Goal: Task Accomplishment & Management: Manage account settings

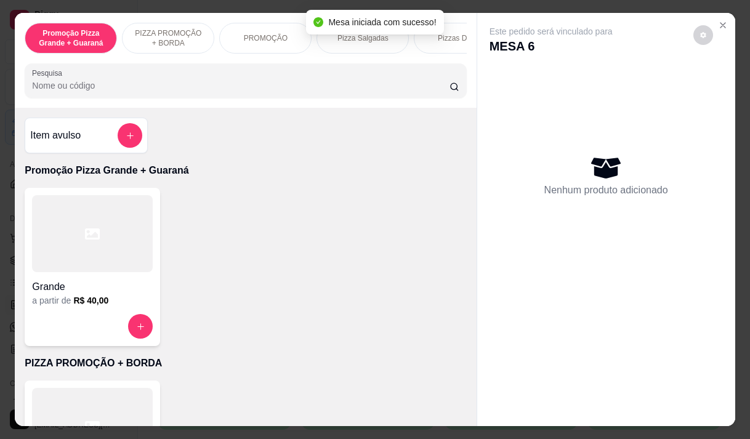
click at [213, 98] on div "Pesquisa" at bounding box center [245, 80] width 441 height 34
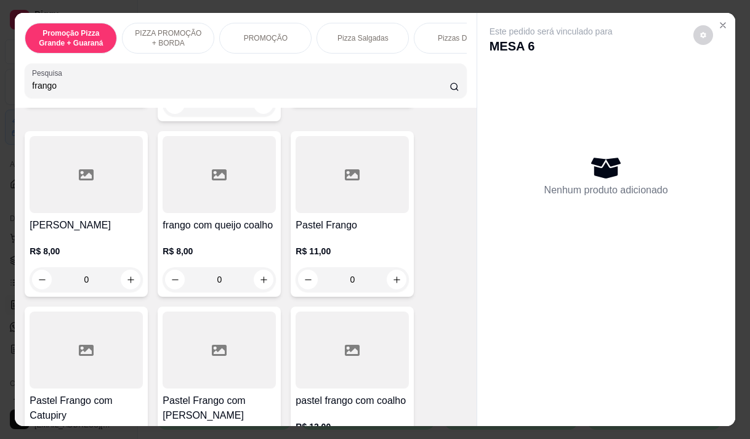
scroll to position [369, 0]
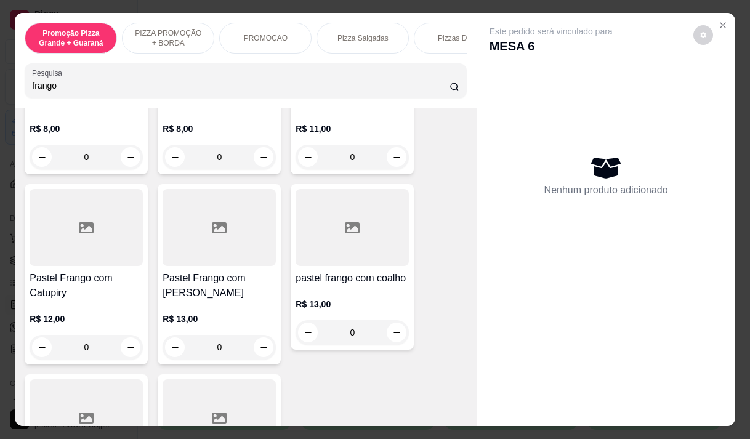
type input "frango"
click at [203, 277] on h4 "Pastel Frango com [PERSON_NAME]" at bounding box center [219, 286] width 113 height 30
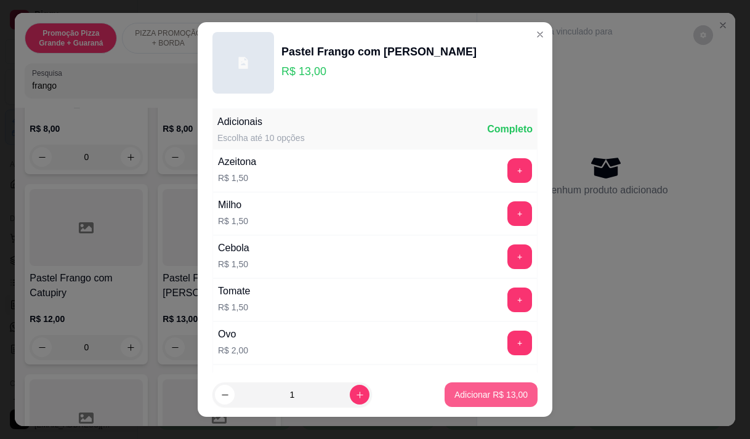
click at [497, 390] on p "Adicionar R$ 13,00" at bounding box center [490, 394] width 73 height 12
type input "1"
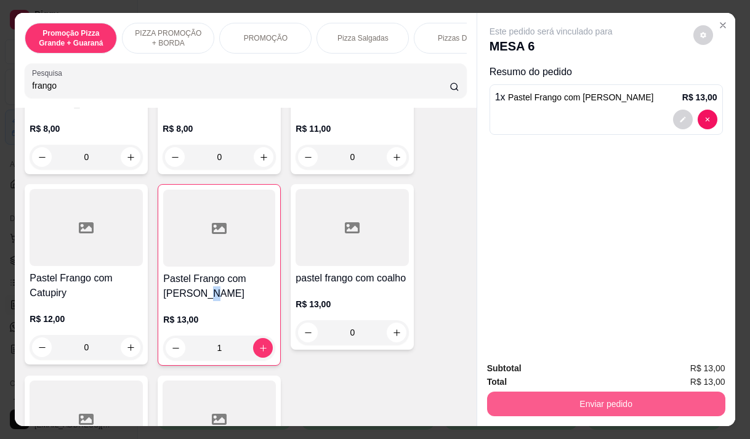
click at [519, 396] on button "Enviar pedido" at bounding box center [606, 403] width 238 height 25
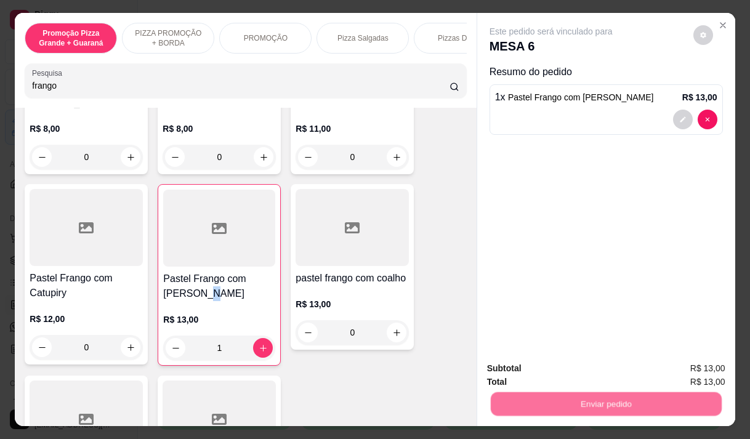
click at [521, 372] on button "Não registrar e enviar pedido" at bounding box center [565, 368] width 124 height 23
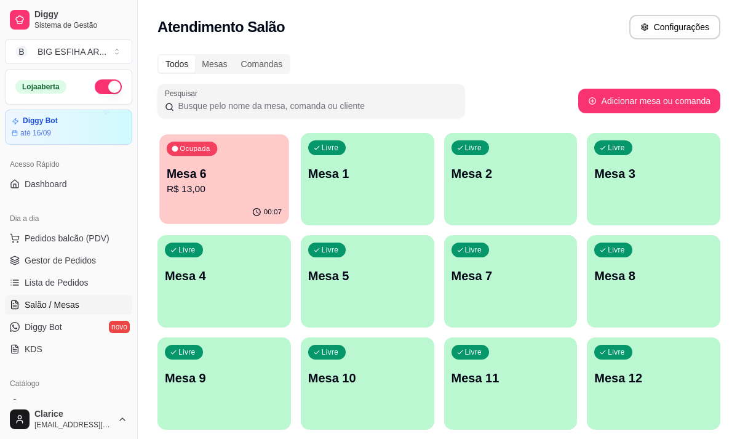
click at [206, 176] on p "Mesa 6" at bounding box center [224, 174] width 115 height 17
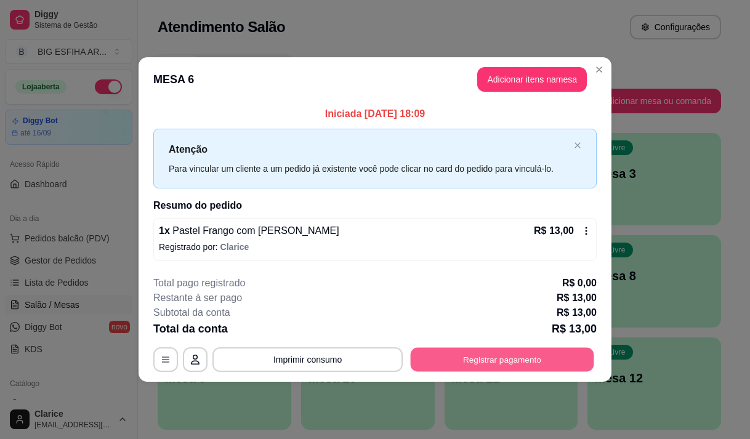
click at [520, 354] on button "Registrar pagamento" at bounding box center [502, 360] width 183 height 24
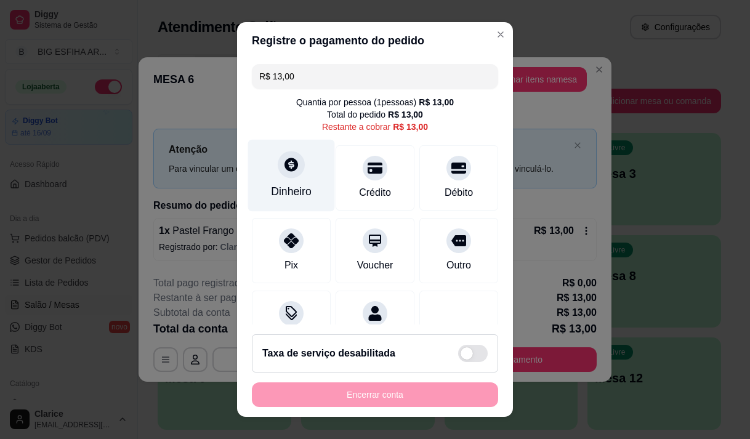
click at [294, 169] on div at bounding box center [291, 164] width 27 height 27
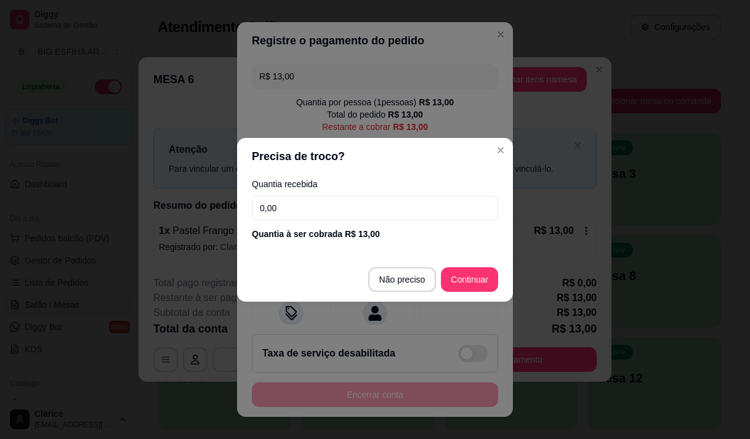
click at [291, 201] on input "0,00" at bounding box center [375, 208] width 246 height 25
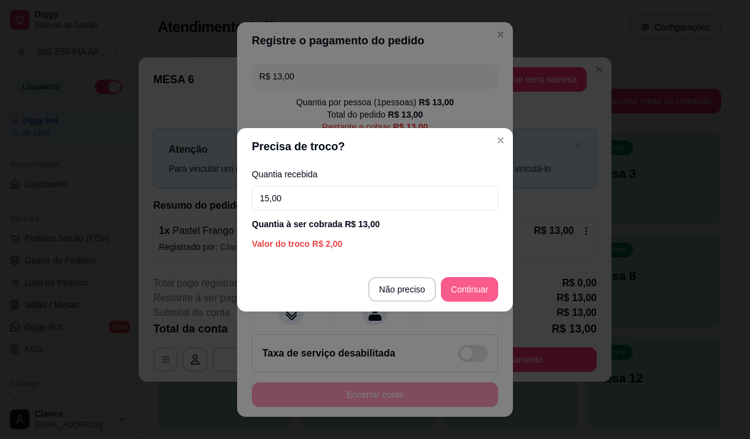
type input "15,00"
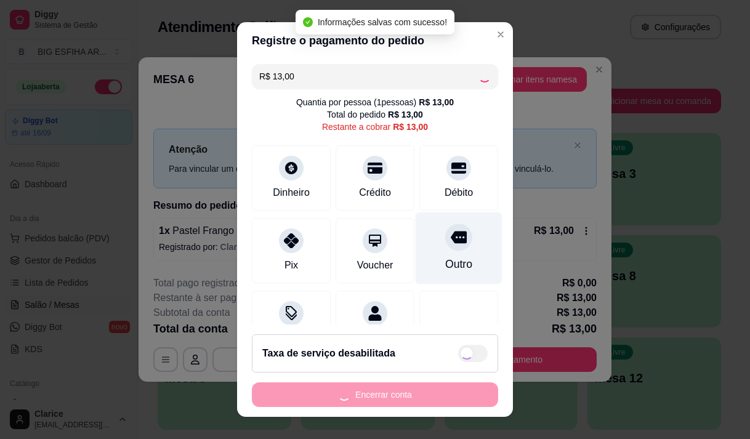
type input "R$ 0,00"
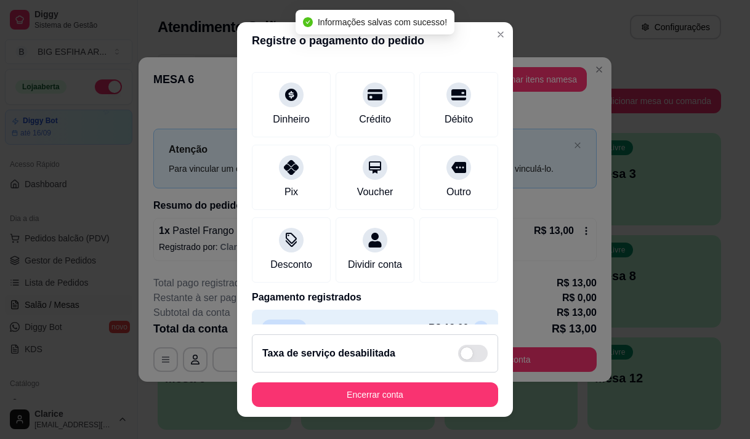
scroll to position [102, 0]
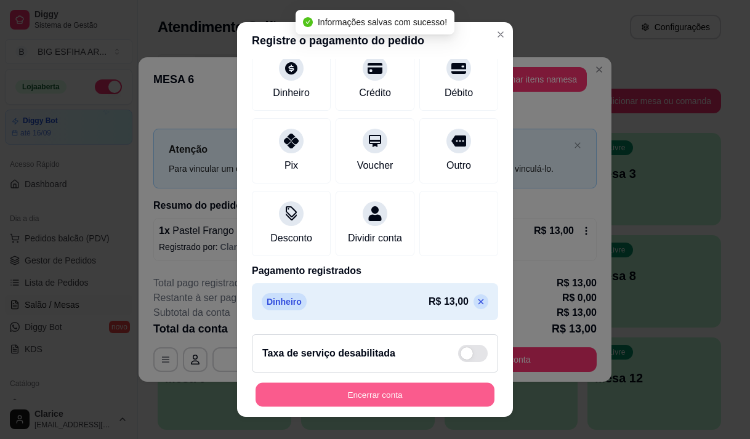
click at [414, 396] on button "Encerrar conta" at bounding box center [374, 395] width 239 height 24
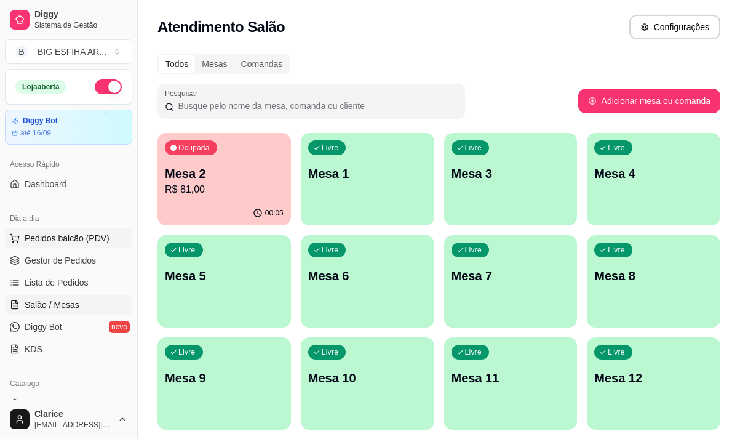
click at [81, 232] on span "Pedidos balcão (PDV)" at bounding box center [67, 238] width 85 height 12
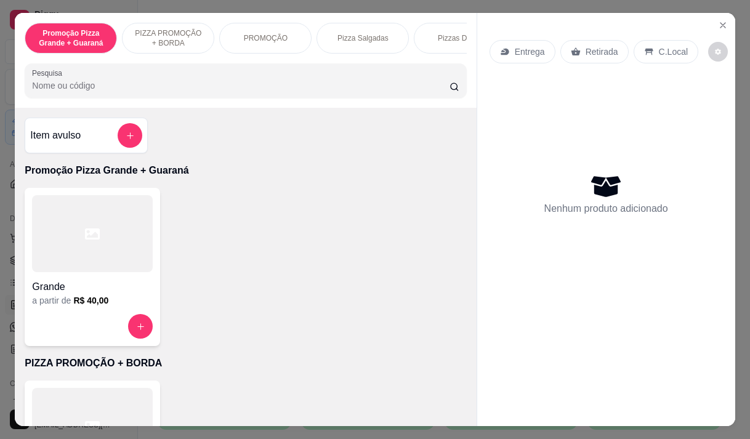
click at [515, 51] on p "Entrega" at bounding box center [530, 52] width 30 height 12
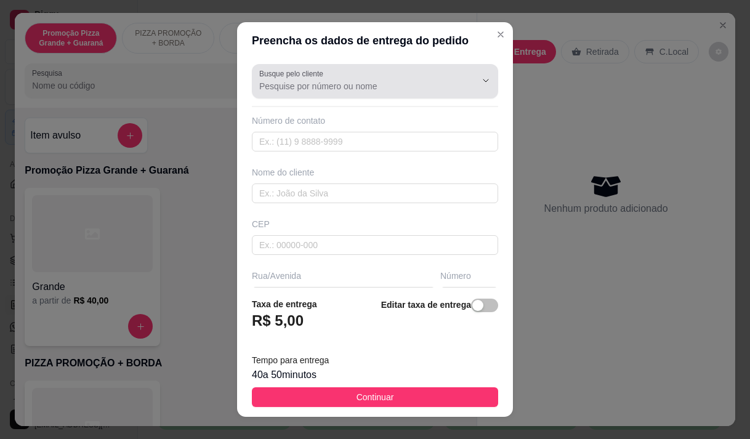
click at [305, 77] on label "Busque pelo cliente" at bounding box center [293, 73] width 68 height 10
click at [305, 80] on input "Busque pelo cliente" at bounding box center [357, 86] width 197 height 12
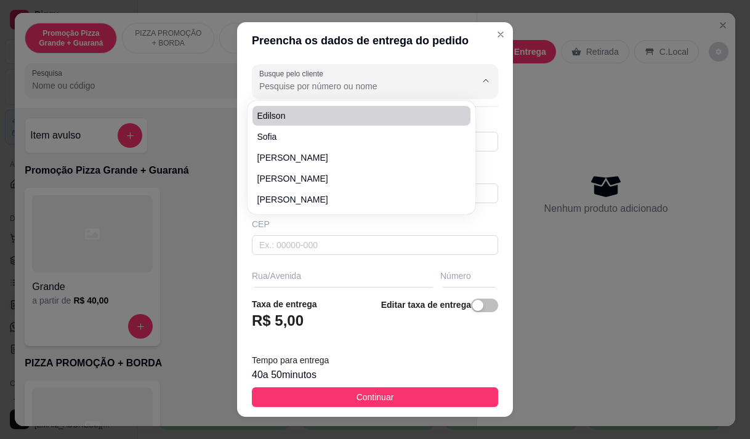
click at [580, 105] on div "Preencha os dados de entrega do pedido Busque pelo cliente Número de contato No…" at bounding box center [375, 219] width 750 height 439
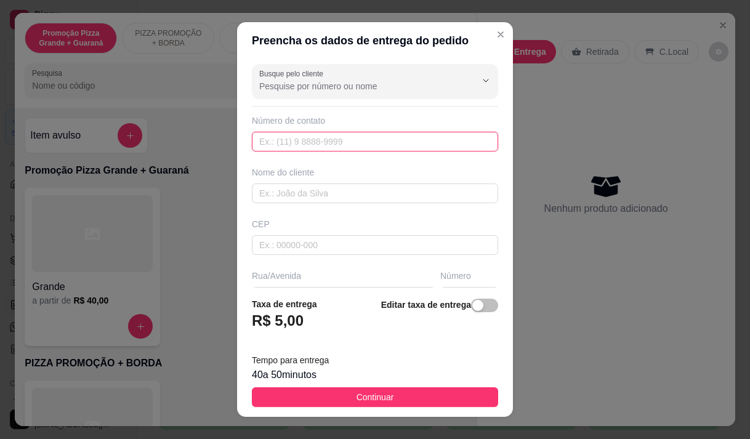
click at [257, 140] on input "text" at bounding box center [375, 142] width 246 height 20
type input "[PHONE_NUMBER]"
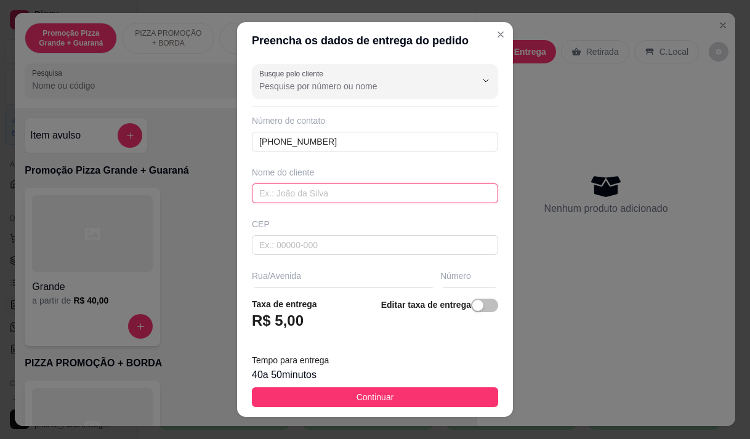
click at [322, 190] on input "text" at bounding box center [375, 193] width 246 height 20
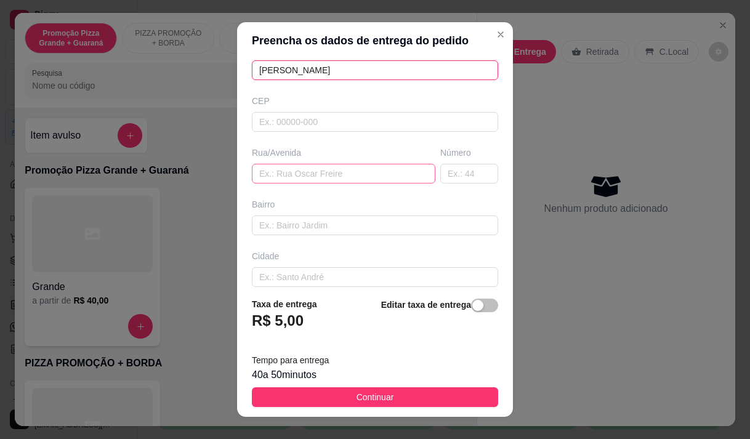
type input "[PERSON_NAME]"
click at [305, 174] on input "text" at bounding box center [343, 174] width 183 height 20
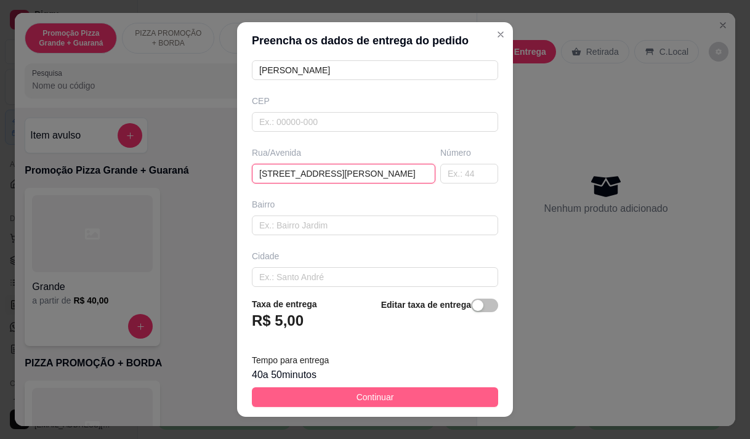
type input "[STREET_ADDRESS][PERSON_NAME]"
click at [323, 399] on button "Continuar" at bounding box center [375, 397] width 246 height 20
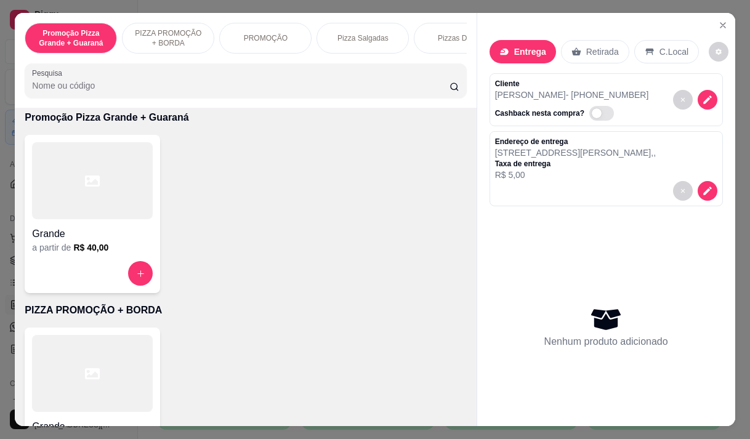
scroll to position [62, 0]
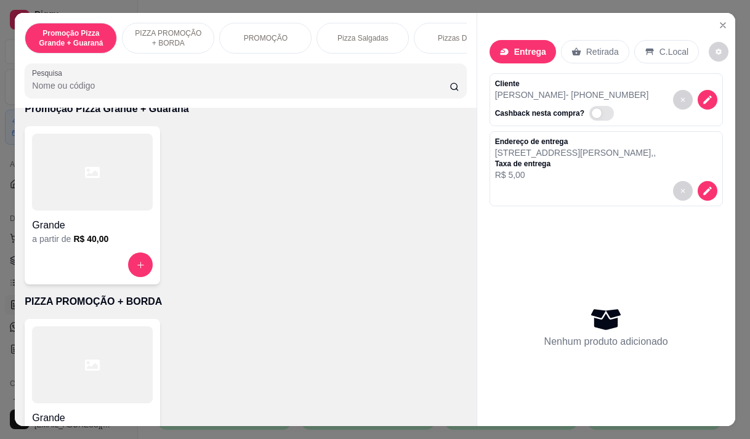
click at [90, 245] on h6 "R$ 40,00" at bounding box center [90, 239] width 35 height 12
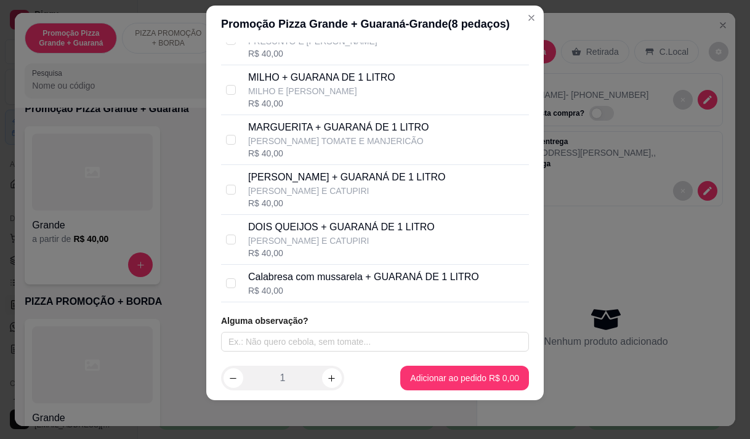
scroll to position [17, 0]
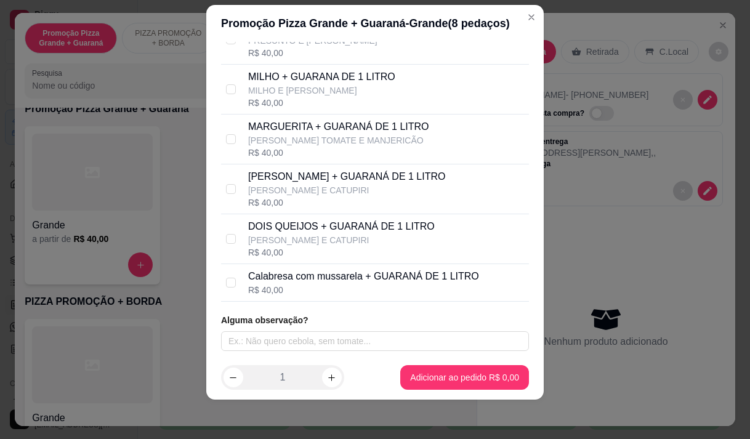
click at [338, 279] on p "Calabresa com mussarela + GUARANÁ DE 1 LITRO" at bounding box center [363, 276] width 231 height 15
checkbox input "true"
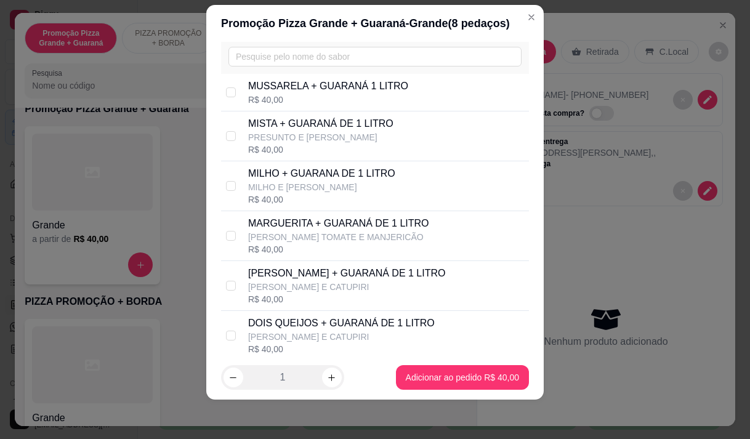
scroll to position [55, 0]
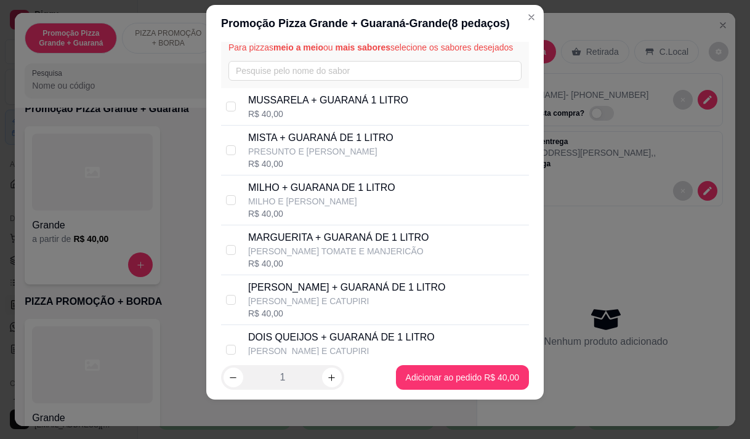
click at [283, 120] on div "R$ 40,00" at bounding box center [328, 114] width 160 height 12
checkbox input "true"
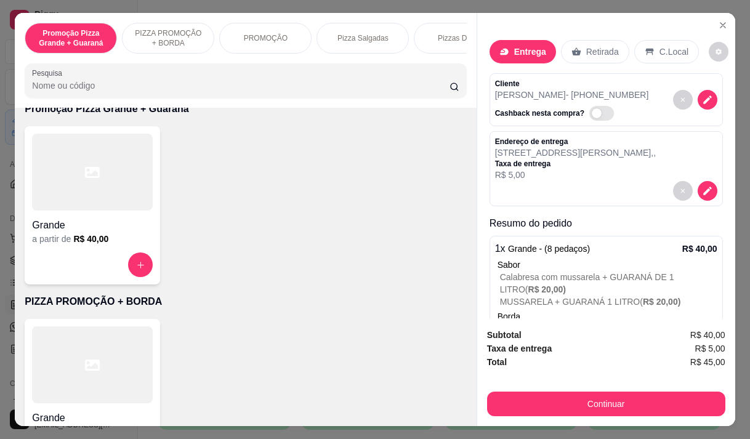
scroll to position [31, 0]
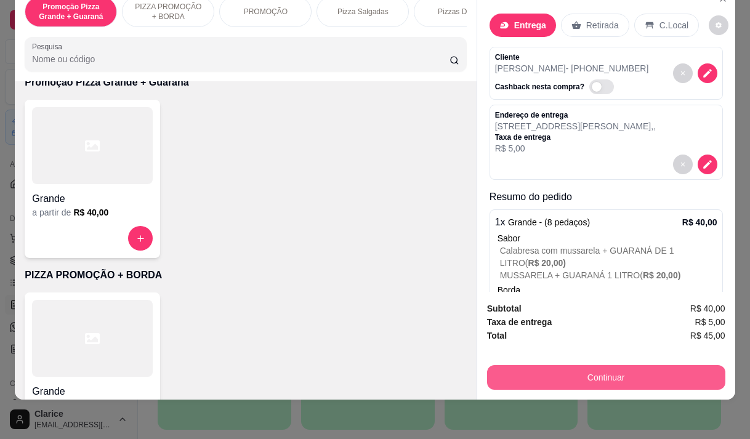
click at [593, 371] on button "Continuar" at bounding box center [606, 377] width 238 height 25
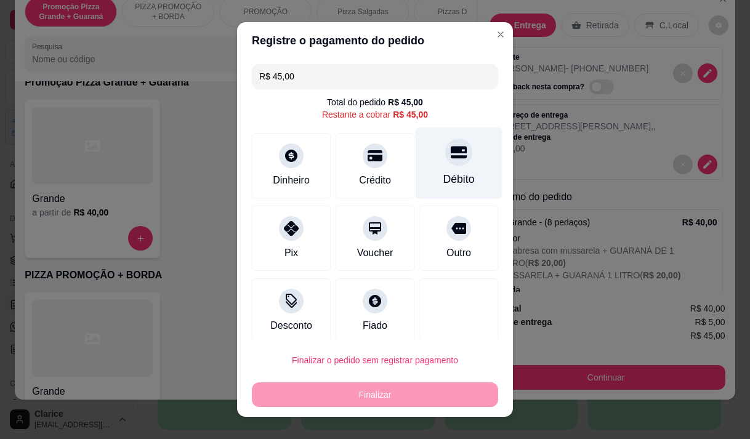
click at [415, 165] on div "Débito" at bounding box center [458, 163] width 87 height 72
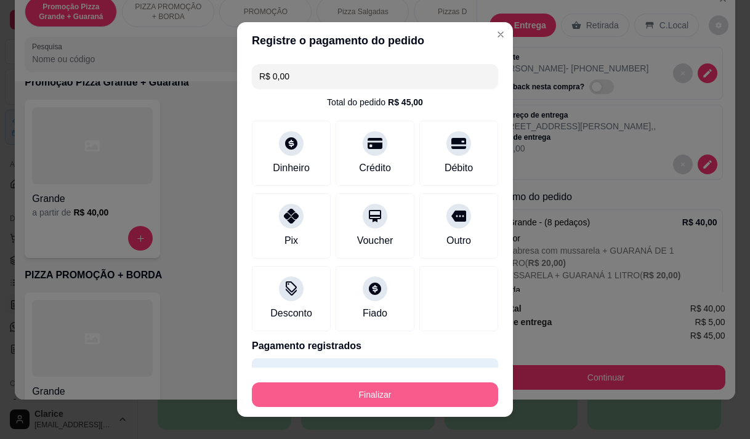
click at [419, 388] on button "Finalizar" at bounding box center [375, 394] width 246 height 25
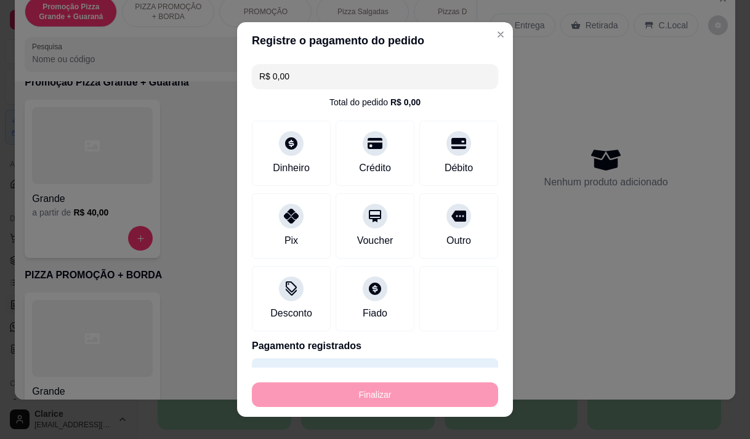
type input "-R$ 45,00"
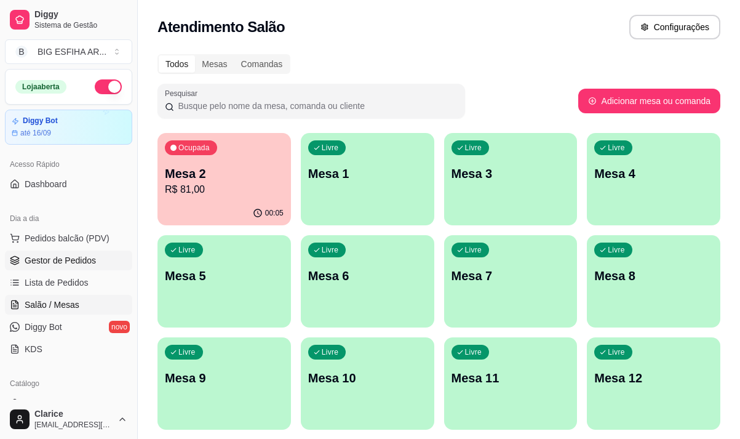
click at [68, 258] on span "Gestor de Pedidos" at bounding box center [60, 260] width 71 height 12
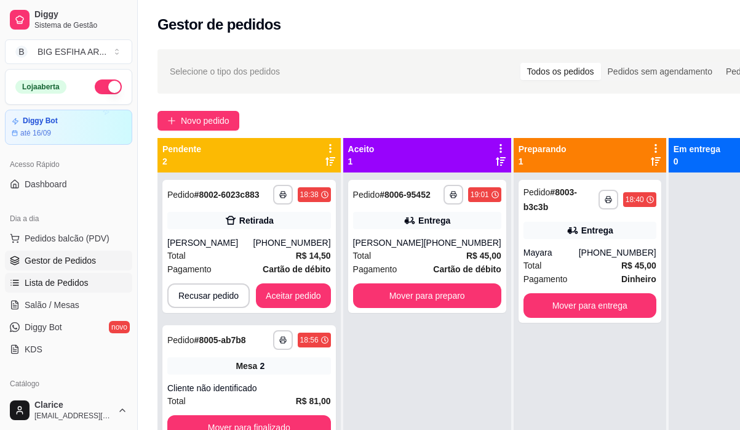
click at [84, 280] on span "Lista de Pedidos" at bounding box center [57, 282] width 64 height 12
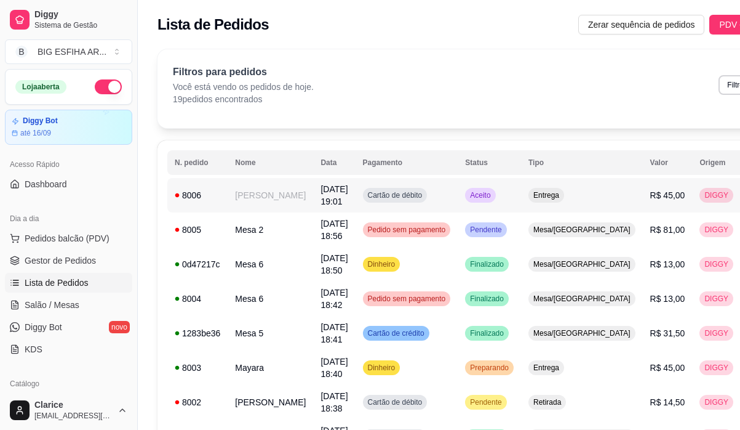
click at [246, 199] on td "[PERSON_NAME]" at bounding box center [271, 195] width 86 height 34
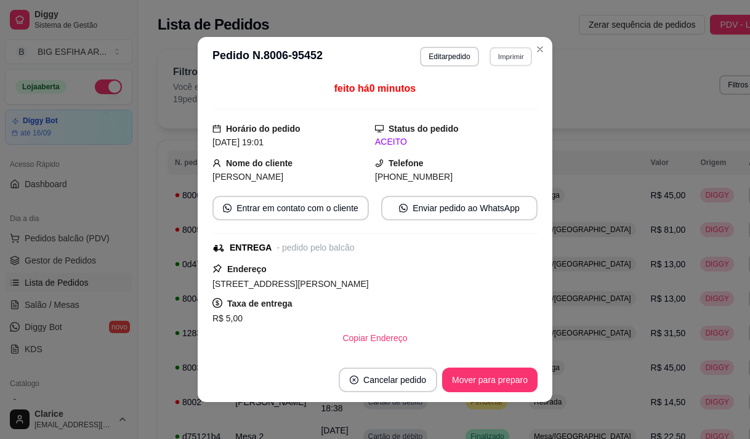
click at [502, 60] on button "Imprimir" at bounding box center [510, 56] width 42 height 19
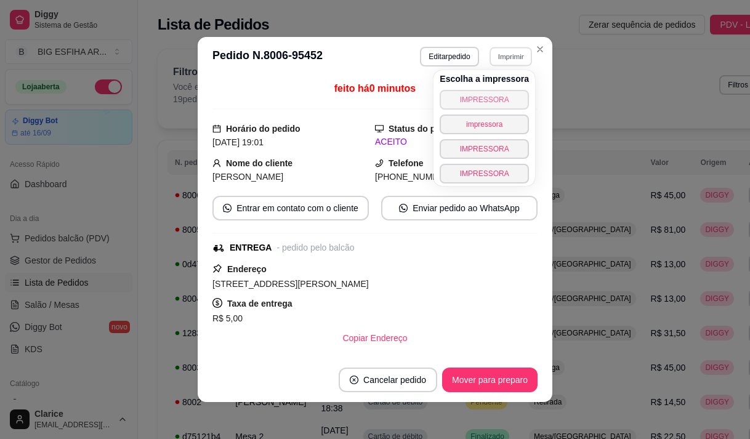
click at [488, 98] on button "IMPRESSORA" at bounding box center [483, 100] width 89 height 20
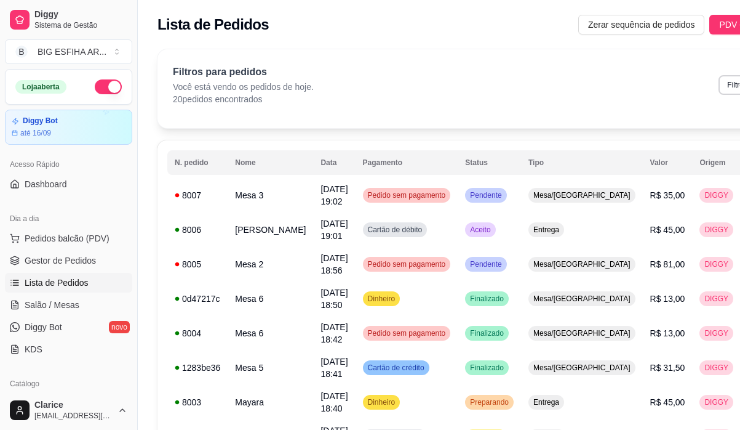
click at [80, 294] on ul "Pedidos balcão (PDV) Gestor de Pedidos Lista de Pedidos Salão / Mesas Diggy Bot…" at bounding box center [68, 293] width 127 height 130
click at [77, 306] on span "Salão / Mesas" at bounding box center [52, 305] width 55 height 12
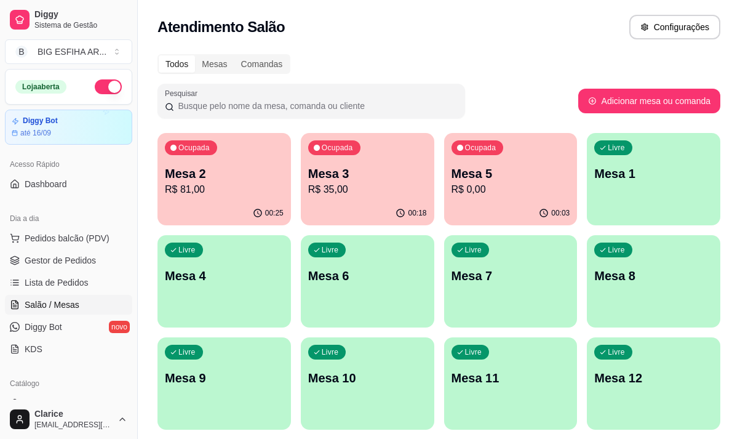
click at [211, 193] on p "R$ 81,00" at bounding box center [224, 189] width 119 height 15
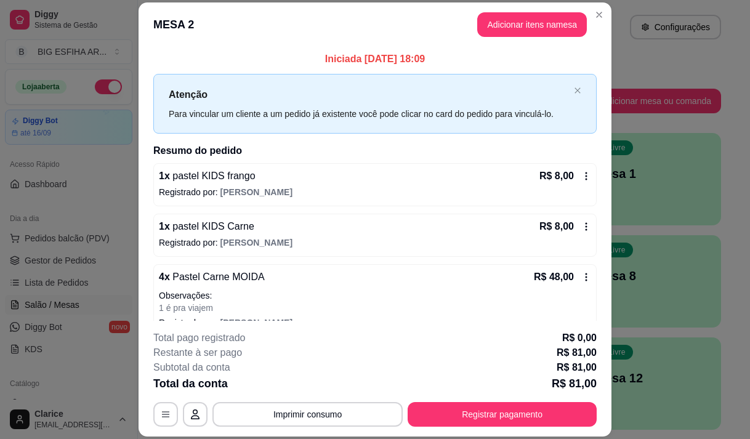
click at [262, 427] on footer "**********" at bounding box center [374, 379] width 473 height 116
click at [262, 419] on button "Imprimir consumo" at bounding box center [307, 415] width 185 height 24
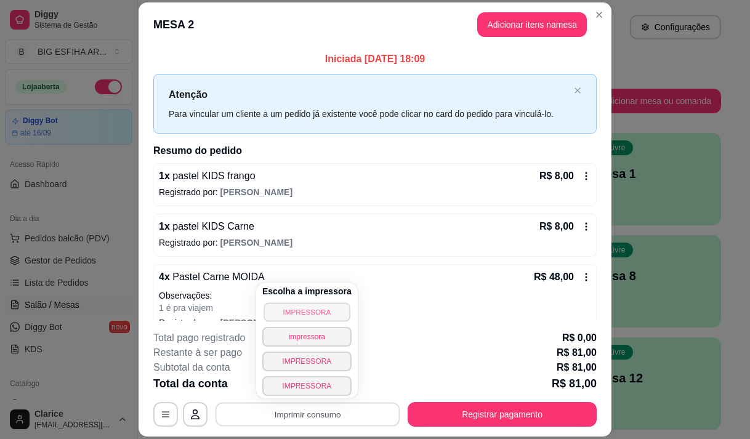
click at [305, 311] on button "IMPRESSORA" at bounding box center [306, 311] width 86 height 19
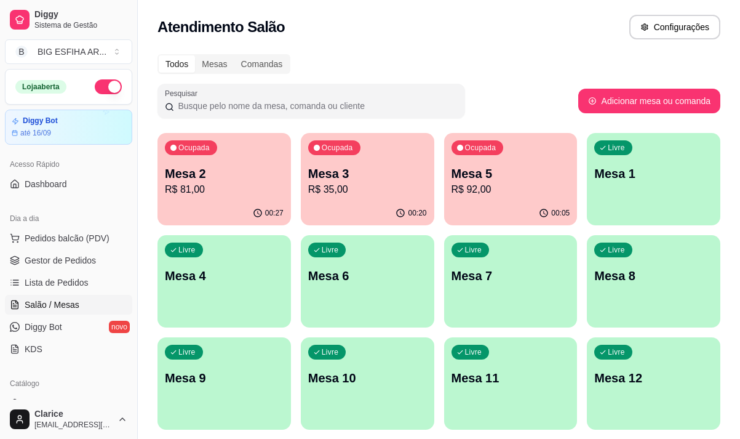
click at [227, 194] on p "R$ 81,00" at bounding box center [224, 189] width 119 height 15
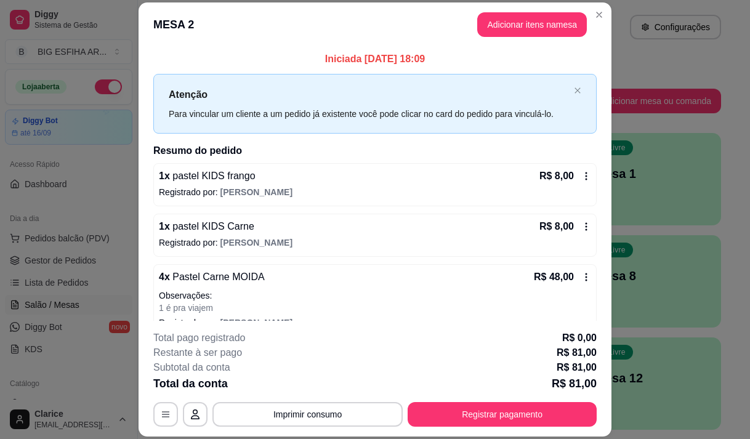
click at [505, 401] on div "**********" at bounding box center [374, 379] width 443 height 96
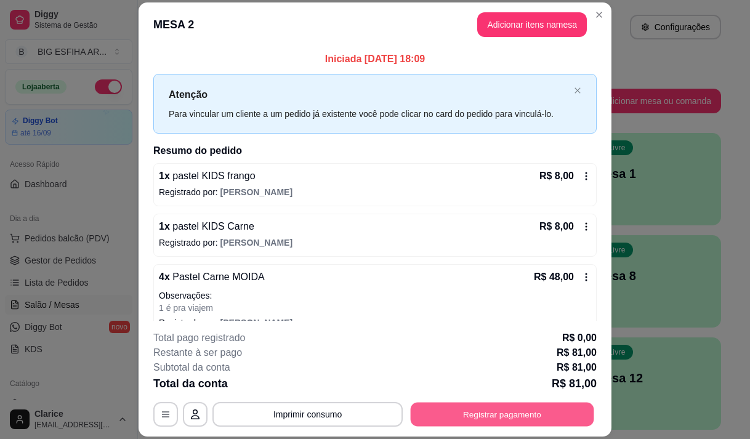
click at [502, 414] on button "Registrar pagamento" at bounding box center [502, 415] width 183 height 24
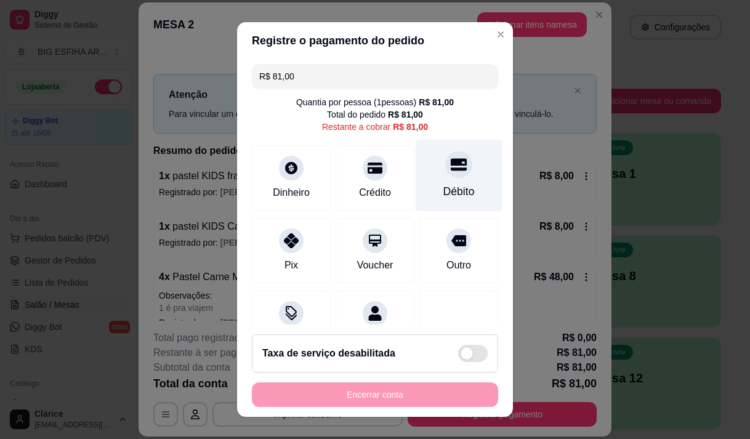
click at [443, 185] on div "Débito" at bounding box center [458, 191] width 31 height 16
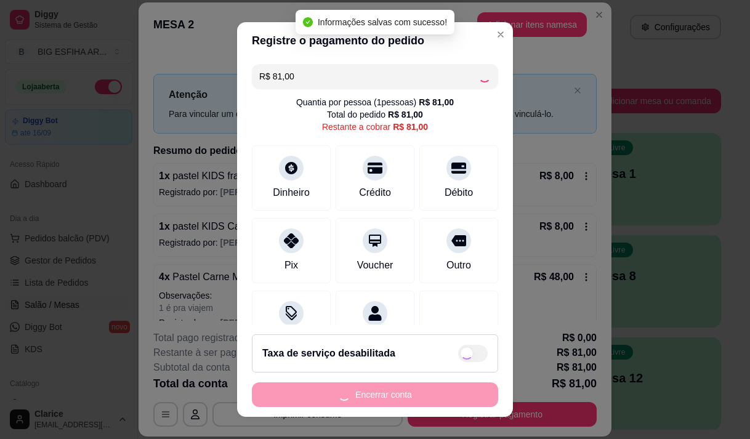
type input "R$ 0,00"
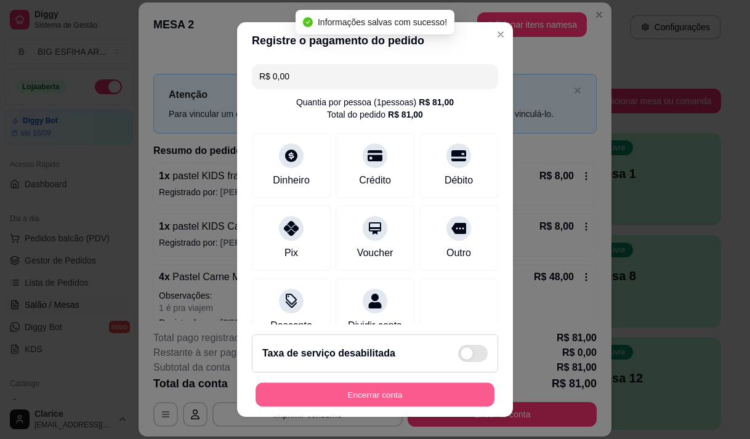
click at [425, 397] on button "Encerrar conta" at bounding box center [374, 395] width 239 height 24
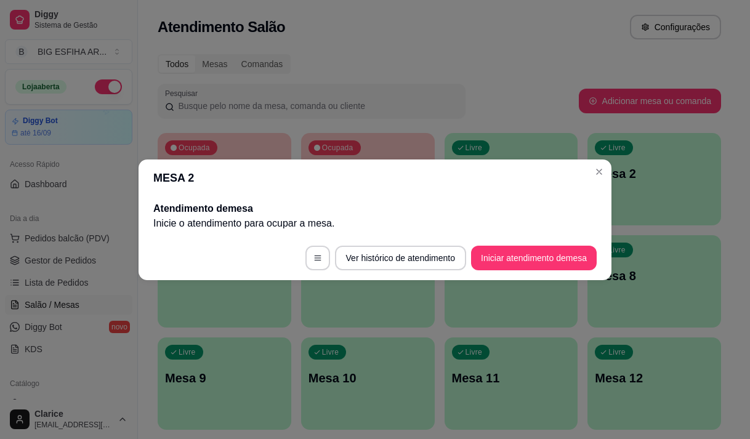
click at [121, 292] on link "Lista de Pedidos" at bounding box center [68, 283] width 127 height 20
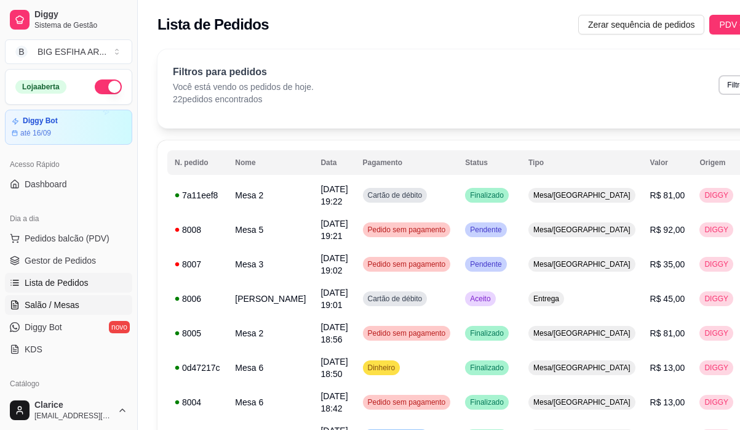
click at [54, 299] on span "Salão / Mesas" at bounding box center [52, 305] width 55 height 12
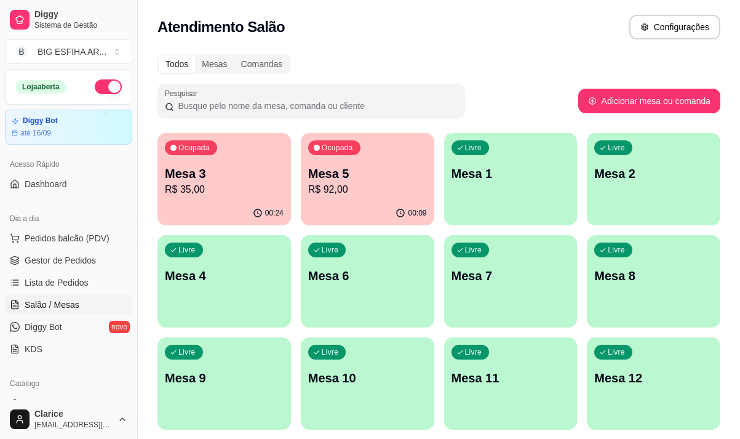
click at [179, 180] on p "Mesa 3" at bounding box center [224, 173] width 119 height 17
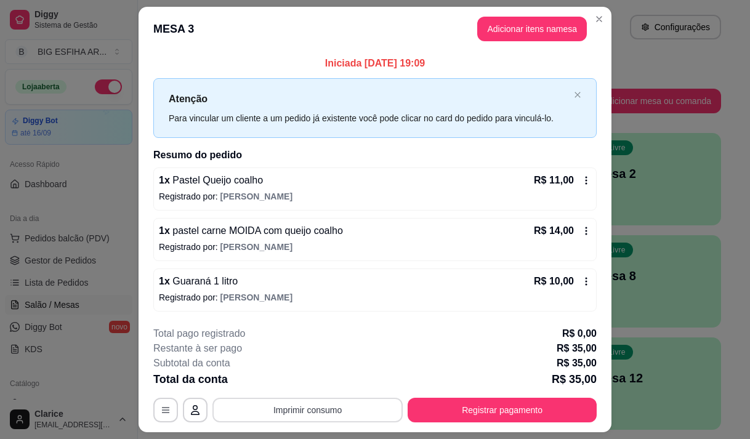
click at [286, 402] on button "Imprimir consumo" at bounding box center [307, 410] width 190 height 25
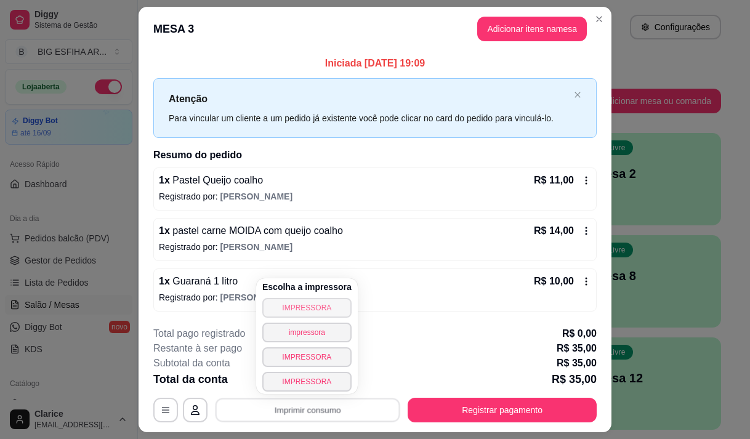
click at [299, 303] on button "IMPRESSORA" at bounding box center [306, 308] width 89 height 20
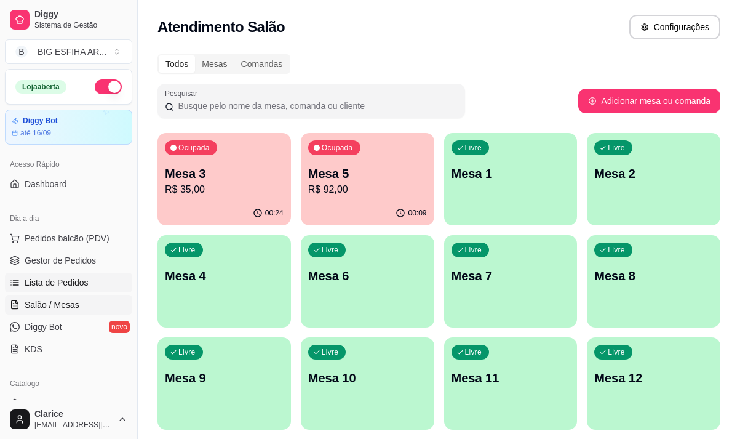
click at [92, 281] on link "Lista de Pedidos" at bounding box center [68, 283] width 127 height 20
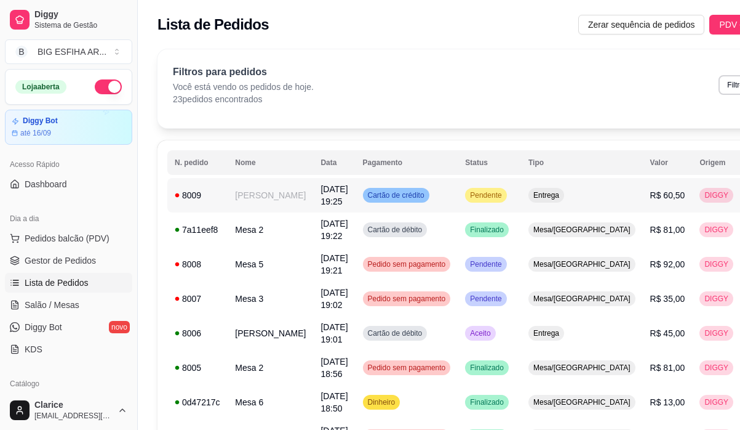
click at [313, 203] on td "[DATE] 19:25" at bounding box center [334, 195] width 42 height 34
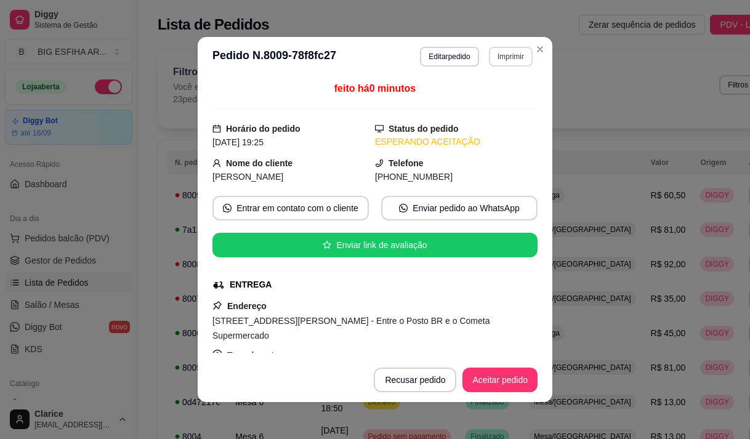
click at [518, 58] on button "Imprimir" at bounding box center [511, 57] width 44 height 20
click at [512, 102] on button "IMPRESSORA" at bounding box center [494, 94] width 71 height 16
click at [472, 383] on button "Aceitar pedido" at bounding box center [499, 379] width 75 height 25
click at [472, 383] on div "Recusar pedido Aceitar pedido" at bounding box center [438, 379] width 198 height 25
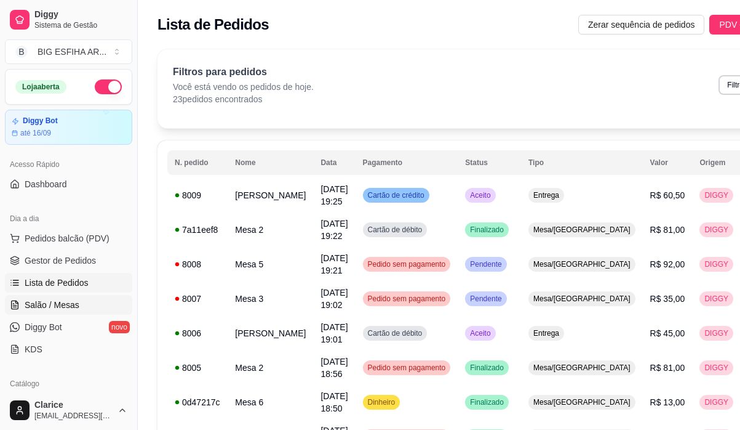
click at [69, 302] on span "Salão / Mesas" at bounding box center [52, 305] width 55 height 12
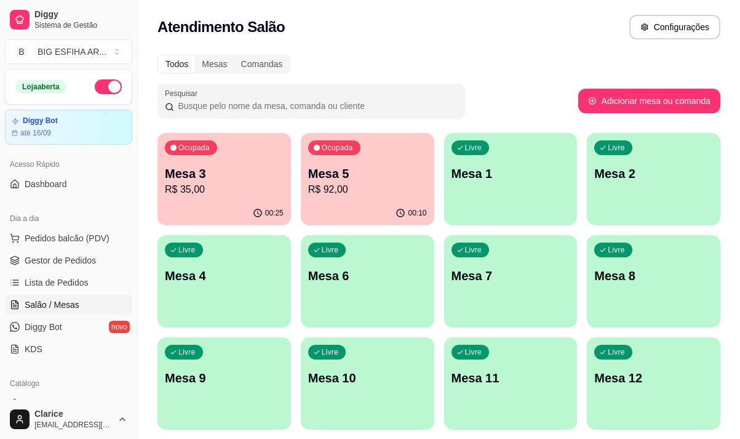
click at [218, 199] on div "Ocupada Mesa 3 R$ 35,00" at bounding box center [225, 167] width 134 height 68
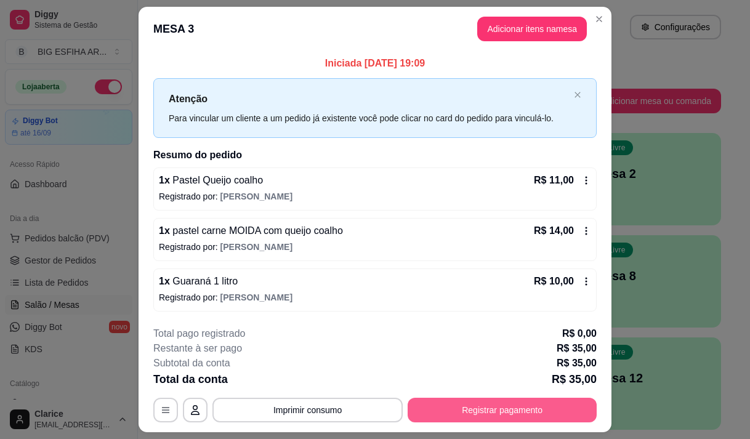
click at [484, 412] on button "Registrar pagamento" at bounding box center [501, 410] width 189 height 25
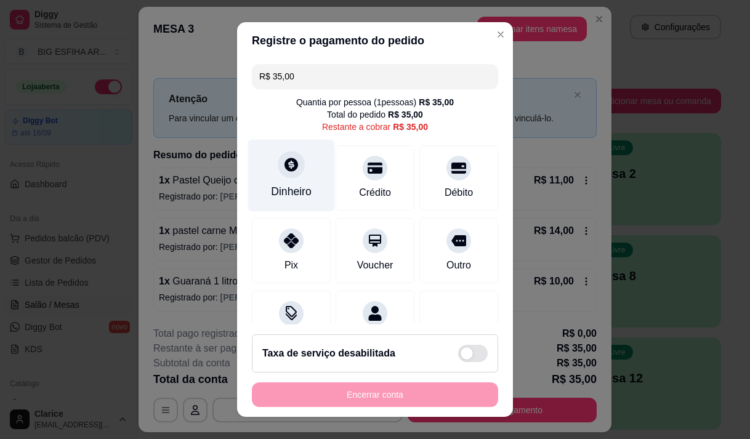
click at [291, 191] on div "Dinheiro" at bounding box center [291, 191] width 41 height 16
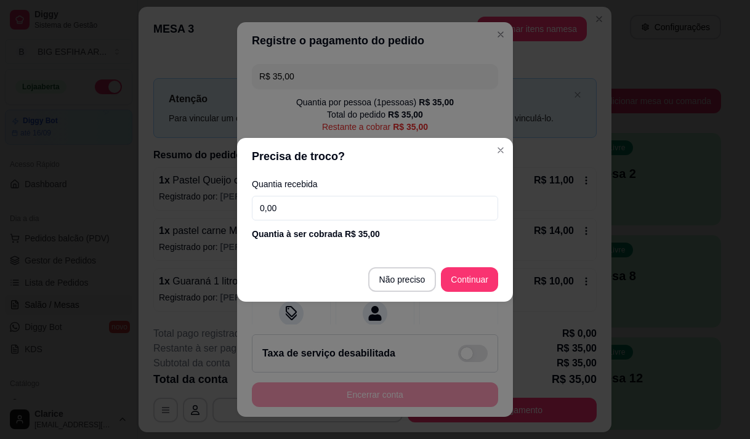
click at [295, 201] on input "0,00" at bounding box center [375, 208] width 246 height 25
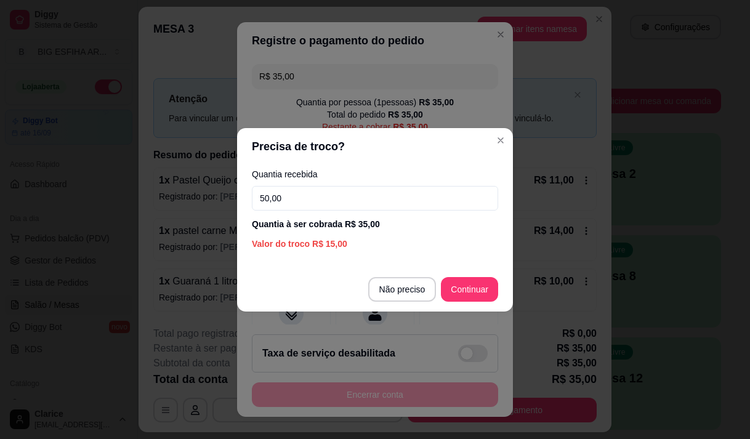
type input "50,00"
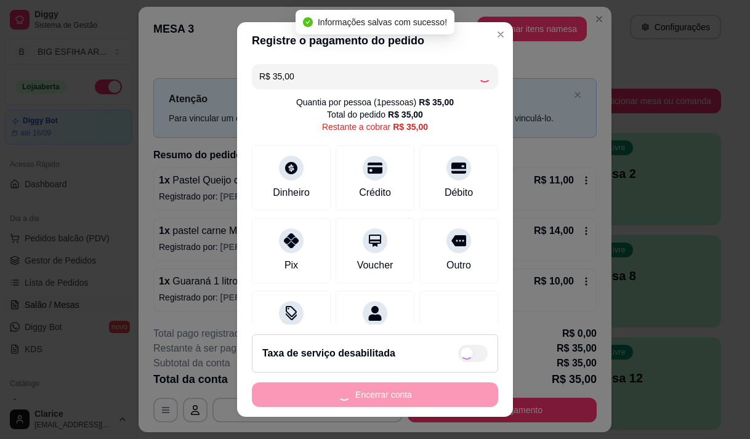
type input "R$ 0,00"
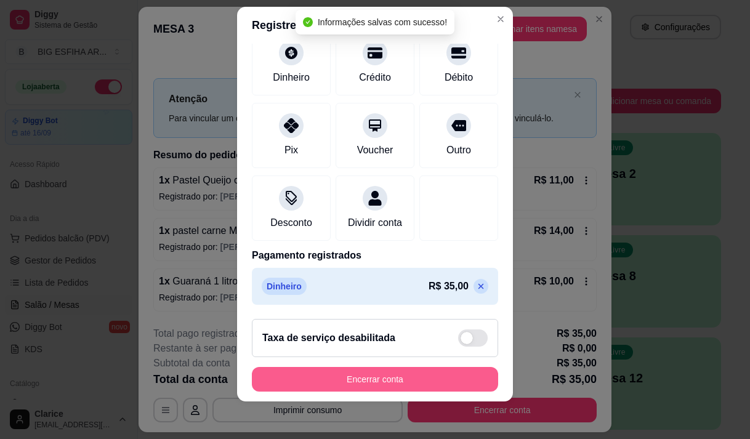
scroll to position [17, 0]
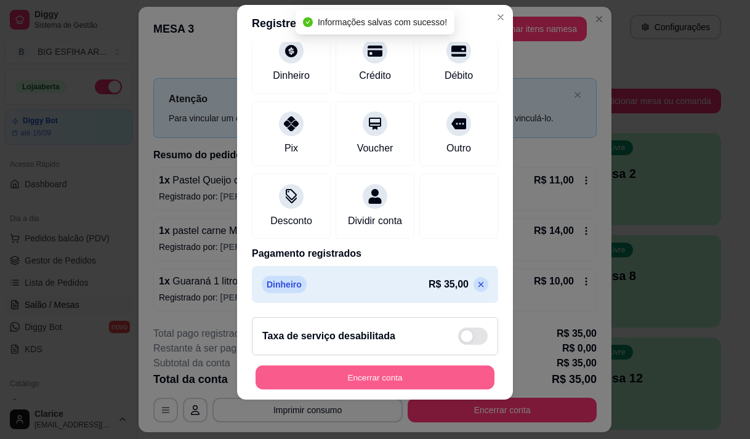
click at [437, 386] on button "Encerrar conta" at bounding box center [374, 378] width 239 height 24
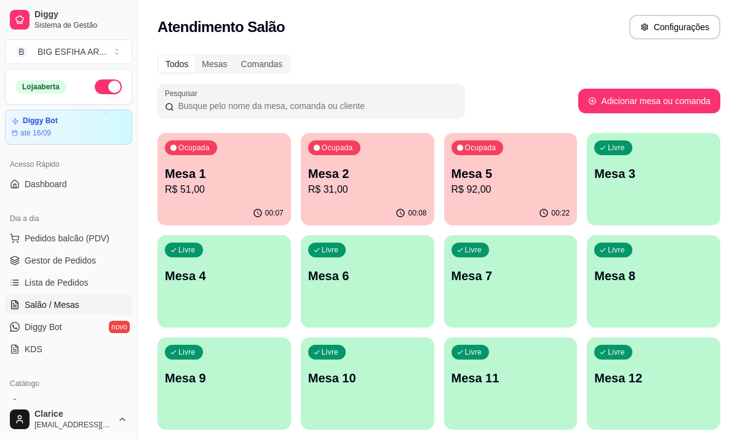
click at [470, 185] on p "R$ 92,00" at bounding box center [511, 189] width 119 height 15
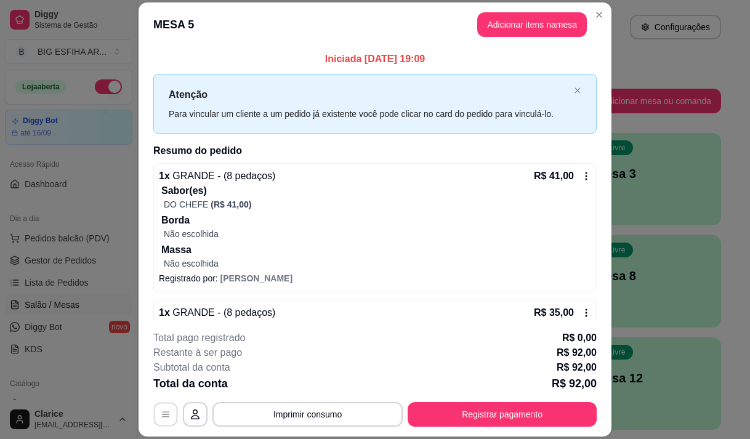
click at [162, 416] on icon "button" at bounding box center [166, 415] width 10 height 10
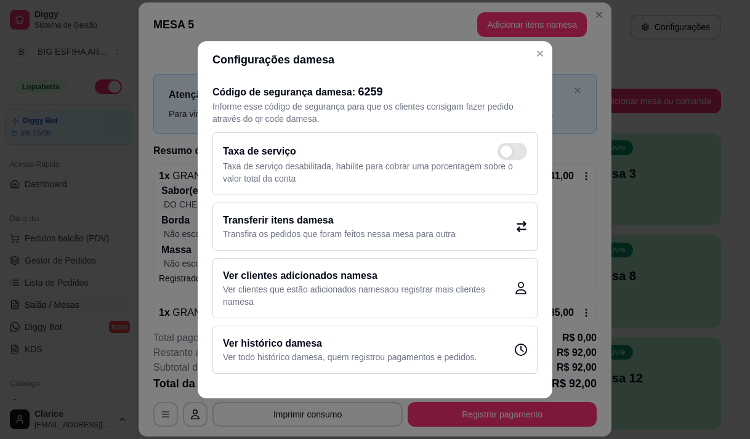
click at [332, 221] on h2 "Transferir itens da mesa" at bounding box center [339, 220] width 233 height 15
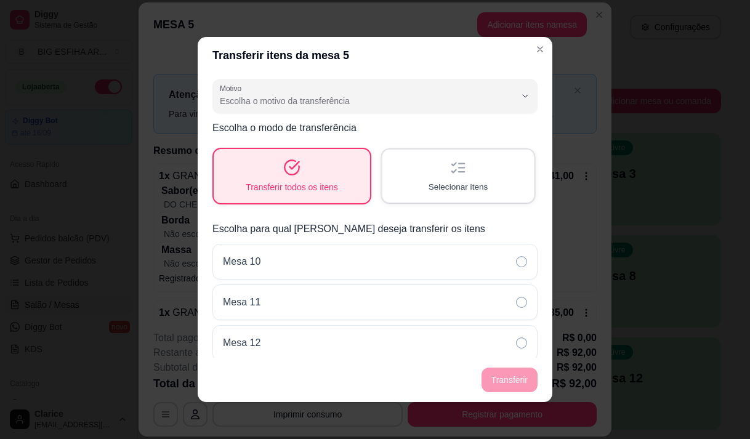
click at [414, 181] on div "Selecionar itens" at bounding box center [457, 176] width 151 height 52
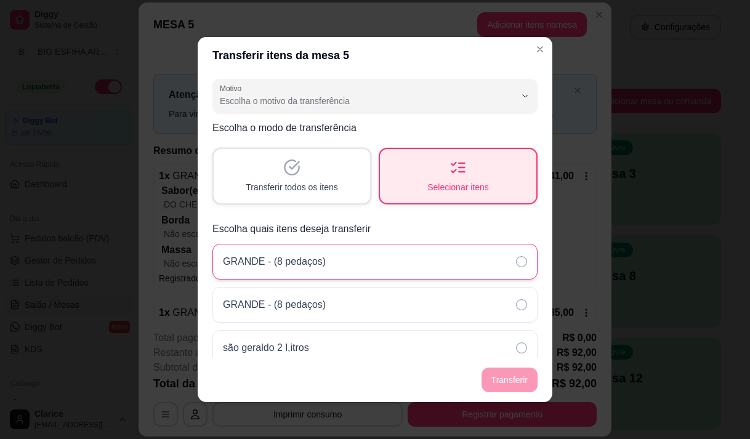
click at [388, 256] on div "GRANDE - (8 pedaços)" at bounding box center [374, 262] width 325 height 36
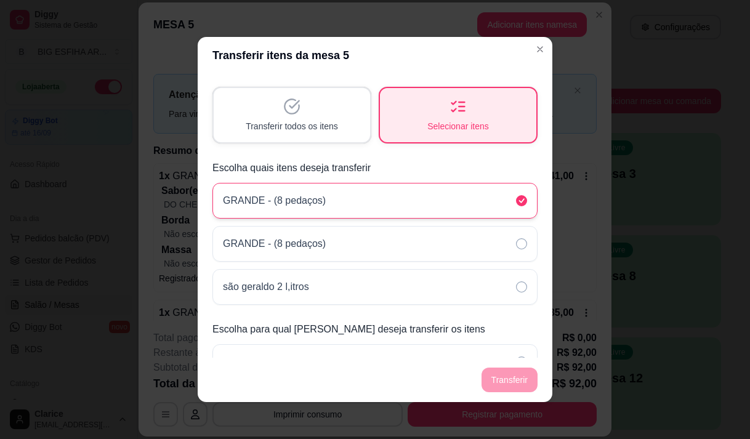
scroll to position [62, 0]
click at [388, 256] on div "GRANDE - (8 pedaços)" at bounding box center [374, 243] width 325 height 36
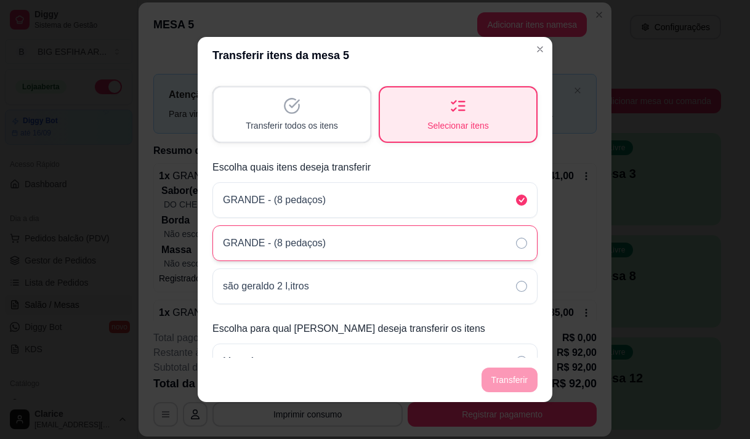
click at [388, 256] on div "GRANDE - (8 pedaços)" at bounding box center [374, 243] width 325 height 36
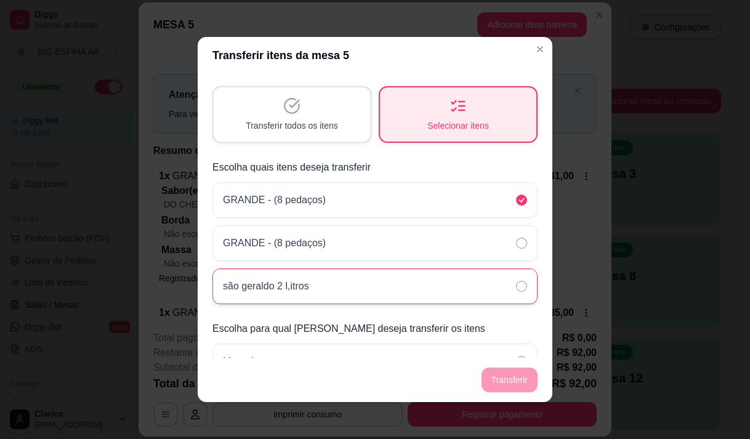
click at [383, 278] on div "são geraldo 2 l,itros" at bounding box center [374, 286] width 325 height 36
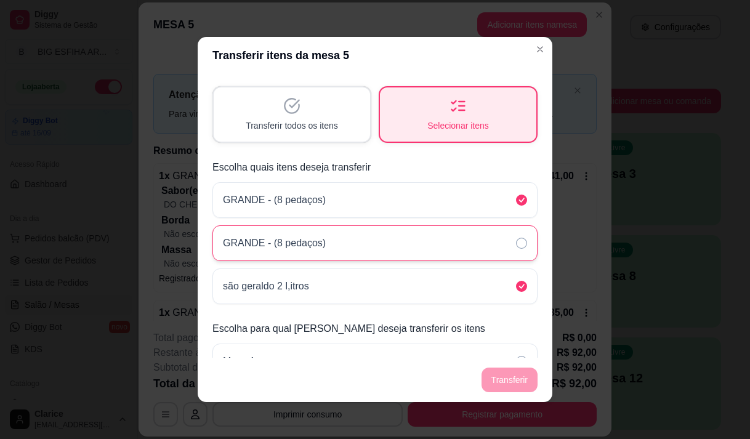
click at [483, 240] on div "GRANDE - (8 pedaços)" at bounding box center [374, 243] width 325 height 36
click at [516, 244] on icon at bounding box center [521, 243] width 11 height 11
click at [257, 118] on div "Transferir todos os itens" at bounding box center [291, 114] width 151 height 52
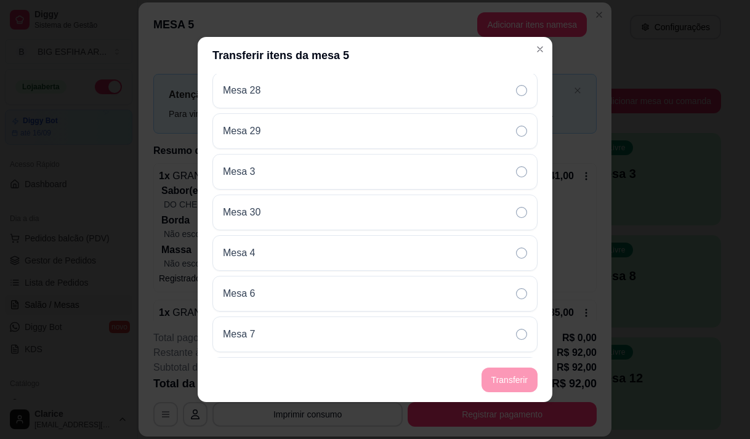
scroll to position [923, 0]
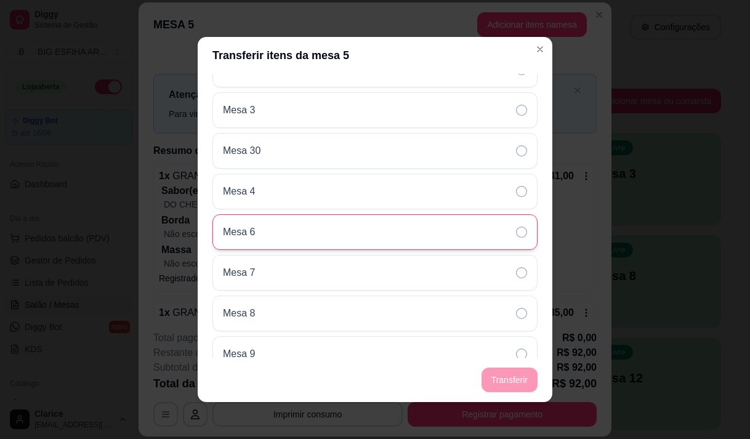
click at [297, 228] on div "Mesa 6" at bounding box center [374, 232] width 325 height 36
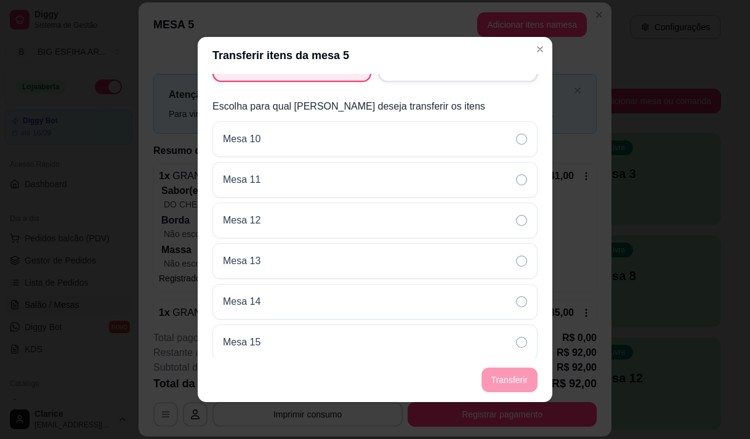
scroll to position [0, 0]
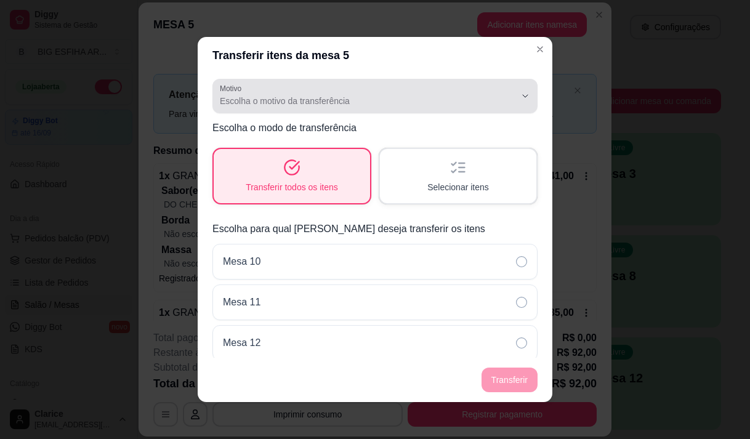
click at [397, 95] on span "Escolha o motivo da transferência" at bounding box center [367, 101] width 295 height 12
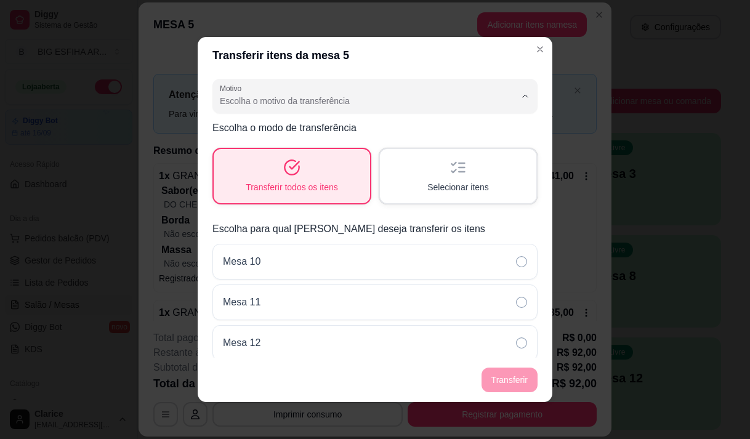
click at [388, 148] on span "Mudança de mesa" at bounding box center [359, 151] width 273 height 12
type input "TABLE_TRANSFER"
select select "TABLE_TRANSFER"
click at [502, 383] on button "Transferir" at bounding box center [509, 379] width 56 height 25
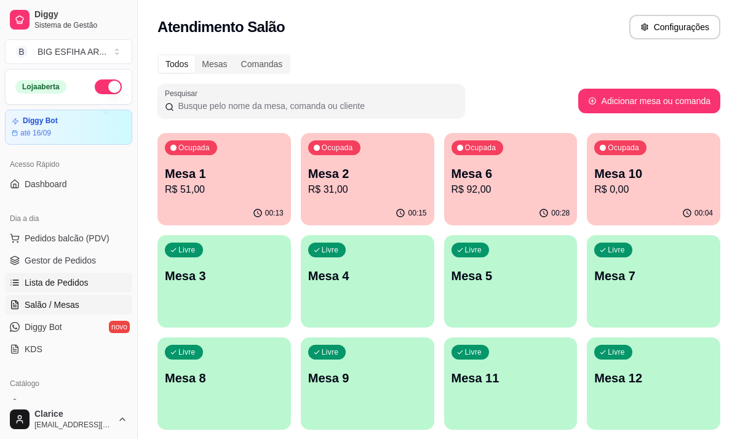
click at [44, 287] on span "Lista de Pedidos" at bounding box center [57, 282] width 64 height 12
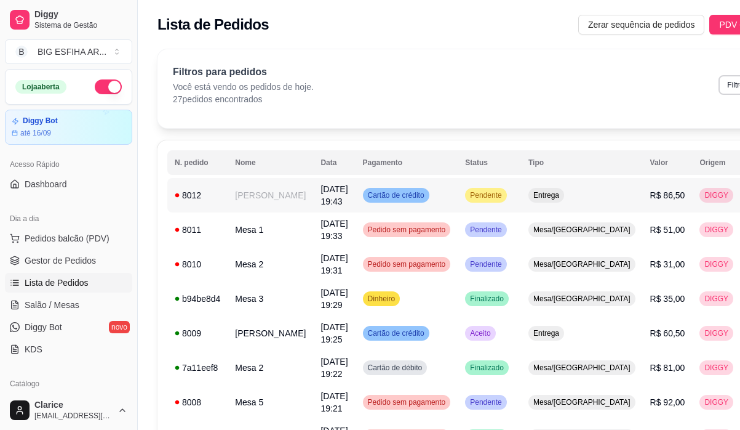
click at [254, 189] on td "[PERSON_NAME]" at bounding box center [271, 195] width 86 height 34
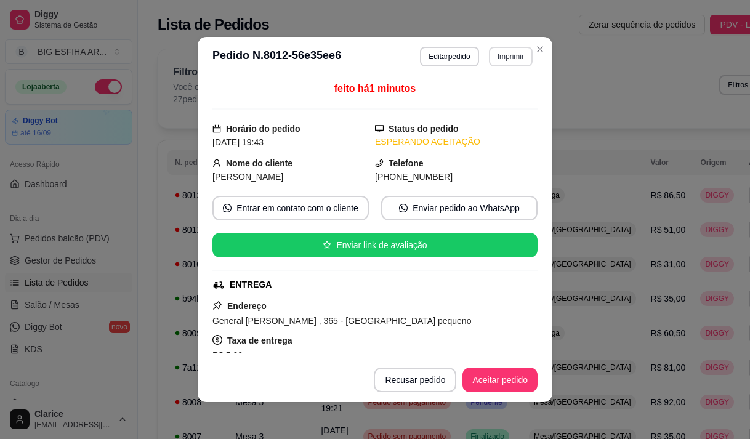
click at [499, 58] on button "Imprimir" at bounding box center [511, 57] width 44 height 20
click at [493, 102] on button "IMPRESSORA" at bounding box center [494, 94] width 71 height 16
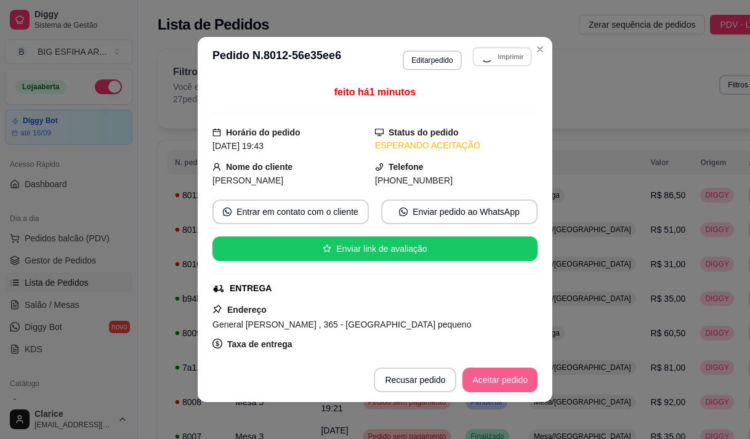
click at [463, 382] on button "Aceitar pedido" at bounding box center [499, 379] width 75 height 25
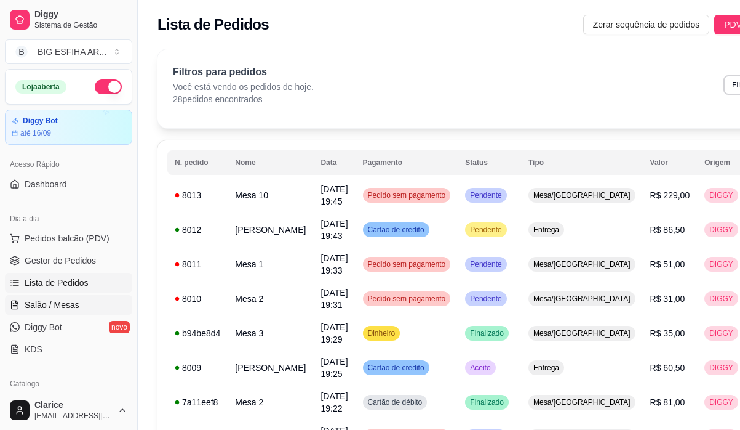
click at [73, 299] on span "Salão / Mesas" at bounding box center [52, 305] width 55 height 12
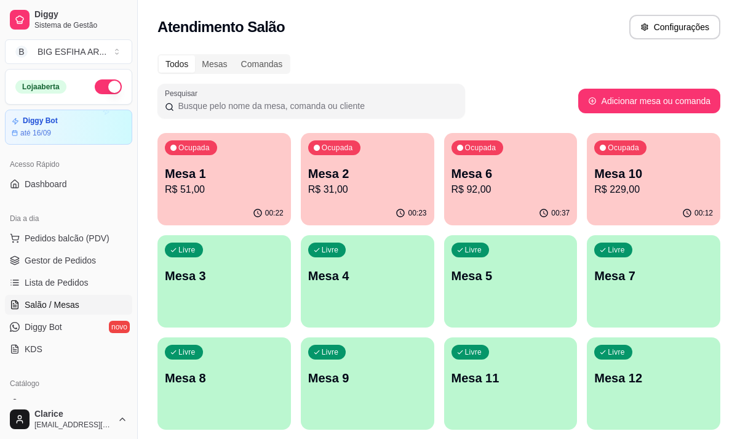
click at [513, 190] on p "R$ 92,00" at bounding box center [511, 189] width 119 height 15
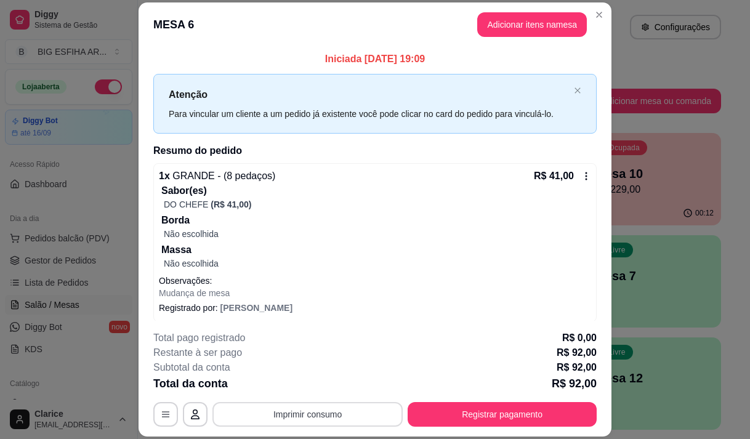
click at [345, 416] on button "Imprimir consumo" at bounding box center [307, 414] width 190 height 25
click at [335, 403] on button "Imprimir consumo" at bounding box center [307, 414] width 190 height 25
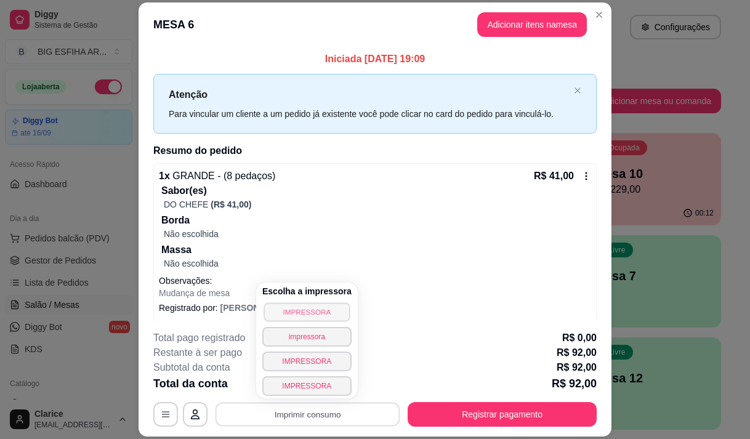
click at [319, 316] on button "IMPRESSORA" at bounding box center [306, 311] width 86 height 19
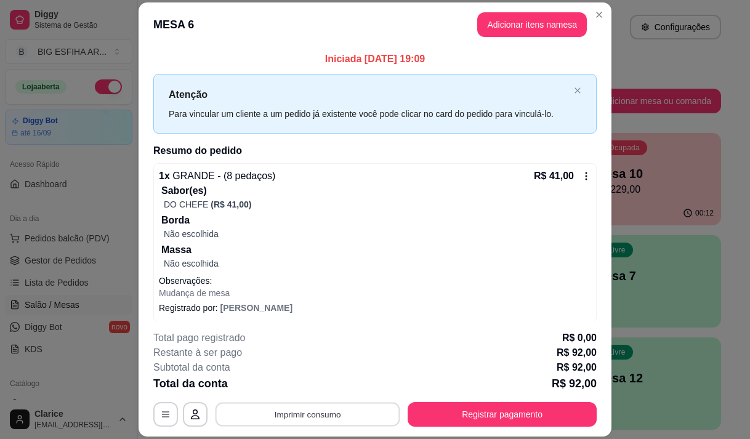
click at [338, 409] on button "Imprimir consumo" at bounding box center [307, 415] width 185 height 24
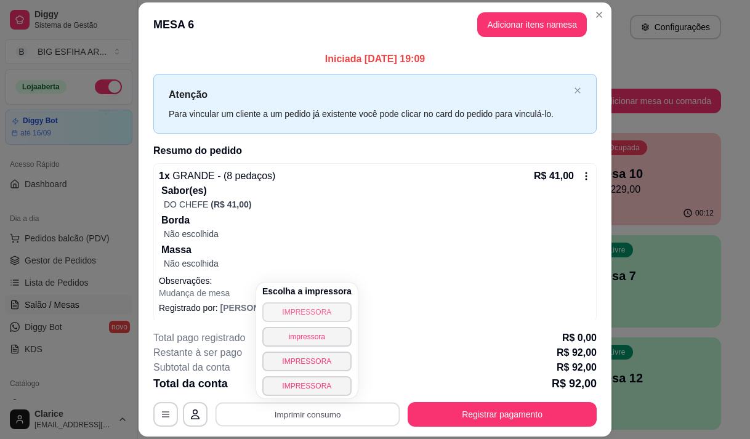
click at [274, 311] on button "IMPRESSORA" at bounding box center [306, 312] width 89 height 20
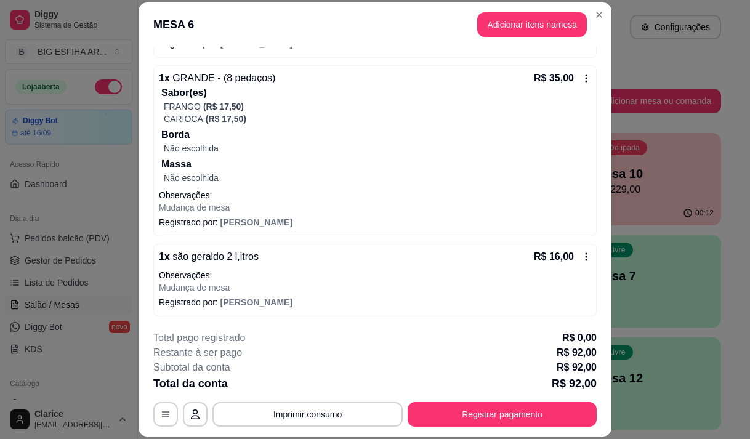
scroll to position [37, 0]
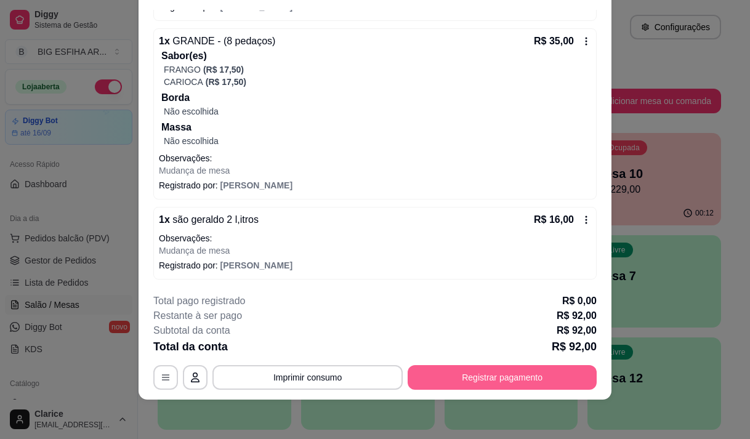
click at [457, 382] on button "Registrar pagamento" at bounding box center [501, 377] width 189 height 25
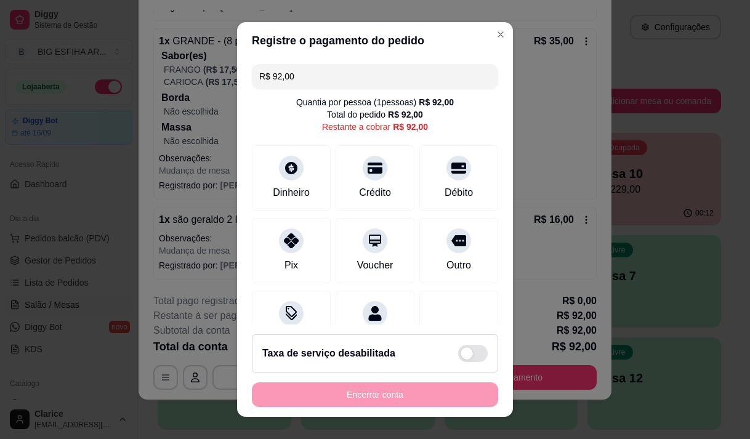
click at [293, 66] on input "R$ 92,00" at bounding box center [374, 76] width 231 height 25
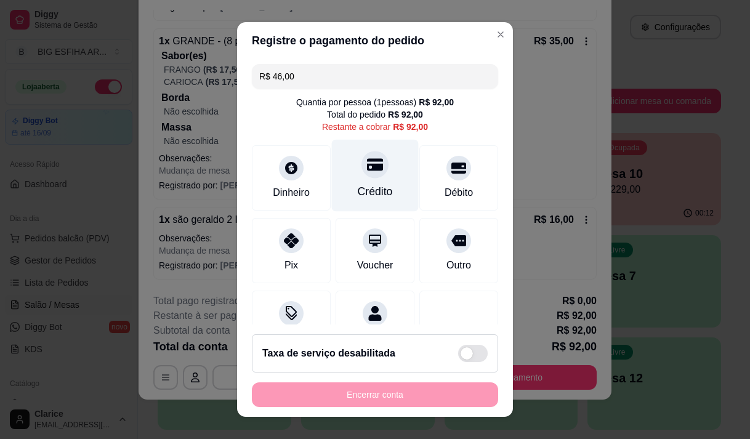
click at [363, 188] on div "Crédito" at bounding box center [375, 191] width 35 height 16
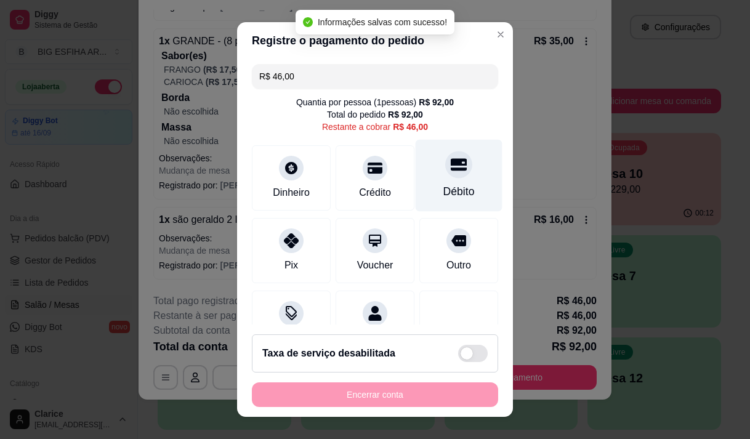
click at [443, 195] on div "Débito" at bounding box center [458, 191] width 31 height 16
type input "R$ 0,00"
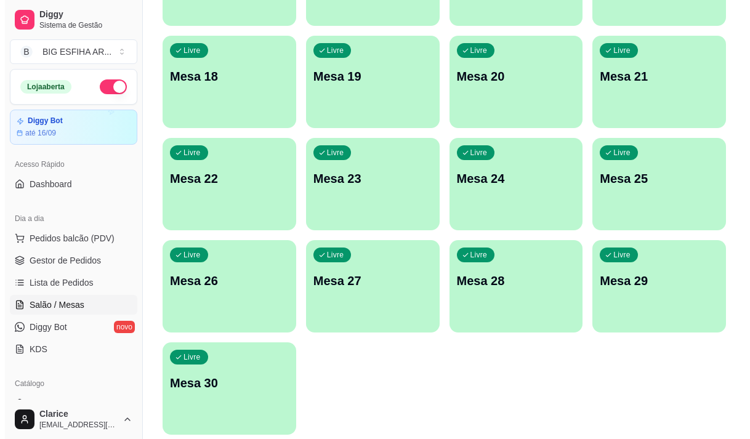
scroll to position [552, 0]
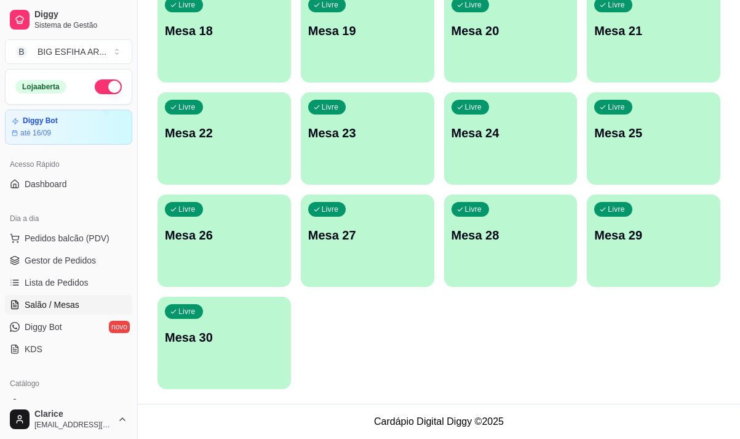
click at [229, 357] on div "Livre Mesa 30" at bounding box center [225, 336] width 134 height 78
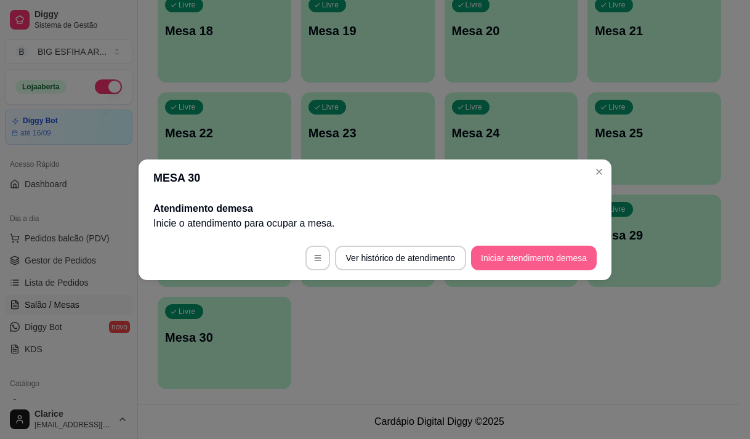
click at [550, 257] on button "Iniciar atendimento de mesa" at bounding box center [534, 258] width 126 height 25
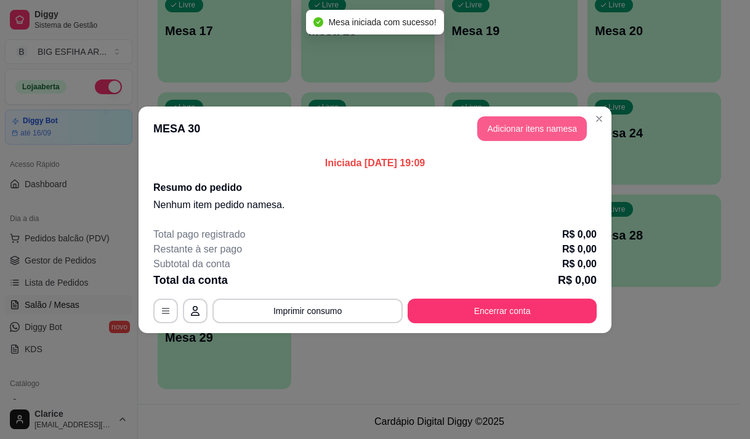
click at [520, 140] on button "Adicionar itens na mesa" at bounding box center [532, 128] width 110 height 25
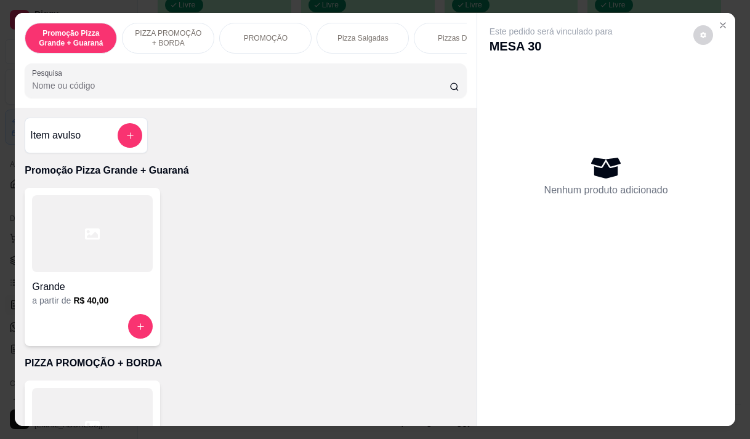
click at [180, 86] on input "Pesquisa" at bounding box center [240, 85] width 417 height 12
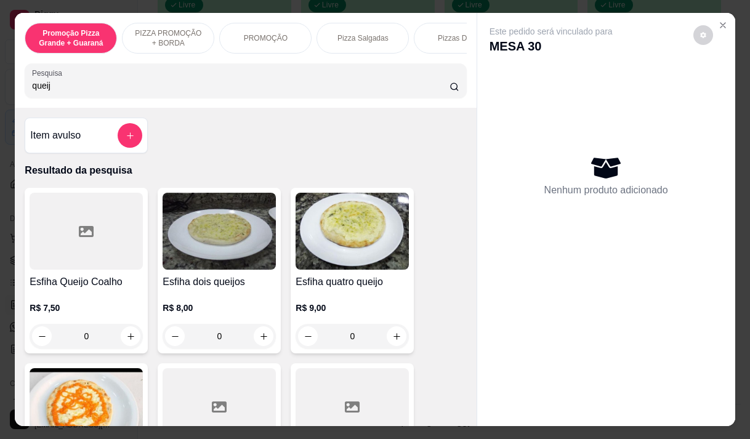
type input "queij"
click at [81, 295] on div "R$ 7,50 0" at bounding box center [86, 318] width 113 height 59
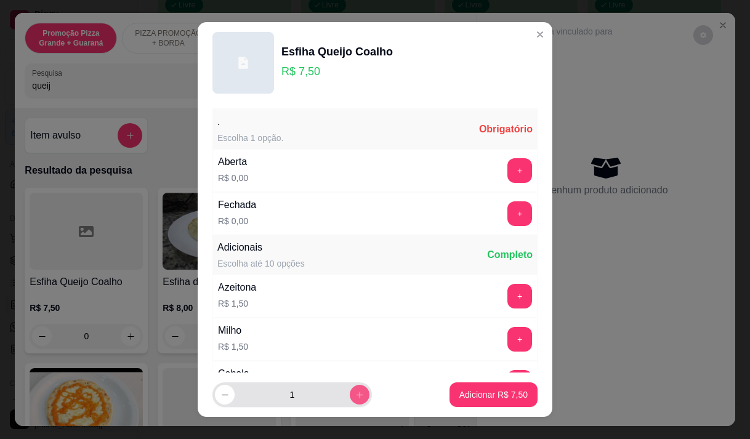
click at [350, 389] on button "increase-product-quantity" at bounding box center [360, 395] width 20 height 20
type input "2"
click at [507, 212] on button "+" at bounding box center [519, 213] width 25 height 25
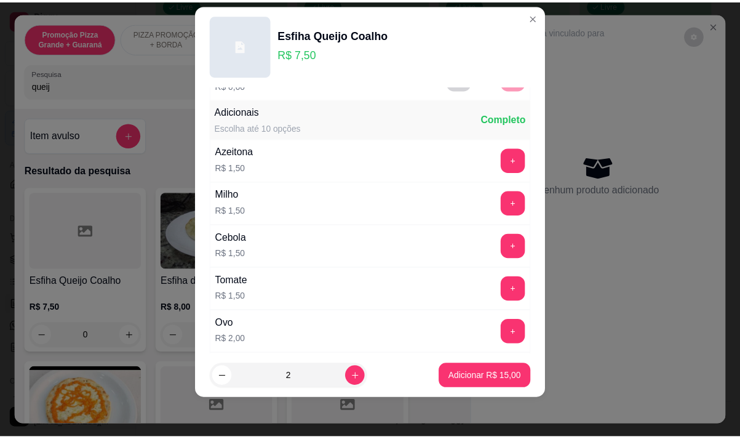
scroll to position [132, 0]
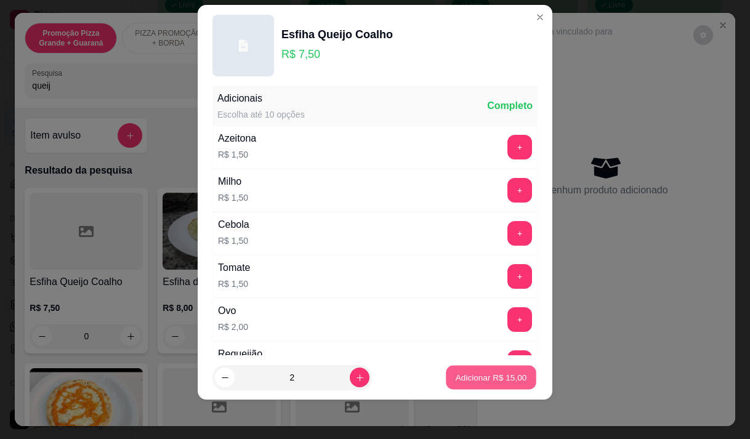
click at [489, 379] on p "Adicionar R$ 15,00" at bounding box center [490, 378] width 71 height 12
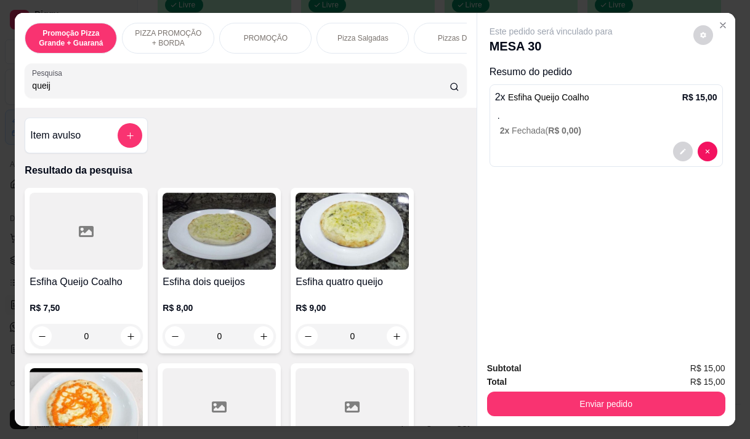
click at [538, 400] on button "Enviar pedido" at bounding box center [606, 403] width 238 height 25
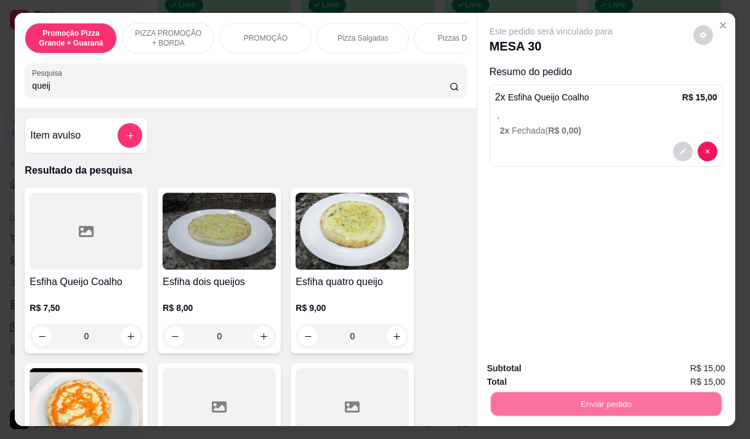
click at [540, 364] on button "Não registrar e enviar pedido" at bounding box center [565, 368] width 128 height 23
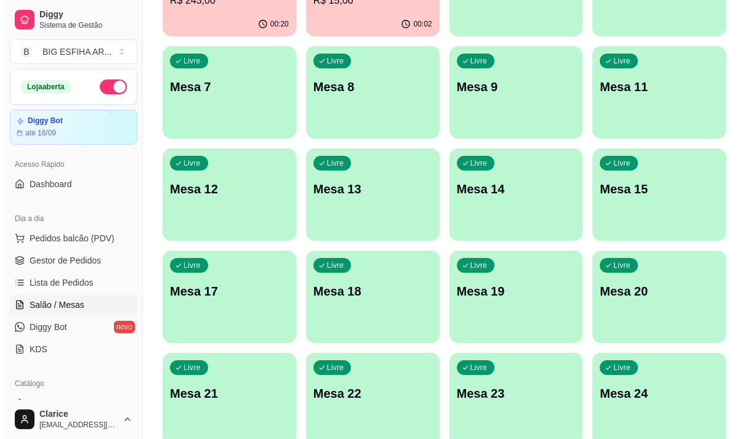
scroll to position [59, 0]
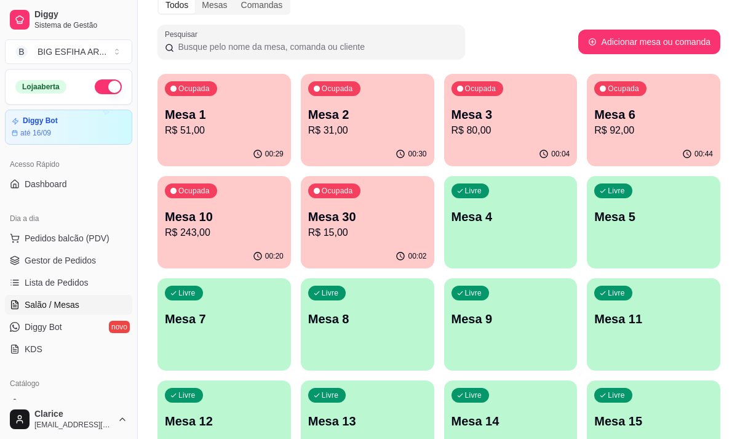
click at [191, 132] on p "R$ 51,00" at bounding box center [224, 130] width 119 height 15
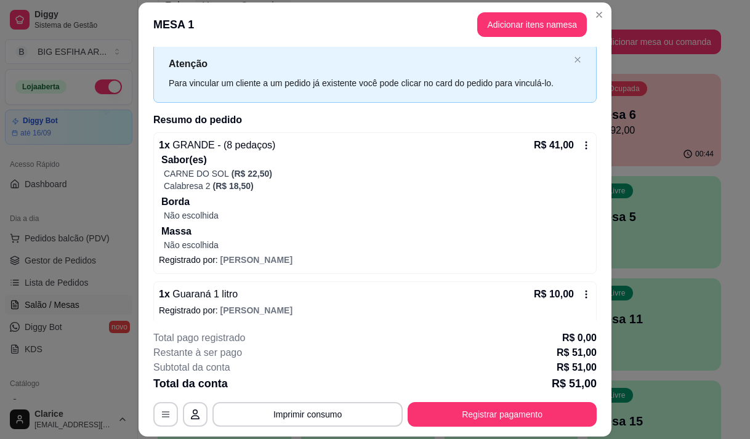
scroll to position [39, 0]
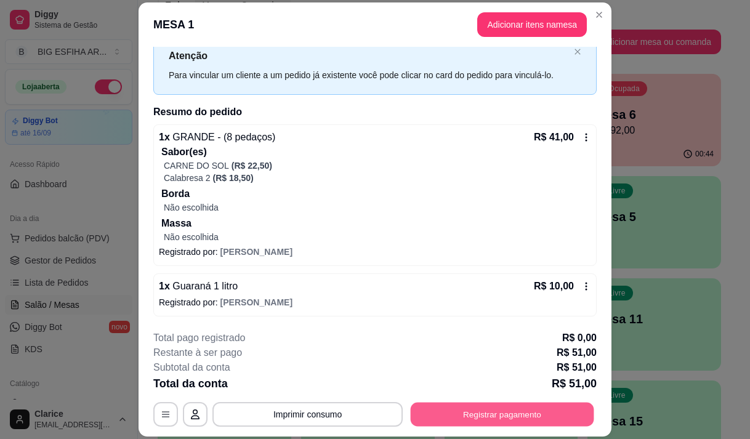
click at [475, 412] on button "Registrar pagamento" at bounding box center [502, 415] width 183 height 24
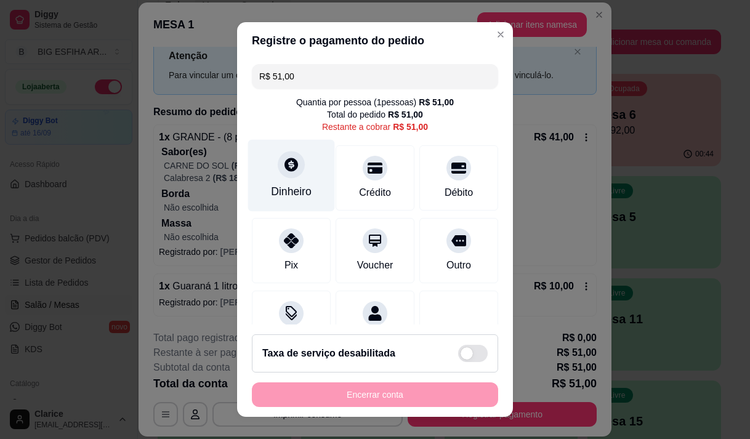
click at [294, 171] on div at bounding box center [291, 164] width 27 height 27
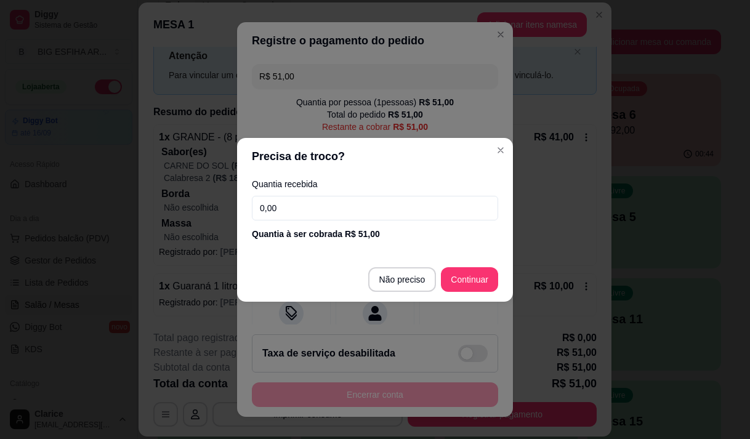
click at [299, 201] on input "0,00" at bounding box center [375, 208] width 246 height 25
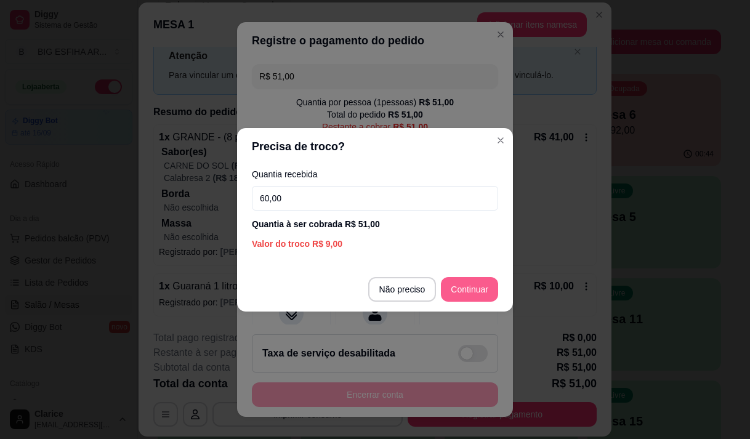
type input "60,00"
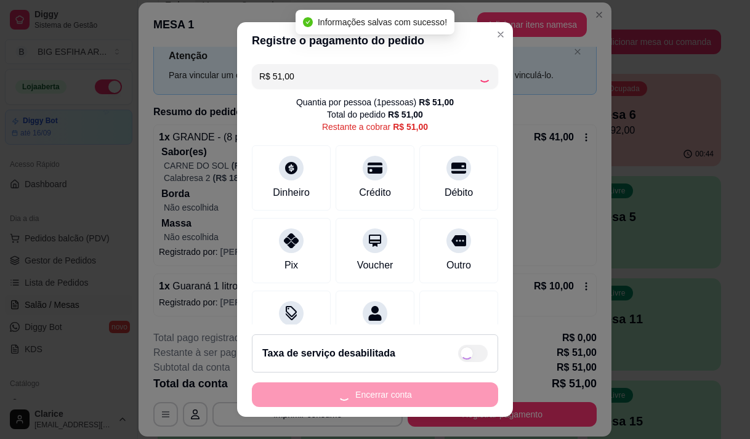
type input "R$ 0,00"
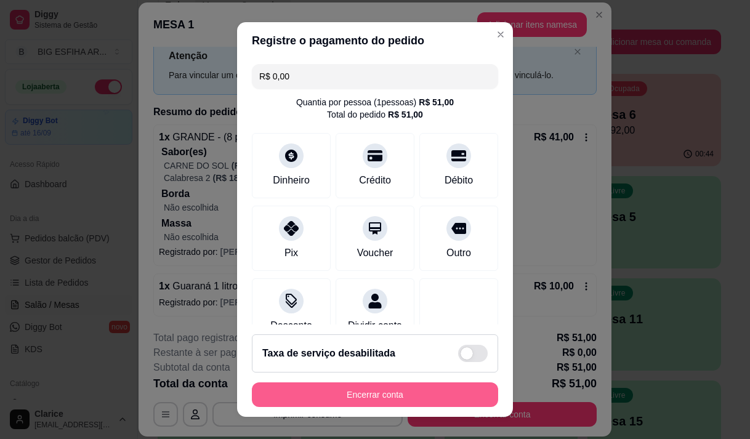
click at [455, 399] on button "Encerrar conta" at bounding box center [375, 394] width 246 height 25
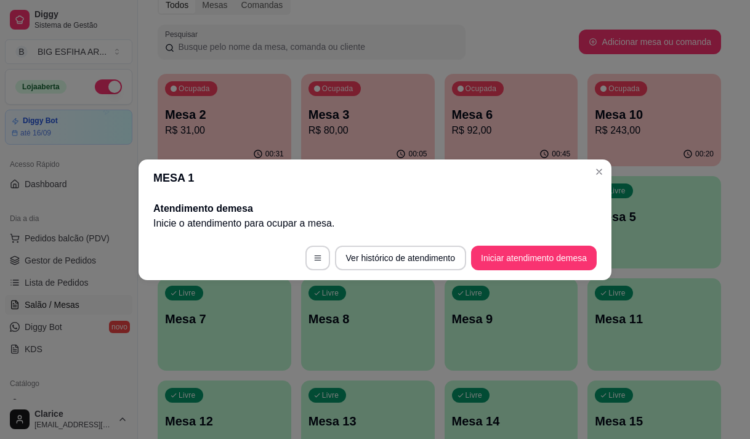
scroll to position [0, 0]
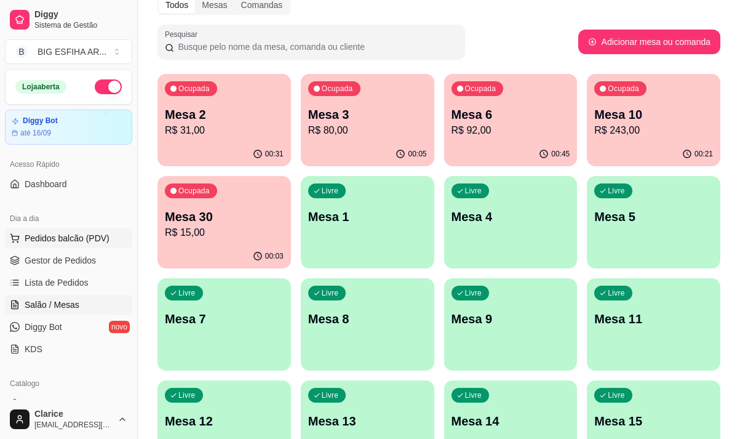
click at [61, 244] on span "Pedidos balcão (PDV)" at bounding box center [67, 238] width 85 height 12
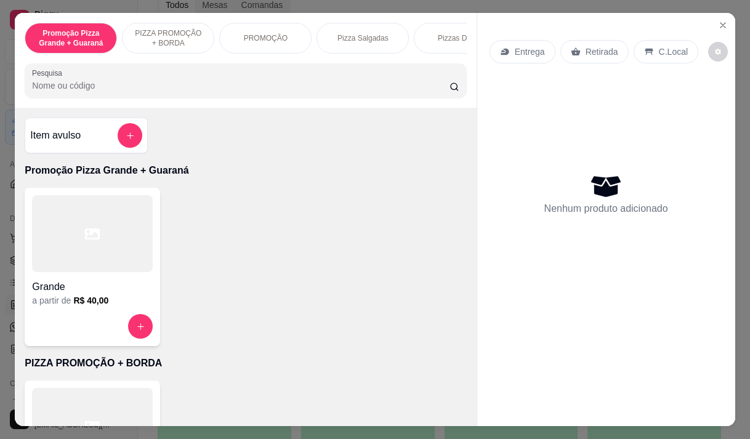
drag, startPoint x: 533, startPoint y: 44, endPoint x: 342, endPoint y: 103, distance: 200.3
click at [532, 46] on p "Entrega" at bounding box center [530, 52] width 30 height 12
click at [501, 47] on icon at bounding box center [505, 52] width 10 height 10
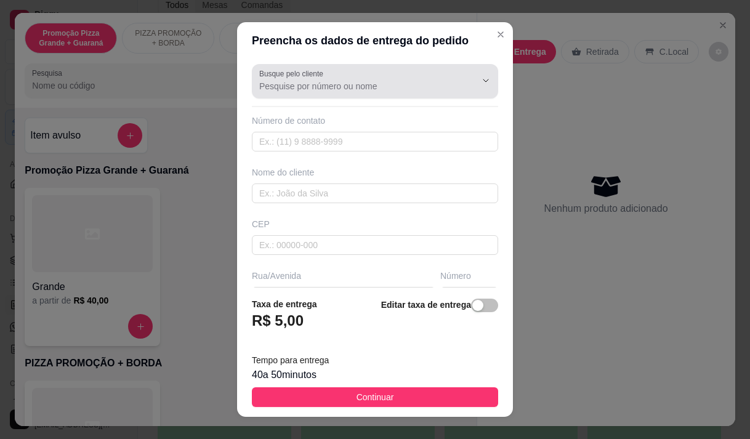
click at [387, 80] on input "Busque pelo cliente" at bounding box center [357, 86] width 197 height 12
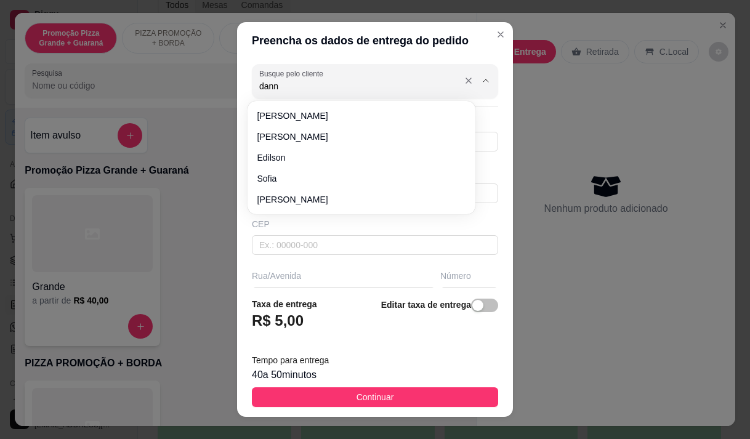
type input "danna"
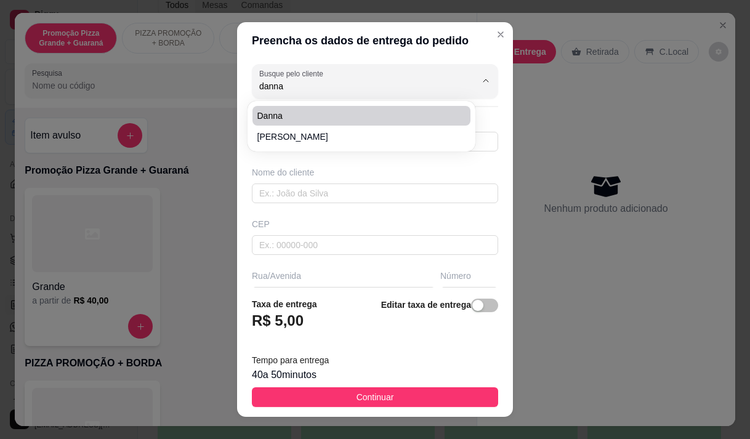
click at [325, 115] on span "danna" at bounding box center [355, 116] width 196 height 12
type input "85999934435"
type input "danna"
type input "dom lino 940"
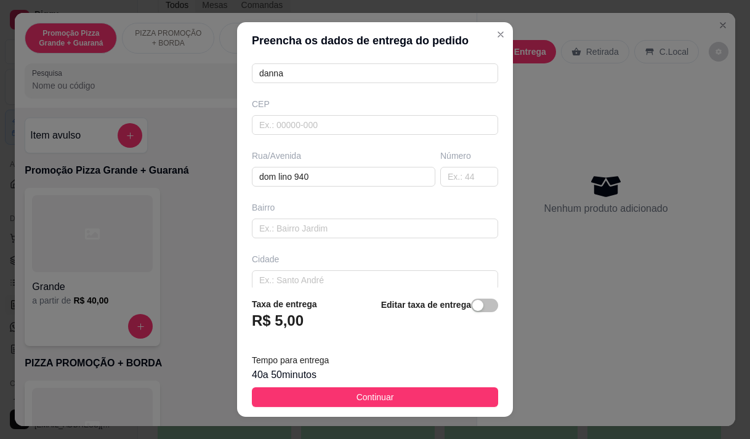
scroll to position [123, 0]
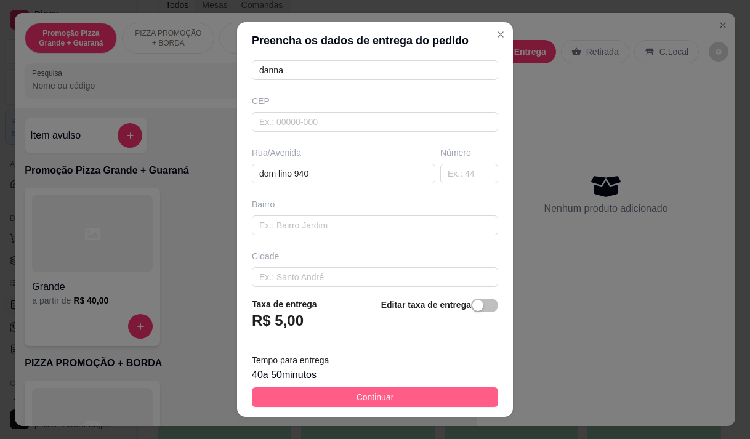
type input "danna"
click at [291, 394] on button "Continuar" at bounding box center [375, 397] width 246 height 20
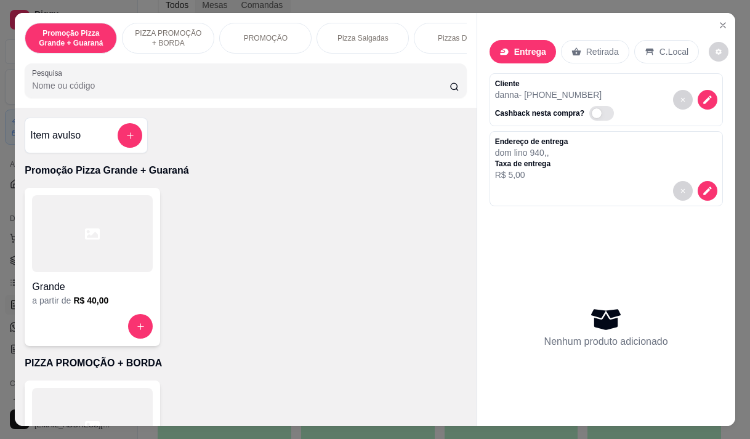
click at [381, 34] on p "Pizza Salgadas" at bounding box center [362, 38] width 51 height 10
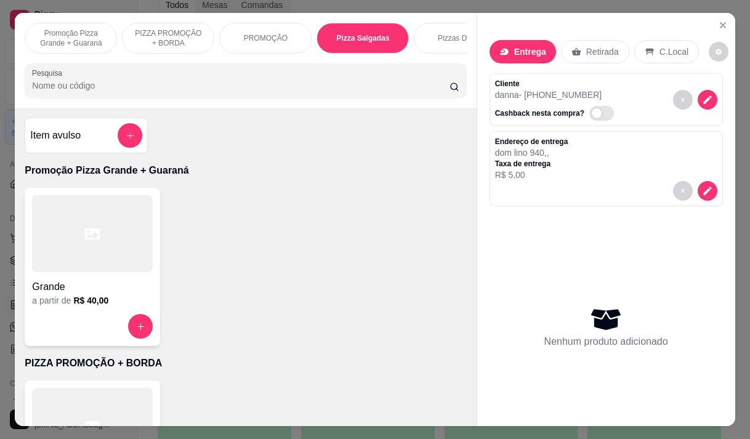
scroll to position [31, 0]
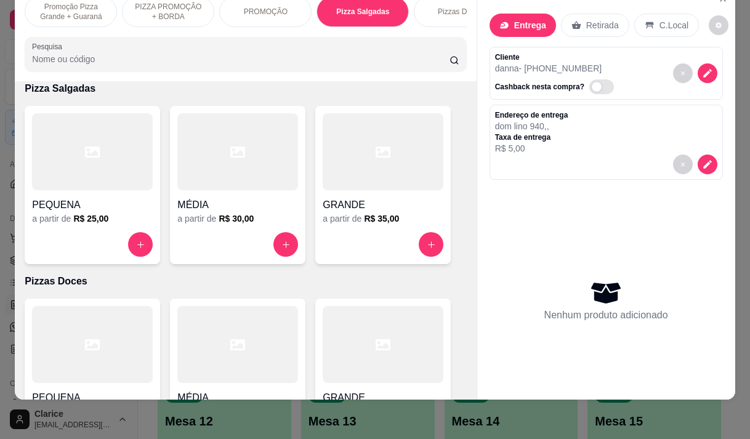
click at [366, 217] on h6 "R$ 35,00" at bounding box center [381, 218] width 35 height 12
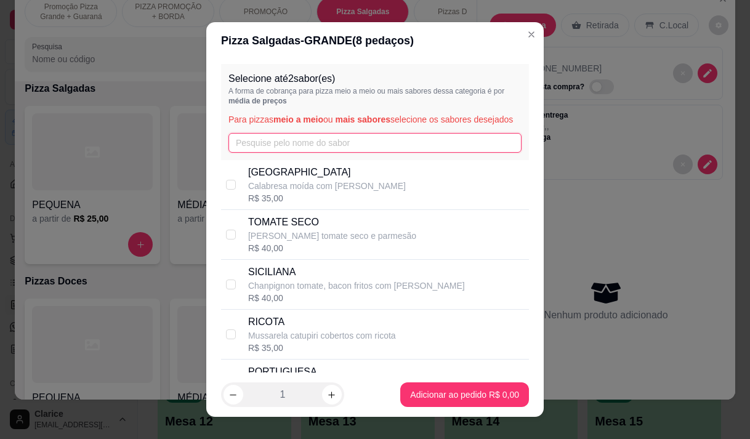
click at [321, 153] on input "text" at bounding box center [374, 143] width 293 height 20
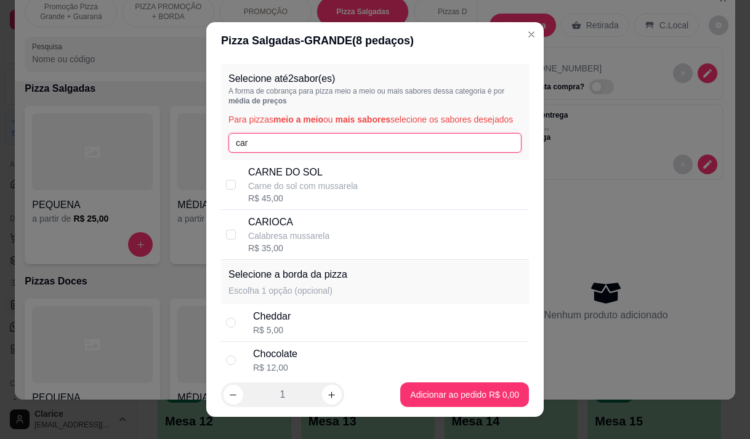
type input "car"
click at [315, 242] on p "Calabresa mussarela" at bounding box center [288, 236] width 81 height 12
checkbox input "false"
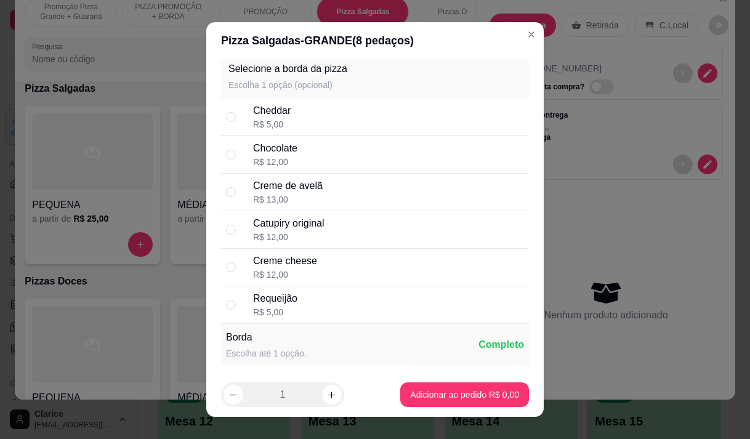
scroll to position [246, 0]
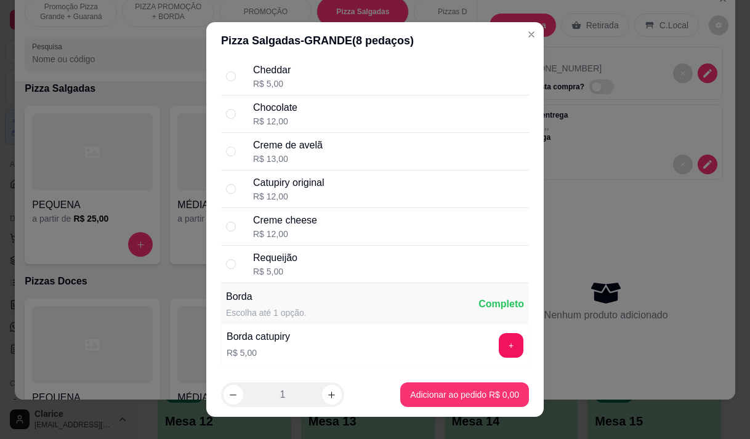
click at [318, 278] on div "Requeijão R$ 5,00" at bounding box center [388, 264] width 271 height 27
radio input "true"
click at [433, 400] on div "Promoção Pizza Grande + Guaraná PIZZA PROMOÇÃO + BORDA PROMOÇÃO Pizza Salgadas …" at bounding box center [375, 219] width 750 height 439
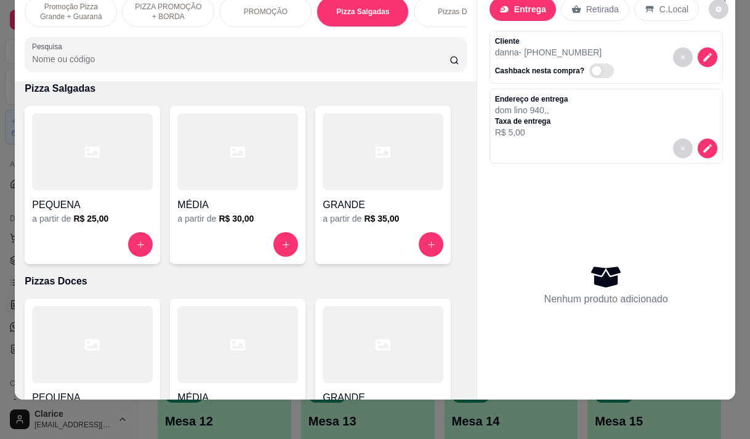
scroll to position [0, 0]
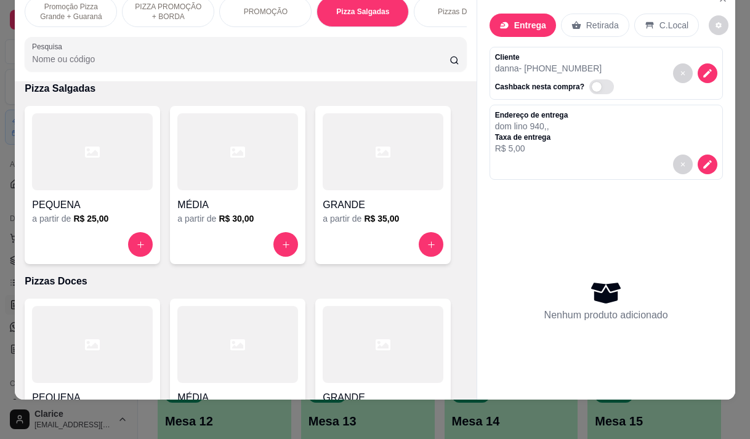
click at [374, 231] on div "GRANDE a partir de R$ 35,00" at bounding box center [382, 185] width 135 height 158
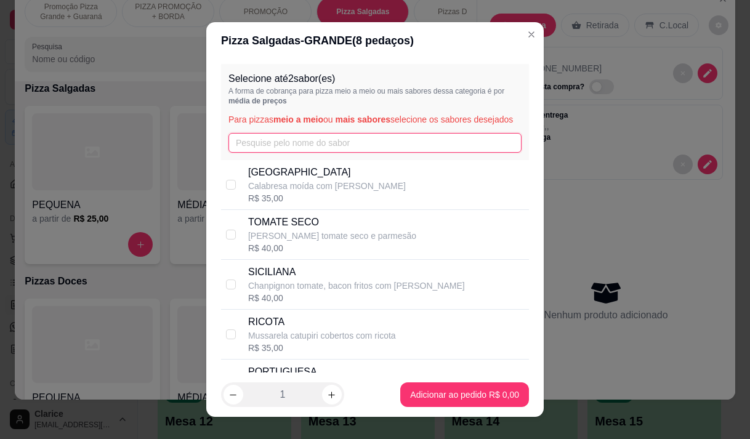
click at [316, 153] on input "text" at bounding box center [374, 143] width 293 height 20
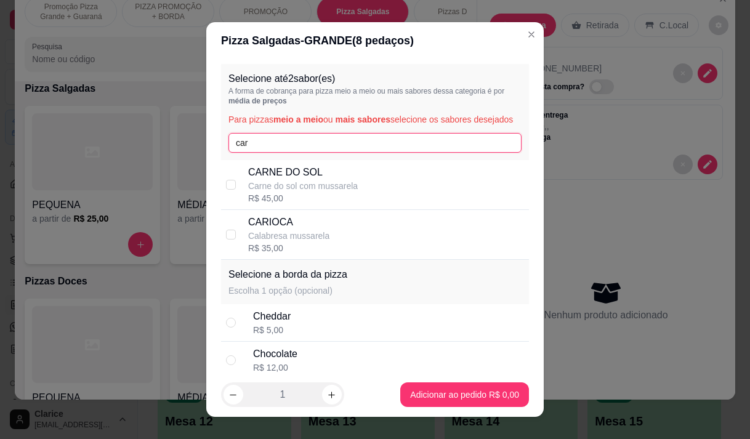
type input "car"
click at [284, 242] on p "Calabresa mussarela" at bounding box center [288, 236] width 81 height 12
checkbox input "true"
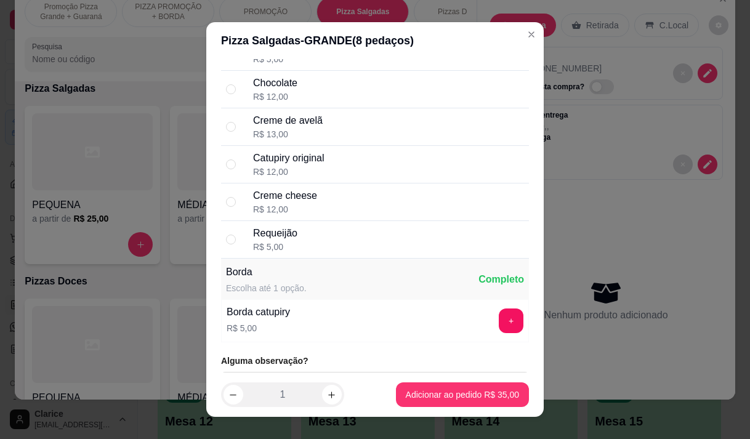
scroll to position [307, 0]
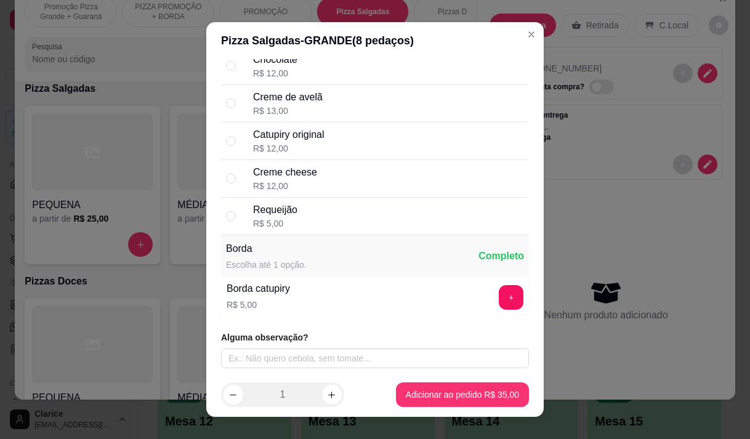
click at [312, 217] on div "Requeijão R$ 5,00" at bounding box center [388, 216] width 271 height 27
radio input "true"
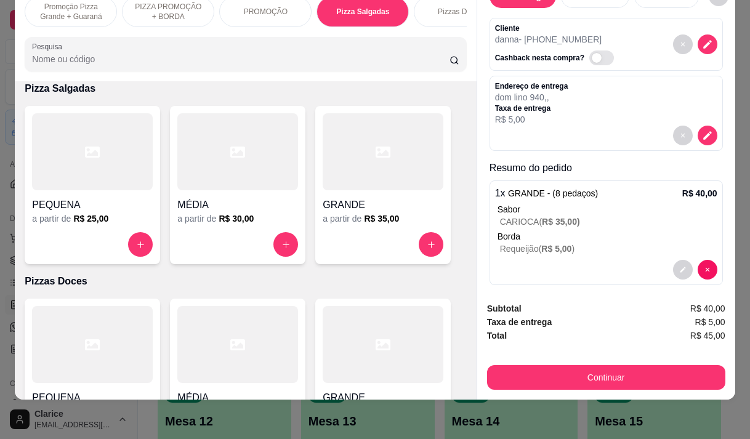
scroll to position [40, 0]
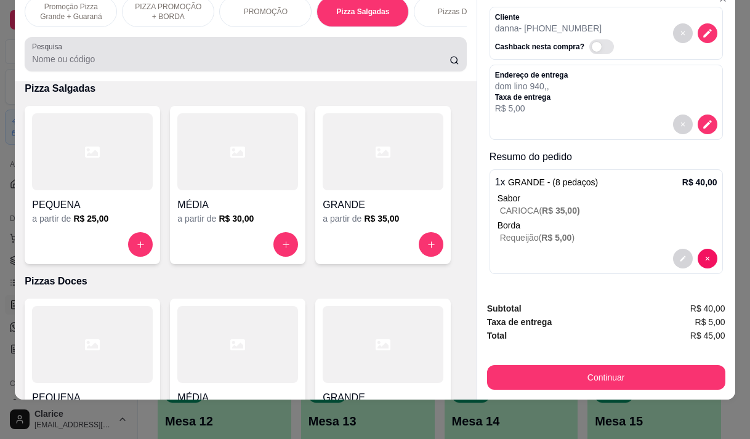
click at [246, 55] on input "Pesquisa" at bounding box center [240, 59] width 417 height 12
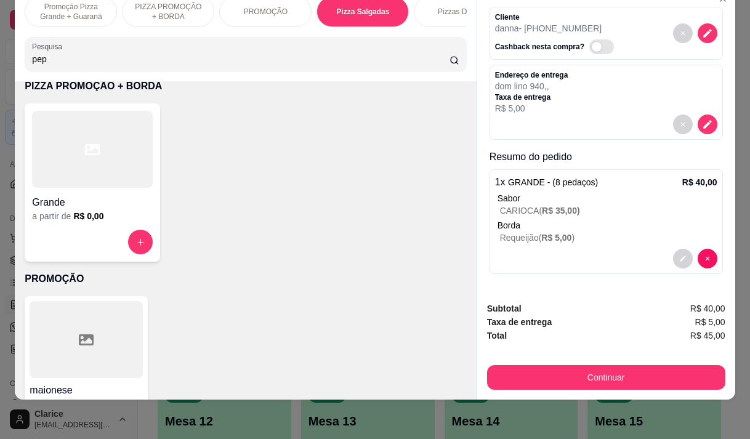
scroll to position [1031, 0]
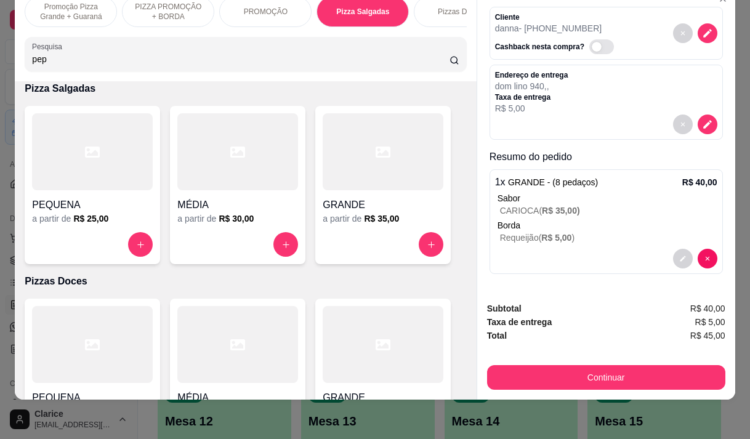
type input "pep"
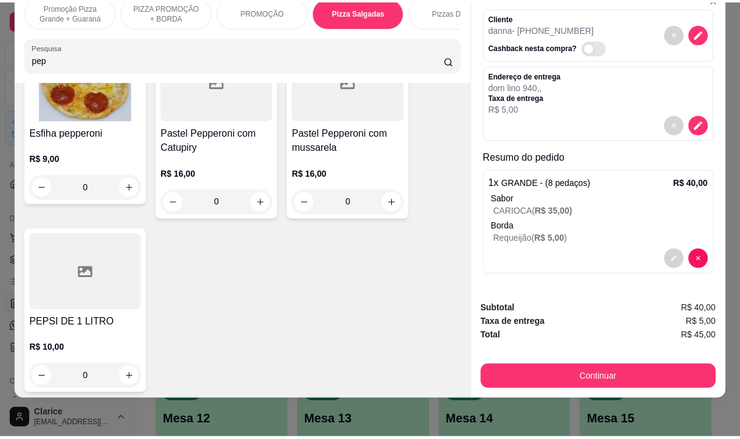
scroll to position [185, 0]
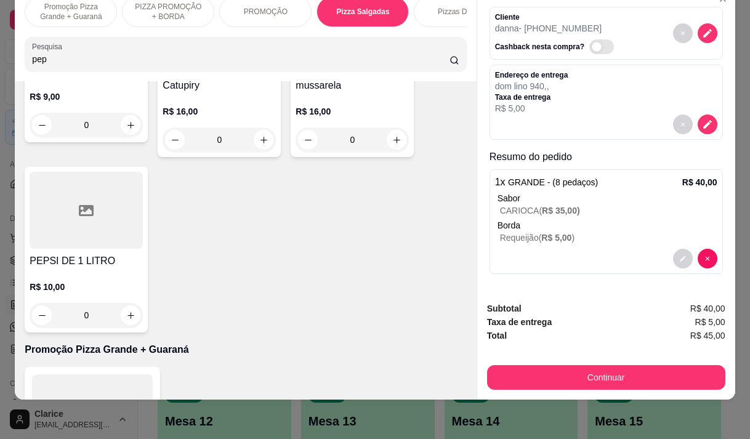
click at [86, 255] on h4 "PEPSI DE 1 LITRO" at bounding box center [86, 261] width 113 height 15
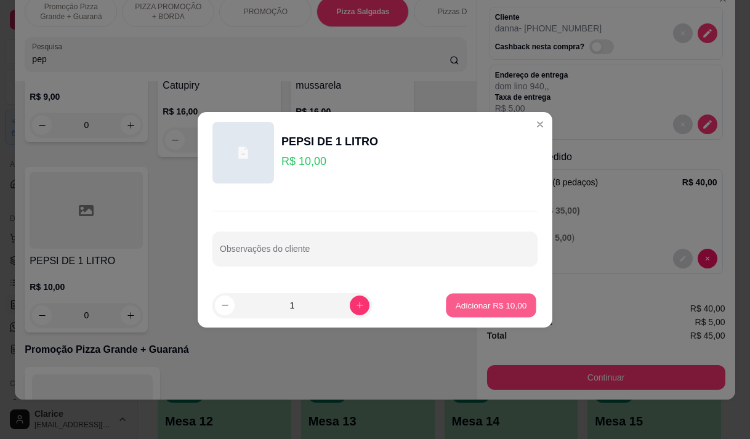
click at [514, 299] on p "Adicionar R$ 10,00" at bounding box center [490, 305] width 71 height 12
type input "1"
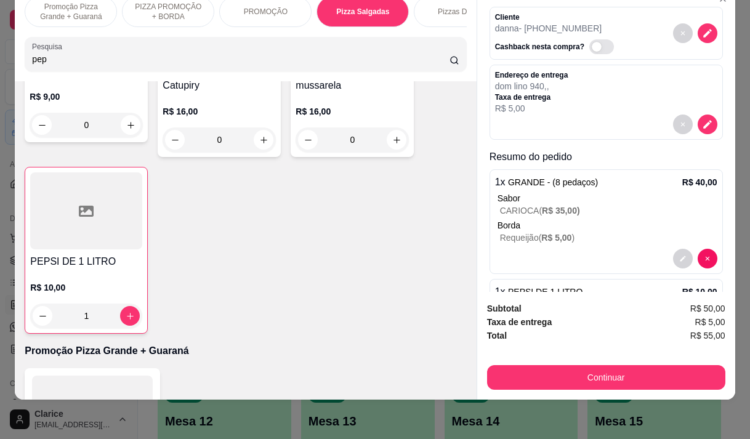
click at [554, 365] on button "Continuar" at bounding box center [606, 377] width 238 height 25
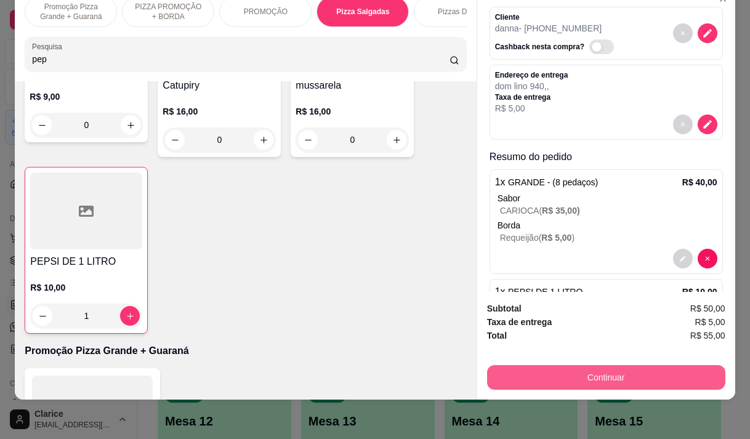
click at [581, 371] on button "Continuar" at bounding box center [606, 377] width 238 height 25
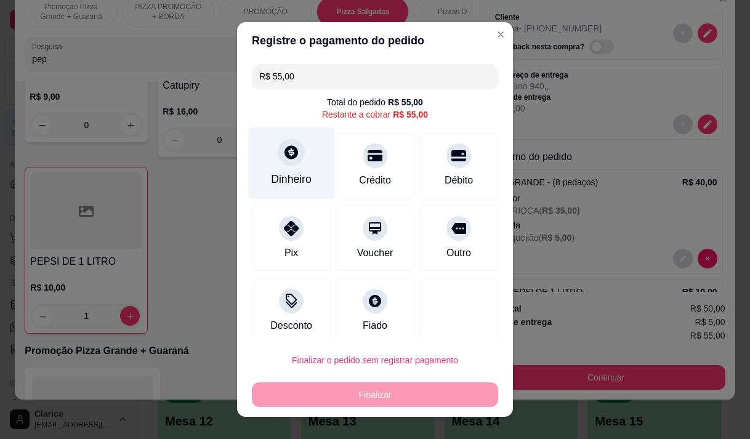
click at [286, 177] on div "Dinheiro" at bounding box center [291, 179] width 41 height 16
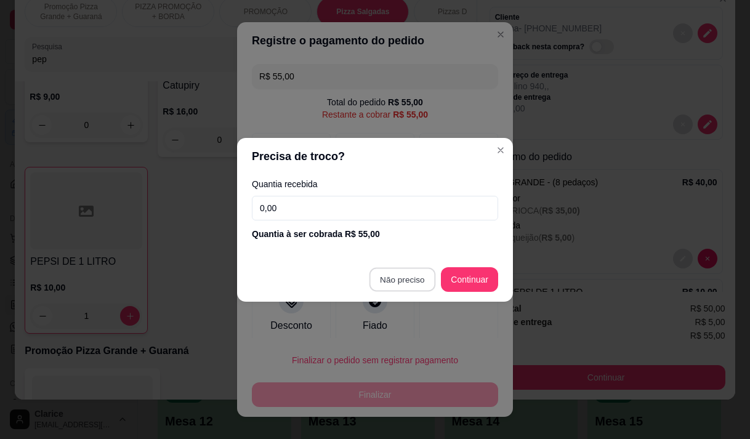
click at [419, 281] on div at bounding box center [458, 310] width 79 height 65
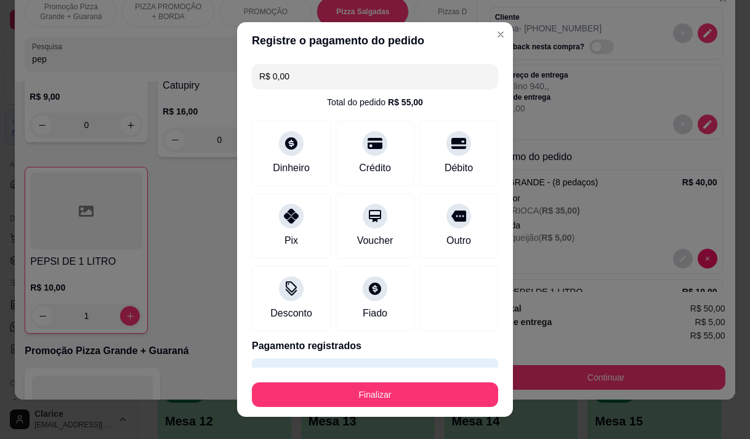
type input "R$ 0,00"
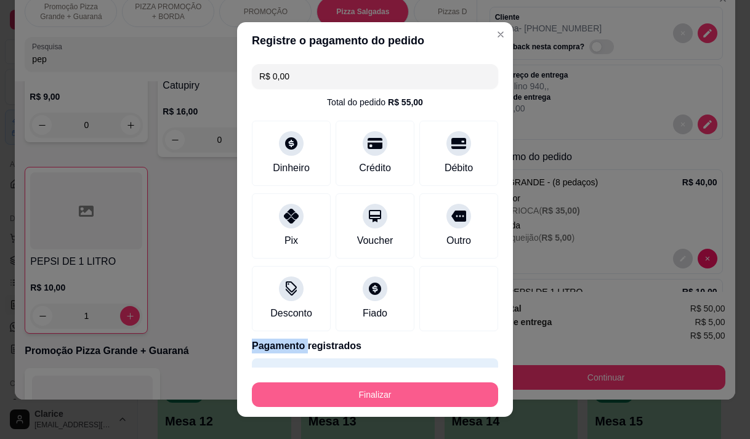
click at [423, 403] on button "Finalizar" at bounding box center [375, 394] width 246 height 25
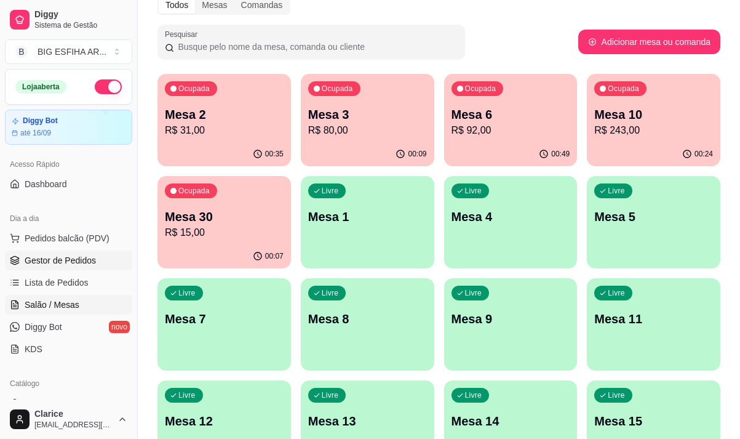
click at [60, 258] on span "Gestor de Pedidos" at bounding box center [60, 260] width 71 height 12
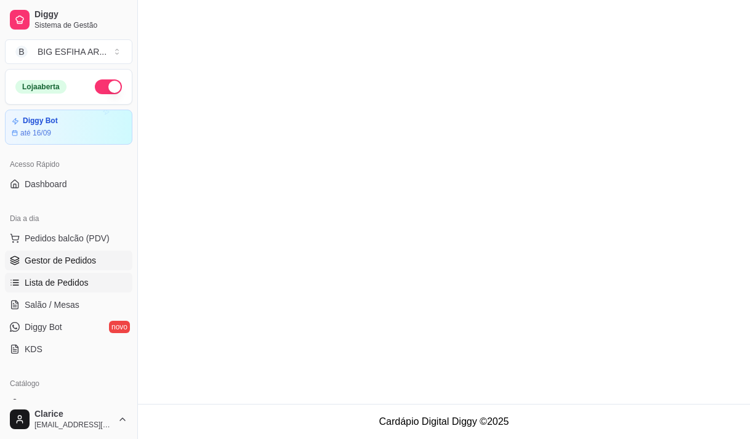
click at [70, 283] on span "Lista de Pedidos" at bounding box center [57, 282] width 64 height 12
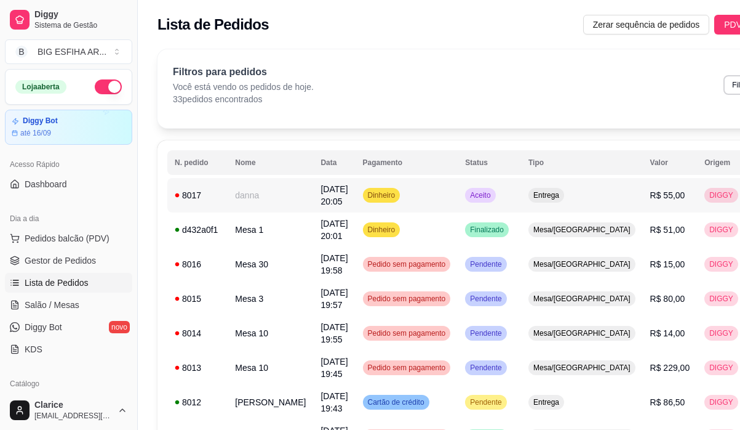
click at [313, 200] on td "[DATE] 20:05" at bounding box center [334, 195] width 42 height 34
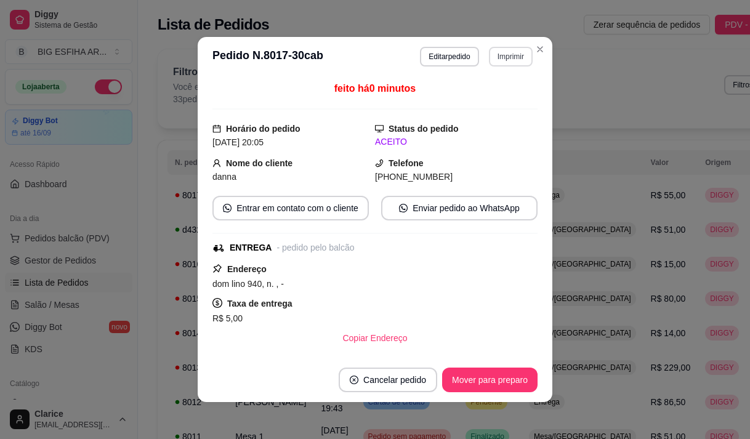
click at [507, 54] on button "Imprimir" at bounding box center [511, 57] width 44 height 20
click at [499, 95] on button "IMPRESSORA" at bounding box center [494, 94] width 71 height 16
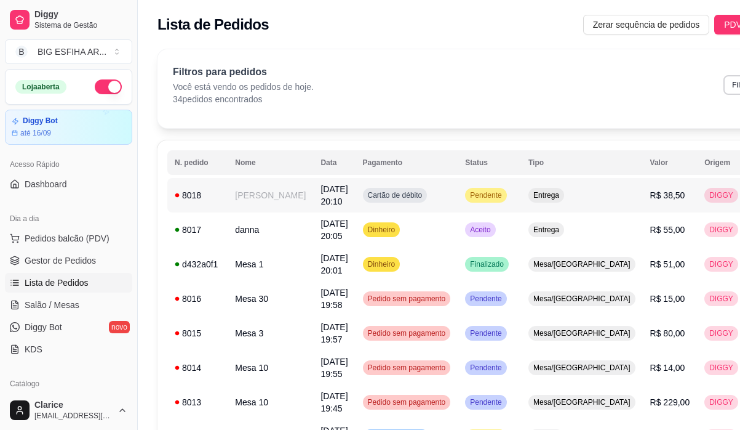
click at [239, 207] on td "[PERSON_NAME]" at bounding box center [271, 195] width 86 height 34
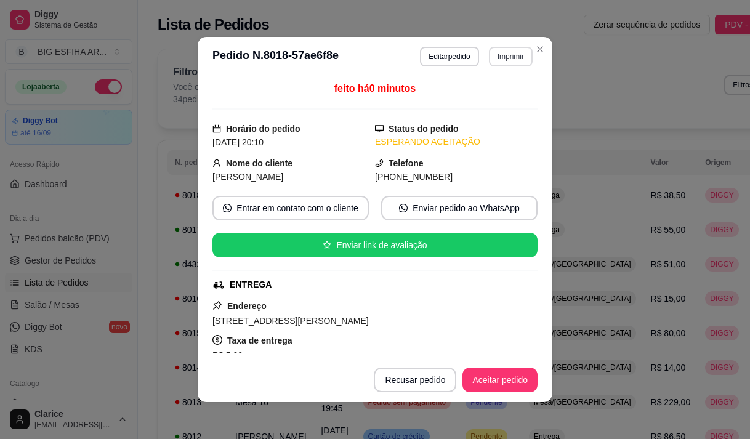
click at [499, 59] on button "Imprimir" at bounding box center [511, 57] width 44 height 20
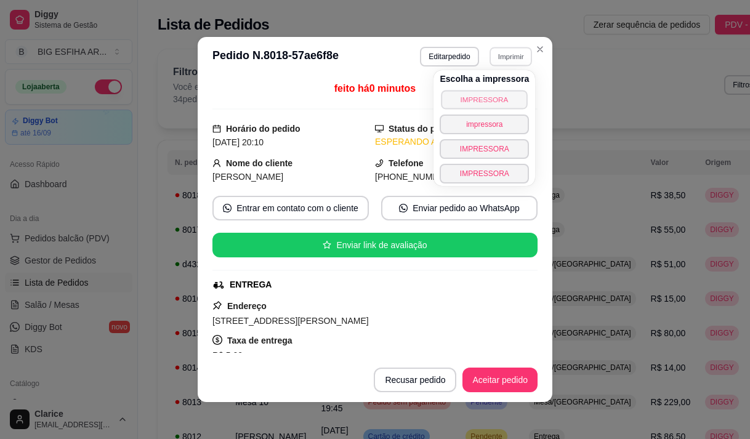
click at [482, 100] on button "IMPRESSORA" at bounding box center [484, 99] width 86 height 19
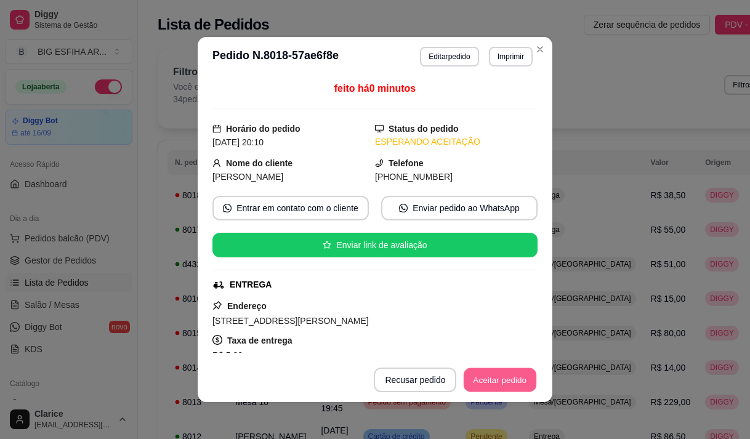
click at [495, 382] on button "Aceitar pedido" at bounding box center [499, 380] width 73 height 24
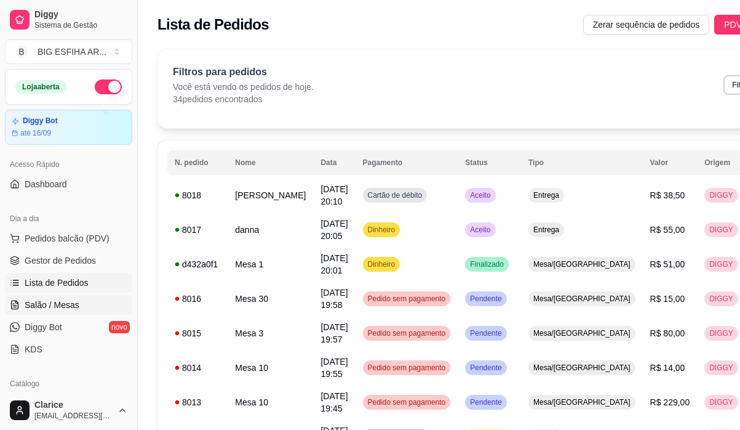
click at [66, 299] on span "Salão / Mesas" at bounding box center [52, 305] width 55 height 12
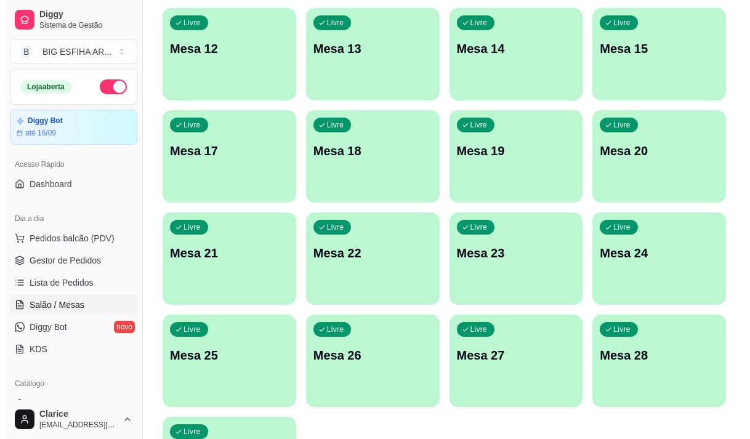
scroll to position [552, 0]
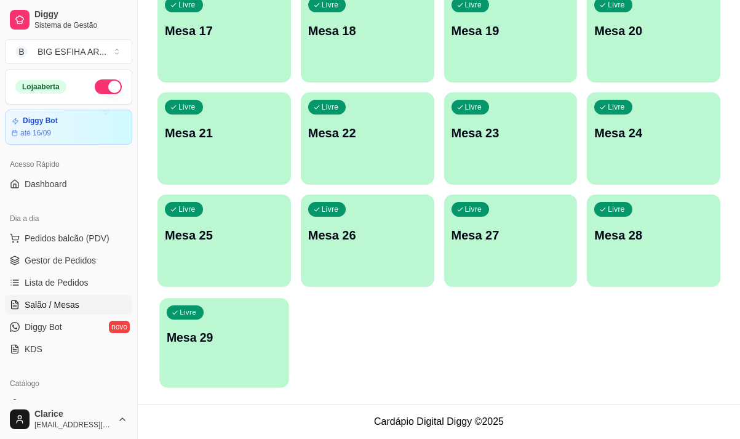
click at [220, 364] on div "Livre Mesa 29" at bounding box center [223, 335] width 129 height 75
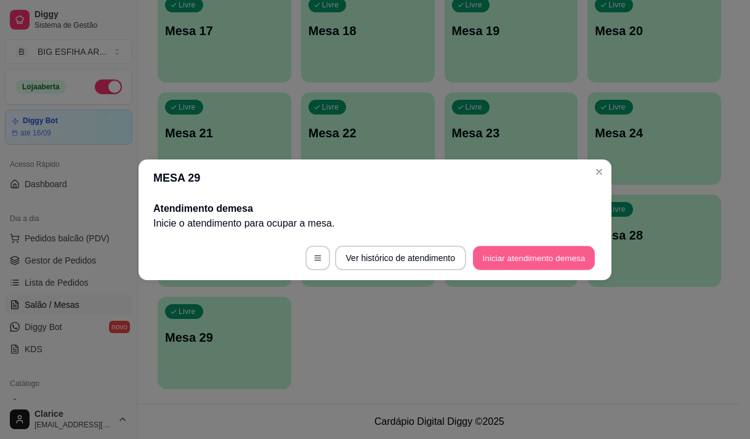
click at [555, 257] on button "Iniciar atendimento de mesa" at bounding box center [534, 258] width 122 height 24
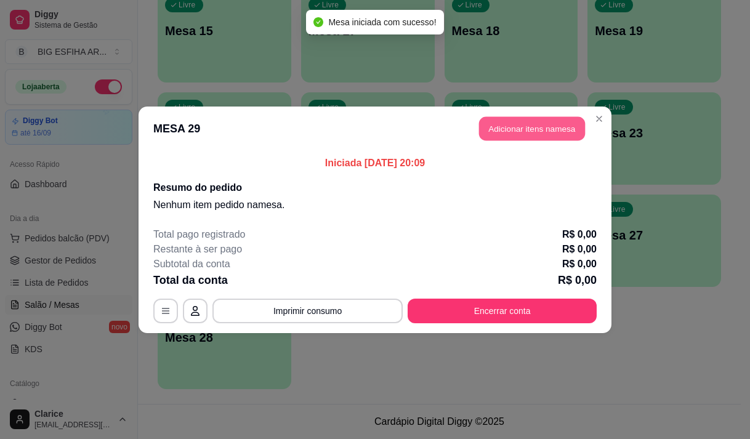
click at [548, 130] on button "Adicionar itens na mesa" at bounding box center [532, 128] width 106 height 24
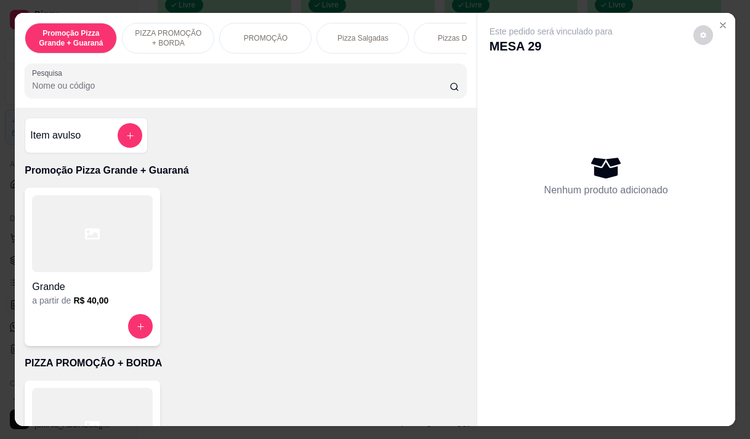
click at [41, 278] on div "Grande" at bounding box center [92, 283] width 121 height 22
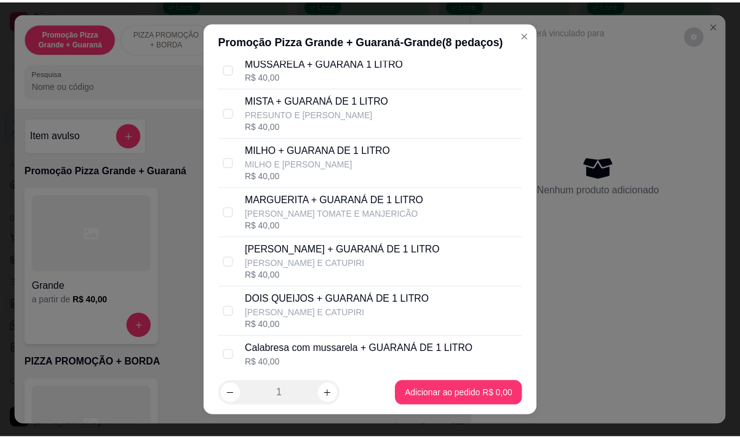
scroll to position [123, 0]
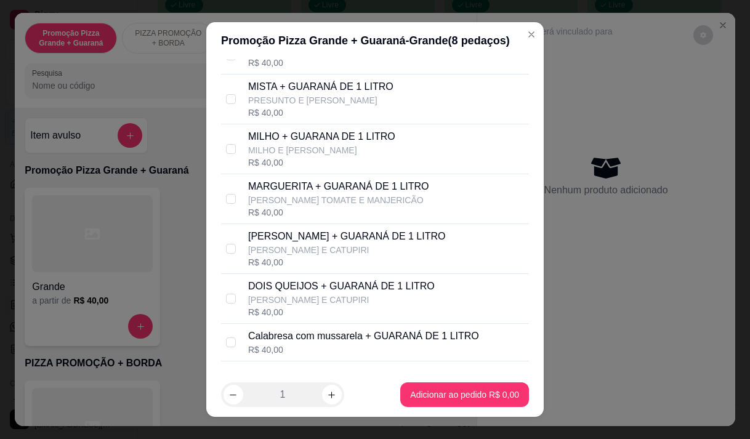
click at [308, 268] on div "R$ 40,00" at bounding box center [347, 262] width 198 height 12
checkbox input "true"
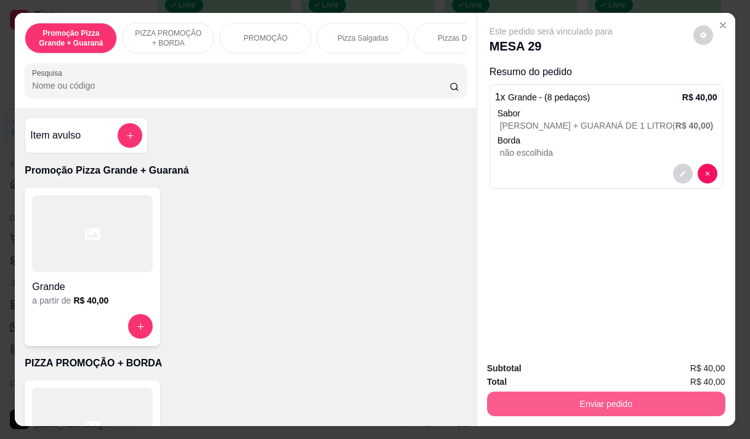
click at [555, 405] on button "Enviar pedido" at bounding box center [606, 403] width 238 height 25
click at [560, 393] on button "Enviar pedido" at bounding box center [605, 403] width 231 height 24
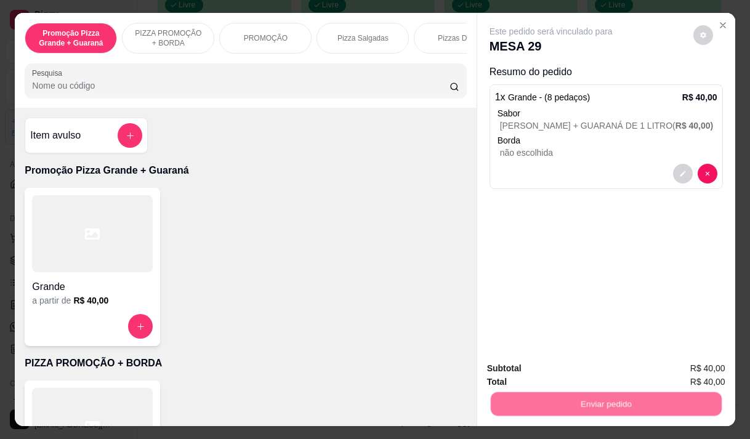
click at [564, 373] on button "Não registrar e enviar pedido" at bounding box center [565, 368] width 124 height 23
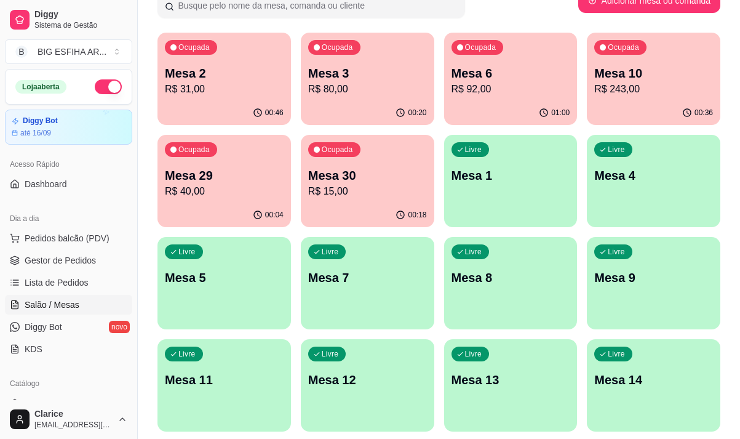
scroll to position [59, 0]
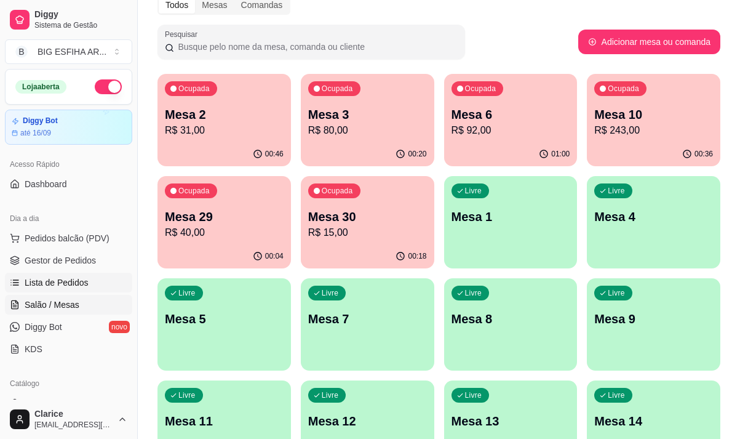
click at [52, 278] on span "Lista de Pedidos" at bounding box center [57, 282] width 64 height 12
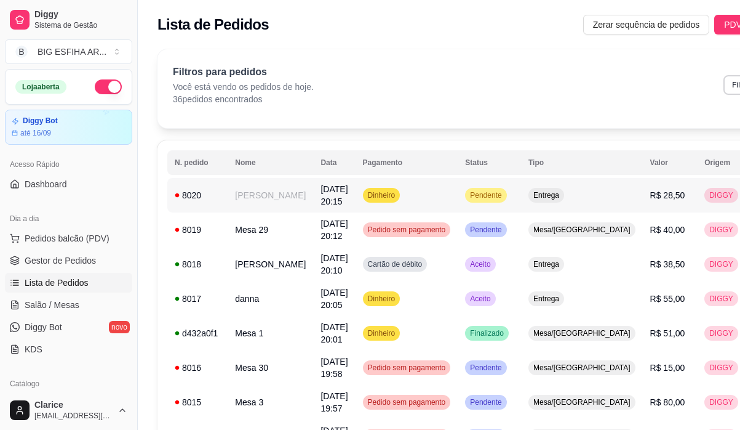
click at [253, 203] on td "[PERSON_NAME]" at bounding box center [271, 195] width 86 height 34
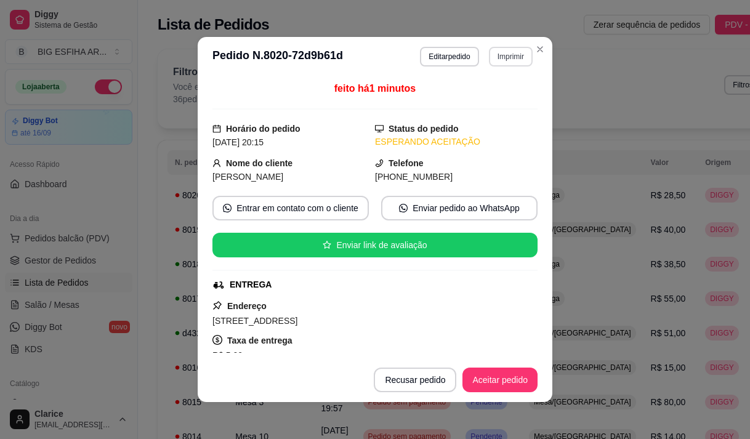
click at [517, 51] on button "Imprimir" at bounding box center [511, 57] width 44 height 20
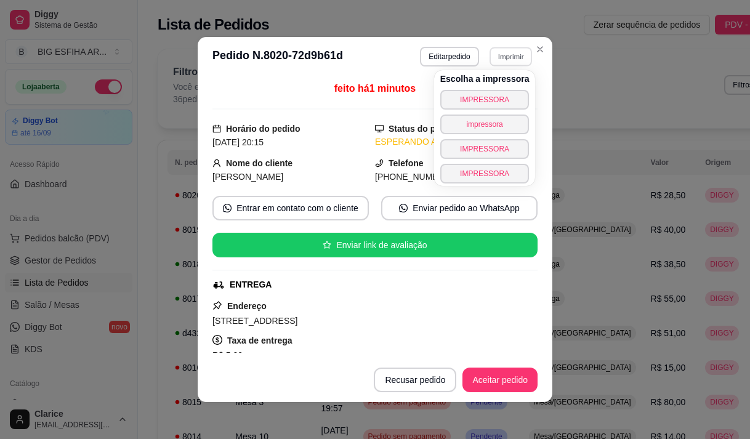
click at [506, 87] on div "Escolha a impressora IMPRESSORA impressora IMPRESSORA IMPRESSORA" at bounding box center [485, 128] width 102 height 116
click at [504, 100] on button "IMPRESSORA" at bounding box center [484, 100] width 89 height 20
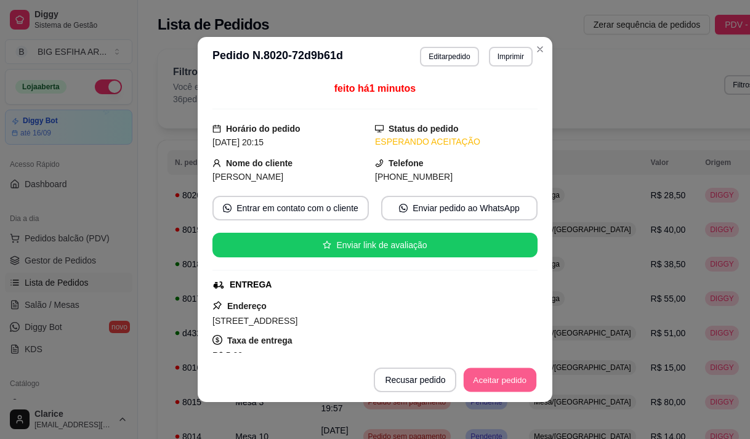
click at [508, 386] on button "Aceitar pedido" at bounding box center [499, 380] width 73 height 24
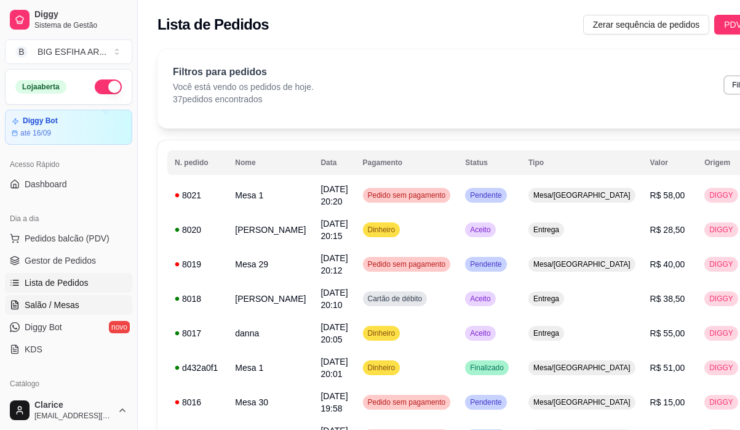
click at [62, 300] on span "Salão / Mesas" at bounding box center [52, 305] width 55 height 12
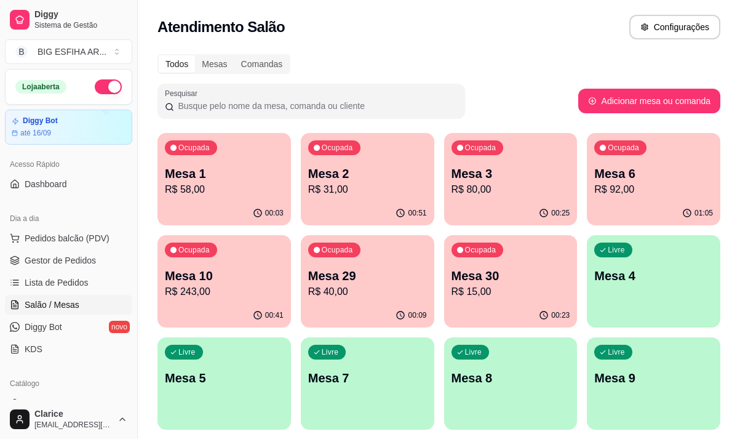
click at [231, 188] on p "R$ 58,00" at bounding box center [224, 189] width 119 height 15
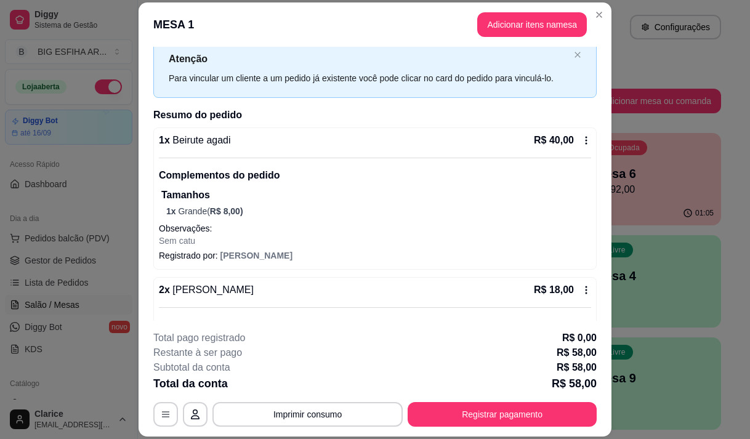
scroll to position [109, 0]
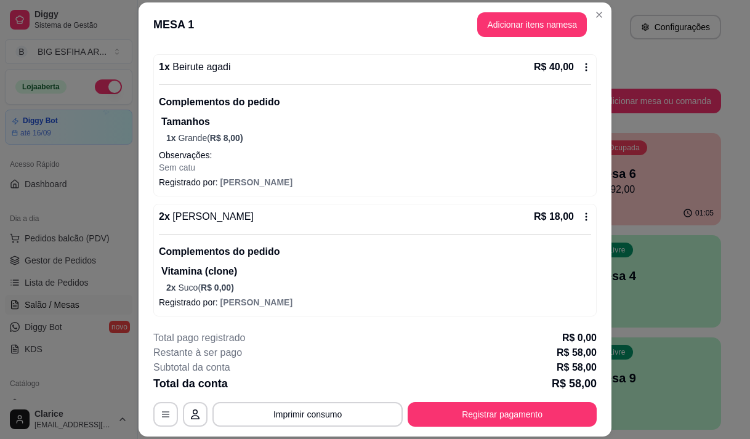
click at [258, 293] on p "2 x Suco ( R$ 0,00 )" at bounding box center [378, 287] width 425 height 12
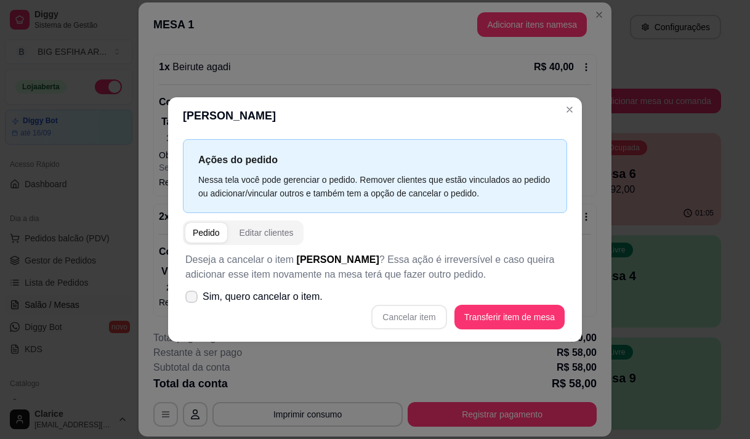
click at [276, 299] on span "Sim, quero cancelar o item." at bounding box center [263, 296] width 120 height 15
click at [193, 299] on input "Sim, quero cancelar o item." at bounding box center [189, 303] width 8 height 8
checkbox input "true"
click at [420, 311] on button "Cancelar item" at bounding box center [408, 317] width 73 height 24
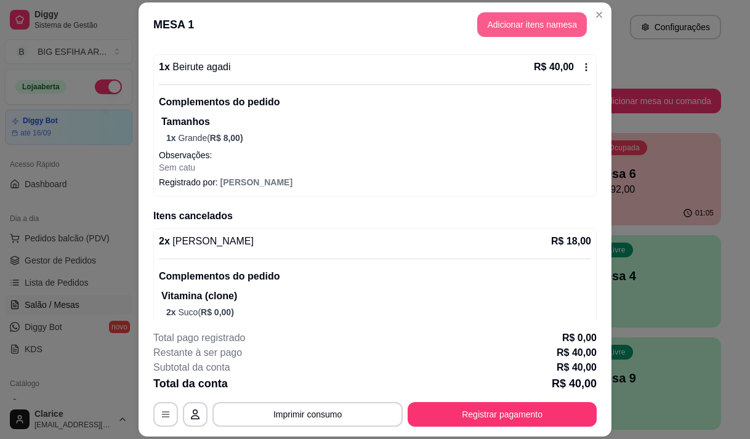
click at [511, 31] on button "Adicionar itens na mesa" at bounding box center [532, 24] width 110 height 25
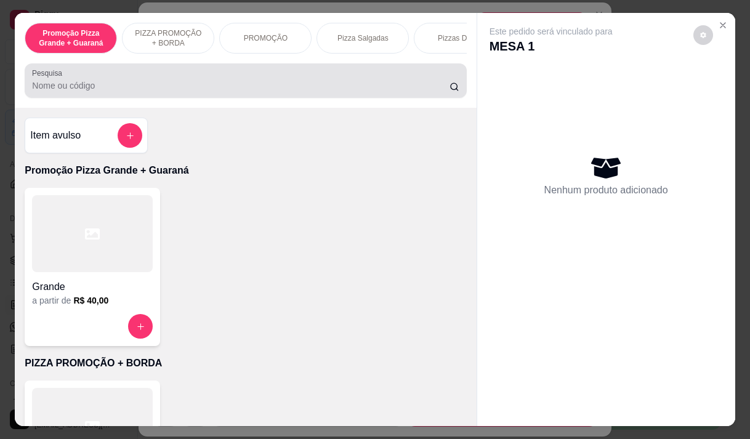
click at [212, 86] on input "Pesquisa" at bounding box center [240, 85] width 417 height 12
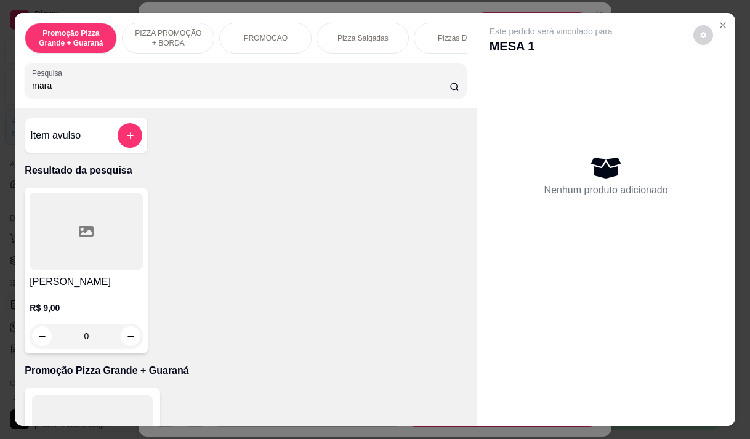
type input "mara"
click at [67, 287] on h4 "[PERSON_NAME]" at bounding box center [86, 282] width 113 height 15
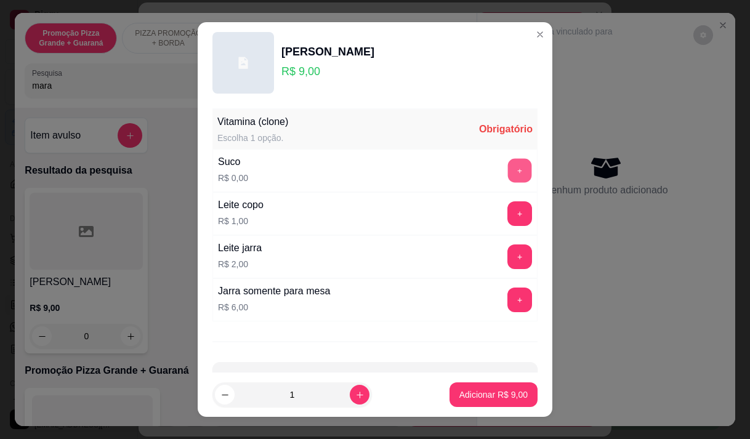
click at [508, 166] on button "+" at bounding box center [520, 170] width 24 height 24
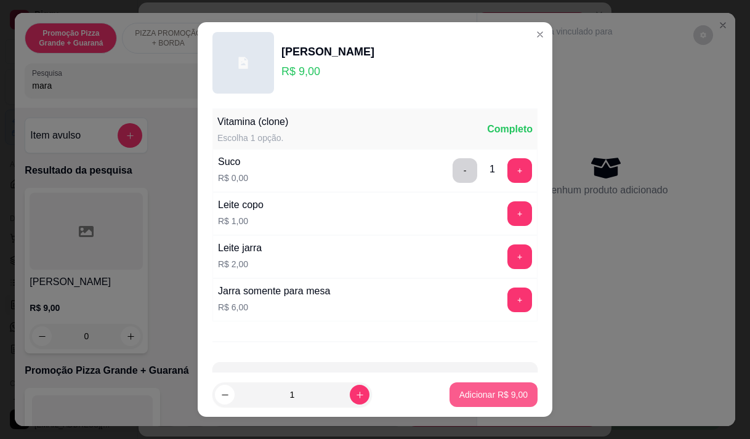
click at [468, 393] on p "Adicionar R$ 9,00" at bounding box center [493, 394] width 68 height 12
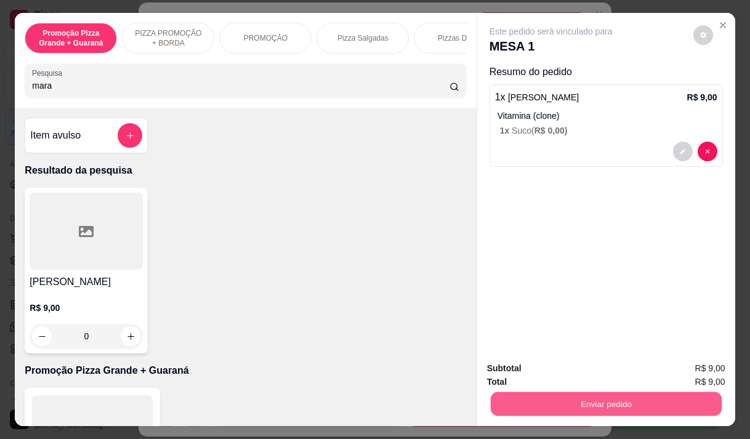
click at [544, 391] on button "Enviar pedido" at bounding box center [605, 403] width 231 height 24
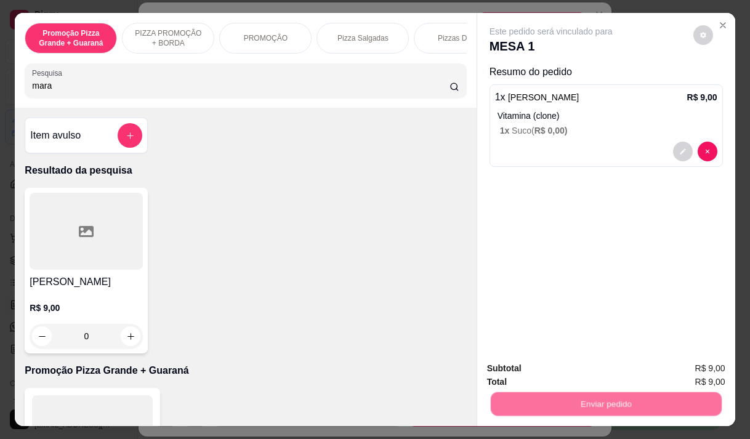
click at [547, 367] on button "Não registrar e enviar pedido" at bounding box center [565, 368] width 124 height 23
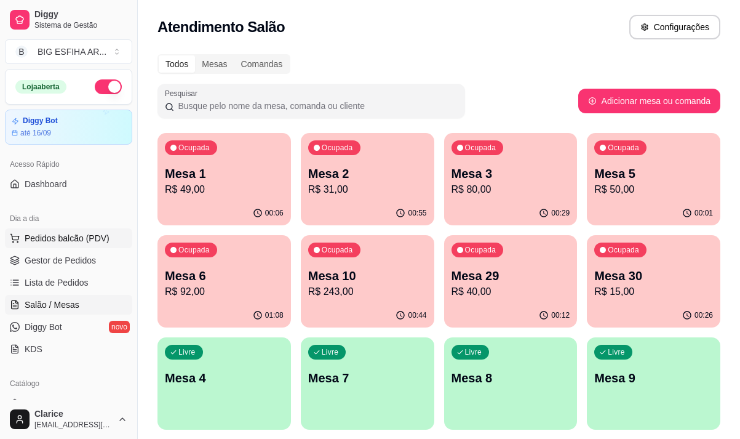
click at [86, 235] on span "Pedidos balcão (PDV)" at bounding box center [67, 238] width 85 height 12
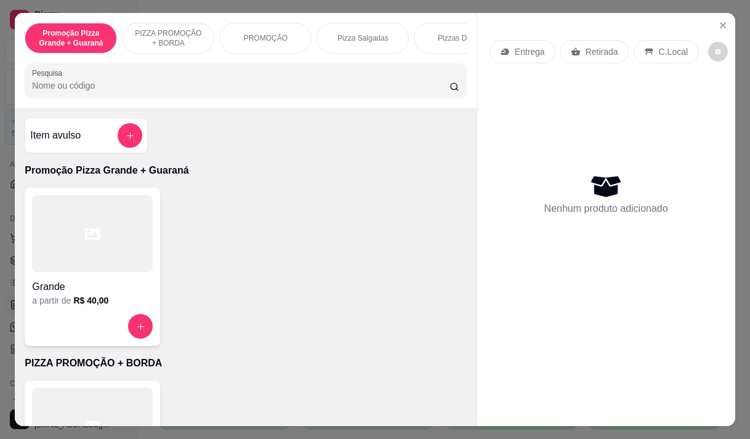
click at [521, 49] on p "Entrega" at bounding box center [530, 52] width 30 height 12
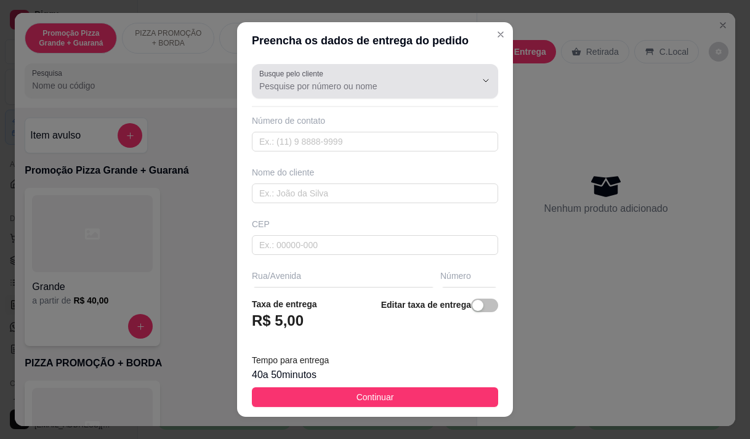
click at [273, 80] on input "Busque pelo cliente" at bounding box center [357, 86] width 197 height 12
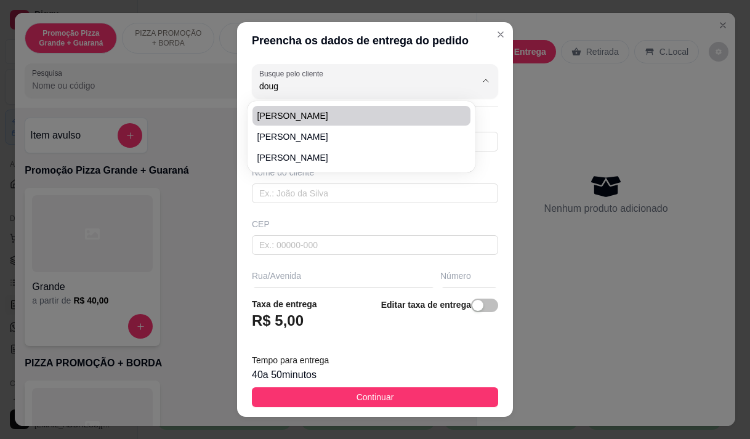
click at [319, 119] on span "[PERSON_NAME]" at bounding box center [355, 116] width 196 height 12
type input "[PERSON_NAME]"
type input "85992998848"
type input "[PERSON_NAME]"
type input "[STREET_ADDRESS][PERSON_NAME] Atrás do centerbox da [GEOGRAPHIC_DATA]"
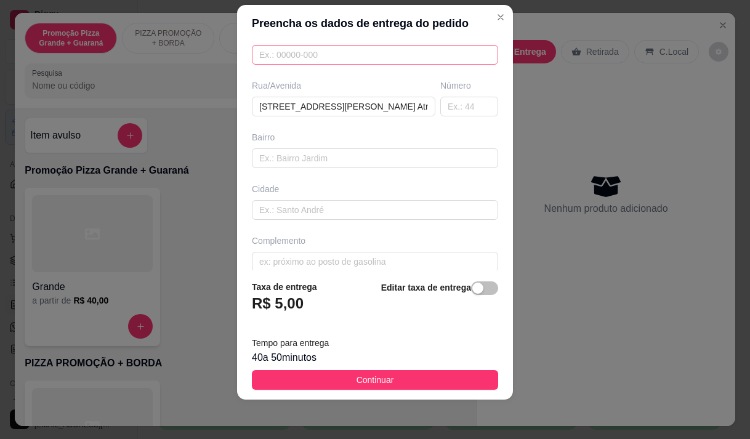
scroll to position [185, 0]
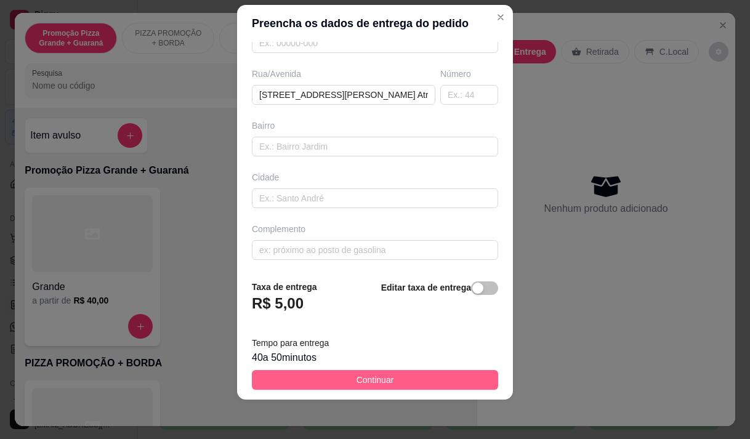
type input "[PERSON_NAME]"
click at [337, 372] on button "Continuar" at bounding box center [375, 380] width 246 height 20
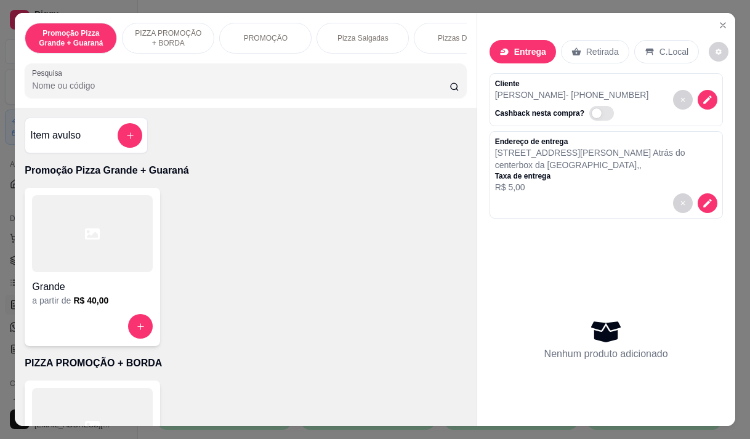
click at [221, 84] on div at bounding box center [245, 80] width 427 height 25
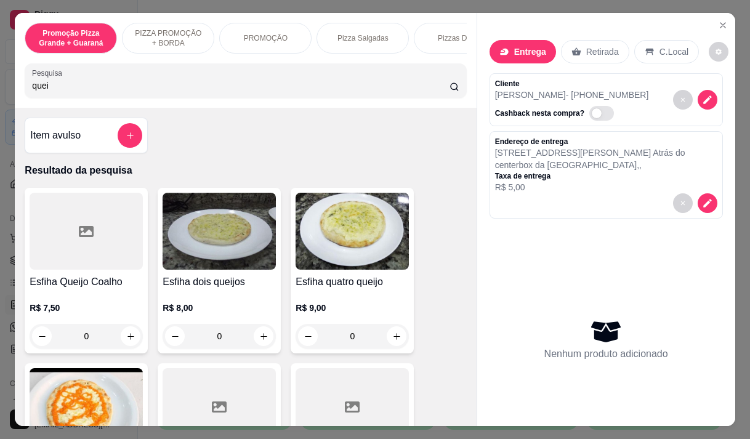
type input "quei"
click at [78, 299] on div "R$ 7,50 0" at bounding box center [86, 318] width 113 height 59
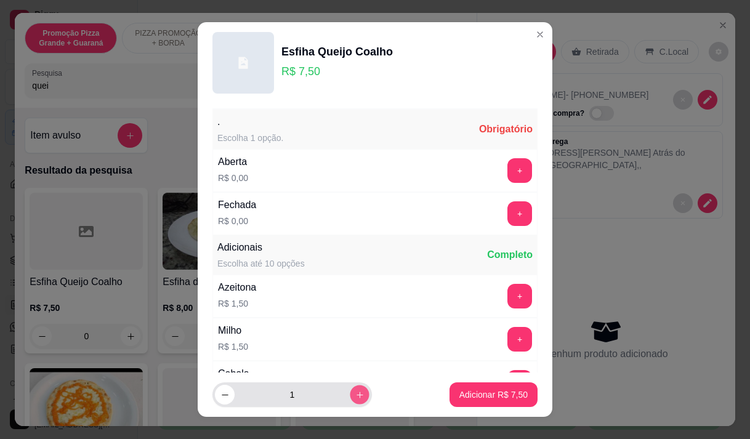
click at [355, 396] on icon "increase-product-quantity" at bounding box center [359, 394] width 9 height 9
type input "2"
click at [507, 170] on button "+" at bounding box center [519, 170] width 25 height 25
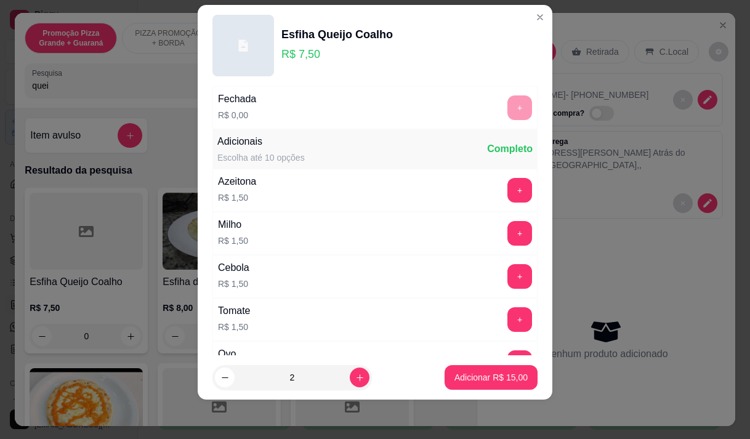
scroll to position [132, 0]
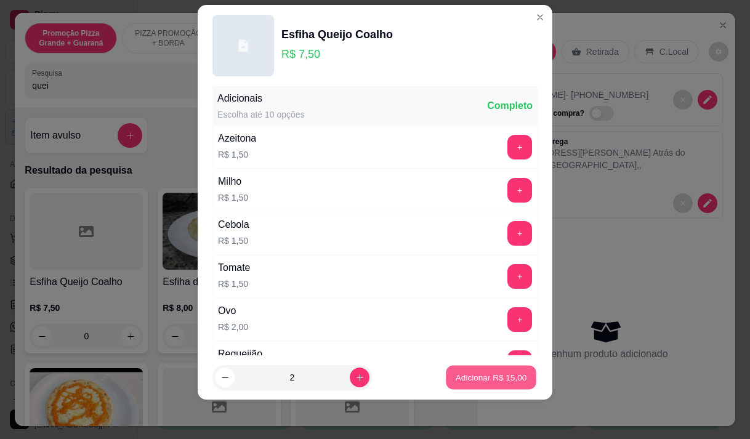
click at [483, 377] on p "Adicionar R$ 15,00" at bounding box center [490, 378] width 71 height 12
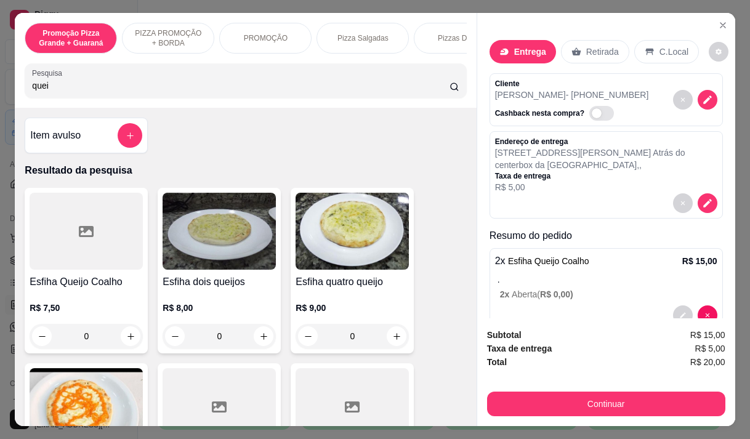
click at [48, 91] on input "quei" at bounding box center [240, 85] width 417 height 12
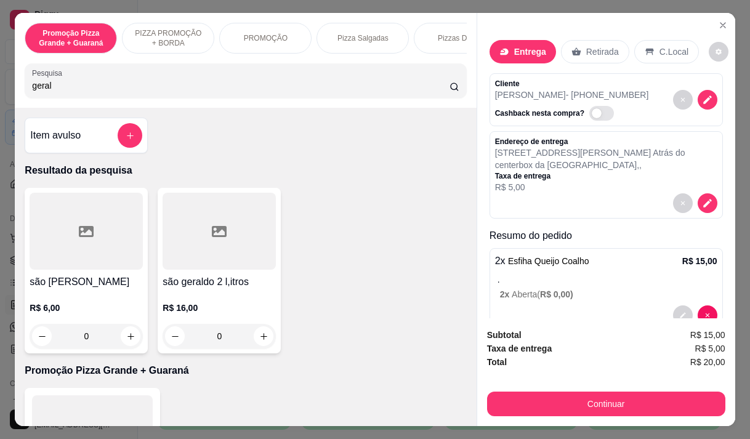
type input "geral"
click at [75, 304] on div "R$ 6,00 0" at bounding box center [86, 318] width 113 height 59
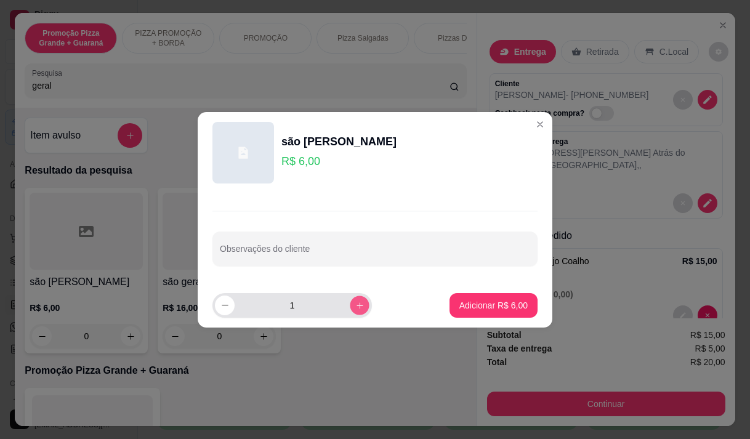
click at [355, 303] on icon "increase-product-quantity" at bounding box center [359, 304] width 9 height 9
type input "2"
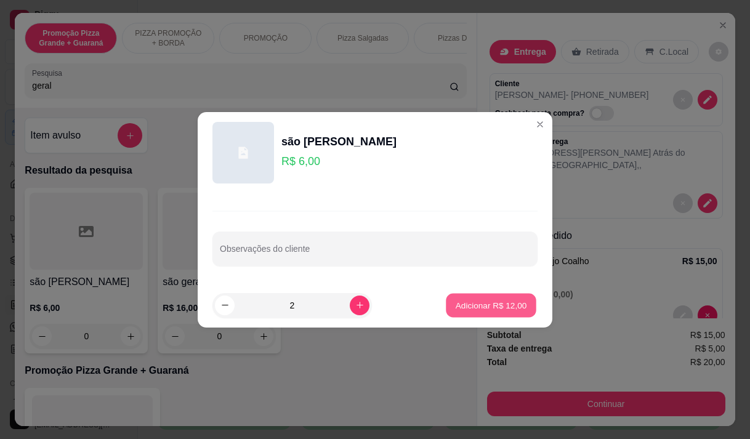
click at [492, 303] on p "Adicionar R$ 12,00" at bounding box center [490, 305] width 71 height 12
type input "2"
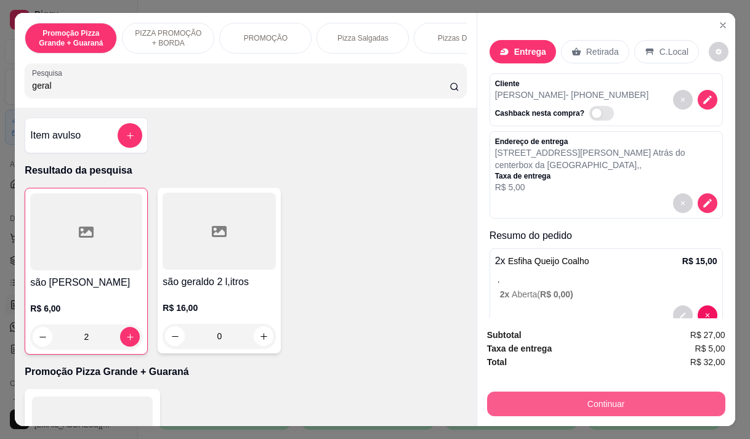
click at [602, 403] on button "Continuar" at bounding box center [606, 403] width 238 height 25
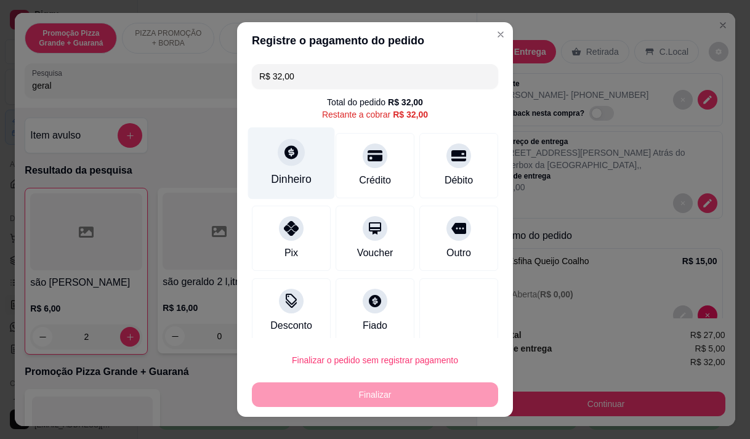
click at [293, 175] on div "Dinheiro" at bounding box center [291, 179] width 41 height 16
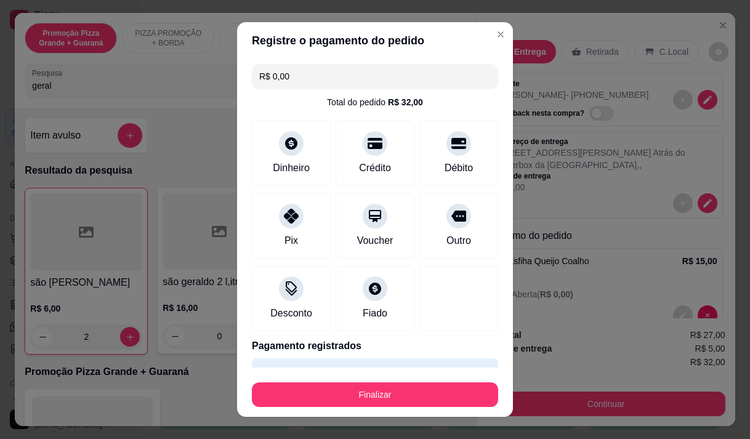
type input "R$ 0,00"
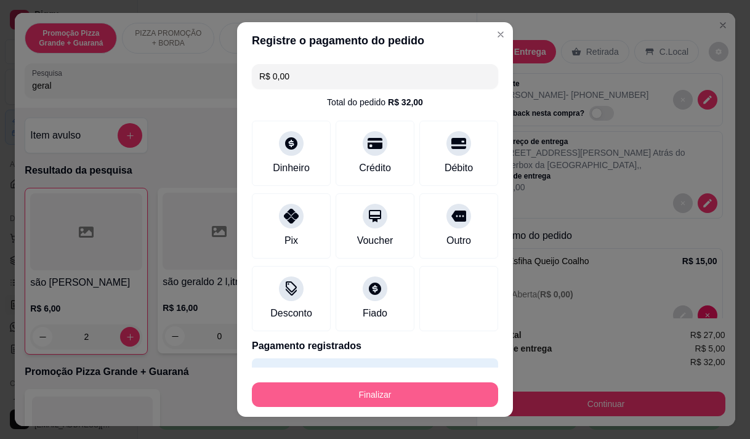
click at [429, 403] on button "Finalizar" at bounding box center [375, 394] width 246 height 25
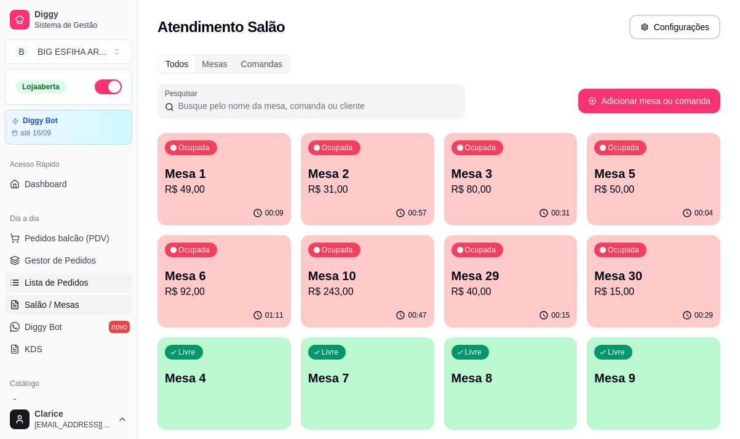
click at [61, 278] on span "Lista de Pedidos" at bounding box center [57, 282] width 64 height 12
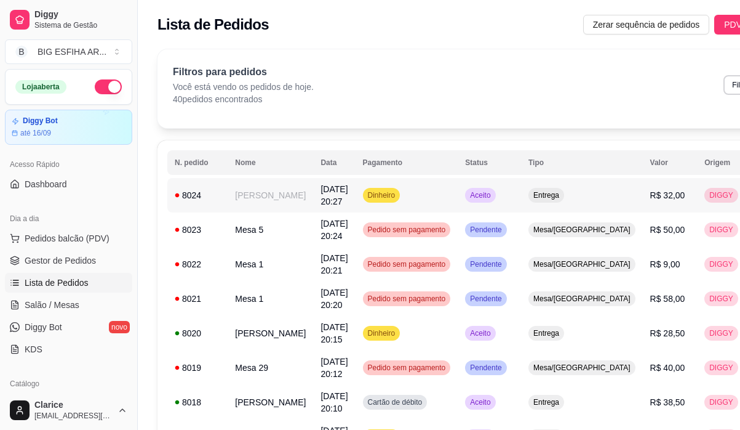
click at [271, 203] on td "[PERSON_NAME]" at bounding box center [271, 195] width 86 height 34
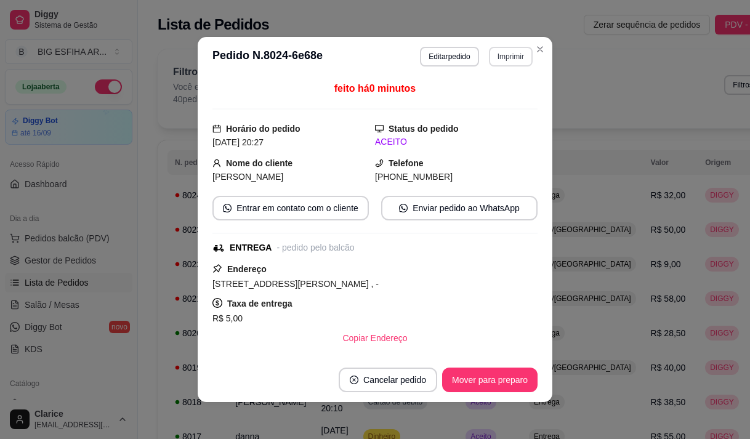
click at [500, 55] on button "Imprimir" at bounding box center [511, 57] width 44 height 20
click at [507, 95] on button "IMPRESSORA" at bounding box center [494, 94] width 71 height 16
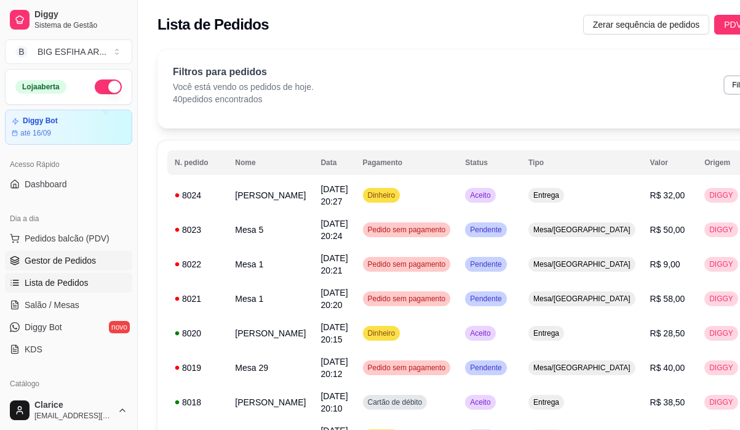
click at [64, 260] on span "Gestor de Pedidos" at bounding box center [60, 260] width 71 height 12
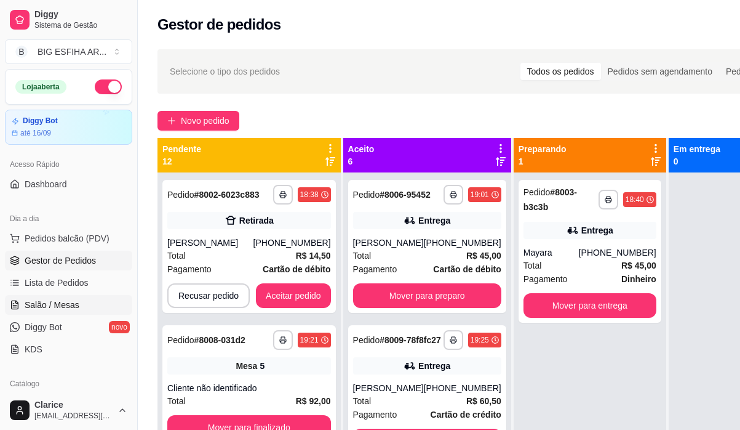
click at [67, 298] on link "Salão / Mesas" at bounding box center [68, 305] width 127 height 20
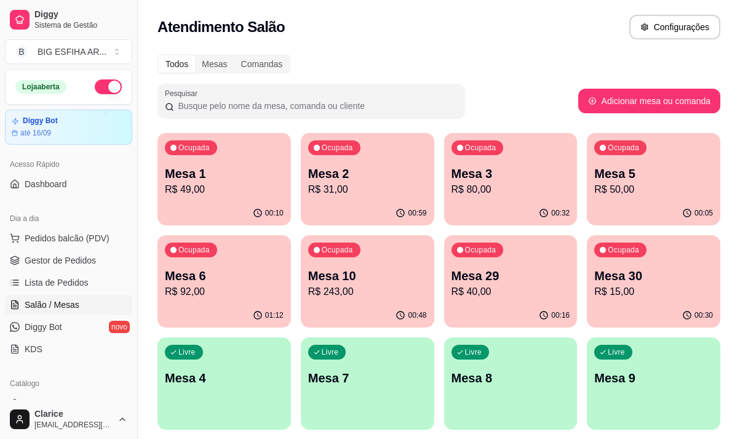
click at [364, 194] on p "R$ 31,00" at bounding box center [367, 189] width 119 height 15
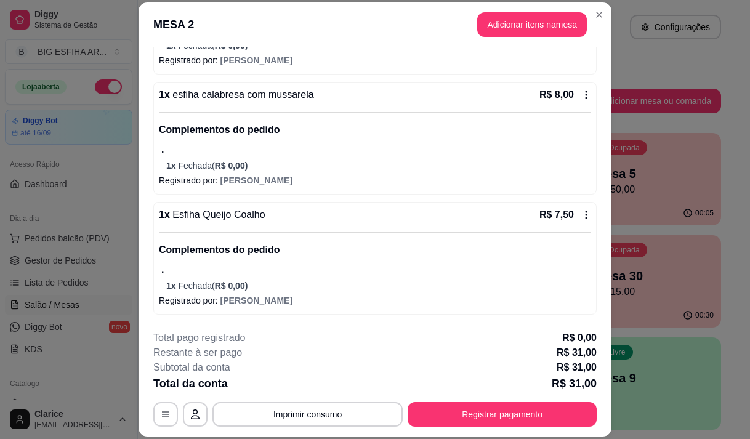
scroll to position [246, 0]
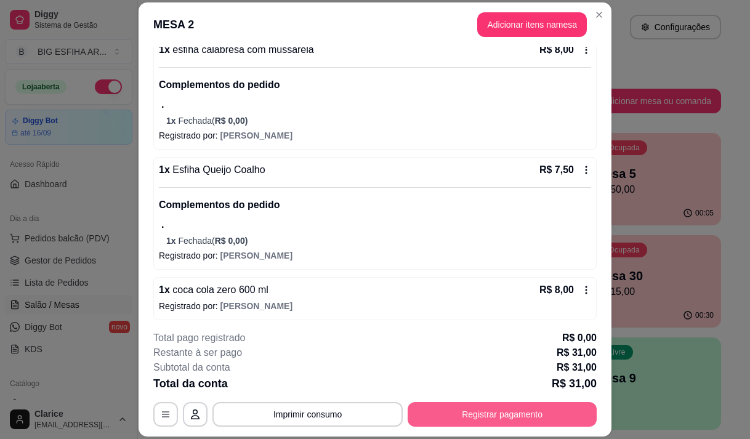
click at [476, 420] on button "Registrar pagamento" at bounding box center [501, 414] width 189 height 25
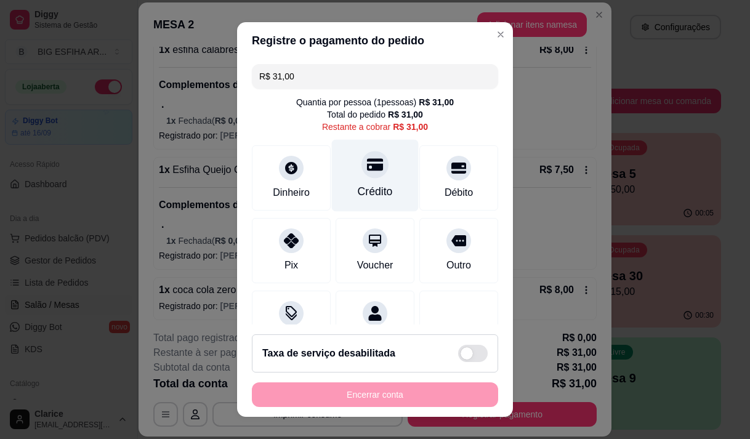
click at [375, 184] on div "Crédito" at bounding box center [375, 175] width 87 height 72
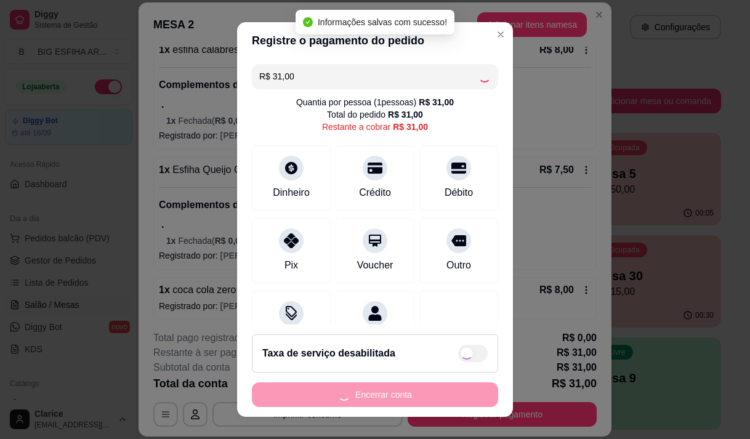
type input "R$ 0,00"
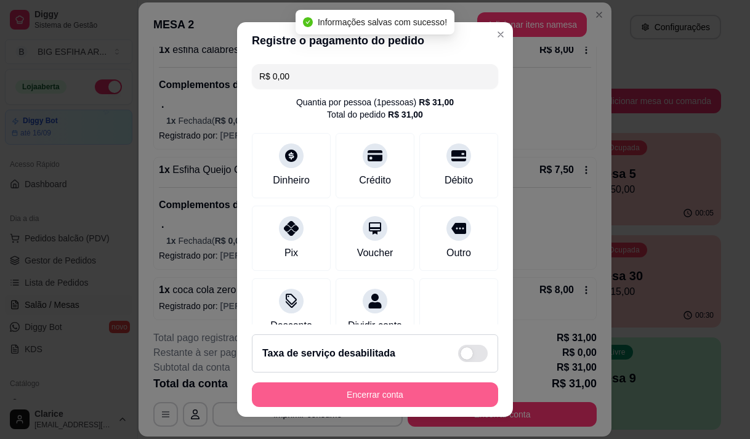
click at [389, 395] on button "Encerrar conta" at bounding box center [375, 394] width 246 height 25
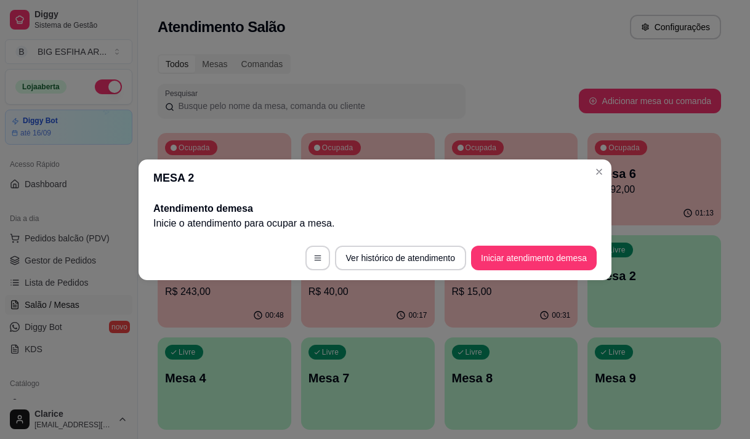
scroll to position [0, 0]
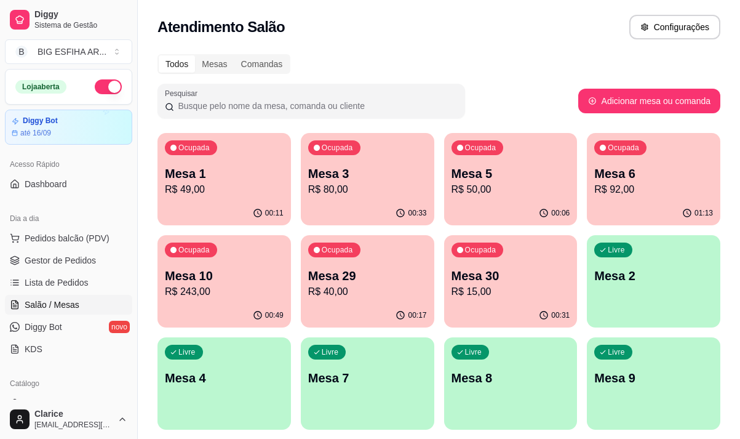
click at [387, 251] on div "Ocupada Mesa 29 R$ 40,00" at bounding box center [368, 269] width 134 height 68
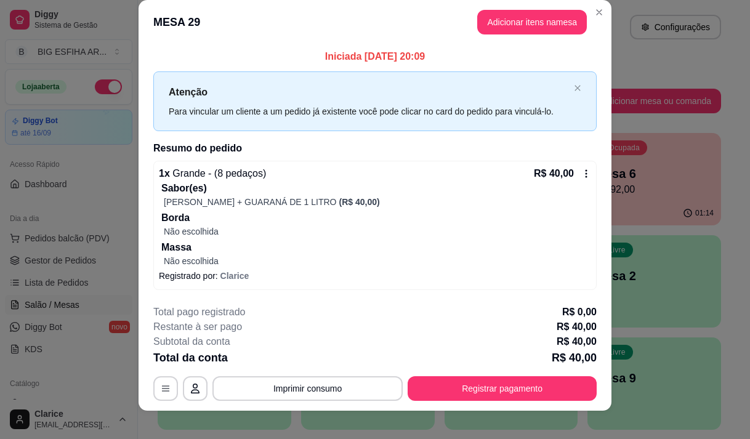
scroll to position [25, 0]
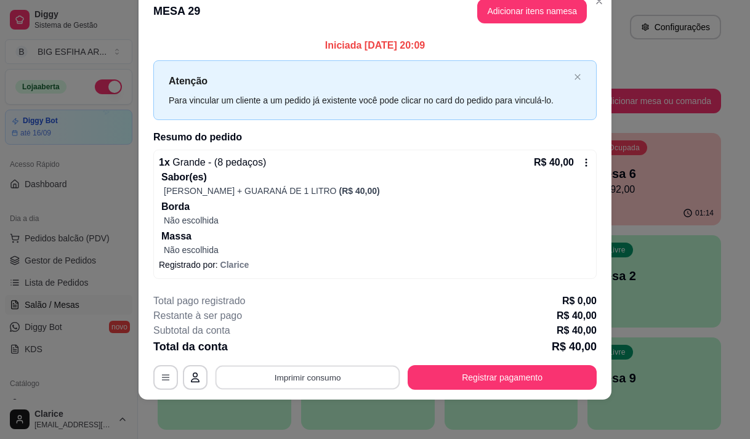
click at [291, 377] on button "Imprimir consumo" at bounding box center [307, 378] width 185 height 24
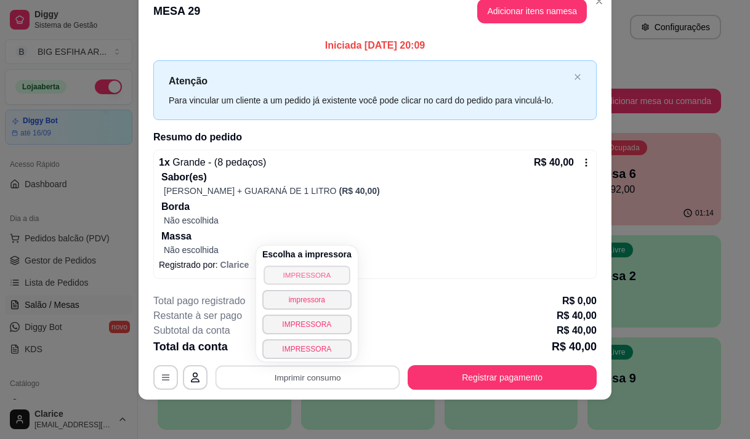
click at [323, 281] on button "IMPRESSORA" at bounding box center [306, 274] width 86 height 19
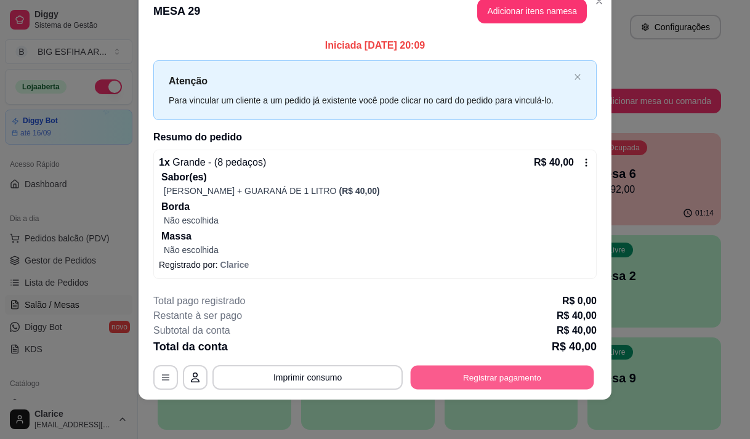
click at [475, 383] on button "Registrar pagamento" at bounding box center [502, 378] width 183 height 24
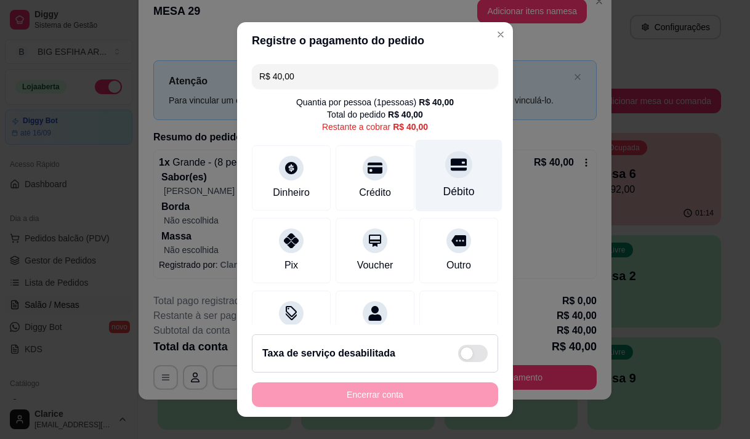
click at [424, 183] on div "Débito" at bounding box center [458, 175] width 87 height 72
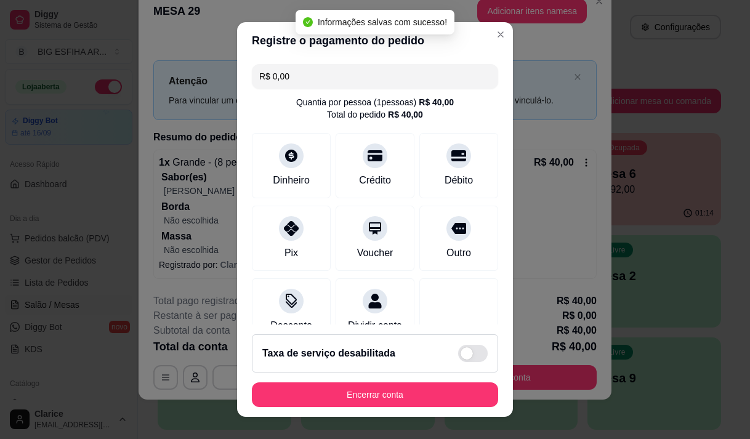
type input "R$ 0,00"
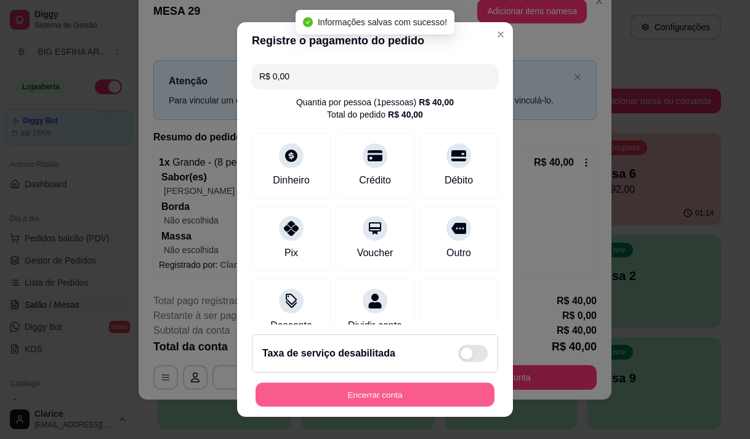
click at [393, 388] on button "Encerrar conta" at bounding box center [374, 395] width 239 height 24
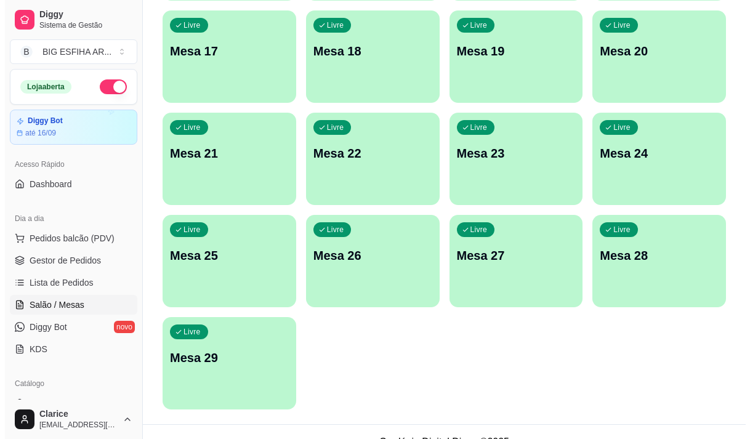
scroll to position [552, 0]
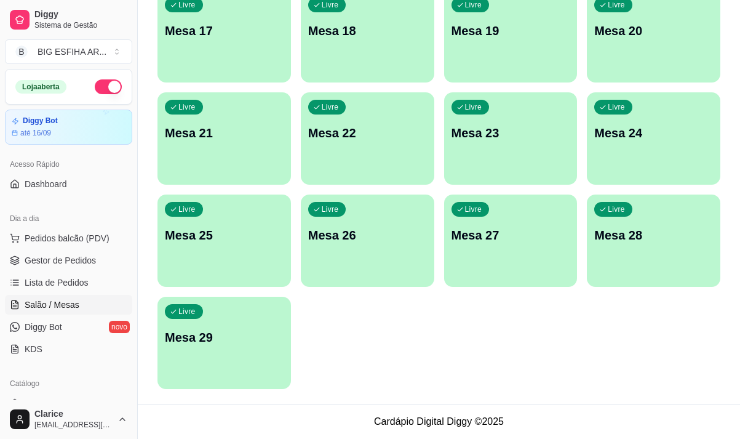
click at [223, 371] on div "Livre Mesa 29" at bounding box center [225, 336] width 134 height 78
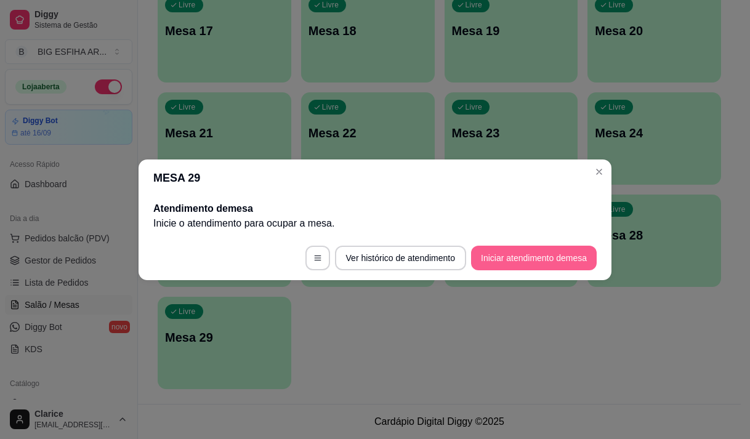
click at [520, 255] on button "Iniciar atendimento de mesa" at bounding box center [534, 258] width 126 height 25
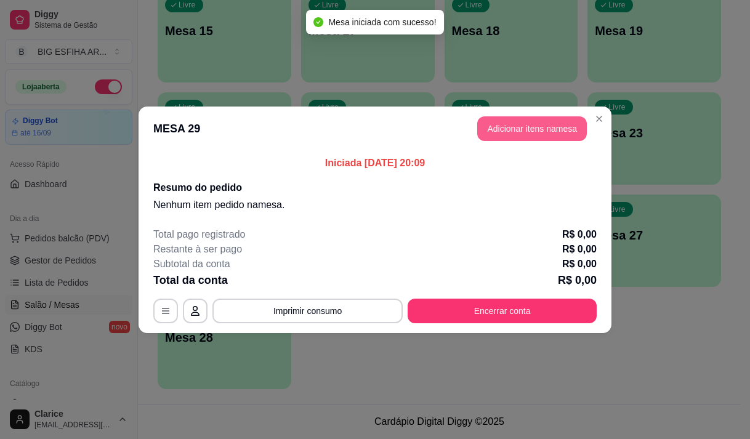
click at [568, 132] on button "Adicionar itens na mesa" at bounding box center [532, 128] width 110 height 25
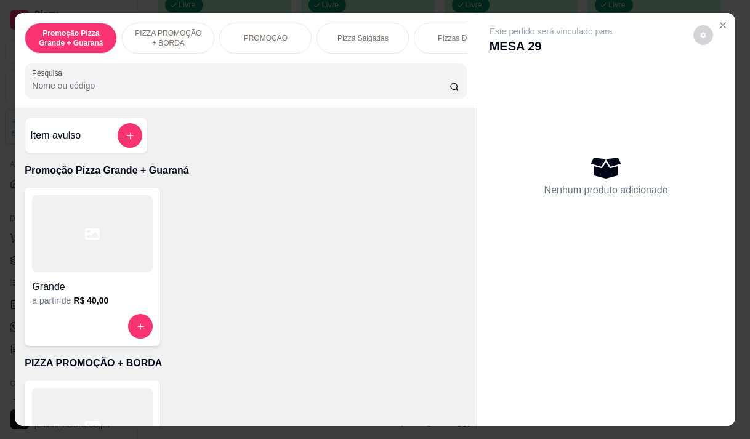
click at [359, 37] on p "Pizza Salgadas" at bounding box center [362, 38] width 51 height 10
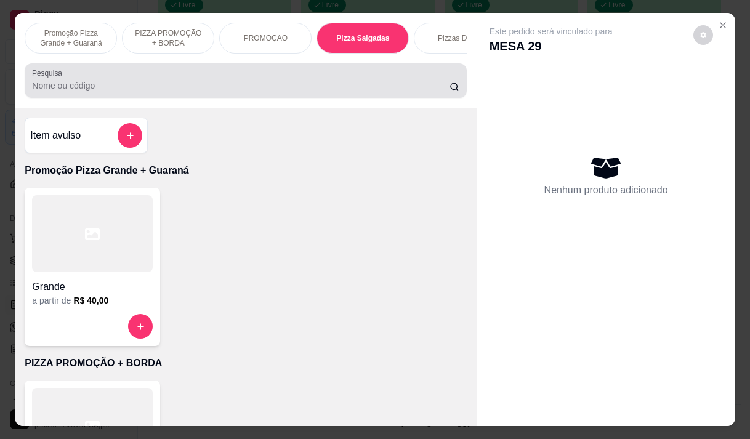
scroll to position [31, 0]
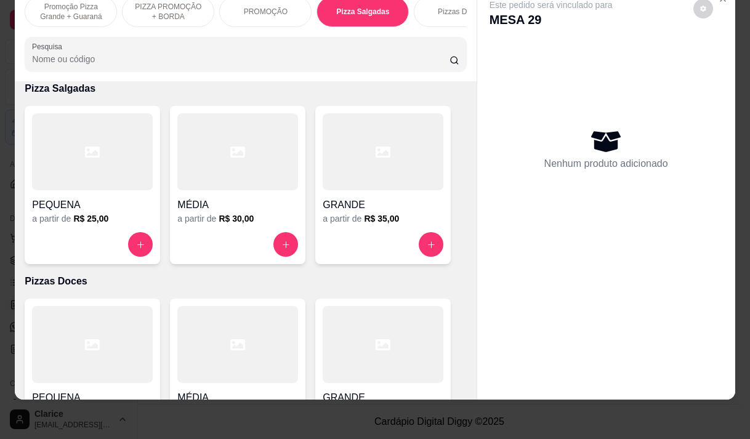
click at [356, 183] on div at bounding box center [383, 151] width 121 height 77
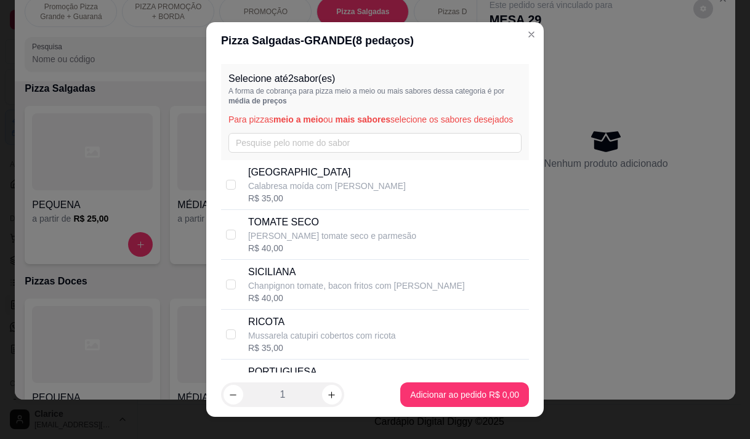
click at [246, 140] on div "Selecione até 2 sabor(es) A forma de cobrança para pizza meio a meio ou mais sa…" at bounding box center [375, 112] width 308 height 96
click at [251, 152] on input "text" at bounding box center [374, 143] width 293 height 20
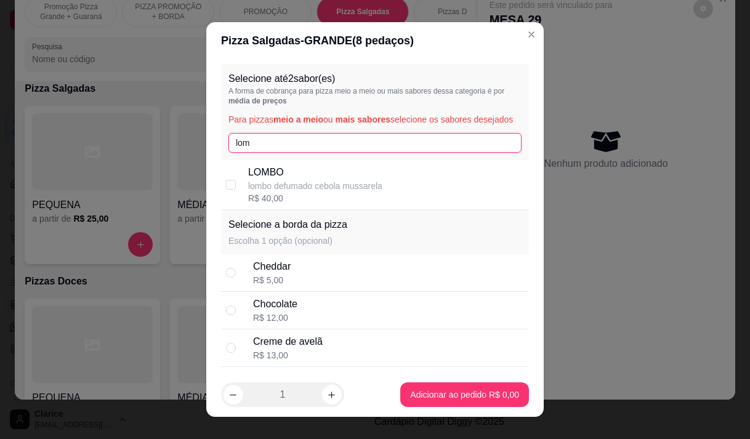
type input "lom"
click at [293, 180] on p "LOMBO" at bounding box center [315, 172] width 134 height 15
checkbox input "true"
click at [300, 152] on input "lom" at bounding box center [374, 143] width 293 height 20
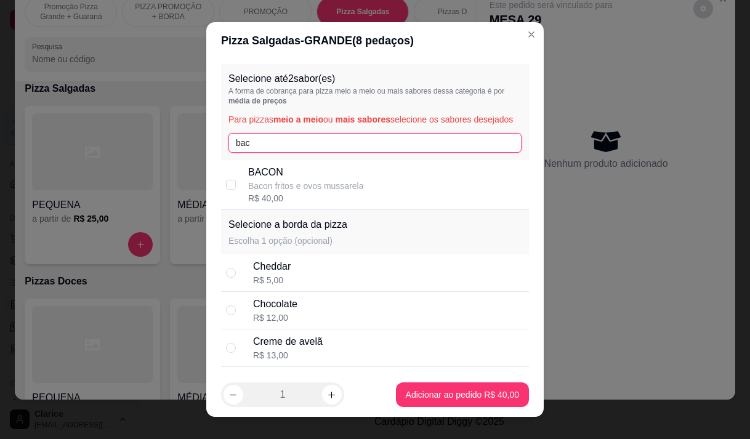
type input "bac"
click at [301, 192] on p "Bacon fritos e ovos mussarela" at bounding box center [306, 186] width 116 height 12
checkbox input "true"
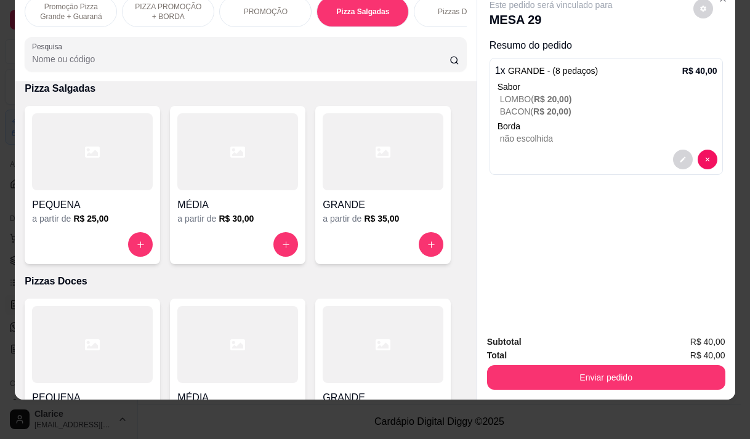
click at [369, 223] on h6 "R$ 35,00" at bounding box center [381, 218] width 35 height 12
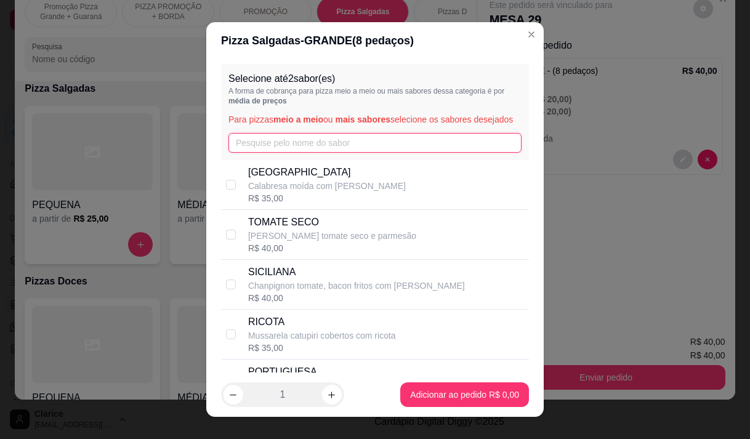
click at [265, 150] on input "text" at bounding box center [374, 143] width 293 height 20
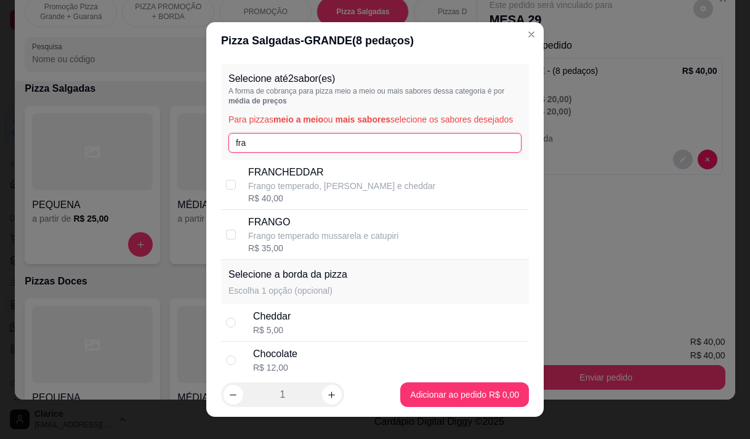
type input "fra"
click at [286, 273] on div "Selecione a borda da pizza Escolha 1 opção (opcional)" at bounding box center [375, 282] width 308 height 44
click at [281, 230] on p "FRANGO" at bounding box center [323, 222] width 150 height 15
checkbox input "true"
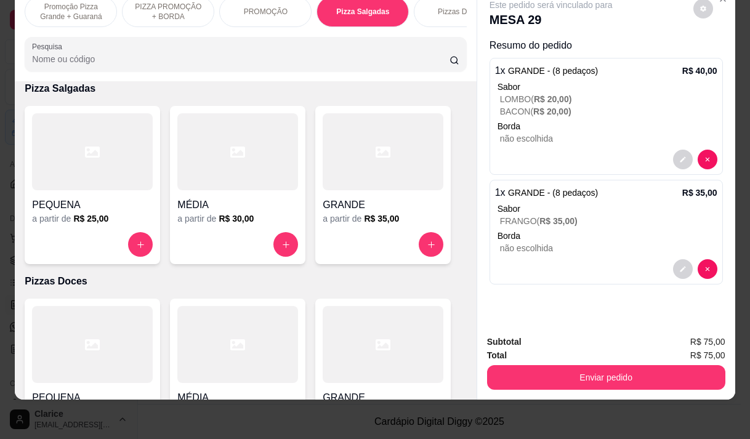
click at [552, 246] on div "1 x GRANDE - (8 pedaços) R$ 35,00 [PERSON_NAME] ( R$ 35,00 ) Borda não escolhida" at bounding box center [605, 232] width 233 height 105
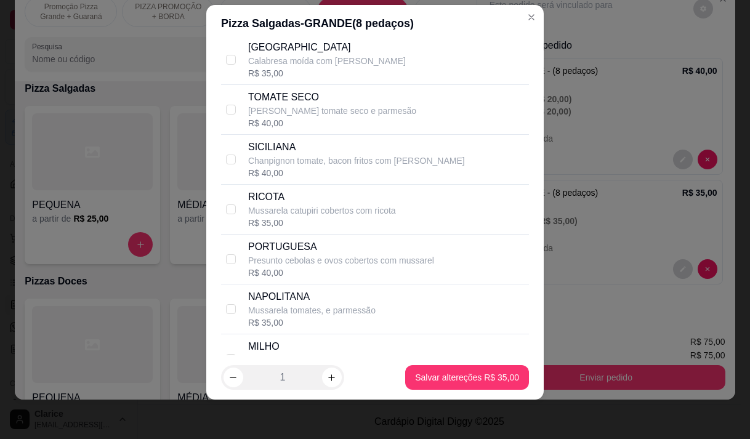
scroll to position [246, 0]
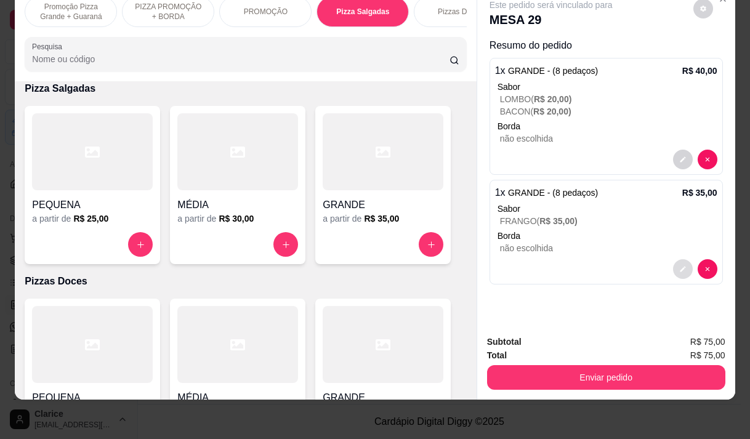
click at [679, 265] on icon "decrease-product-quantity" at bounding box center [682, 268] width 7 height 7
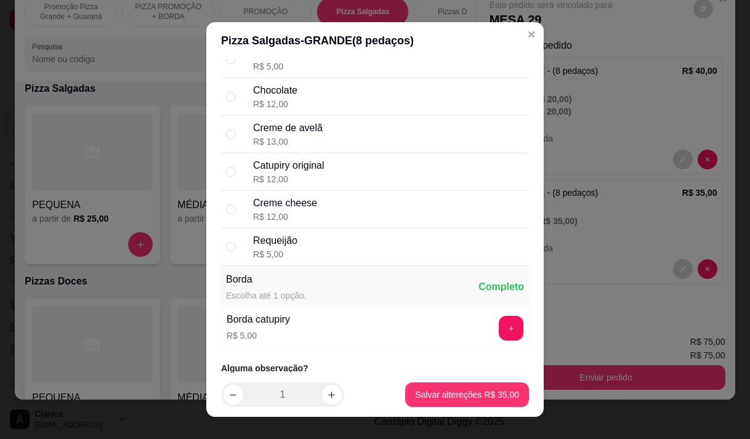
scroll to position [1890, 0]
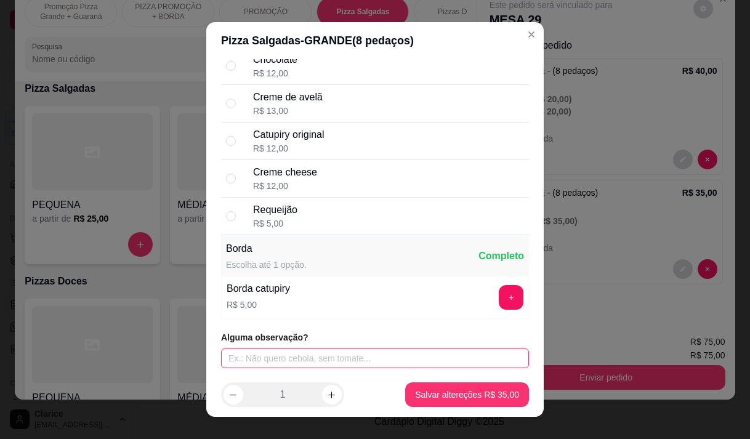
click at [417, 357] on input "text" at bounding box center [375, 358] width 308 height 20
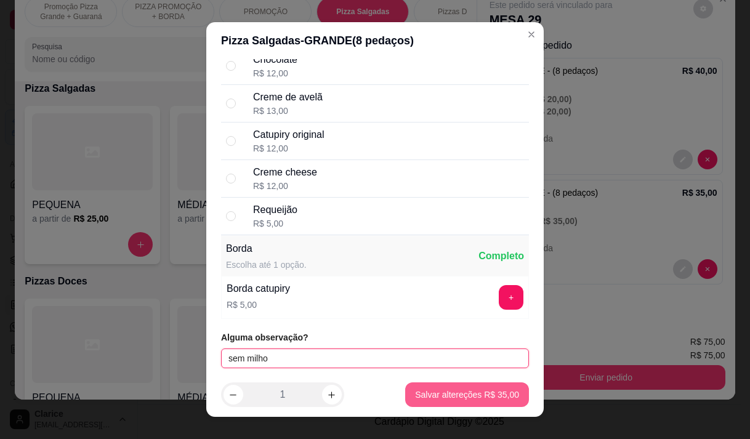
type input "sem milho"
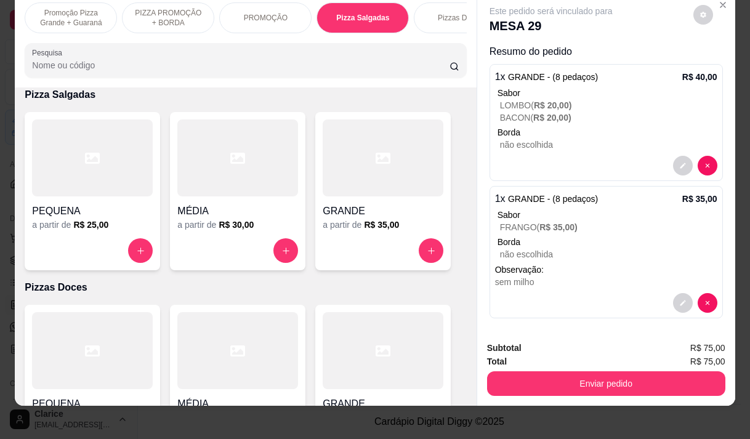
scroll to position [31, 0]
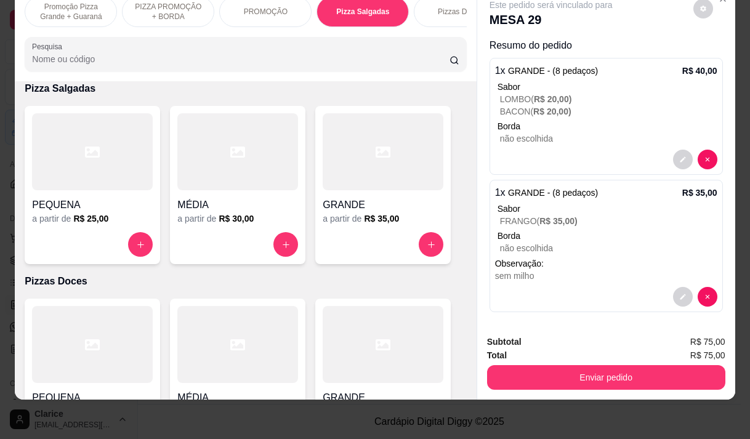
click at [228, 214] on h6 "R$ 30,00" at bounding box center [236, 218] width 35 height 12
click at [121, 211] on h4 "PEQUENA" at bounding box center [92, 205] width 121 height 15
click at [343, 179] on p "[GEOGRAPHIC_DATA]" at bounding box center [326, 171] width 161 height 15
checkbox input "true"
click at [342, 210] on h4 "GRANDE" at bounding box center [383, 205] width 121 height 15
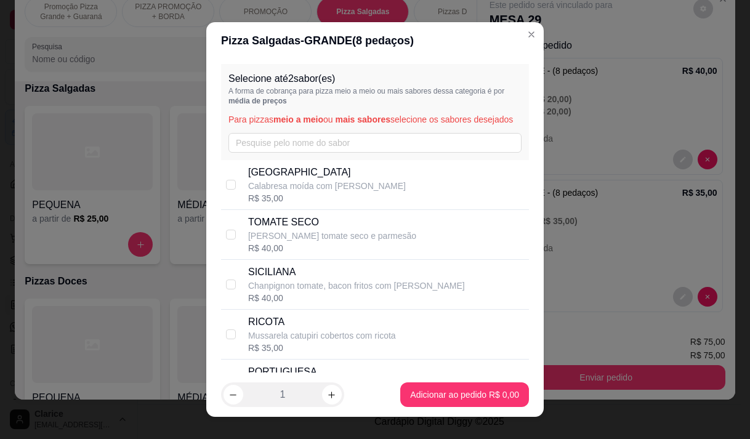
click at [460, 7] on p "Pizzas Doces" at bounding box center [460, 12] width 45 height 10
click at [449, 10] on div "Pizzas Doces" at bounding box center [460, 11] width 92 height 31
click at [449, 7] on p "Pizzas Doces" at bounding box center [460, 12] width 45 height 10
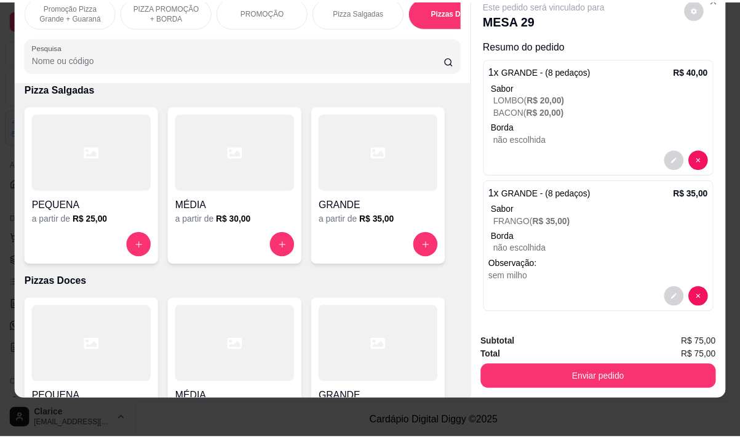
scroll to position [833, 0]
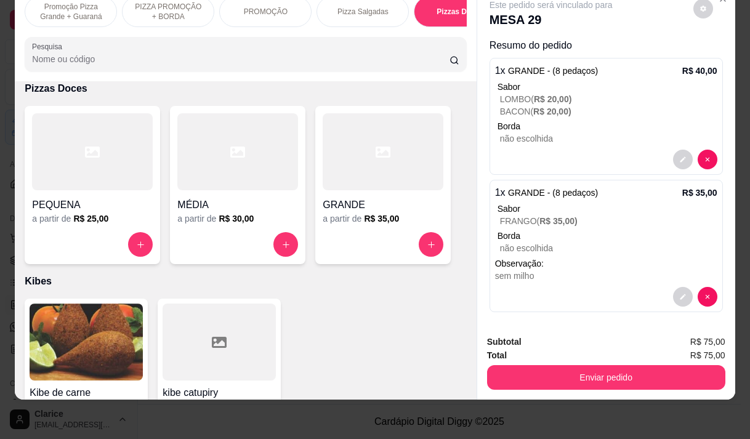
click at [390, 222] on h6 "R$ 35,00" at bounding box center [381, 218] width 35 height 12
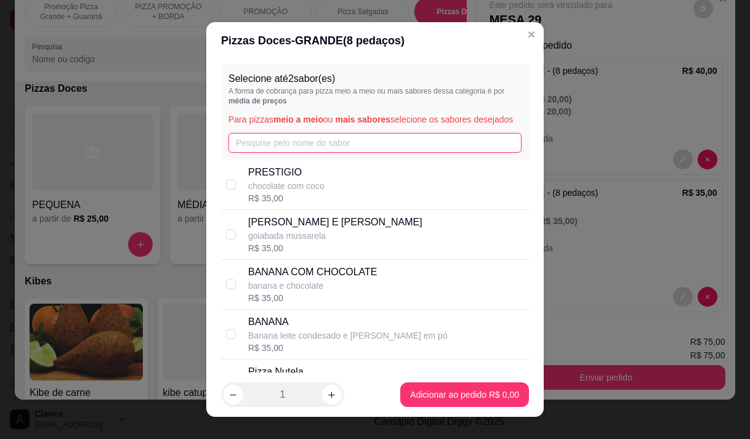
click at [314, 153] on input "text" at bounding box center [374, 143] width 293 height 20
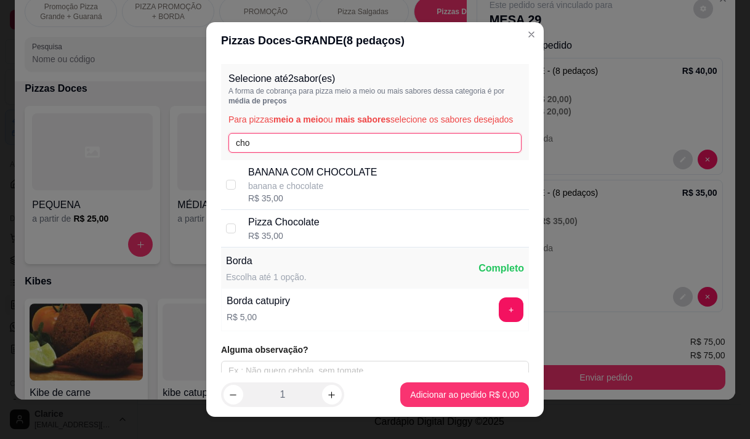
type input "cho"
click at [410, 242] on div "Pizza Chocolate R$ 35,00" at bounding box center [386, 228] width 276 height 27
checkbox input "true"
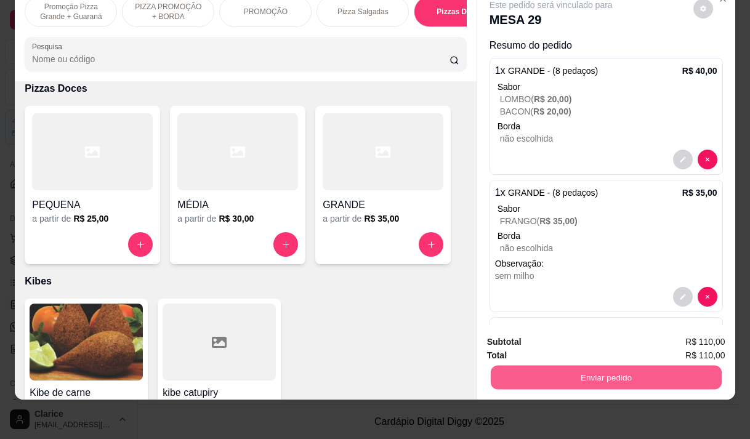
click at [639, 366] on button "Enviar pedido" at bounding box center [605, 377] width 231 height 24
click at [595, 337] on button "Não registrar e enviar pedido" at bounding box center [565, 337] width 128 height 23
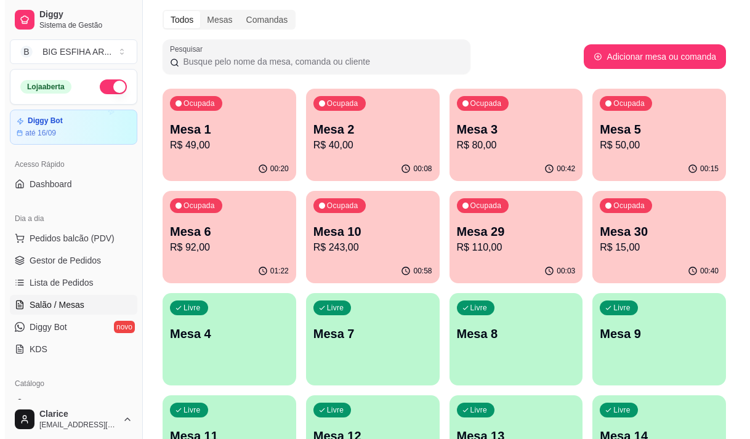
scroll to position [0, 0]
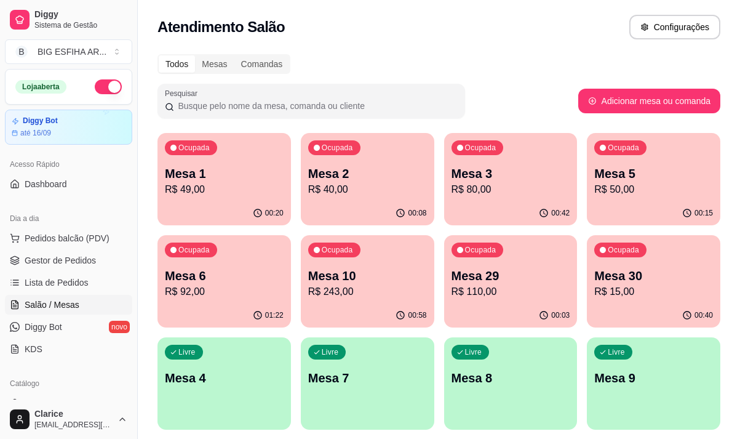
click at [347, 277] on p "Mesa 10" at bounding box center [367, 275] width 119 height 17
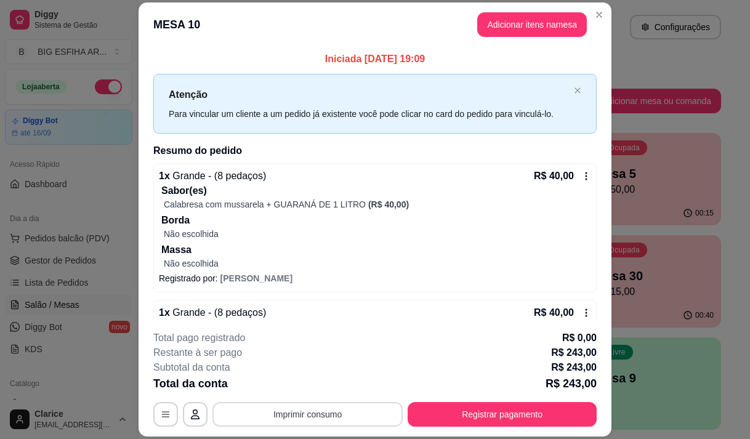
click at [349, 406] on button "Imprimir consumo" at bounding box center [307, 414] width 190 height 25
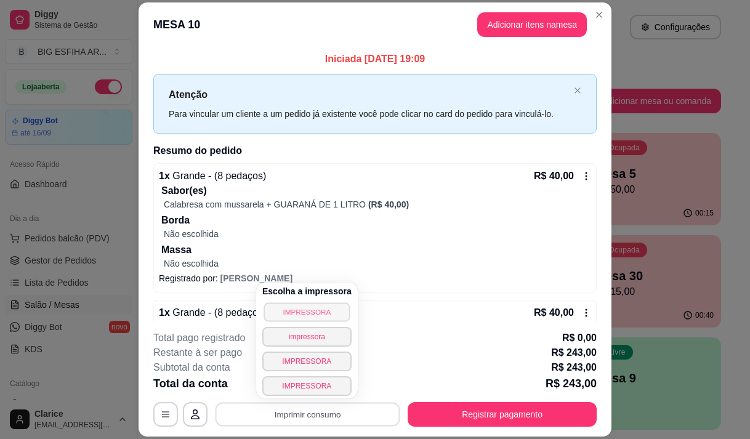
click at [317, 307] on button "IMPRESSORA" at bounding box center [306, 311] width 86 height 19
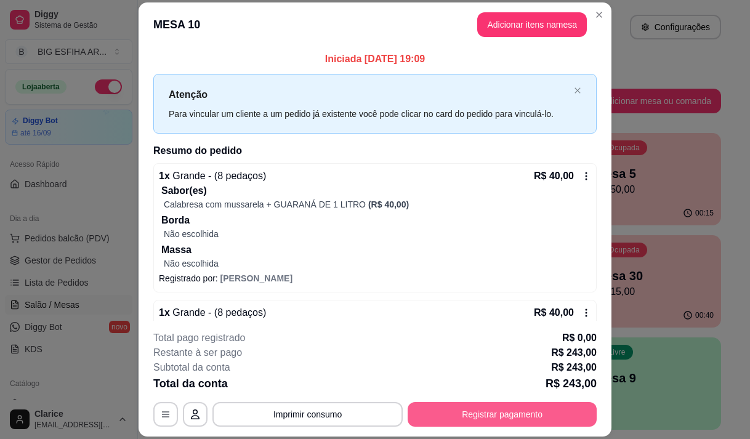
click at [446, 415] on button "Registrar pagamento" at bounding box center [501, 414] width 189 height 25
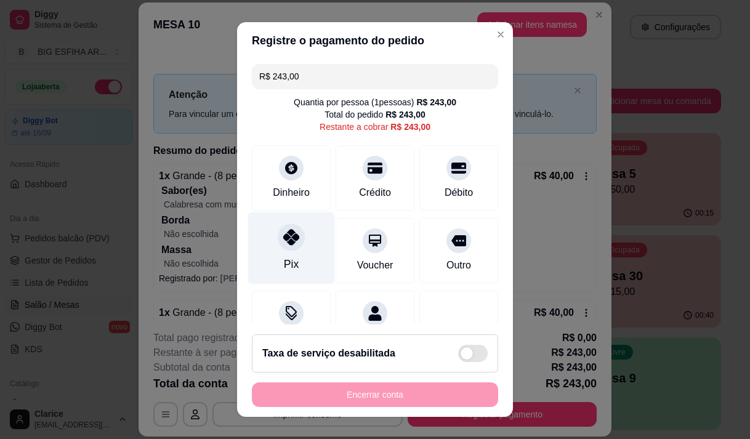
click at [279, 253] on div "Pix" at bounding box center [291, 248] width 87 height 72
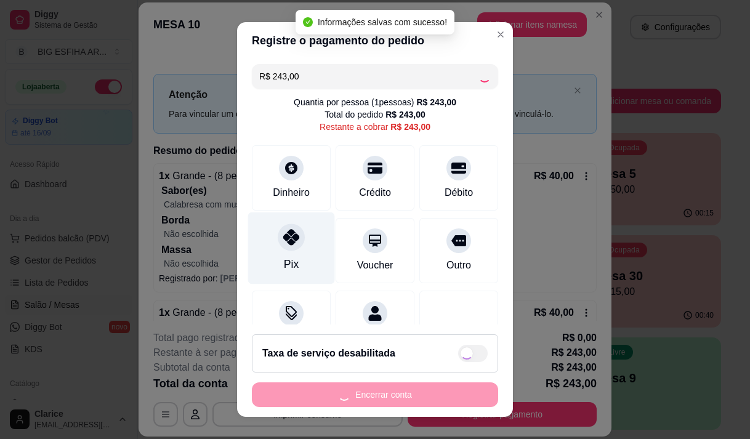
type input "R$ 0,00"
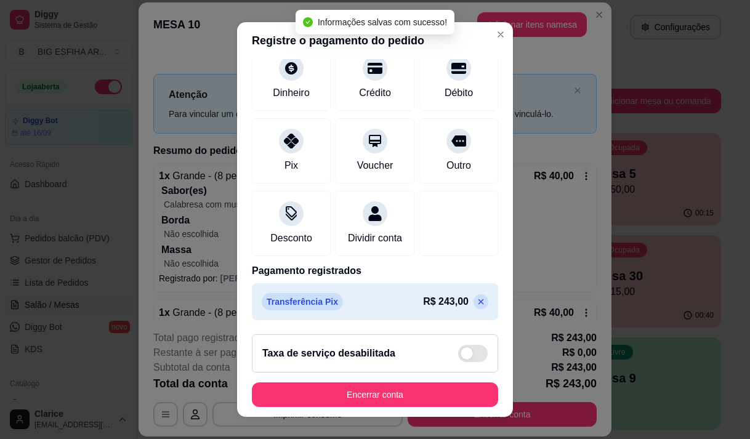
scroll to position [102, 0]
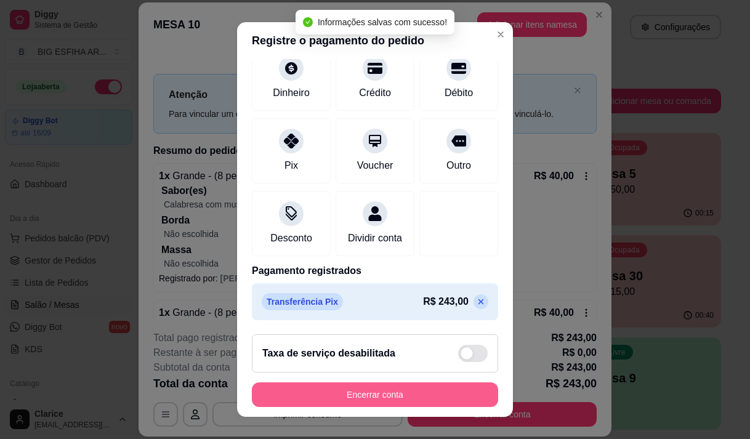
click at [396, 402] on button "Encerrar conta" at bounding box center [375, 394] width 246 height 25
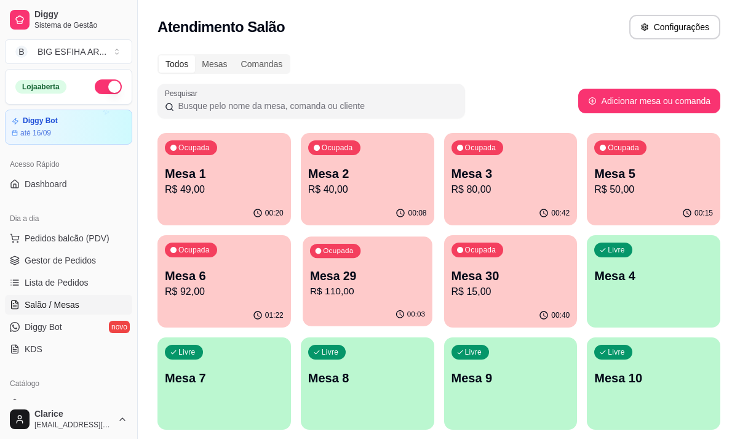
click at [363, 289] on p "R$ 110,00" at bounding box center [367, 291] width 115 height 14
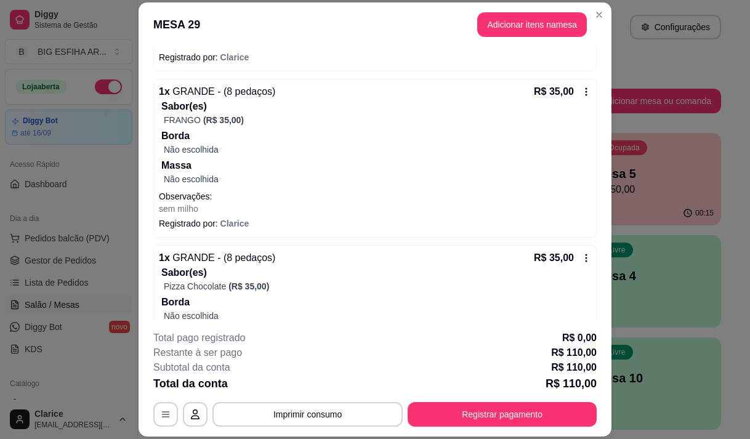
scroll to position [291, 0]
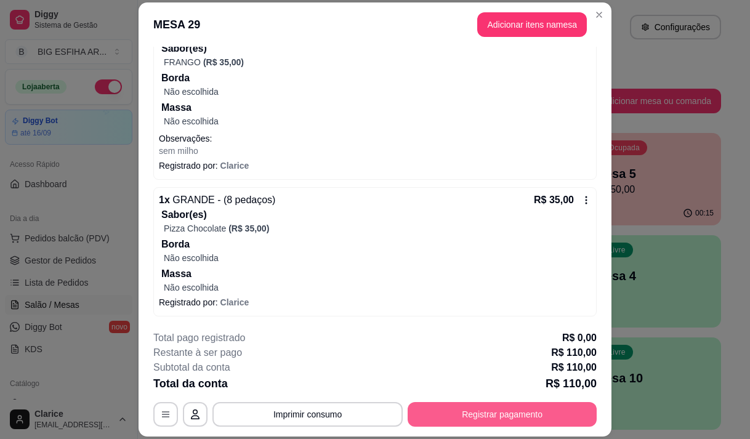
click at [490, 410] on button "Registrar pagamento" at bounding box center [501, 414] width 189 height 25
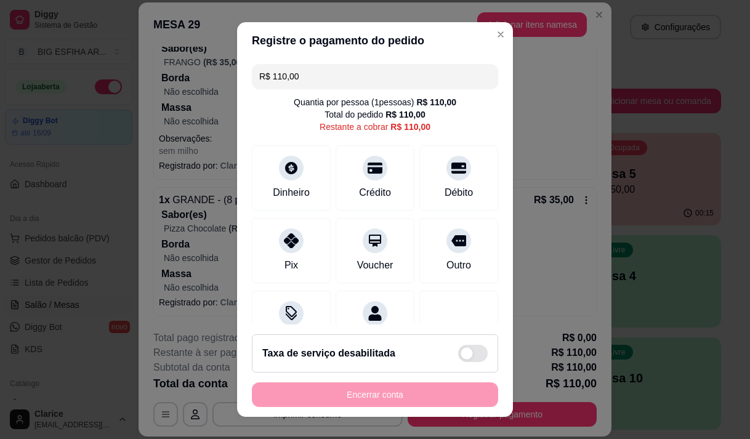
click at [332, 80] on input "R$ 110,00" at bounding box center [374, 76] width 231 height 25
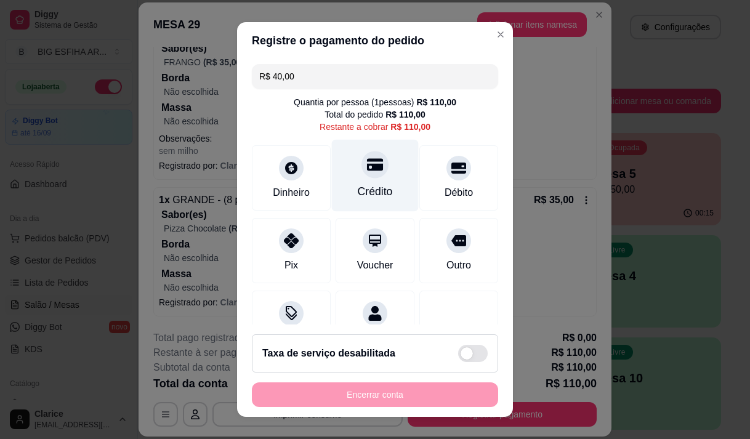
click at [372, 200] on div "Crédito" at bounding box center [375, 175] width 87 height 72
click at [370, 187] on div "Crédito" at bounding box center [375, 191] width 35 height 16
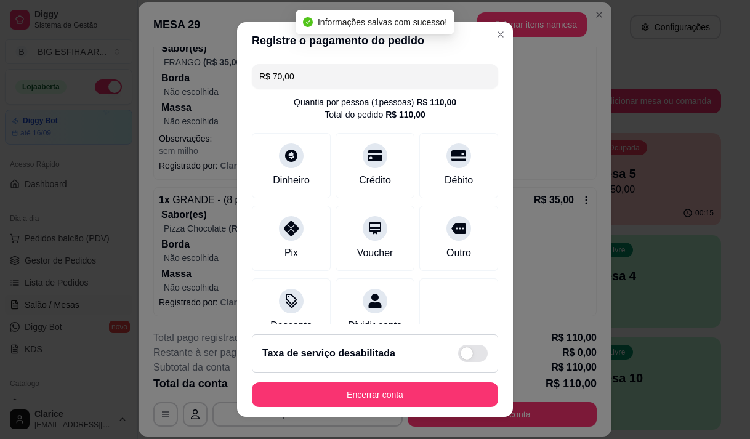
type input "R$ 0,00"
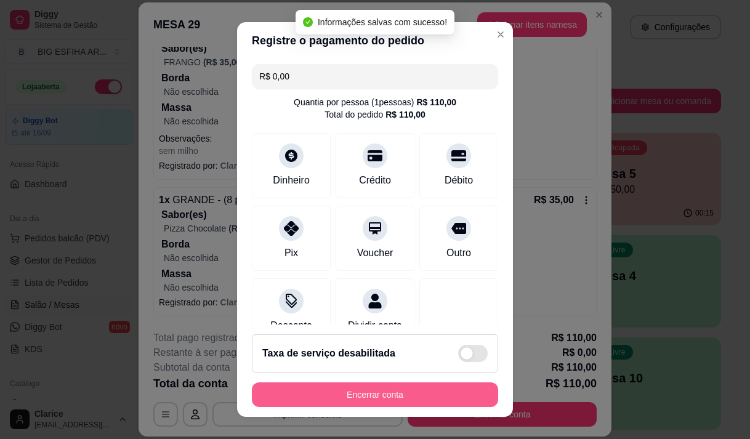
click at [401, 394] on button "Encerrar conta" at bounding box center [375, 394] width 246 height 25
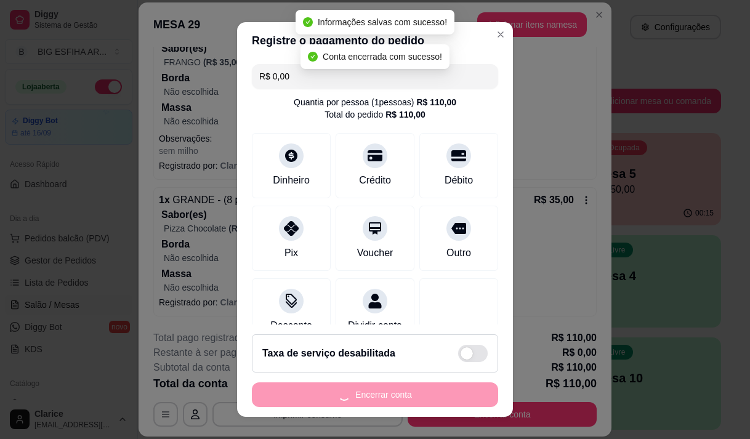
scroll to position [0, 0]
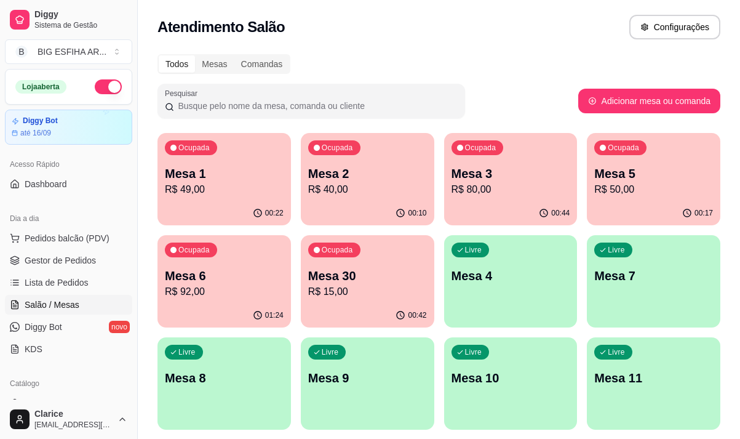
click at [372, 166] on p "Mesa 2" at bounding box center [367, 173] width 119 height 17
click at [193, 289] on p "R$ 92,00" at bounding box center [224, 291] width 119 height 15
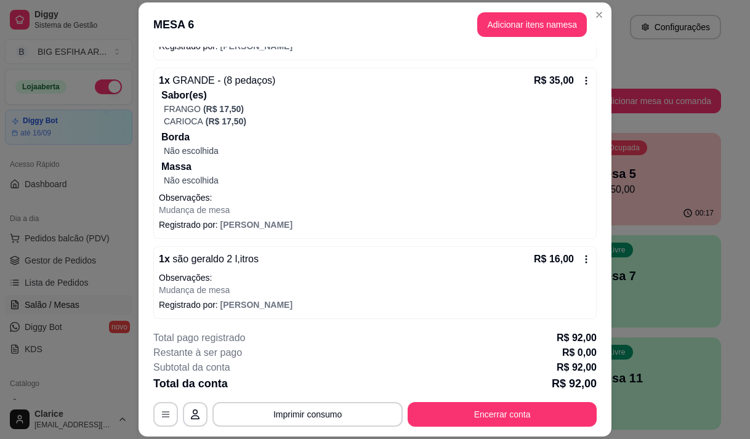
scroll to position [264, 0]
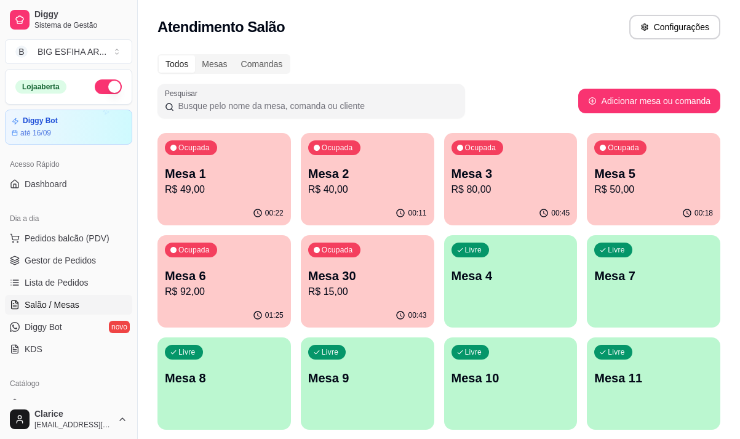
click at [425, 174] on p "Mesa 2" at bounding box center [367, 173] width 119 height 17
click at [457, 179] on p "Mesa 3" at bounding box center [511, 173] width 119 height 17
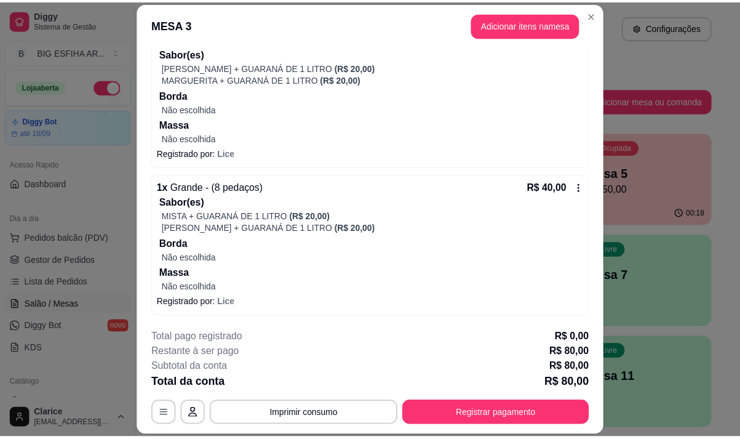
scroll to position [37, 0]
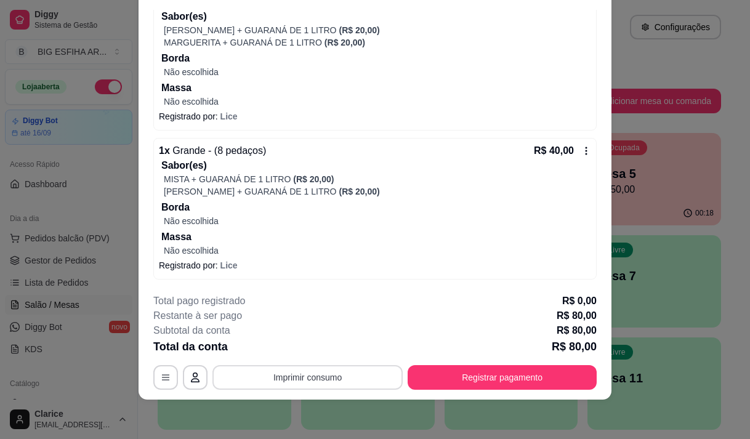
click at [342, 382] on button "Imprimir consumo" at bounding box center [307, 377] width 190 height 25
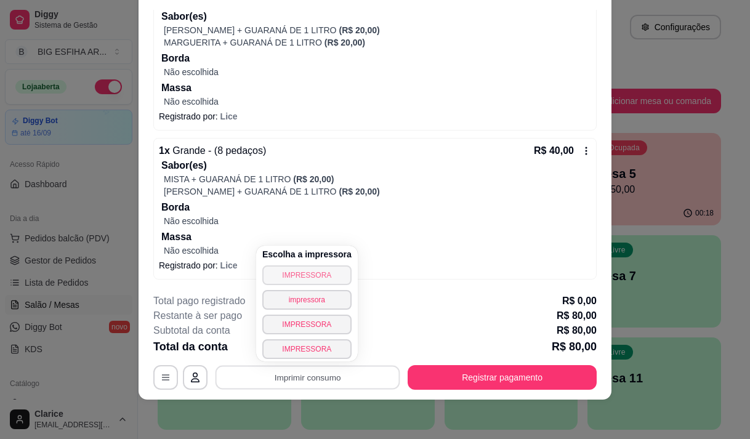
click at [314, 276] on button "IMPRESSORA" at bounding box center [306, 275] width 89 height 20
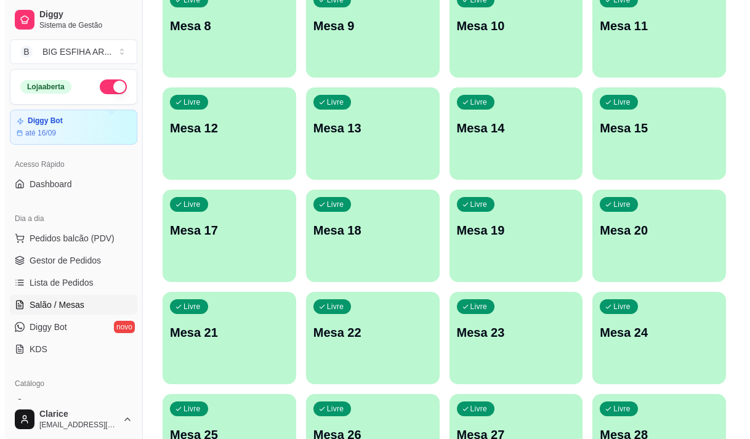
scroll to position [552, 0]
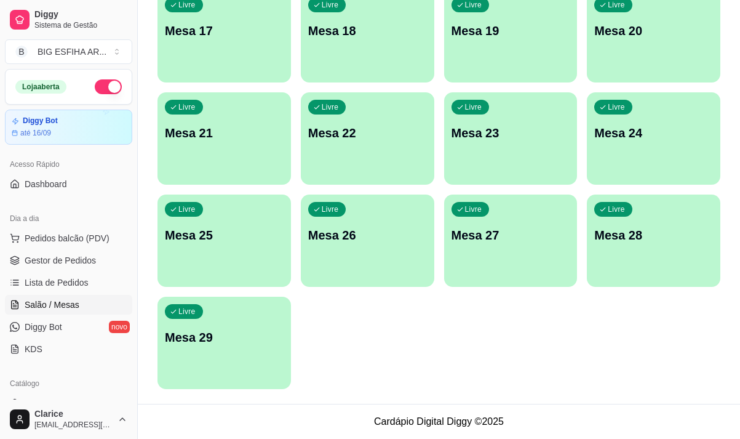
click at [236, 353] on div "Livre Mesa 29" at bounding box center [225, 336] width 134 height 78
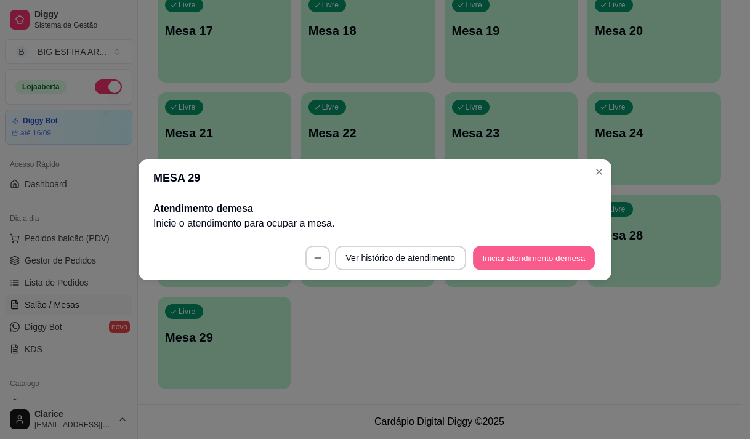
click at [563, 265] on button "Iniciar atendimento de mesa" at bounding box center [534, 258] width 122 height 24
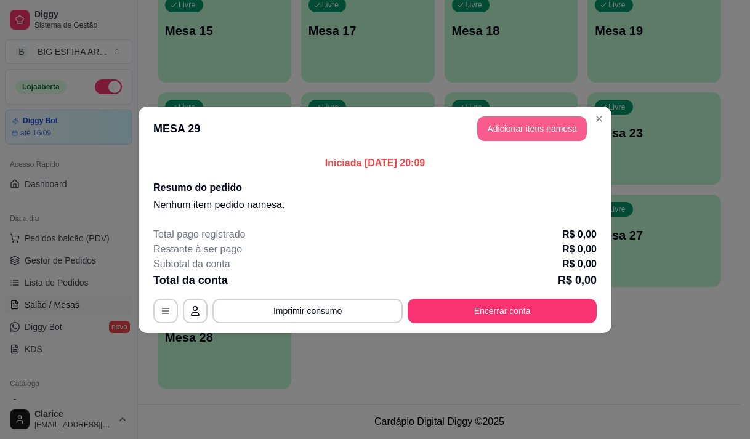
click at [569, 124] on button "Adicionar itens na mesa" at bounding box center [532, 128] width 110 height 25
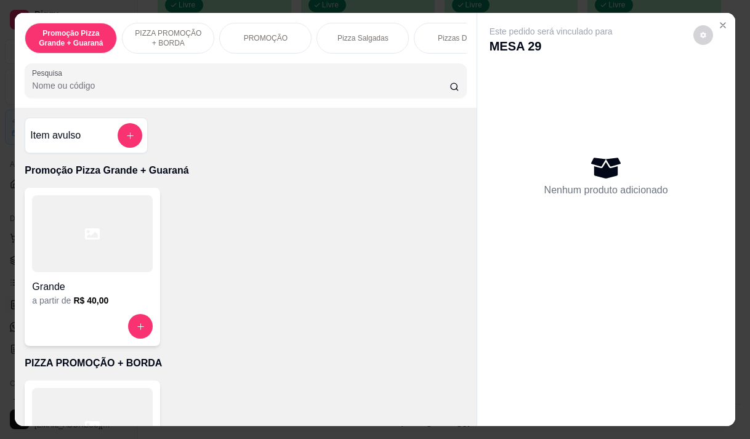
click at [101, 260] on div at bounding box center [92, 233] width 121 height 77
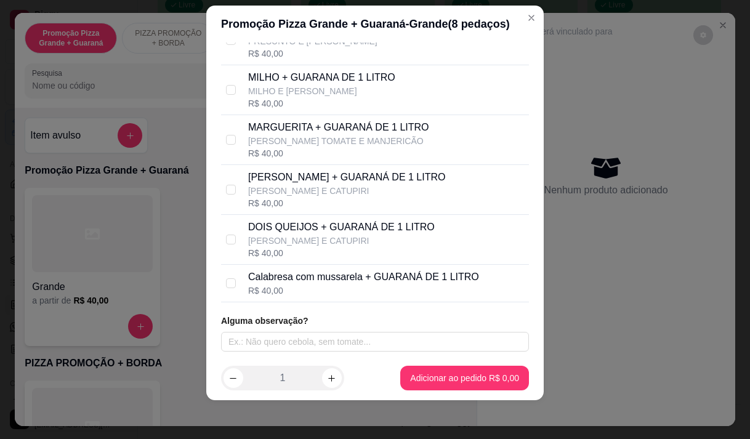
scroll to position [17, 0]
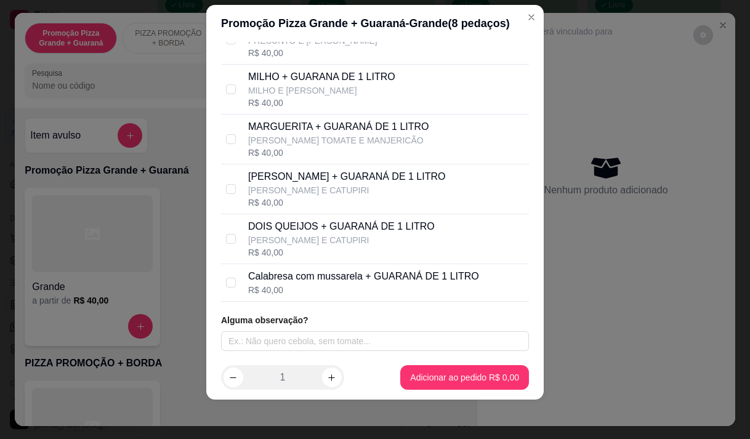
click at [321, 270] on p "Calabresa com mussarela + GUARANÁ DE 1 LITRO" at bounding box center [363, 276] width 231 height 15
checkbox input "true"
click at [313, 171] on p "[PERSON_NAME] + GUARANÁ DE 1 LITRO" at bounding box center [347, 176] width 198 height 15
click at [227, 198] on div "FRANGO CATUPIRI + GUARANÁ DE 1 LITRO [PERSON_NAME] E CATUPIRI R$ 40,00" at bounding box center [375, 189] width 308 height 50
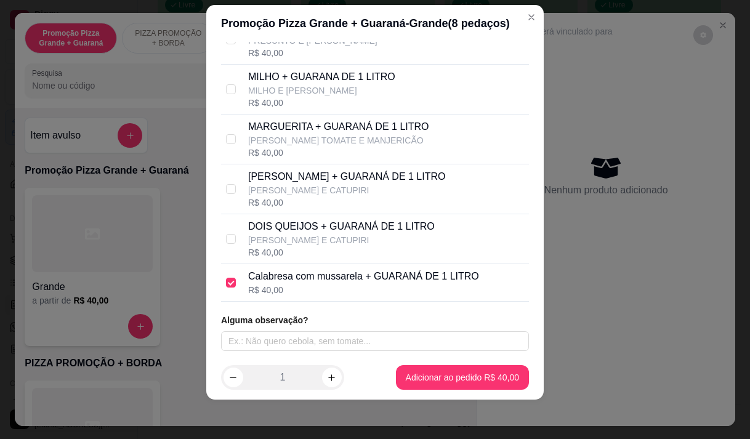
checkbox input "true"
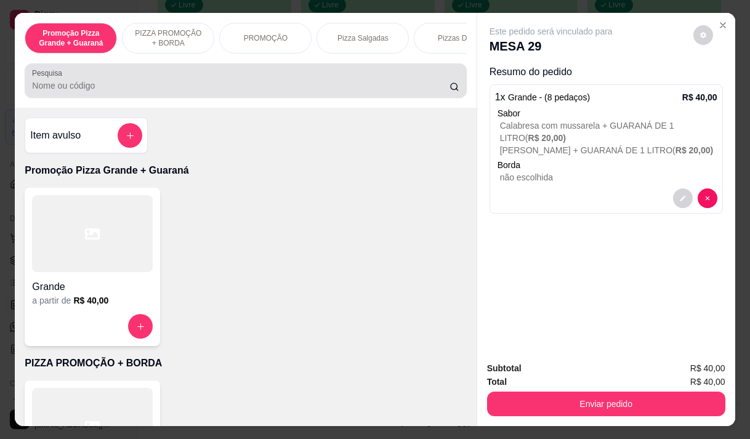
click at [100, 86] on input "Pesquisa" at bounding box center [240, 85] width 417 height 12
click at [102, 86] on input "Pesquisa" at bounding box center [240, 85] width 417 height 12
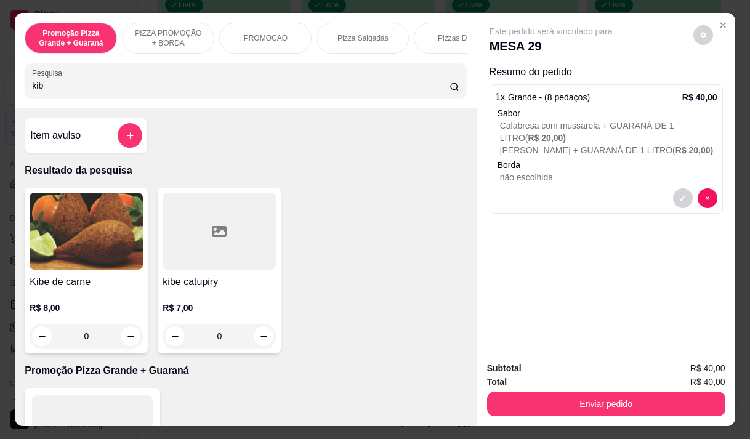
type input "kib"
click at [68, 288] on h4 "Kibe de carne" at bounding box center [86, 282] width 113 height 15
click at [126, 340] on icon "increase-product-quantity" at bounding box center [130, 336] width 9 height 9
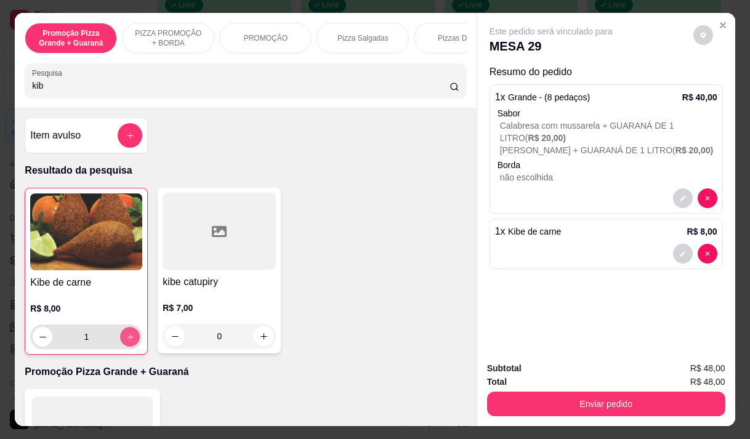
type input "1"
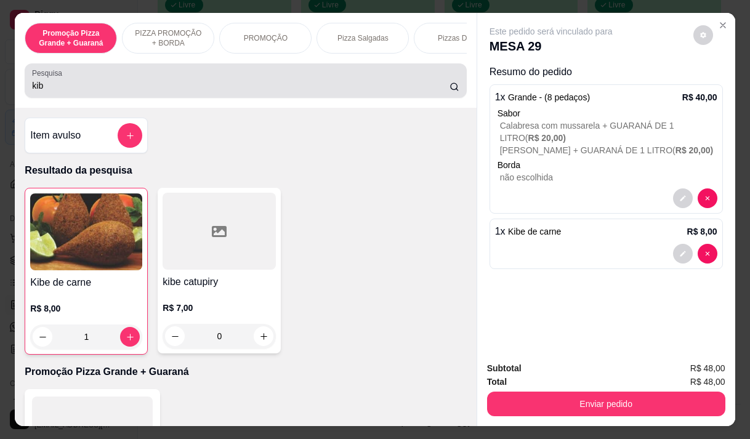
click at [142, 80] on div "kib" at bounding box center [245, 80] width 427 height 25
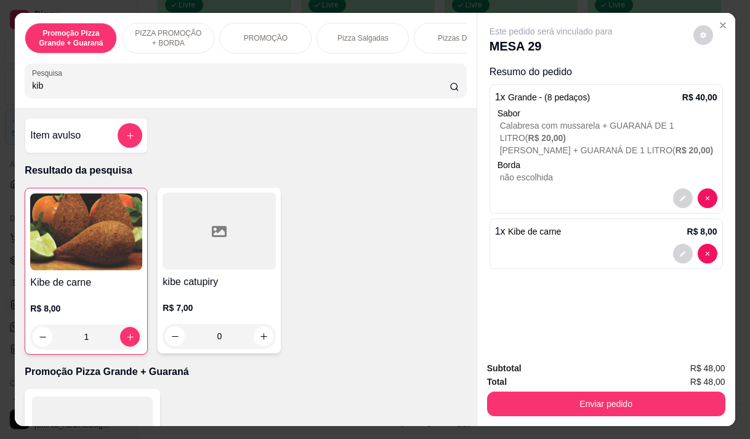
click at [140, 81] on div "kib" at bounding box center [245, 80] width 427 height 25
type input "k"
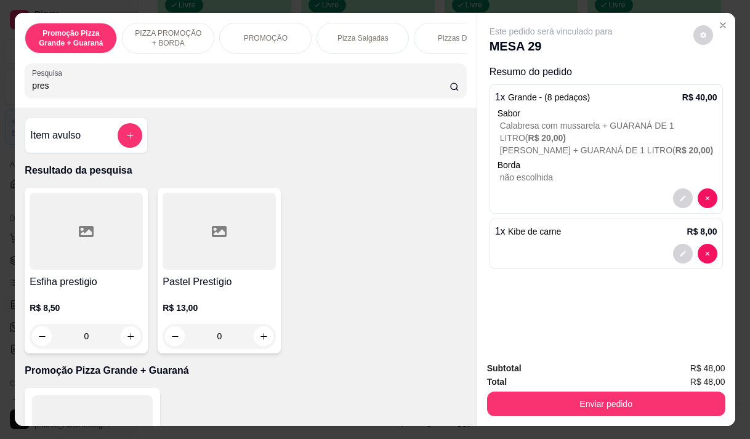
type input "pres"
click at [87, 287] on h4 "Esfiha prestigio" at bounding box center [86, 282] width 113 height 15
click at [81, 263] on div at bounding box center [86, 231] width 113 height 77
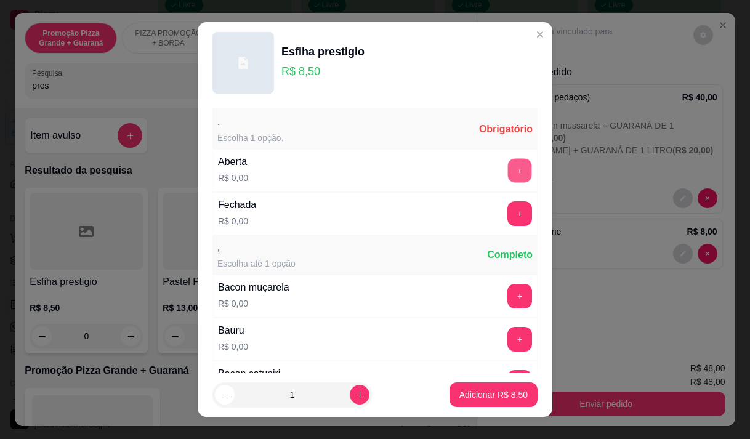
click at [508, 172] on button "+" at bounding box center [520, 170] width 24 height 24
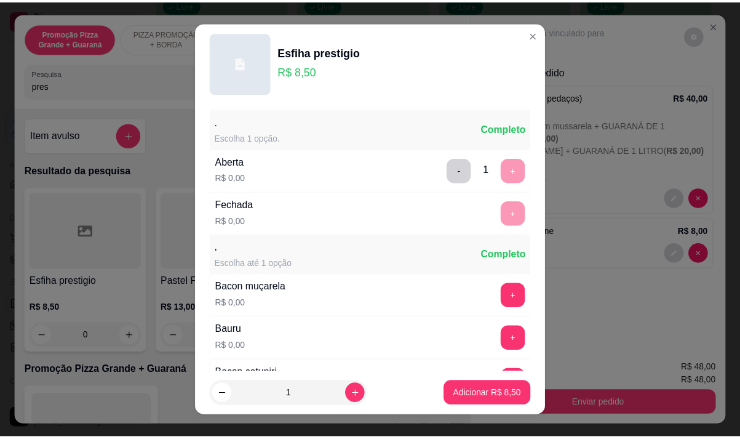
scroll to position [132, 0]
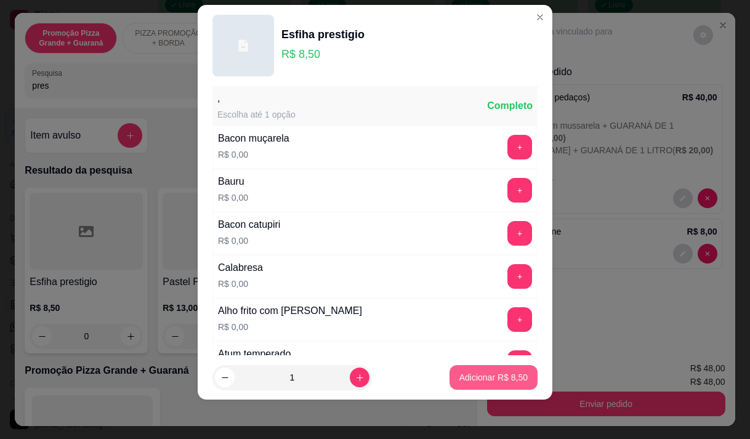
click at [479, 382] on p "Adicionar R$ 8,50" at bounding box center [493, 377] width 68 height 12
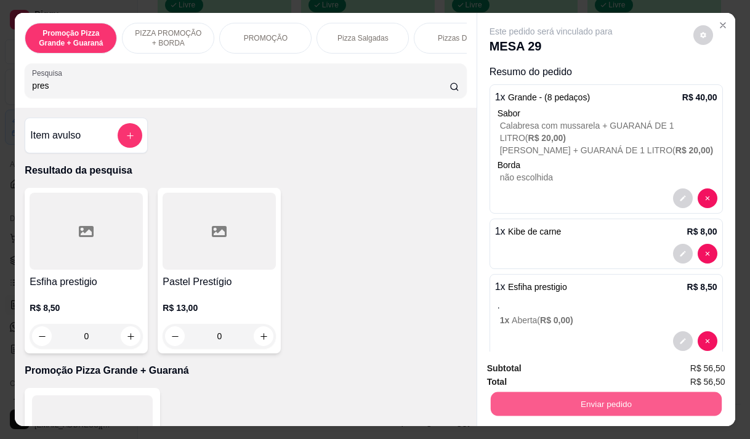
click at [573, 400] on button "Enviar pedido" at bounding box center [605, 403] width 231 height 24
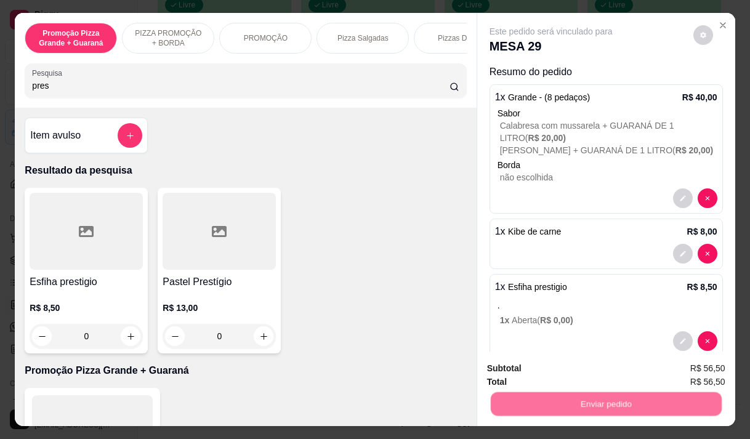
click at [562, 370] on button "Não registrar e enviar pedido" at bounding box center [565, 368] width 128 height 23
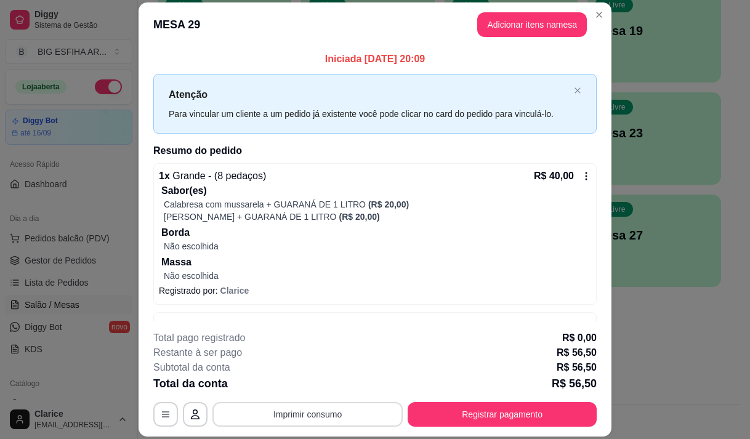
click at [333, 416] on button "Imprimir consumo" at bounding box center [307, 414] width 190 height 25
click at [334, 415] on button "Imprimir consumo" at bounding box center [307, 414] width 190 height 25
click at [304, 409] on button "Imprimir consumo" at bounding box center [307, 415] width 185 height 24
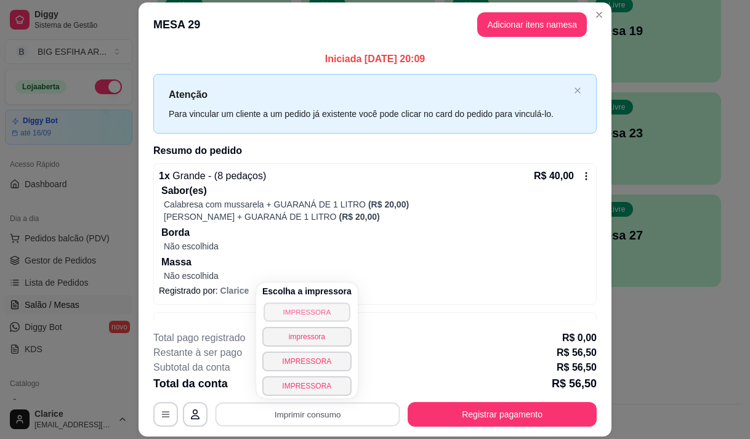
click at [335, 315] on button "IMPRESSORA" at bounding box center [306, 311] width 86 height 19
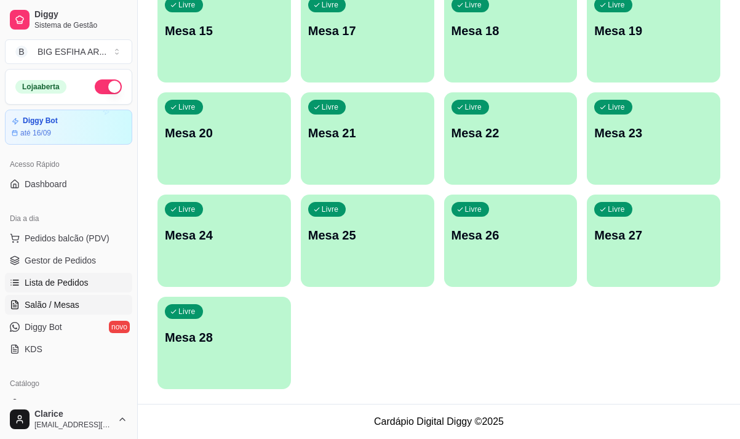
click at [75, 280] on span "Lista de Pedidos" at bounding box center [57, 282] width 64 height 12
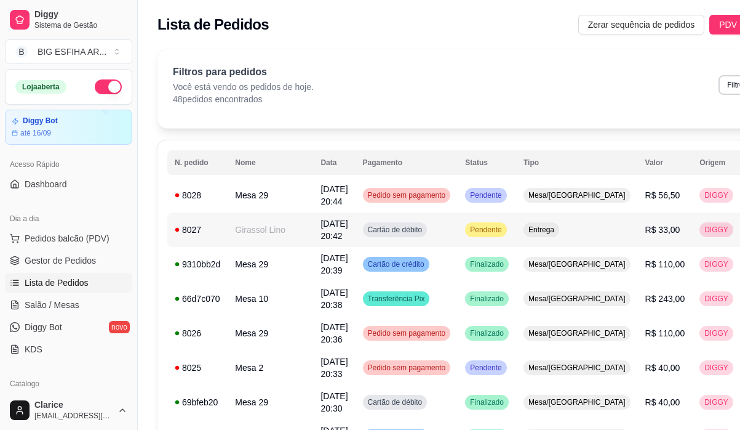
click at [248, 225] on td "Girassol Lino" at bounding box center [271, 229] width 86 height 34
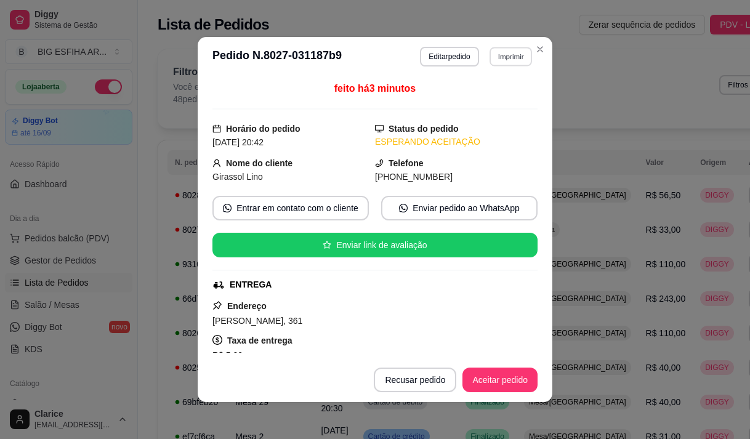
click at [509, 53] on button "Imprimir" at bounding box center [510, 56] width 42 height 19
click at [492, 92] on button "IMPRESSORA" at bounding box center [494, 94] width 71 height 16
click at [507, 388] on button "Aceitar pedido" at bounding box center [499, 379] width 75 height 25
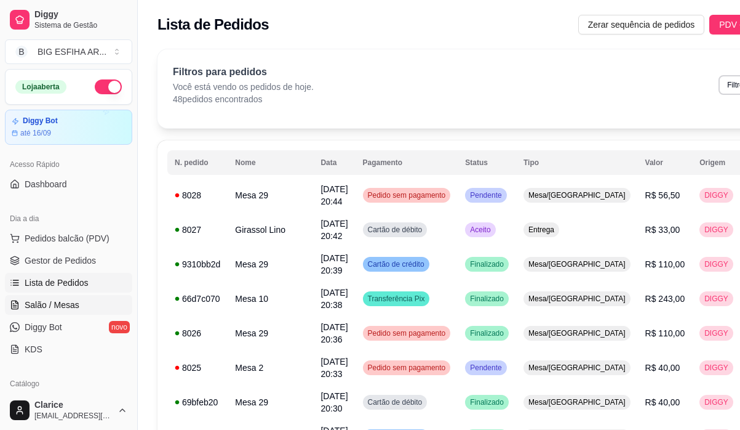
click at [41, 310] on span "Salão / Mesas" at bounding box center [52, 305] width 55 height 12
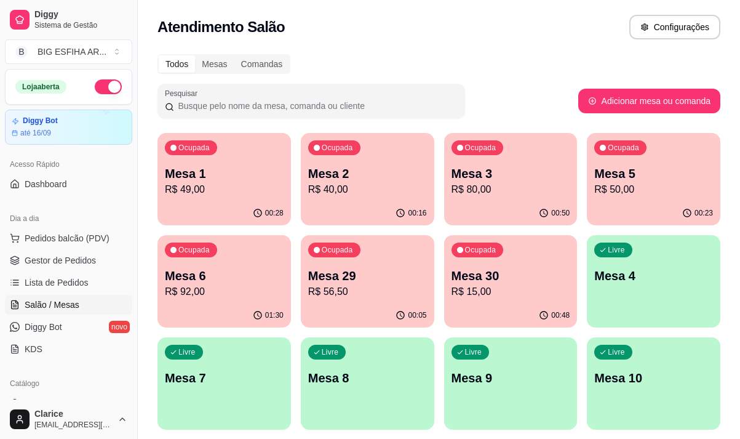
click at [334, 163] on div "Ocupada Mesa 2 R$ 40,00" at bounding box center [368, 167] width 134 height 68
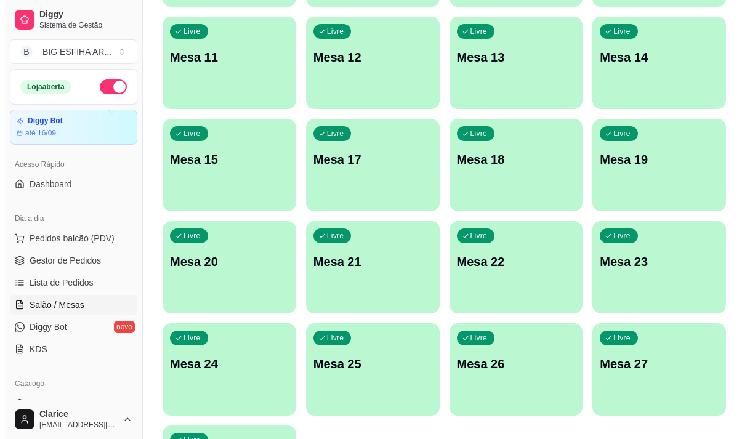
scroll to position [552, 0]
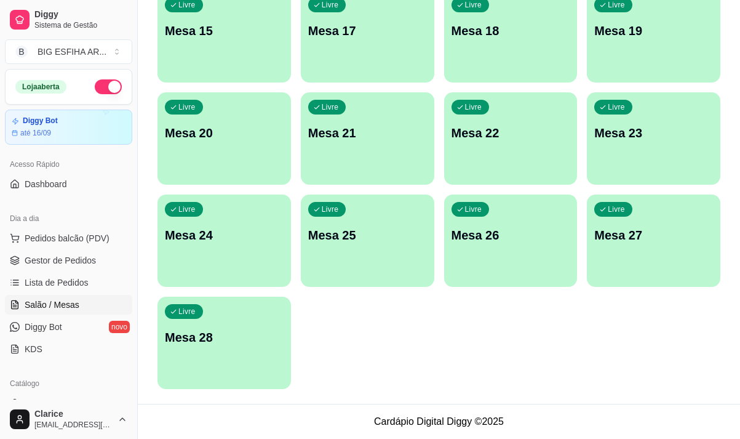
click at [205, 311] on div "Livre Mesa 28" at bounding box center [225, 336] width 134 height 78
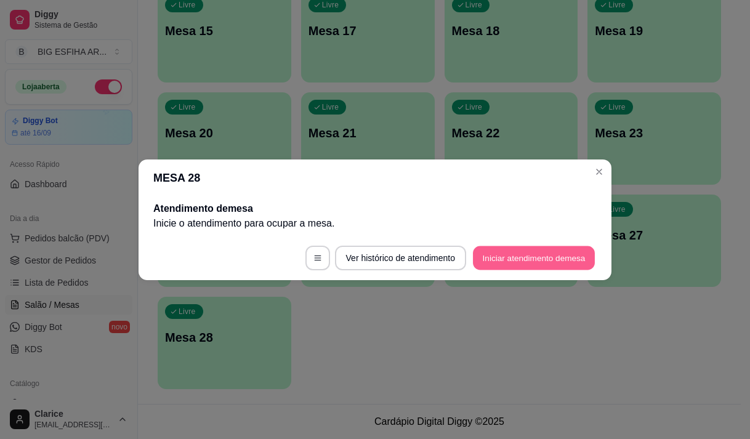
click at [532, 258] on button "Iniciar atendimento de mesa" at bounding box center [534, 258] width 122 height 24
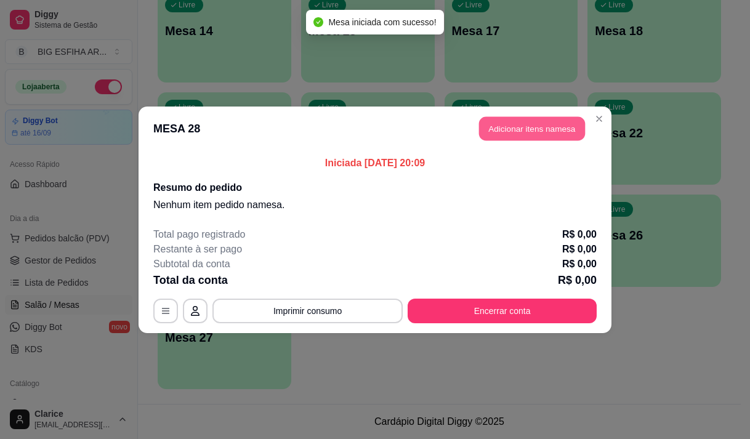
click at [536, 129] on button "Adicionar itens na mesa" at bounding box center [532, 128] width 106 height 24
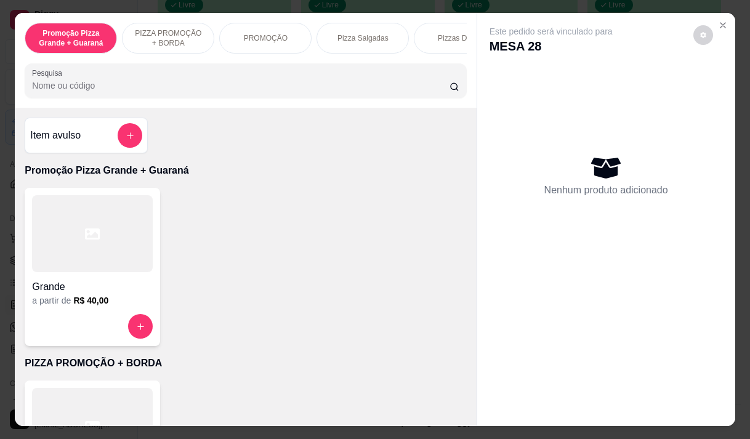
click at [266, 92] on input "Pesquisa" at bounding box center [240, 85] width 417 height 12
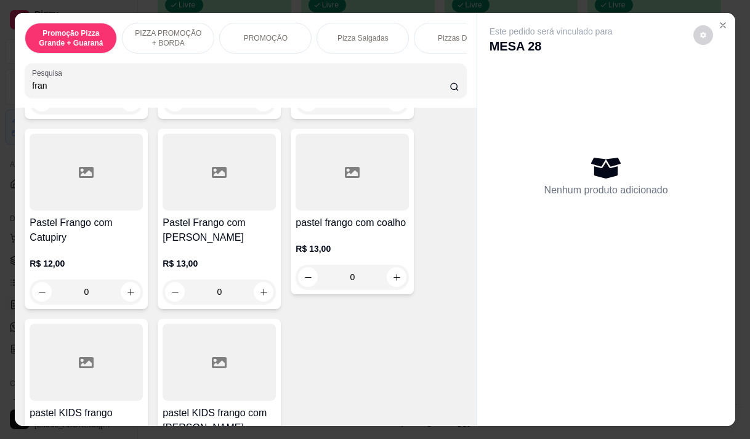
scroll to position [492, 0]
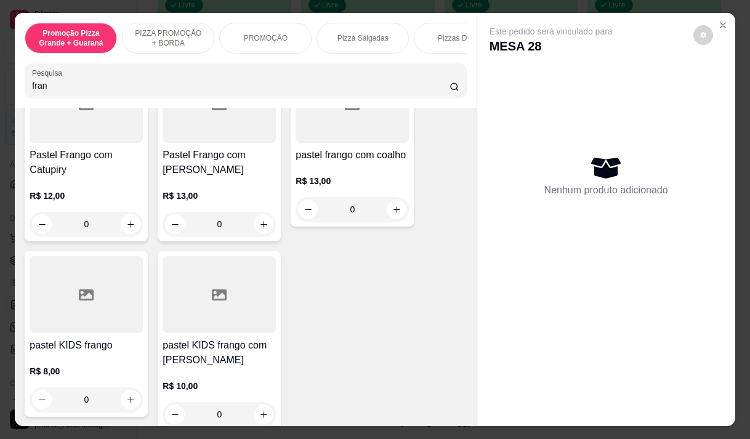
type input "fran"
click at [62, 148] on h4 "Pastel Frango com Catupiry" at bounding box center [86, 163] width 113 height 30
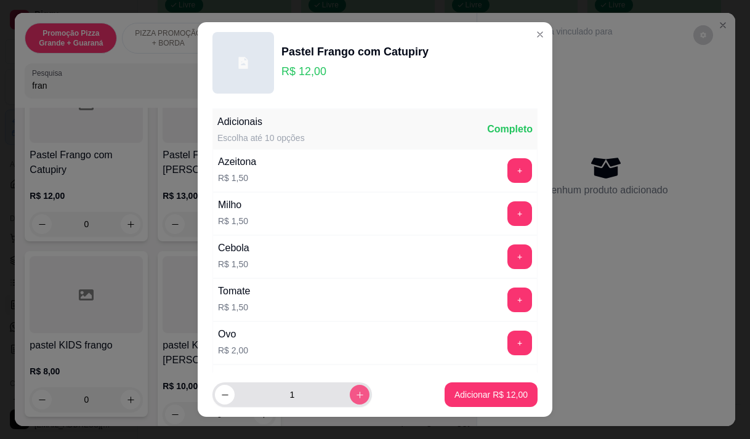
click at [350, 393] on button "increase-product-quantity" at bounding box center [360, 395] width 20 height 20
type input "3"
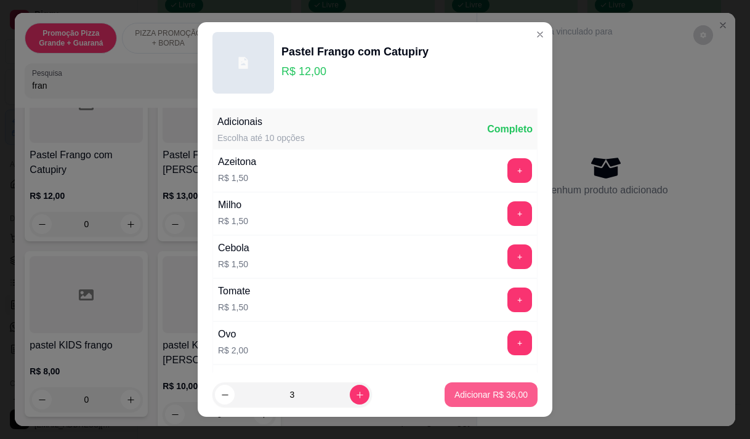
click at [489, 384] on button "Adicionar R$ 36,00" at bounding box center [490, 394] width 93 height 25
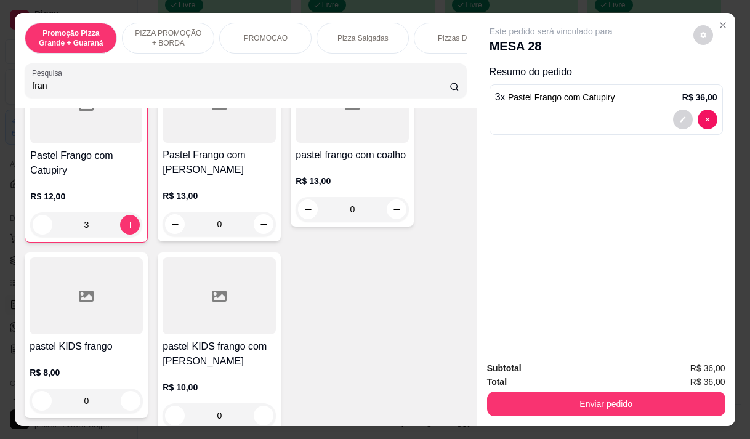
type input "3"
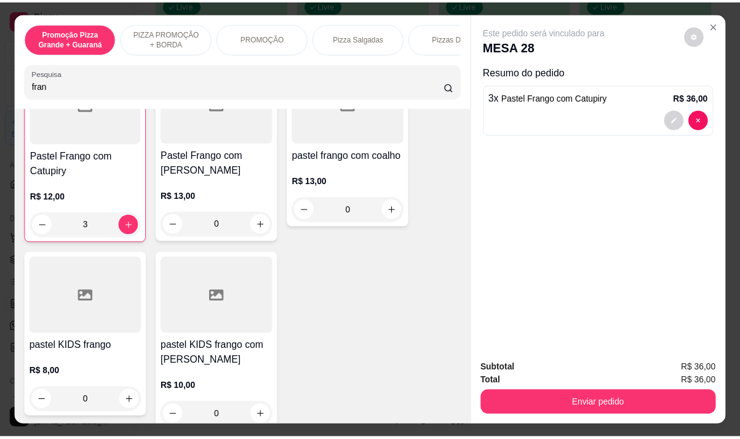
scroll to position [493, 0]
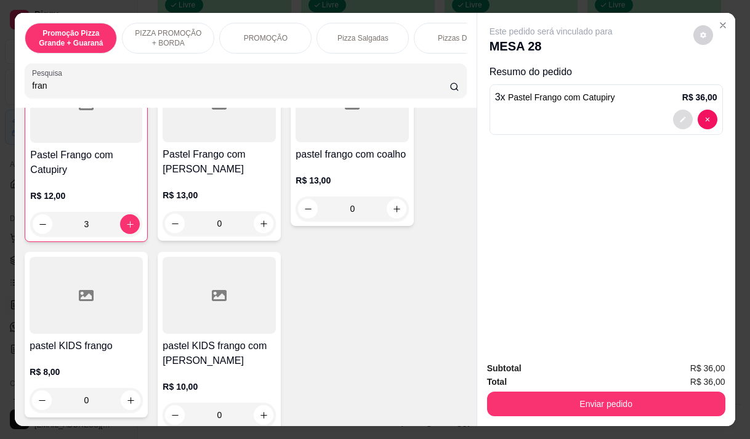
click at [675, 110] on button "decrease-product-quantity" at bounding box center [683, 120] width 20 height 20
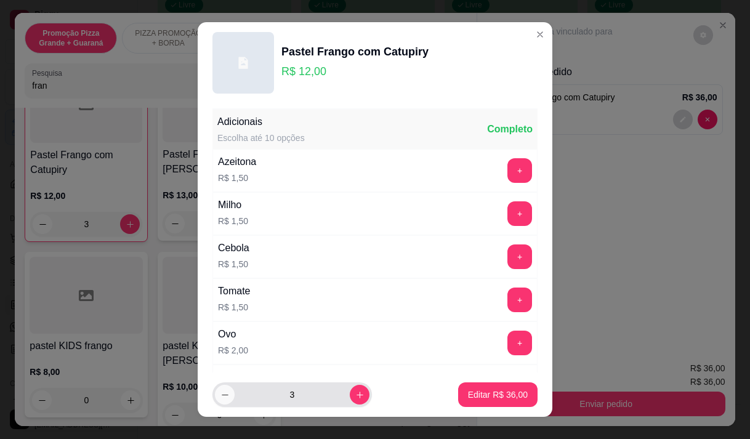
click at [220, 392] on icon "decrease-product-quantity" at bounding box center [224, 394] width 9 height 9
type input "2"
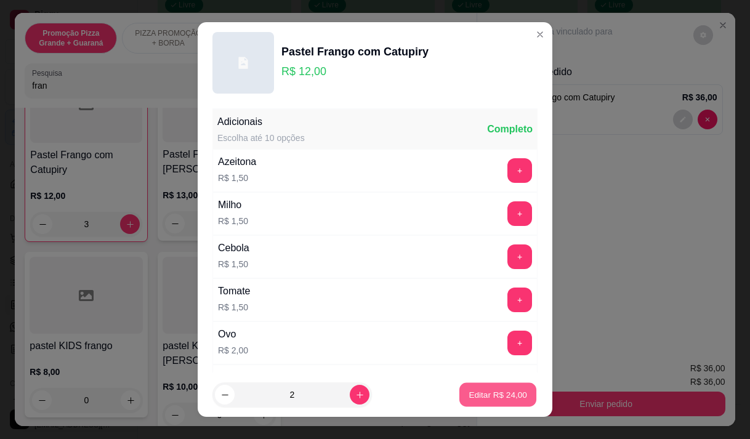
click at [498, 387] on button "Editar R$ 24,00" at bounding box center [497, 395] width 77 height 24
type input "2"
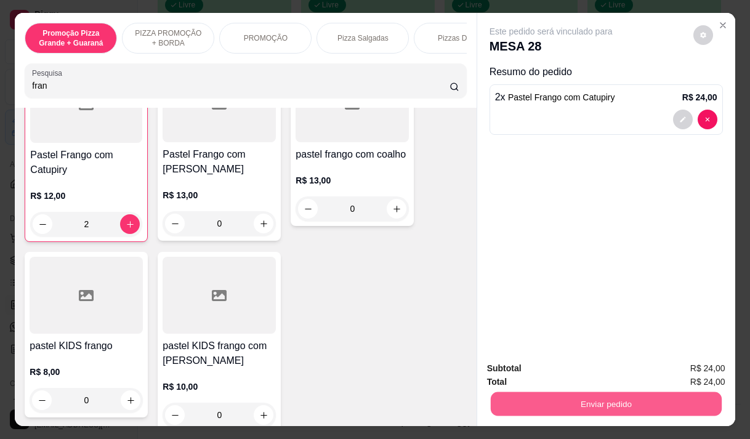
click at [643, 399] on button "Enviar pedido" at bounding box center [605, 403] width 231 height 24
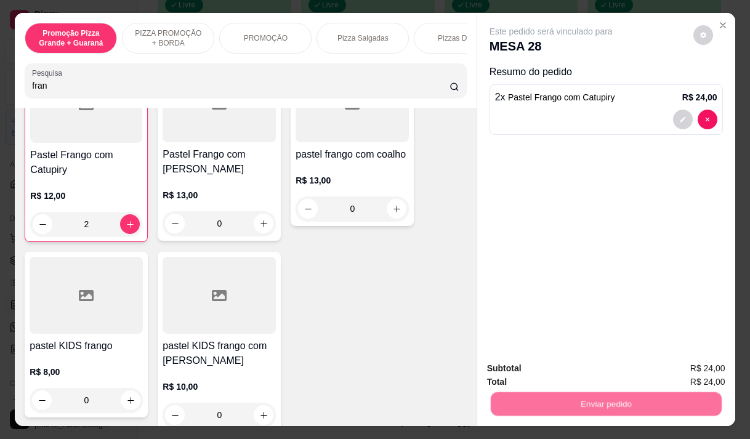
click at [561, 367] on button "Não registrar e enviar pedido" at bounding box center [565, 368] width 128 height 23
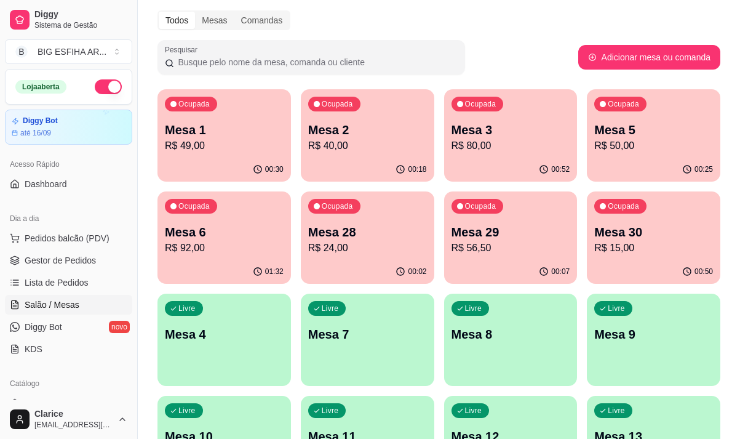
scroll to position [62, 0]
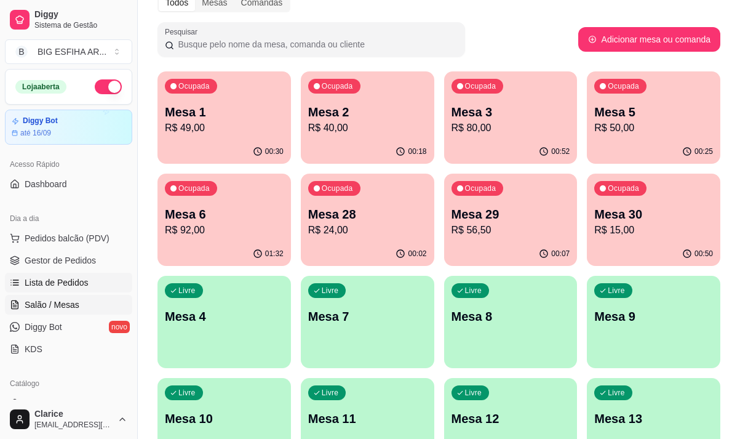
drag, startPoint x: 20, startPoint y: 275, endPoint x: 38, endPoint y: 274, distance: 17.9
click at [20, 275] on link "Lista de Pedidos" at bounding box center [68, 283] width 127 height 20
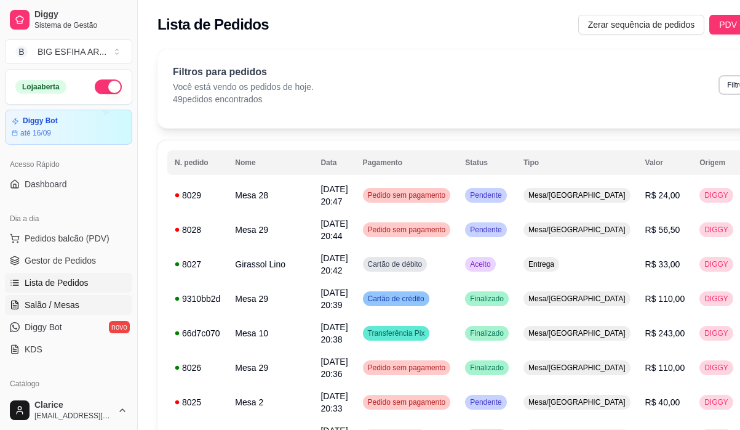
click at [62, 296] on link "Salão / Mesas" at bounding box center [68, 305] width 127 height 20
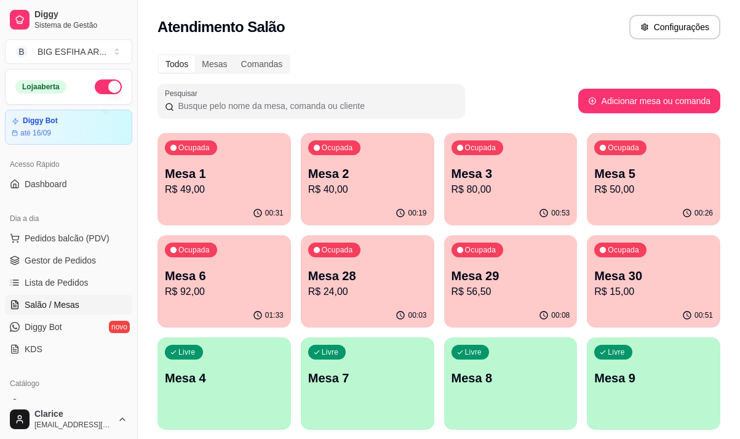
click at [470, 161] on div "Ocupada Mesa 3 R$ 80,00" at bounding box center [511, 167] width 134 height 68
click at [470, 161] on div "Ocupada Mesa 3 R$ 80,00" at bounding box center [510, 167] width 129 height 66
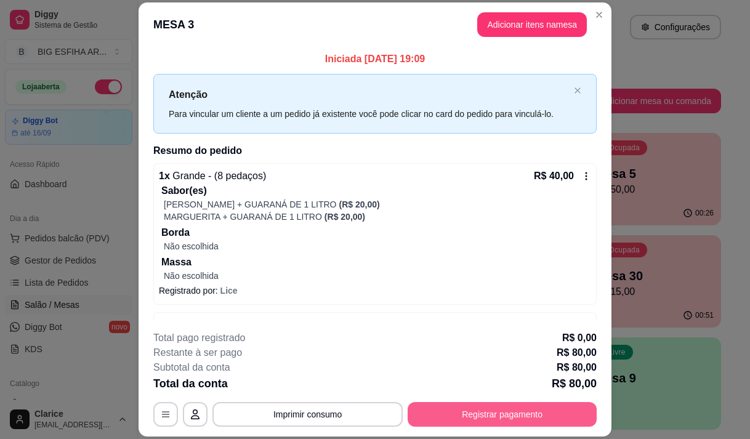
click at [490, 414] on button "Registrar pagamento" at bounding box center [501, 414] width 189 height 25
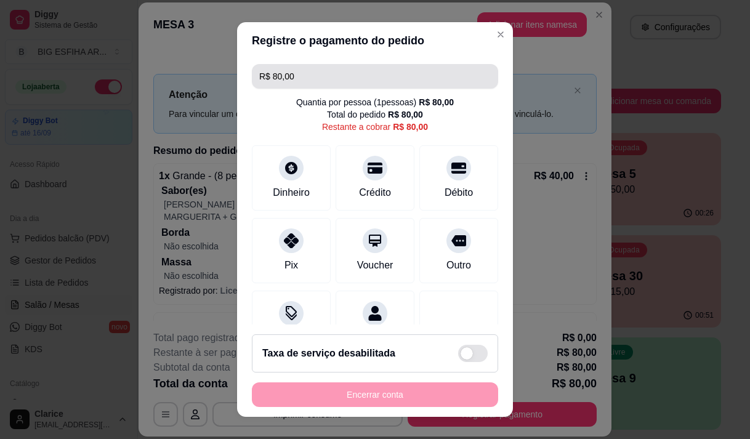
click at [326, 84] on input "R$ 80,00" at bounding box center [374, 76] width 231 height 25
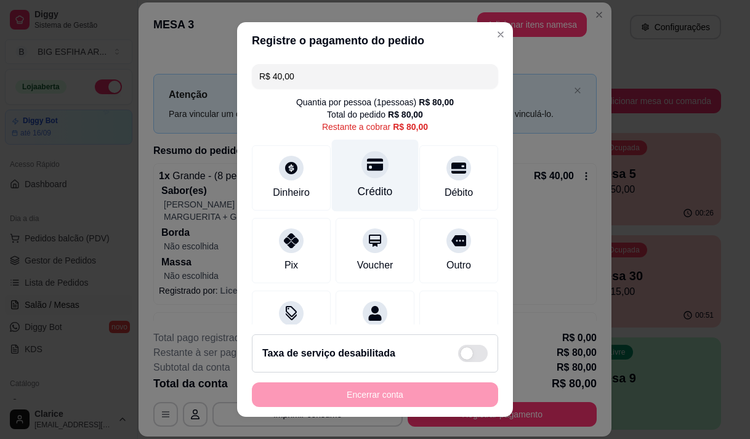
click at [364, 204] on div "Crédito" at bounding box center [375, 175] width 87 height 72
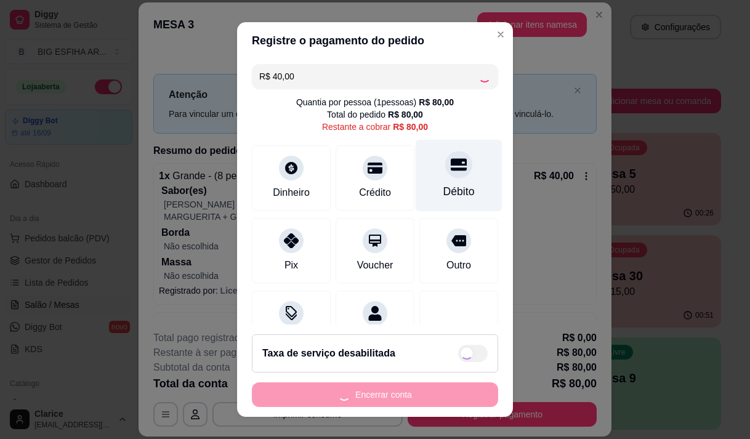
click at [443, 196] on div "Débito" at bounding box center [458, 191] width 31 height 16
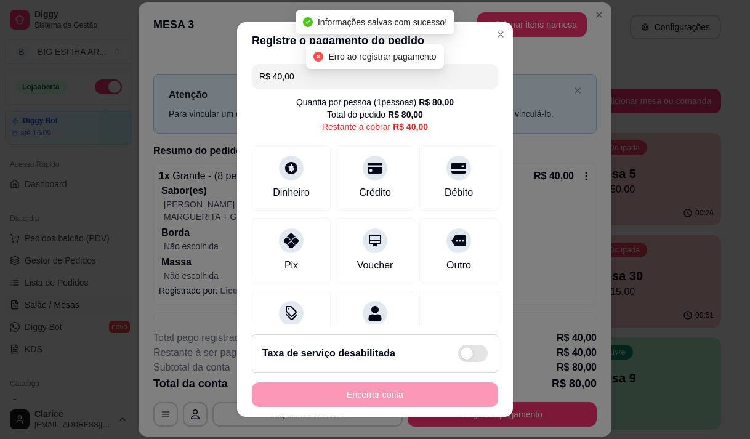
click at [394, 392] on div "Encerrar conta" at bounding box center [375, 394] width 246 height 25
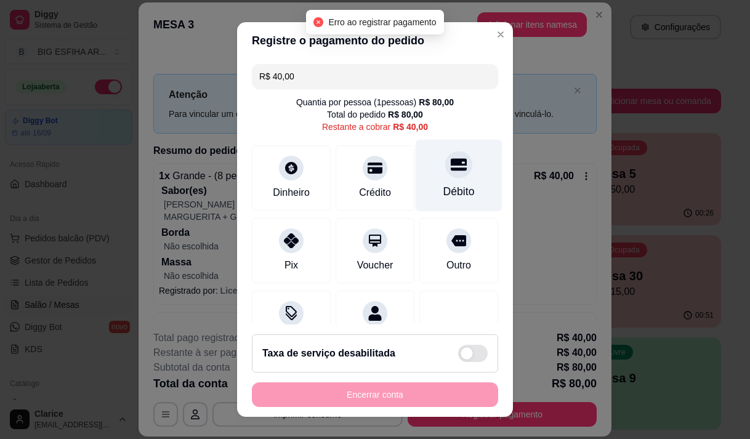
click at [443, 186] on div "Débito" at bounding box center [458, 191] width 31 height 16
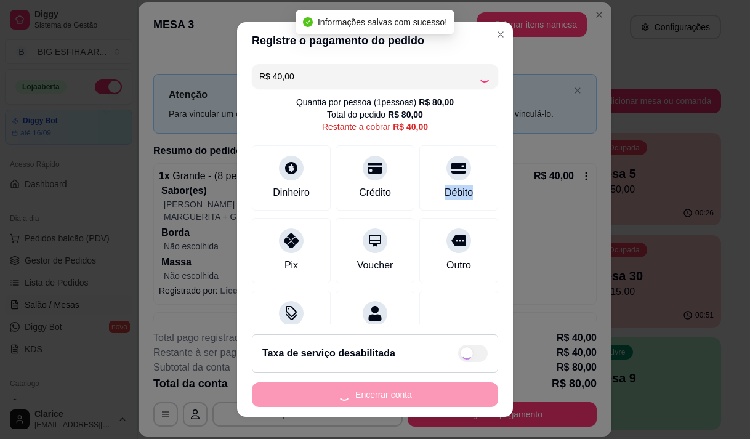
type input "R$ 0,00"
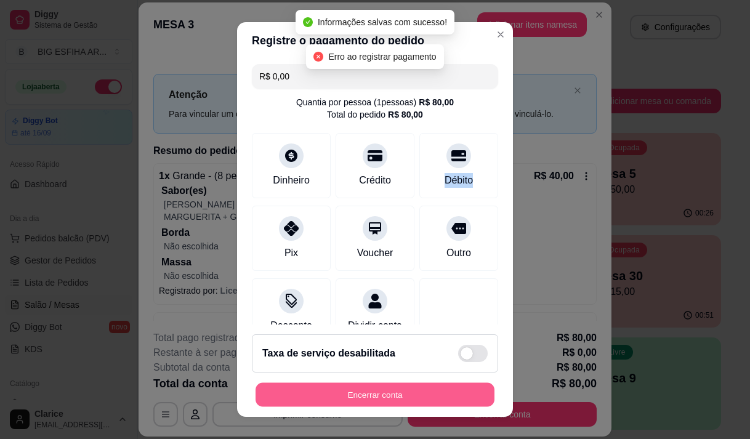
click at [428, 397] on button "Encerrar conta" at bounding box center [374, 395] width 239 height 24
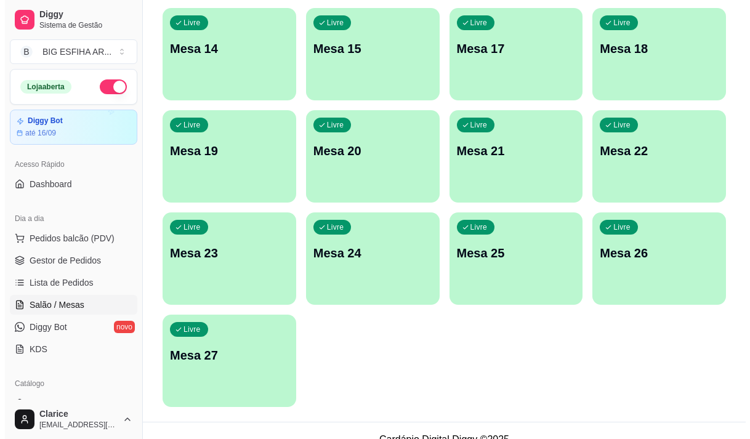
scroll to position [552, 0]
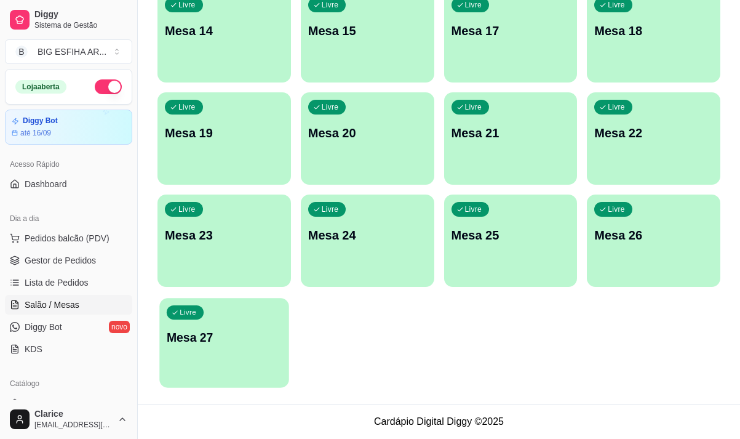
click at [240, 357] on div "Livre Mesa 27" at bounding box center [223, 335] width 129 height 75
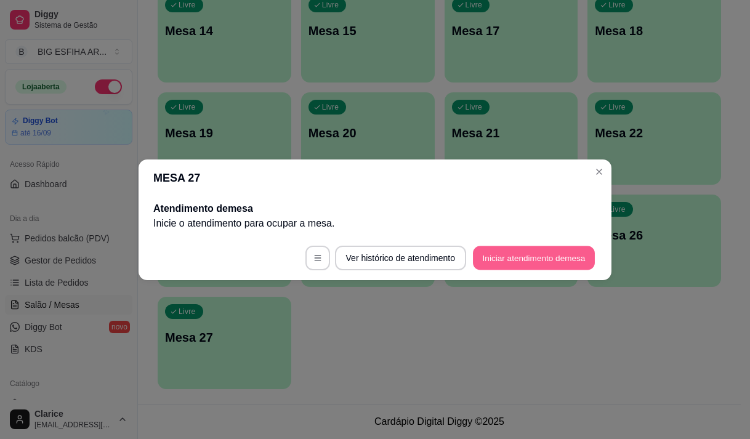
click at [569, 254] on button "Iniciar atendimento de mesa" at bounding box center [534, 258] width 122 height 24
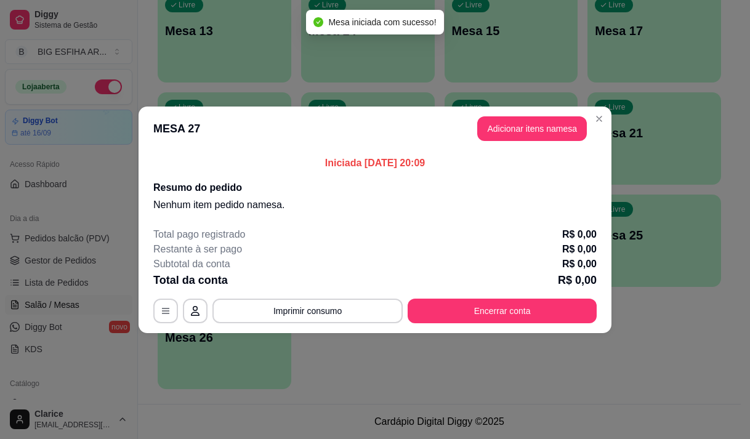
click at [561, 116] on button "Adicionar itens na mesa" at bounding box center [532, 128] width 110 height 25
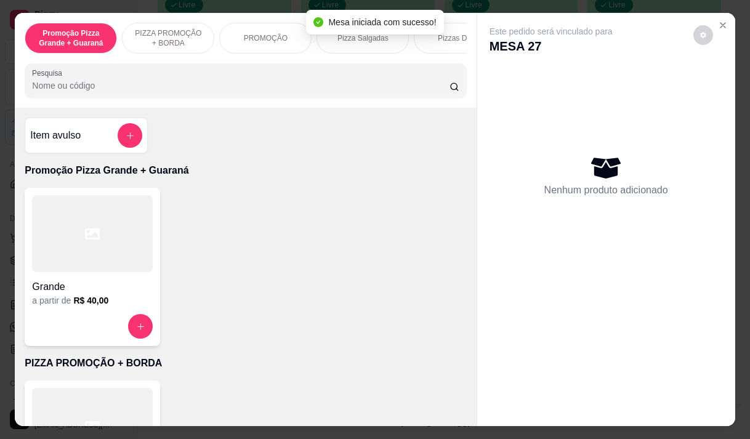
click at [109, 270] on div at bounding box center [92, 233] width 121 height 77
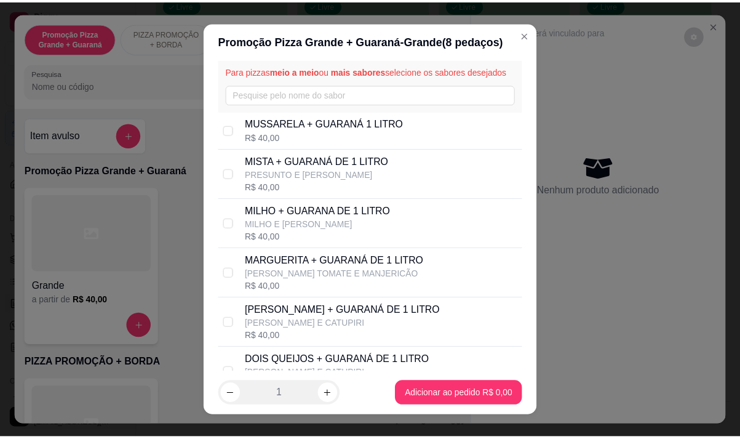
scroll to position [123, 0]
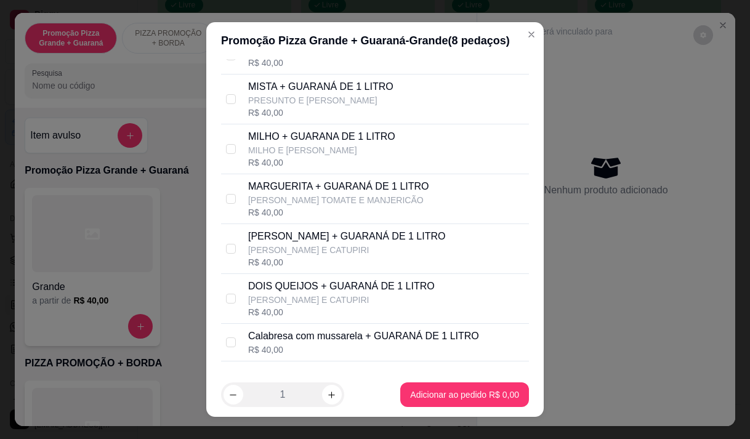
click at [310, 256] on p "[PERSON_NAME] E CATUPIRI" at bounding box center [347, 250] width 198 height 12
drag, startPoint x: 310, startPoint y: 260, endPoint x: 316, endPoint y: 317, distance: 57.0
click at [310, 256] on p "[PERSON_NAME] E CATUPIRI" at bounding box center [347, 250] width 198 height 12
checkbox input "false"
click at [316, 306] on p "[PERSON_NAME] E CATUPIRI" at bounding box center [341, 300] width 187 height 12
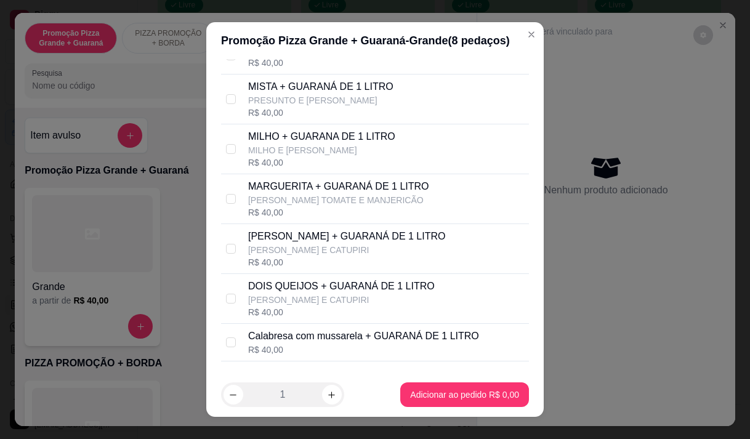
checkbox input "true"
click at [367, 268] on div "R$ 40,00" at bounding box center [347, 262] width 198 height 12
checkbox input "true"
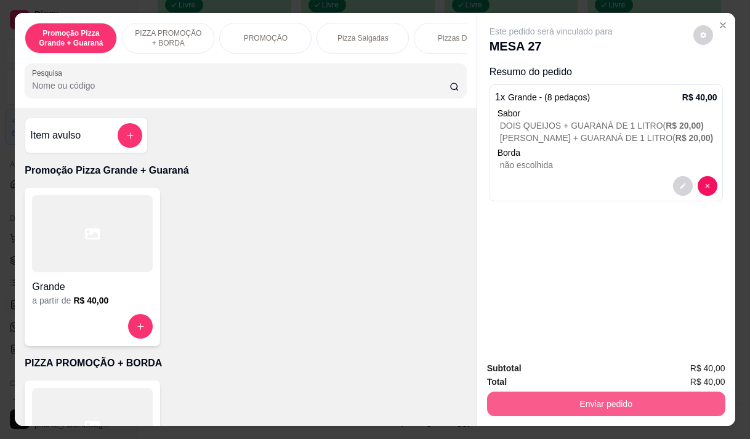
click at [664, 399] on button "Enviar pedido" at bounding box center [606, 403] width 238 height 25
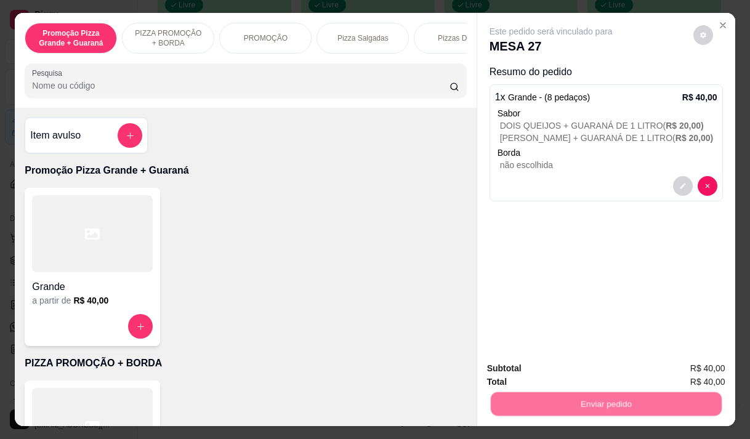
click at [616, 357] on button "Não registrar e enviar pedido" at bounding box center [565, 368] width 128 height 23
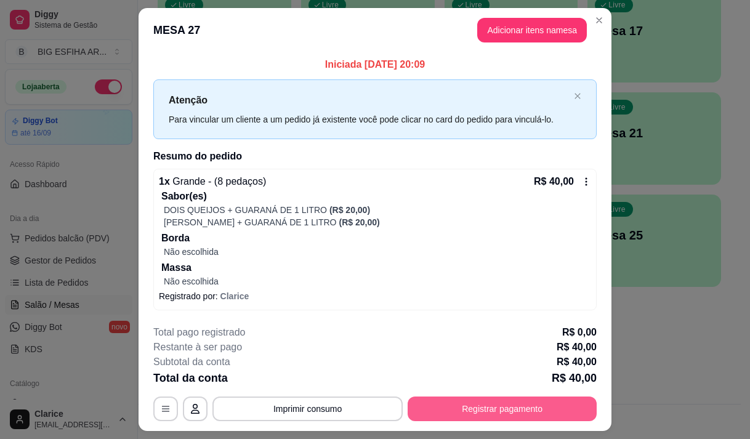
click at [504, 406] on button "Registrar pagamento" at bounding box center [501, 408] width 189 height 25
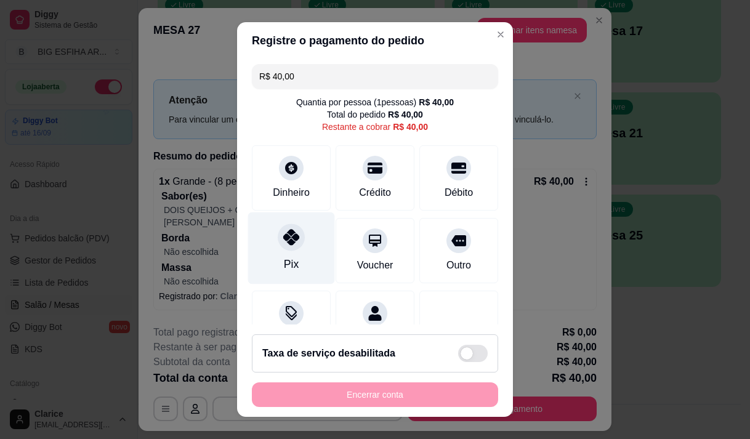
click at [291, 241] on icon at bounding box center [291, 237] width 16 height 16
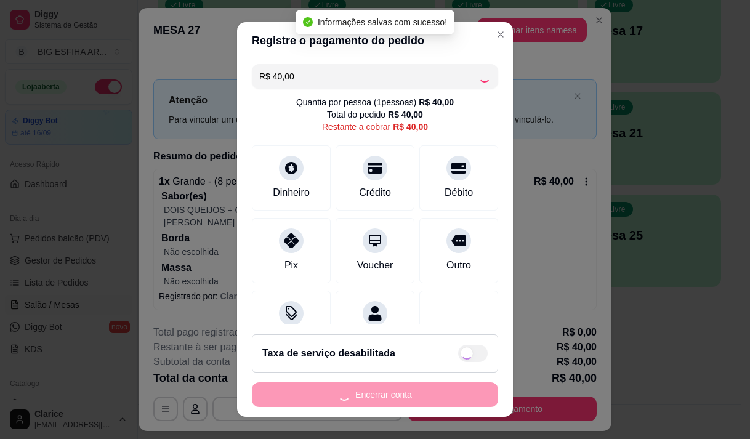
type input "R$ 0,00"
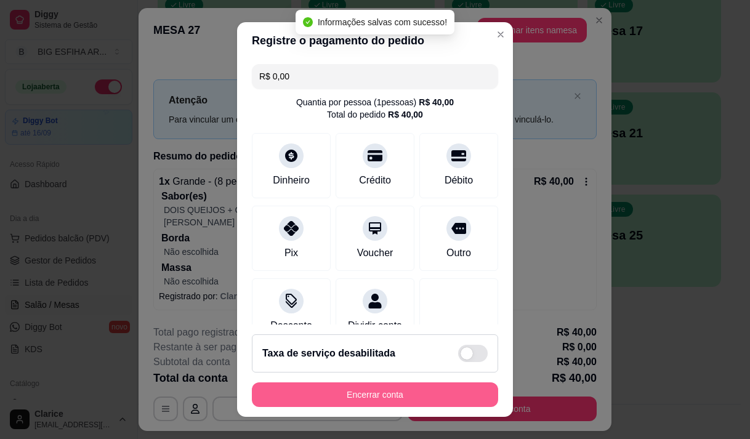
click at [369, 398] on button "Encerrar conta" at bounding box center [375, 394] width 246 height 25
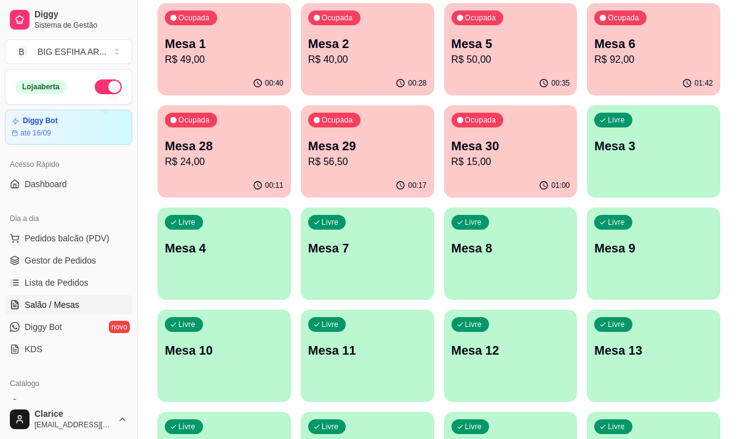
scroll to position [121, 0]
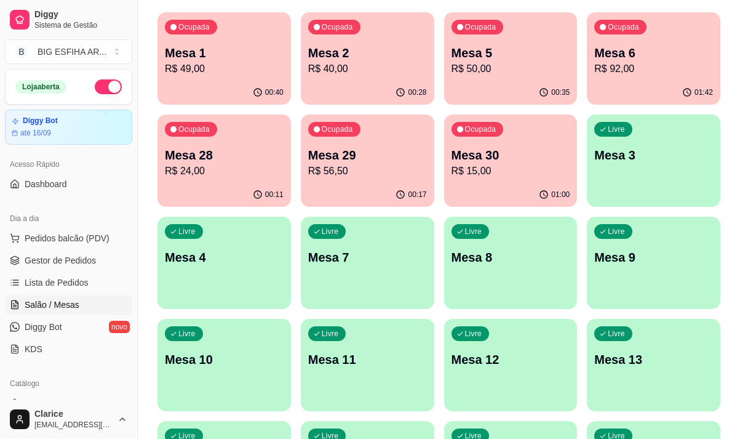
click at [191, 152] on p "Mesa 28" at bounding box center [224, 154] width 119 height 17
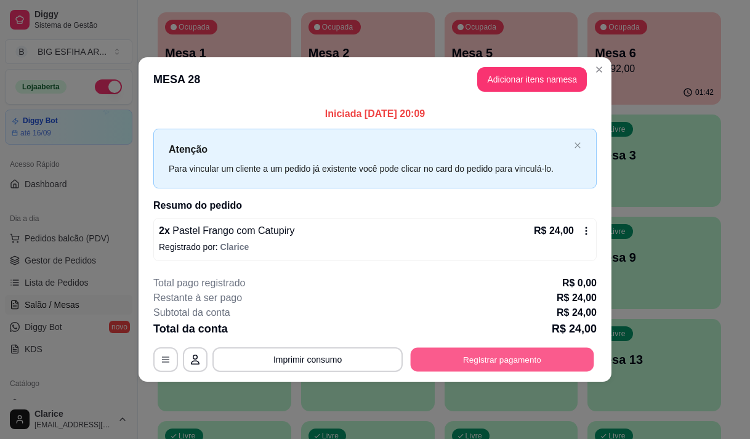
click at [529, 359] on button "Registrar pagamento" at bounding box center [502, 360] width 183 height 24
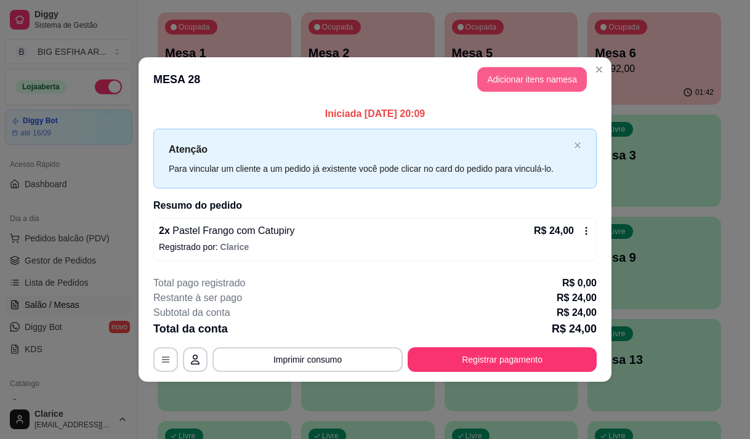
click at [505, 76] on button "Adicionar itens na mesa" at bounding box center [532, 79] width 110 height 25
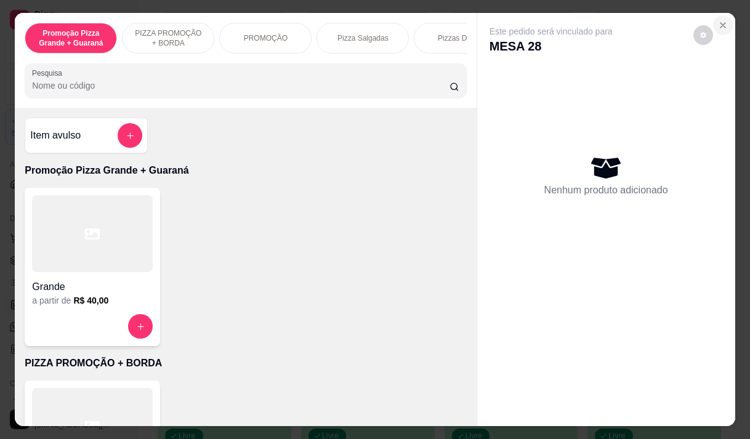
click at [715, 28] on button "Close" at bounding box center [723, 25] width 20 height 20
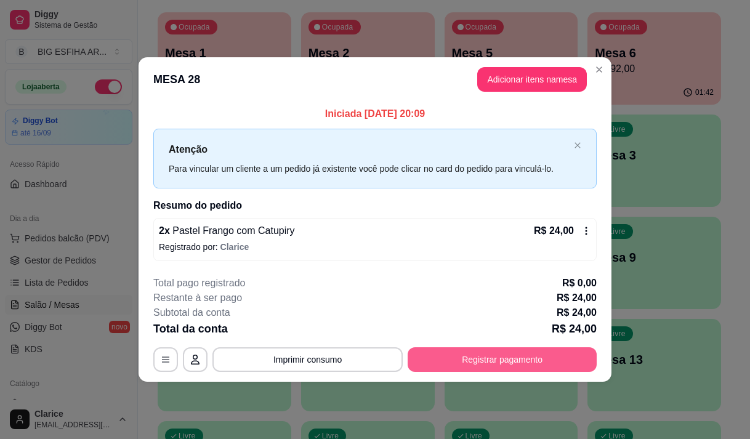
click at [467, 353] on button "Registrar pagamento" at bounding box center [501, 359] width 189 height 25
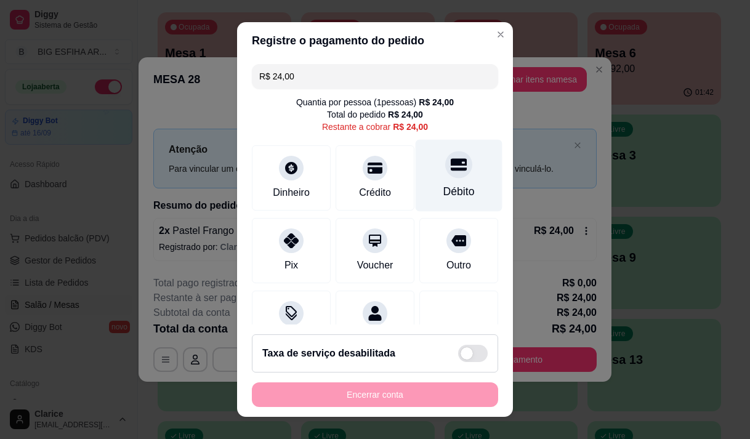
click at [435, 179] on div "Débito" at bounding box center [458, 175] width 87 height 72
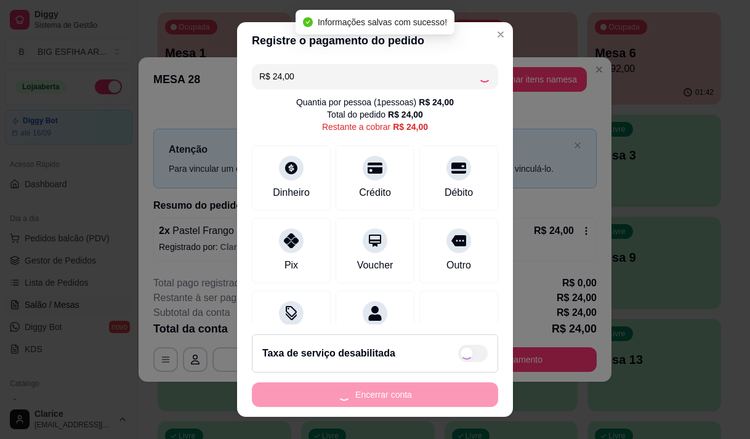
type input "R$ 0,00"
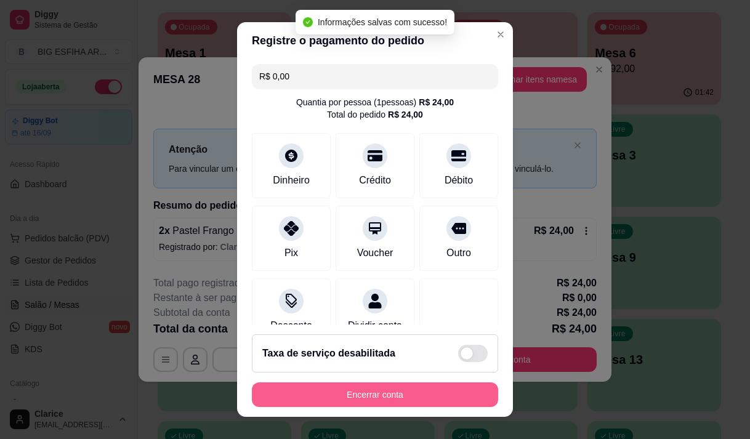
click at [419, 393] on button "Encerrar conta" at bounding box center [375, 394] width 246 height 25
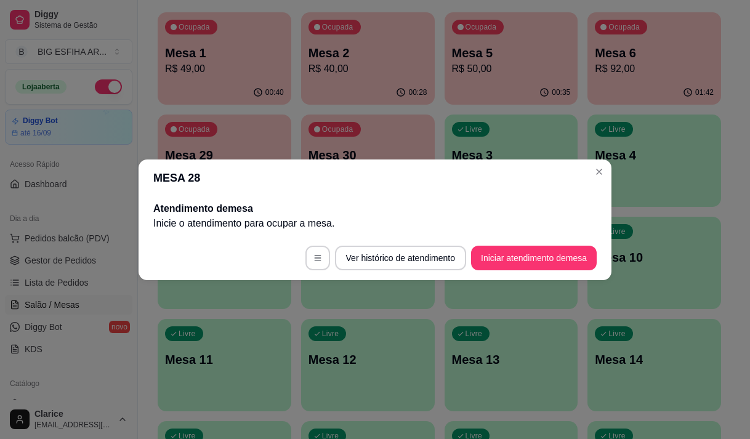
click at [62, 281] on span "Lista de Pedidos" at bounding box center [57, 282] width 64 height 12
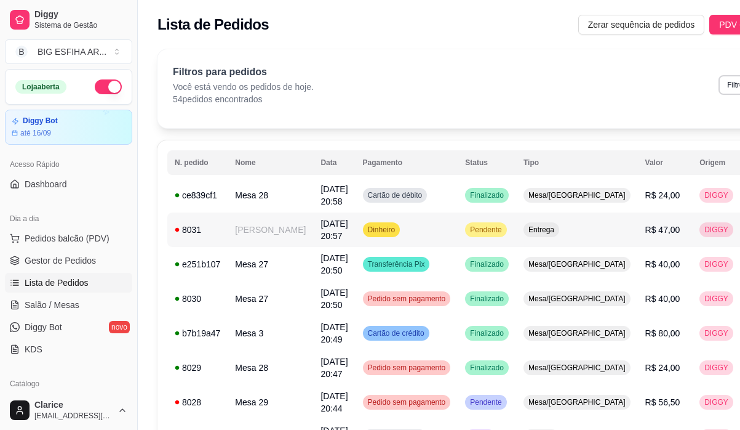
click at [262, 242] on td "[PERSON_NAME]" at bounding box center [271, 229] width 86 height 34
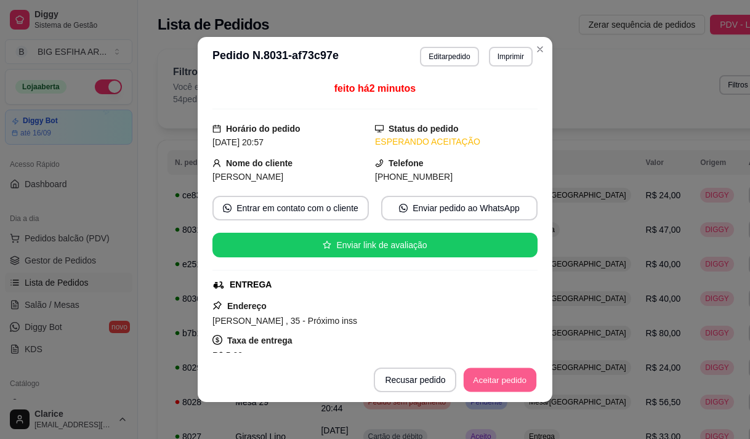
click at [494, 382] on button "Aceitar pedido" at bounding box center [499, 380] width 73 height 24
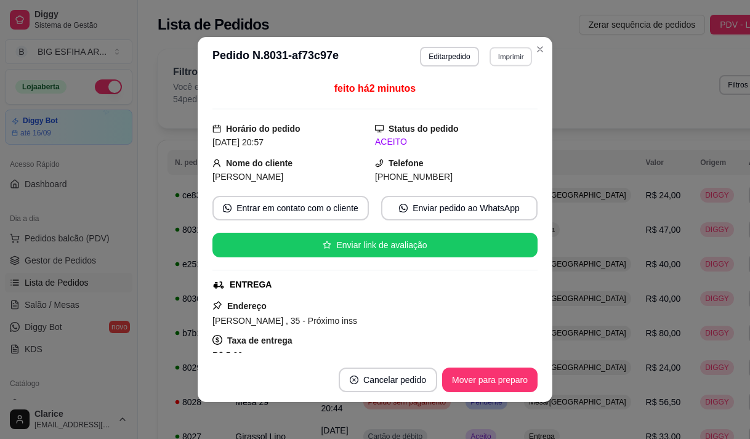
click at [496, 54] on button "Imprimir" at bounding box center [510, 56] width 42 height 19
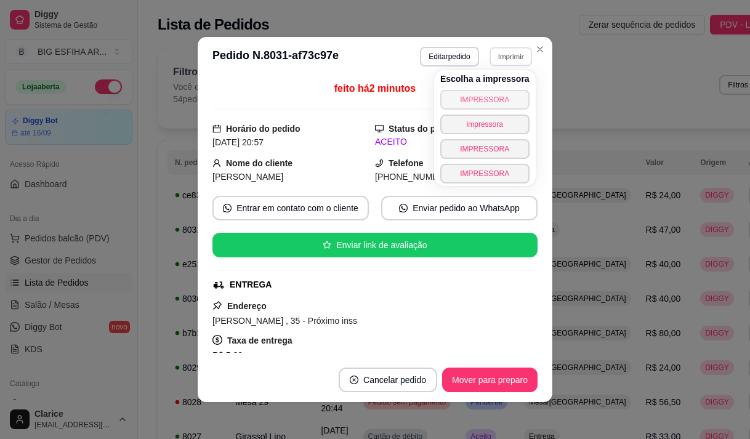
click at [494, 97] on button "IMPRESSORA" at bounding box center [484, 100] width 89 height 20
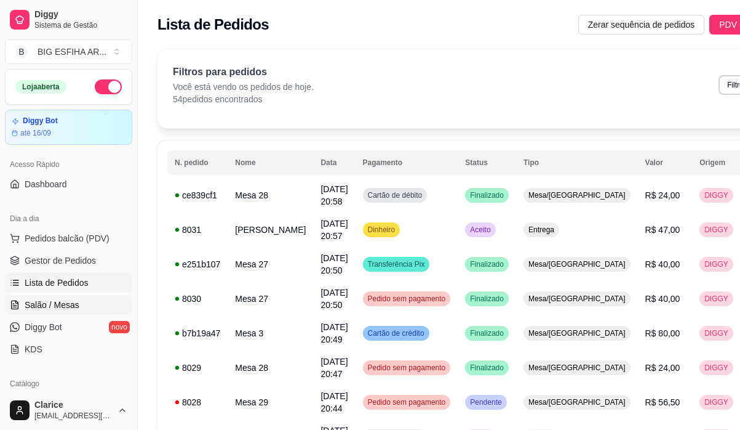
click at [62, 306] on span "Salão / Mesas" at bounding box center [52, 305] width 55 height 12
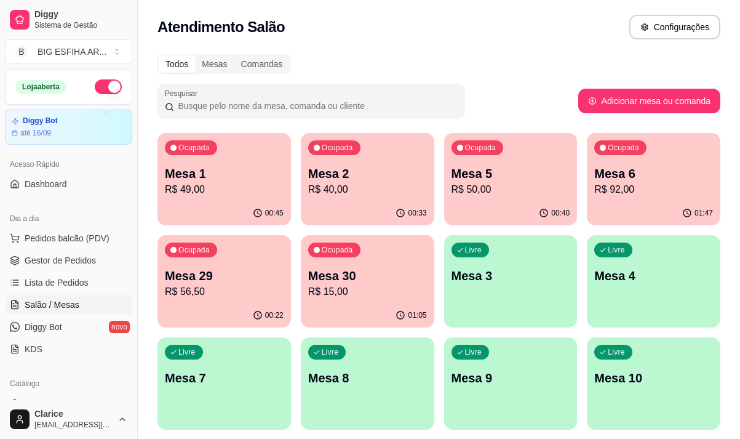
click at [241, 167] on p "Mesa 1" at bounding box center [224, 173] width 119 height 17
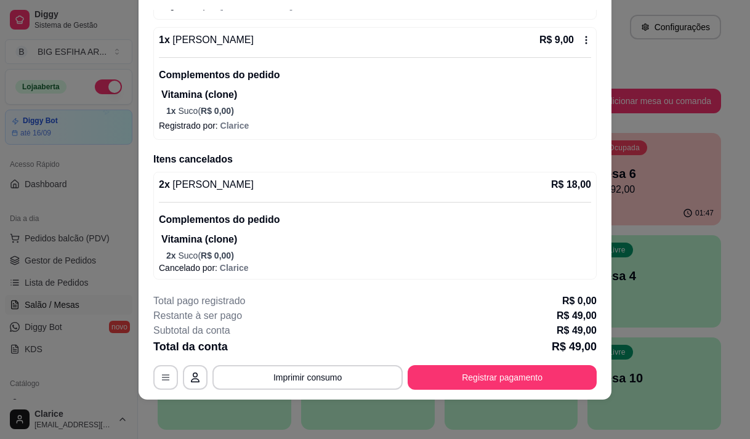
scroll to position [126, 0]
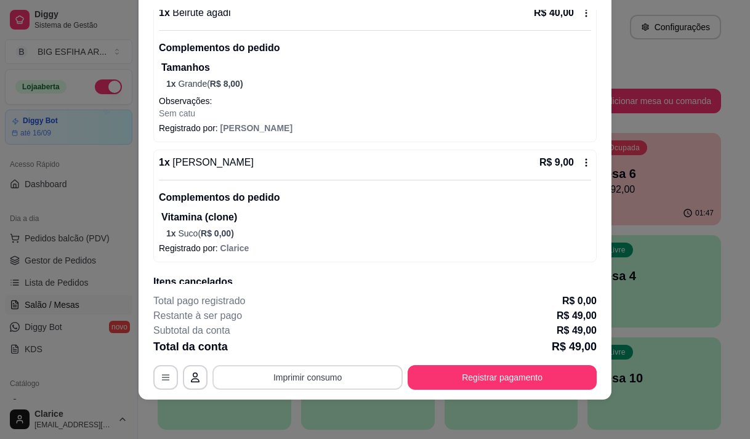
click at [297, 366] on button "Imprimir consumo" at bounding box center [307, 377] width 190 height 25
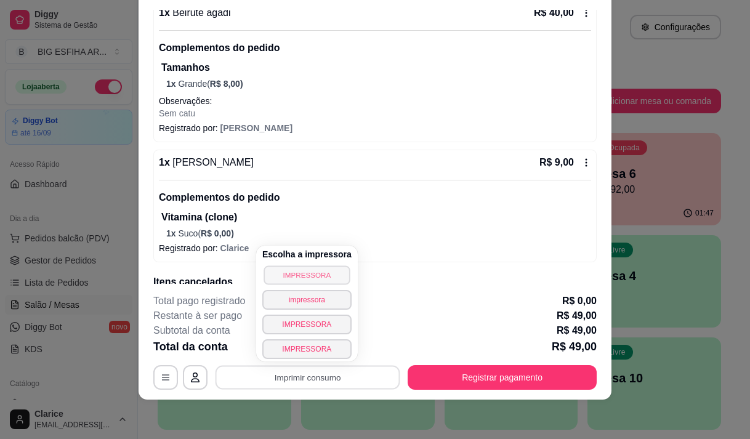
click at [296, 270] on button "IMPRESSORA" at bounding box center [306, 274] width 86 height 19
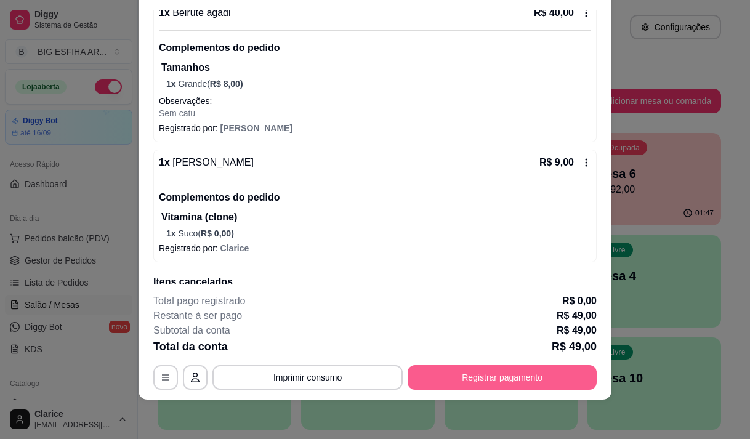
click at [445, 385] on button "Registrar pagamento" at bounding box center [501, 377] width 189 height 25
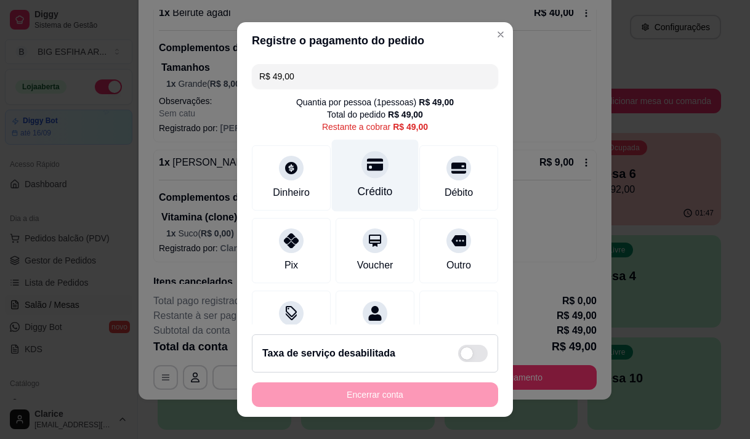
click at [362, 174] on div at bounding box center [374, 164] width 27 height 27
type input "R$ 0,00"
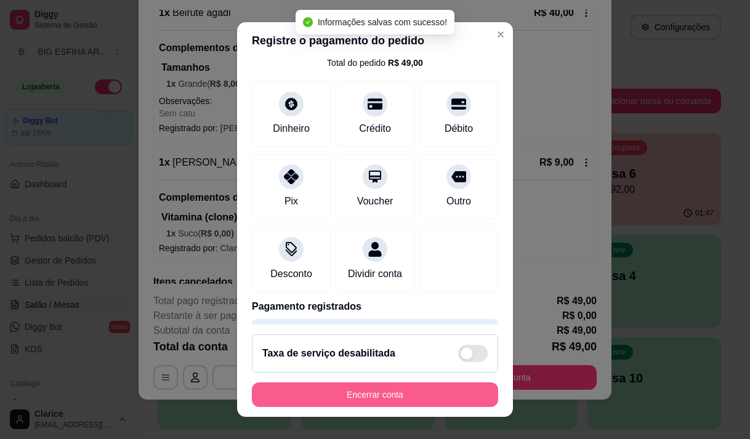
scroll to position [102, 0]
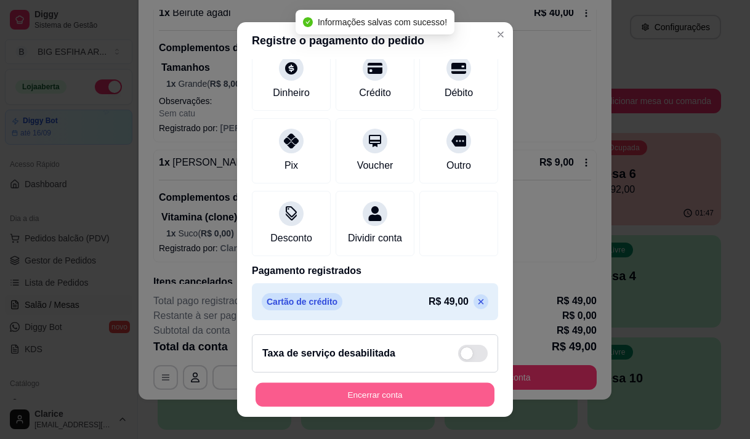
click at [395, 401] on button "Encerrar conta" at bounding box center [374, 395] width 239 height 24
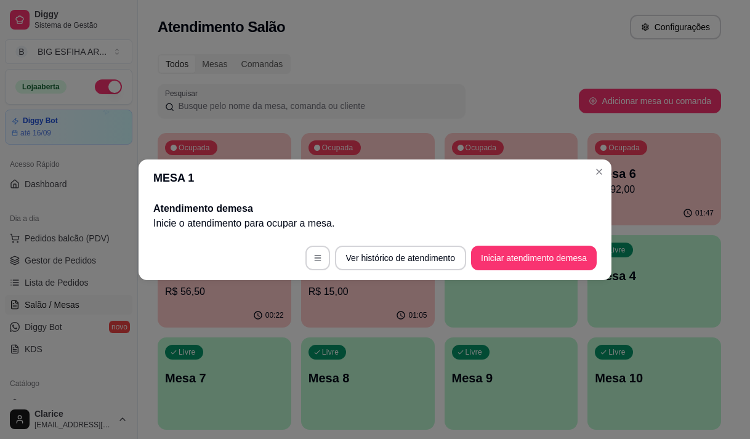
scroll to position [0, 0]
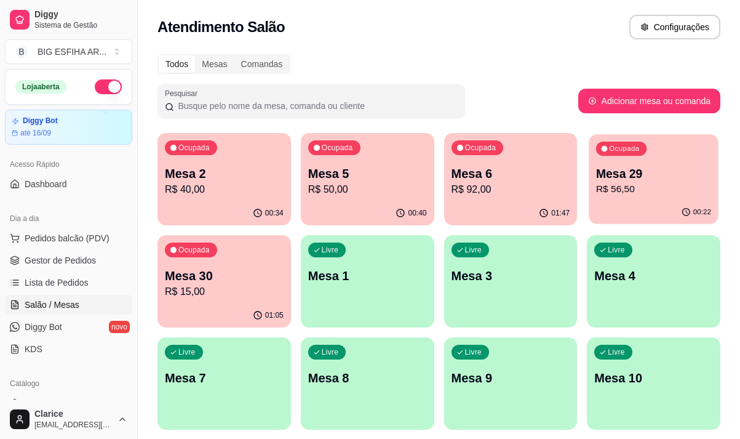
click at [658, 192] on p "R$ 56,50" at bounding box center [653, 189] width 115 height 14
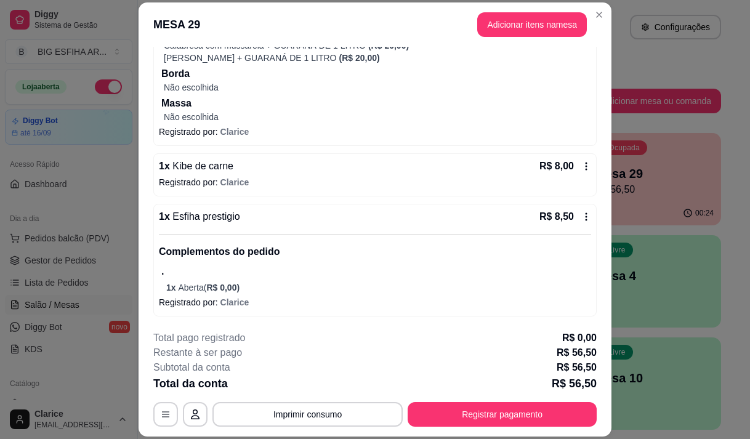
scroll to position [37, 0]
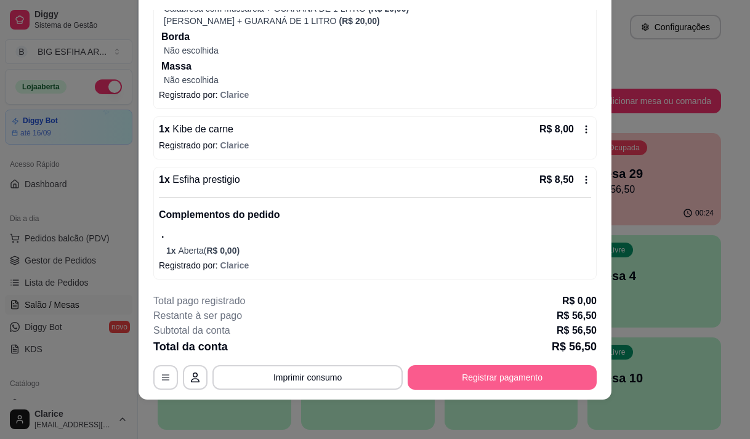
click at [469, 374] on button "Registrar pagamento" at bounding box center [501, 377] width 189 height 25
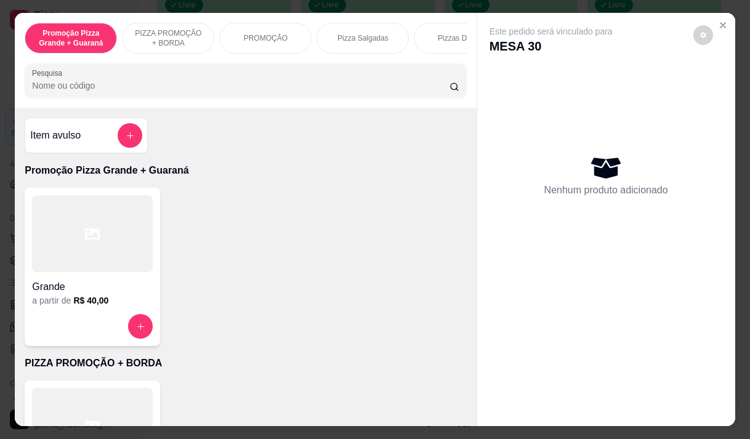
click at [197, 92] on input "Pesquisa" at bounding box center [240, 85] width 417 height 12
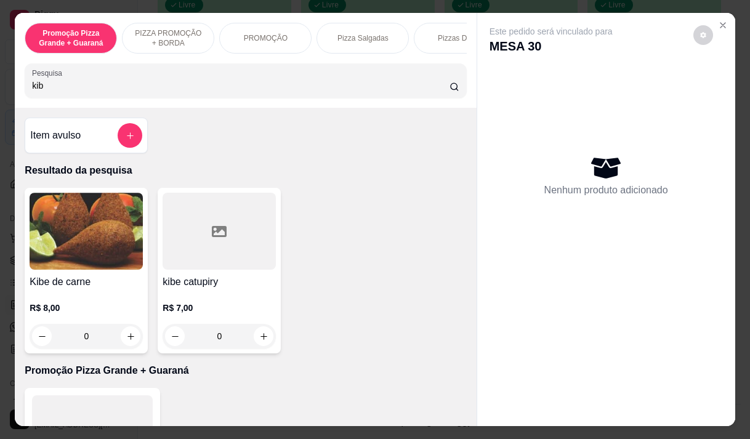
type input "kib"
click at [122, 289] on h4 "Kibe de carne" at bounding box center [86, 282] width 113 height 15
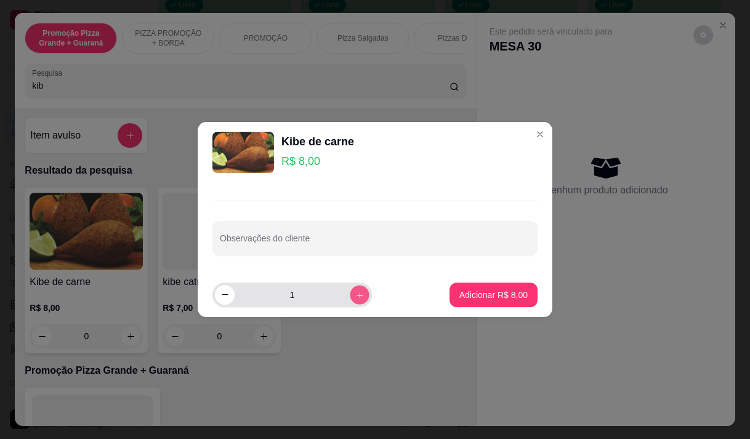
click at [355, 291] on icon "increase-product-quantity" at bounding box center [359, 295] width 9 height 9
click at [355, 291] on icon "increase-product-quantity" at bounding box center [359, 294] width 9 height 9
type input "4"
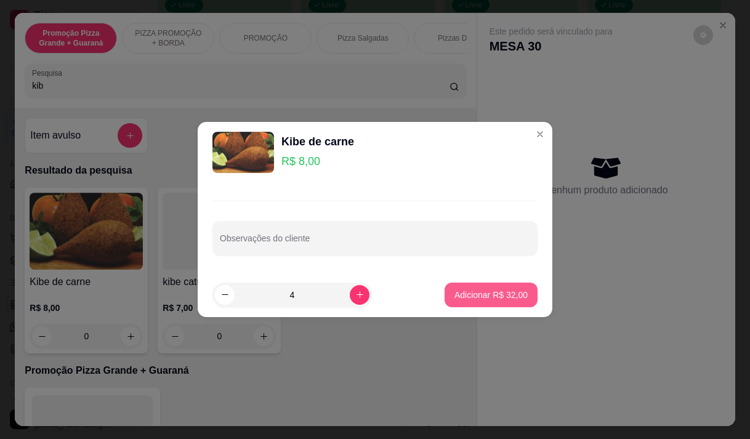
click at [466, 291] on p "Adicionar R$ 32,00" at bounding box center [490, 295] width 73 height 12
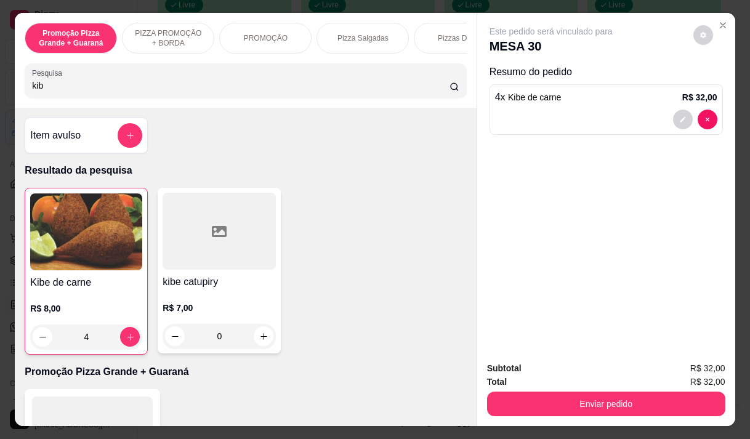
type input "4"
click at [61, 89] on input "kib" at bounding box center [240, 85] width 417 height 12
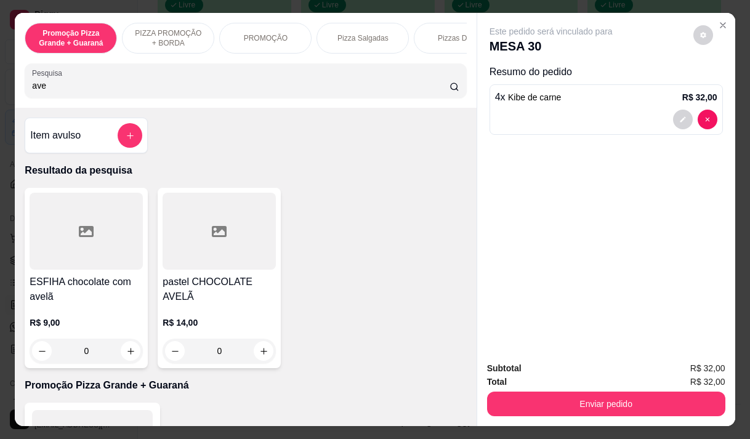
type input "ave"
click at [93, 290] on h4 "ESFIHA chocolate com avelã" at bounding box center [86, 290] width 113 height 30
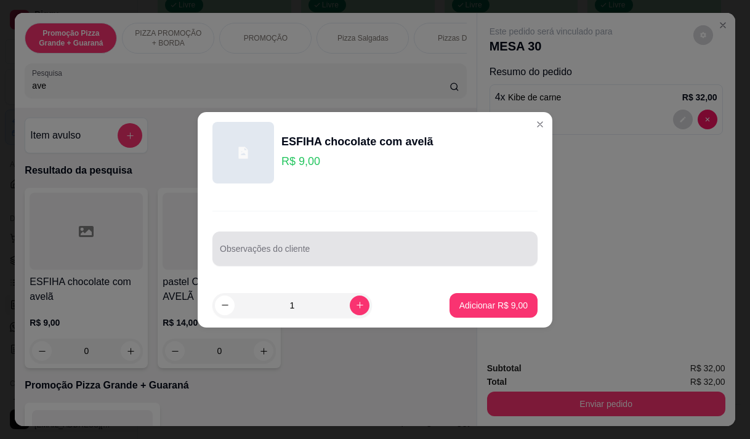
click at [270, 244] on div at bounding box center [375, 248] width 310 height 25
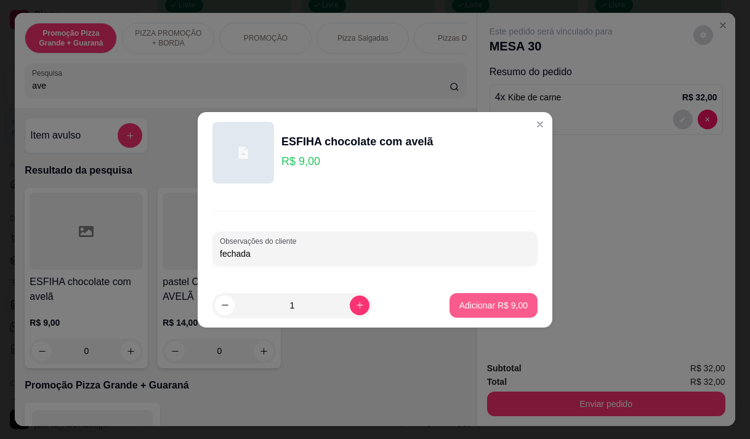
type input "fechada"
click at [462, 295] on button "Adicionar R$ 9,00" at bounding box center [494, 305] width 86 height 24
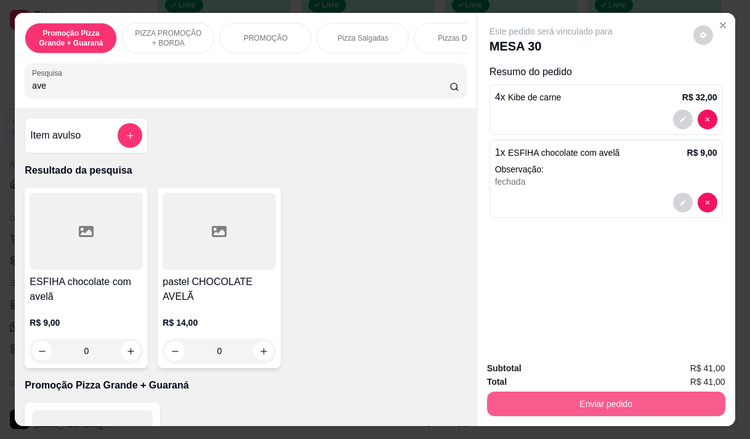
click at [550, 391] on button "Enviar pedido" at bounding box center [606, 403] width 238 height 25
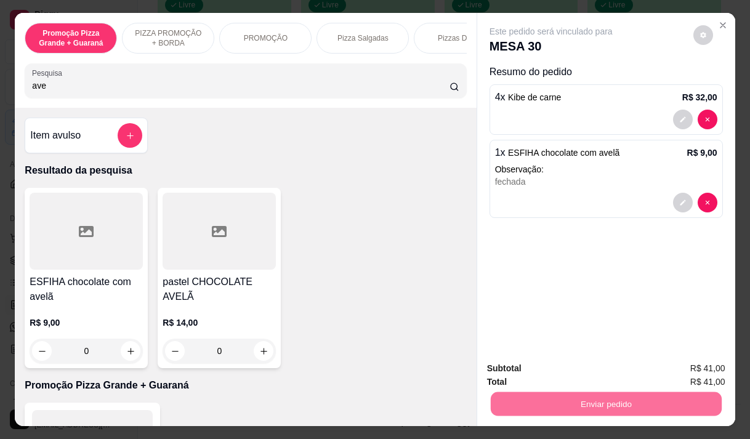
click at [567, 373] on button "Não registrar e enviar pedido" at bounding box center [565, 368] width 124 height 23
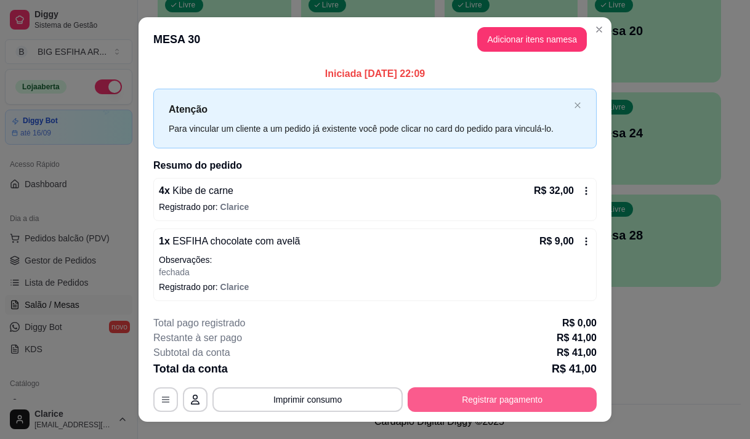
click at [447, 395] on button "Registrar pagamento" at bounding box center [501, 399] width 189 height 25
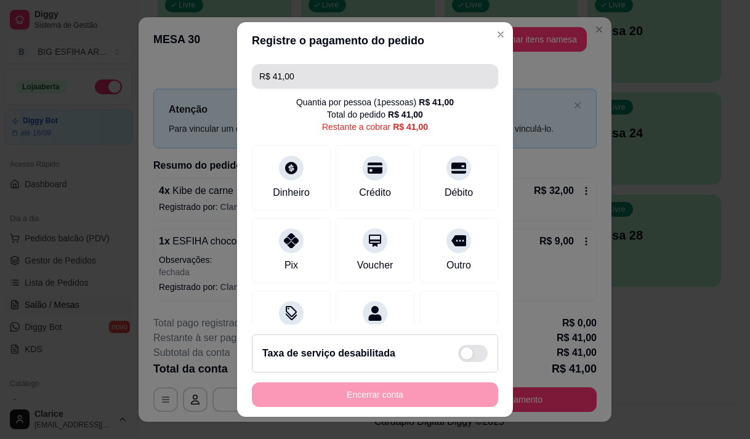
click at [291, 78] on input "R$ 41,00" at bounding box center [374, 76] width 231 height 25
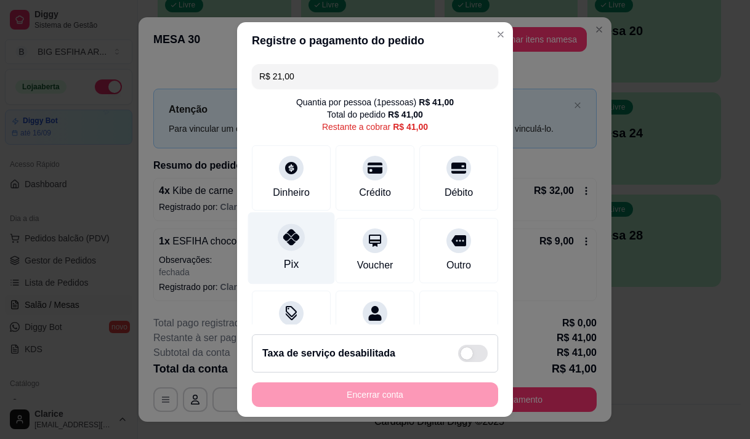
click at [305, 250] on div "Pix" at bounding box center [291, 248] width 87 height 72
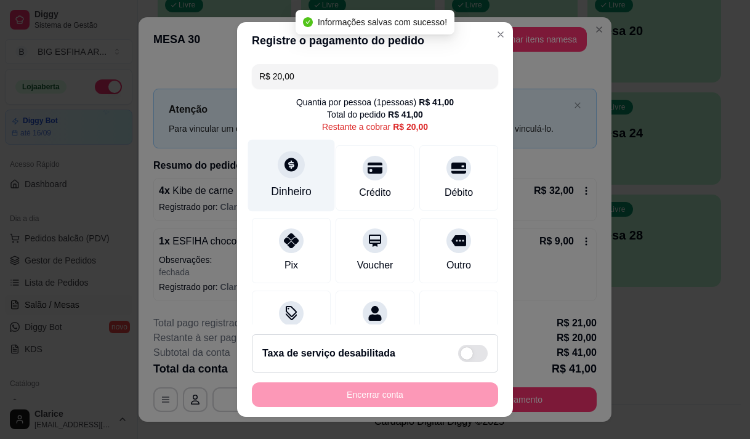
click at [283, 196] on div "Dinheiro" at bounding box center [291, 191] width 41 height 16
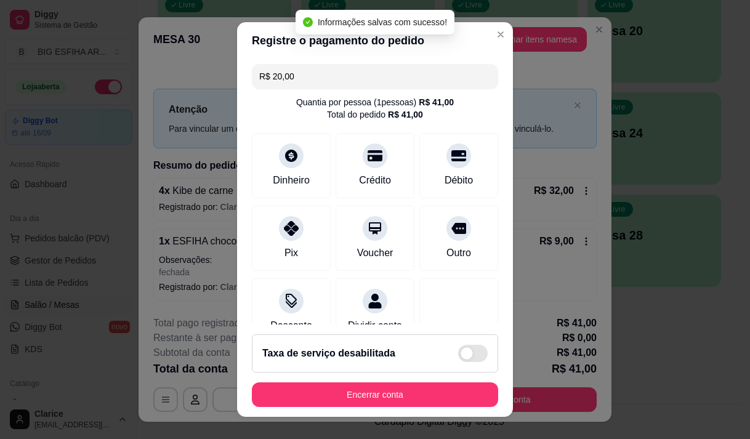
type input "R$ 0,00"
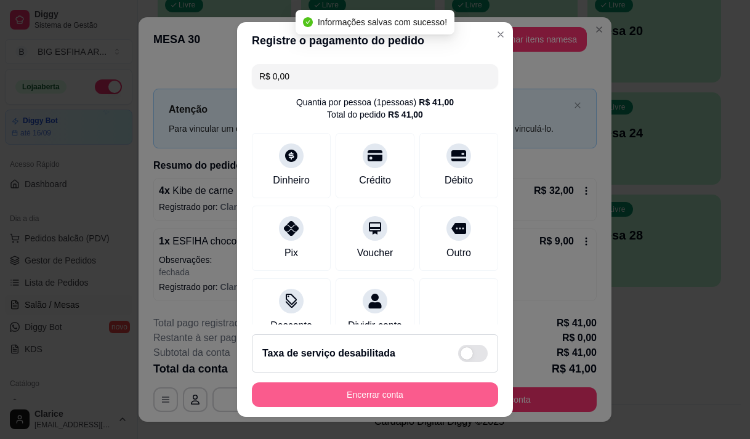
click at [334, 401] on button "Encerrar conta" at bounding box center [375, 394] width 246 height 25
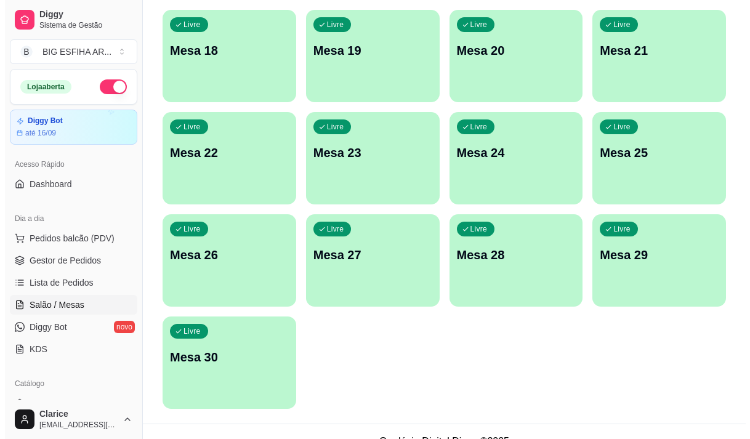
scroll to position [552, 0]
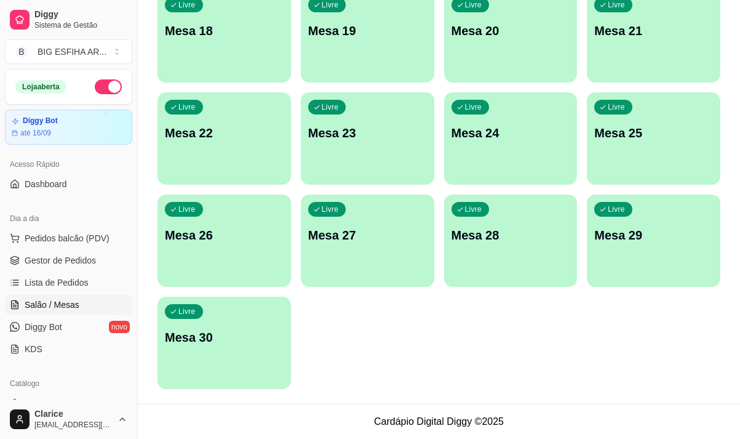
click at [214, 386] on div "button" at bounding box center [225, 381] width 134 height 15
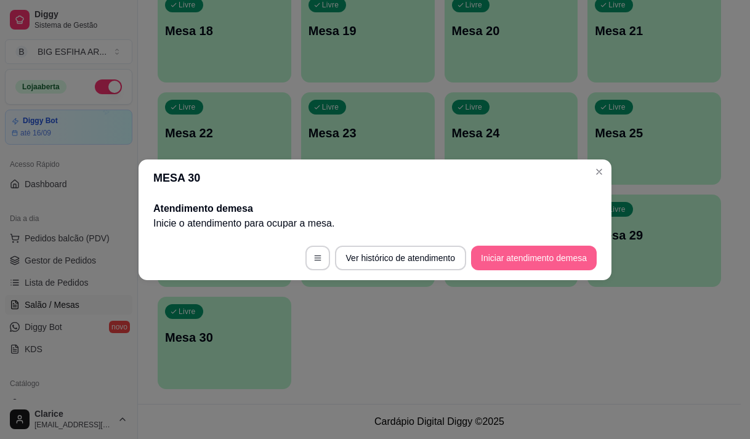
click at [548, 247] on button "Iniciar atendimento de mesa" at bounding box center [534, 258] width 126 height 25
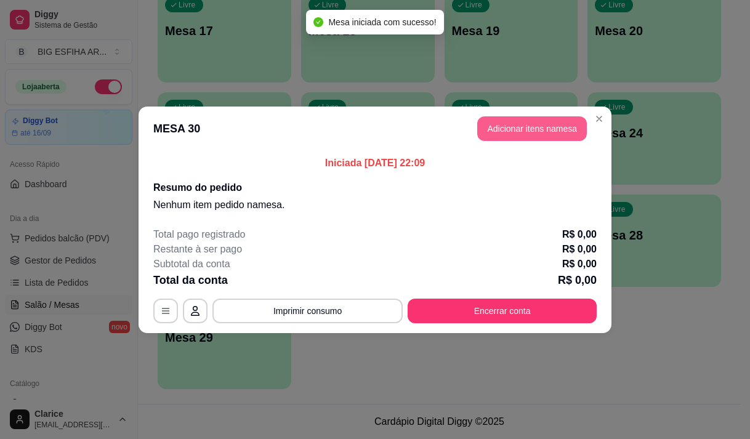
click at [524, 135] on button "Adicionar itens na mesa" at bounding box center [532, 128] width 110 height 25
click at [190, 74] on div at bounding box center [245, 80] width 427 height 25
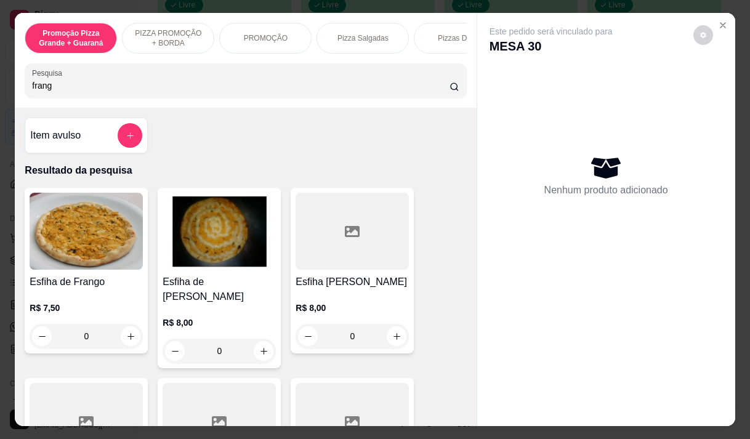
click at [212, 92] on input "frang" at bounding box center [240, 85] width 417 height 12
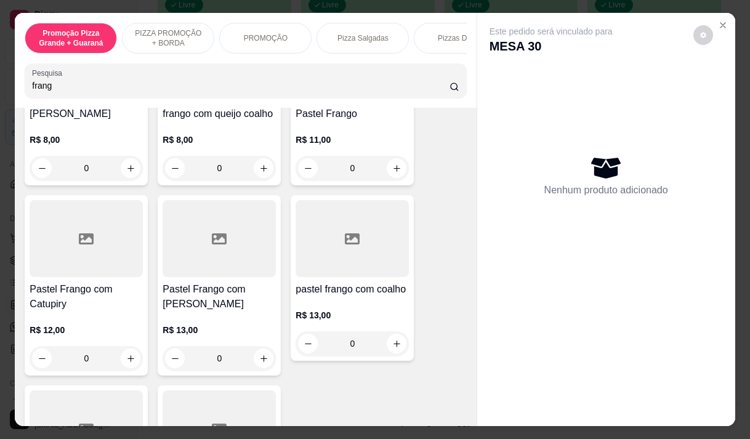
scroll to position [369, 0]
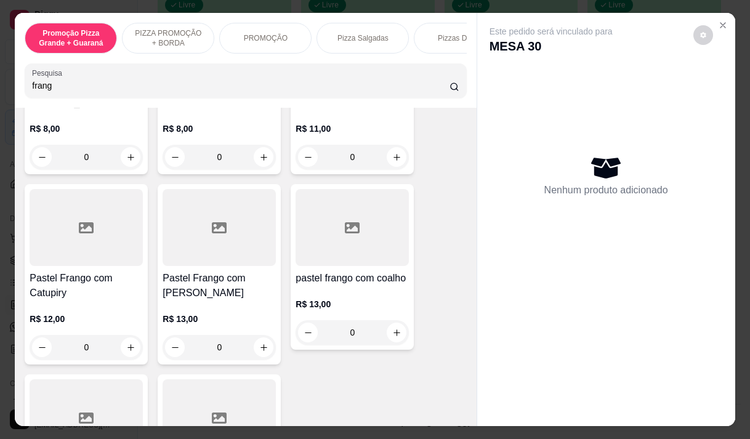
type input "frang"
click at [190, 300] on div "R$ 13,00 0" at bounding box center [219, 329] width 113 height 59
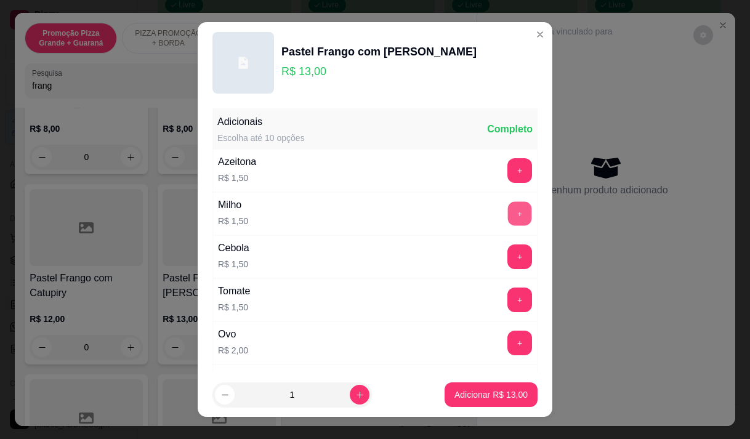
click at [508, 210] on button "+" at bounding box center [520, 213] width 24 height 24
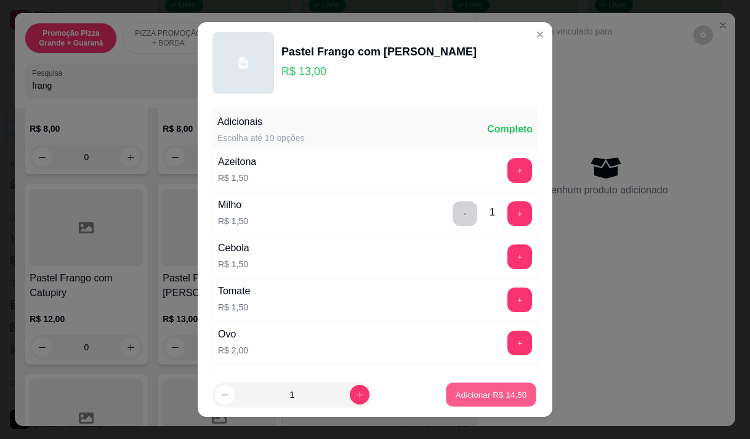
click at [460, 390] on p "Adicionar R$ 14,50" at bounding box center [490, 395] width 71 height 12
drag, startPoint x: 460, startPoint y: 390, endPoint x: 455, endPoint y: 385, distance: 7.4
click at [460, 390] on div "Item avulso Resultado da pesquisa Esfiha de Frango R$ 7,50 0 Esfiha de frango c…" at bounding box center [245, 267] width 461 height 318
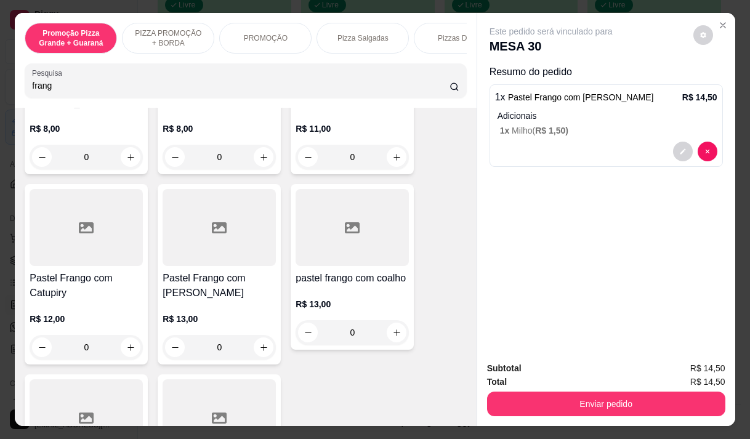
click at [55, 92] on input "frang" at bounding box center [240, 85] width 417 height 12
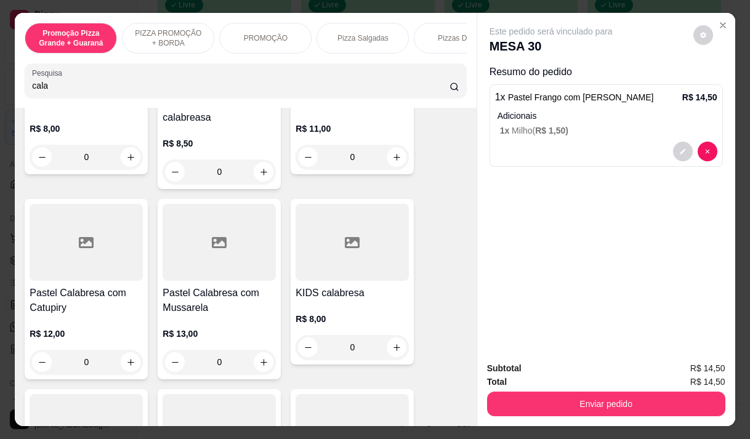
type input "cala"
click at [202, 315] on h4 "Pastel Calabresa com Mussarela" at bounding box center [219, 301] width 113 height 30
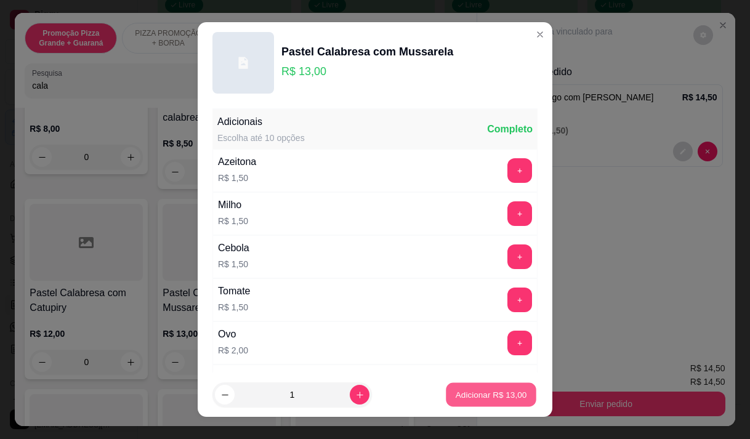
click at [486, 392] on p "Adicionar R$ 13,00" at bounding box center [490, 395] width 71 height 12
type input "1"
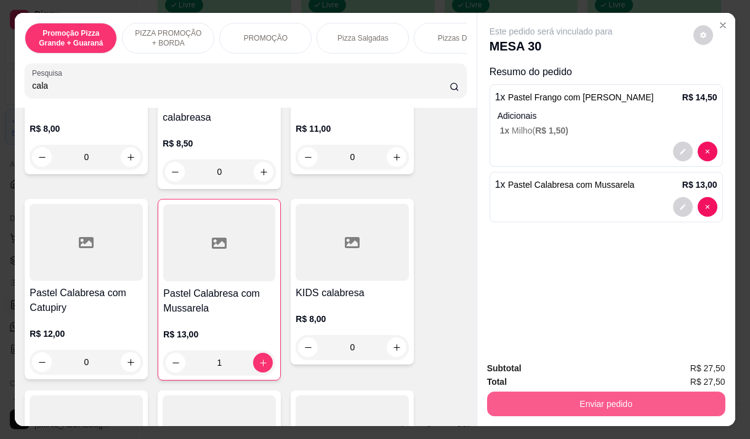
click at [585, 397] on button "Enviar pedido" at bounding box center [606, 403] width 238 height 25
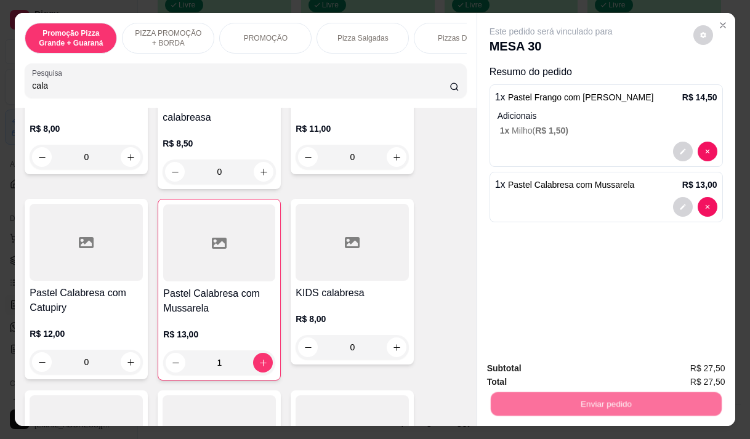
click at [563, 368] on button "Não registrar e enviar pedido" at bounding box center [565, 368] width 128 height 23
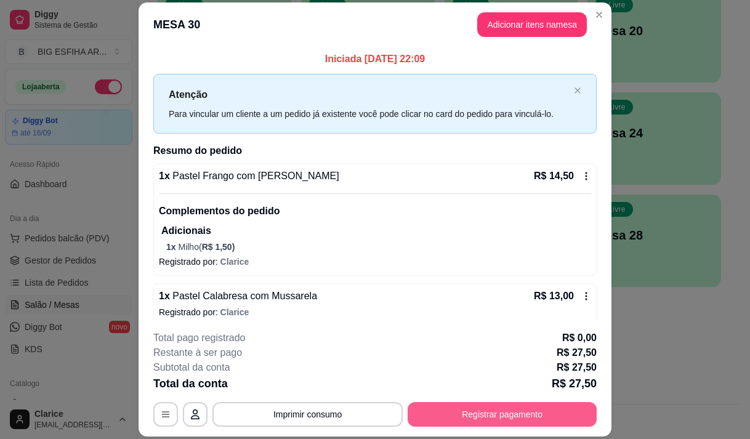
click at [555, 412] on button "Registrar pagamento" at bounding box center [501, 414] width 189 height 25
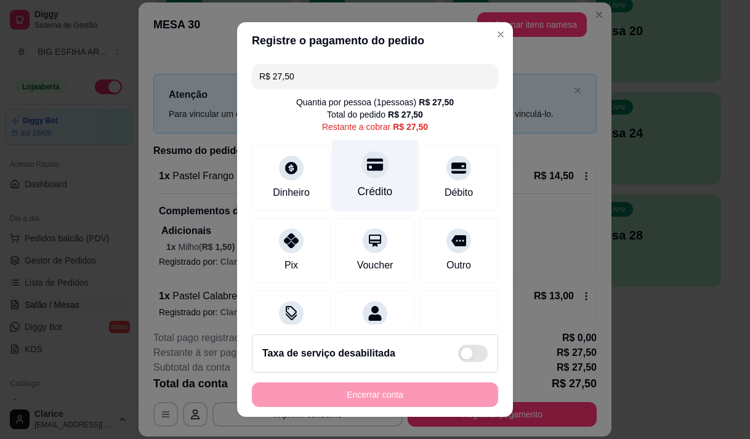
click at [341, 205] on div "Crédito" at bounding box center [375, 175] width 87 height 72
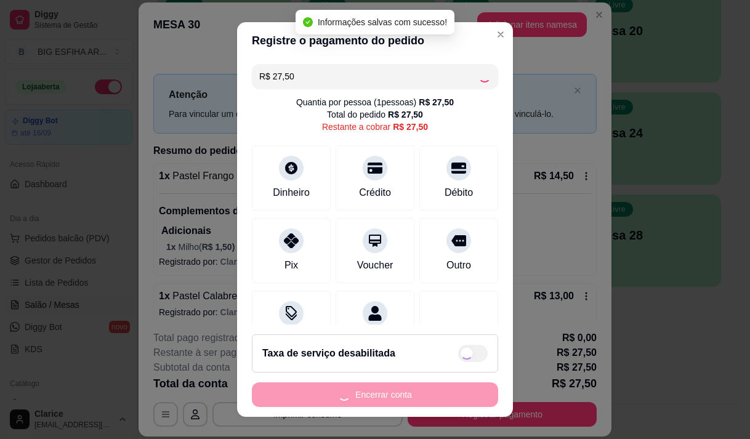
type input "R$ 0,00"
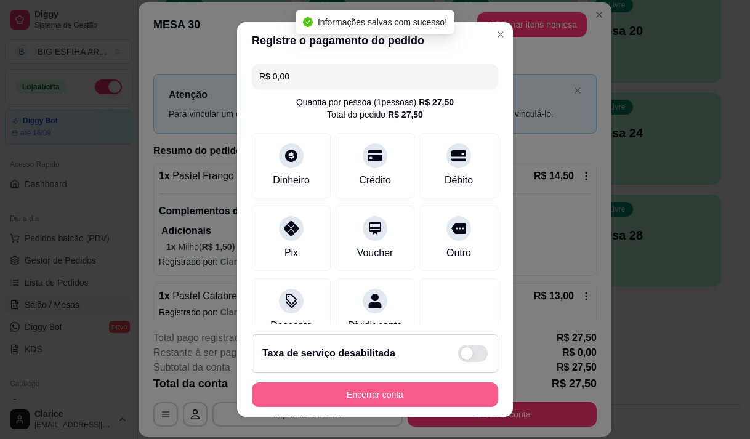
click at [364, 391] on button "Encerrar conta" at bounding box center [375, 394] width 246 height 25
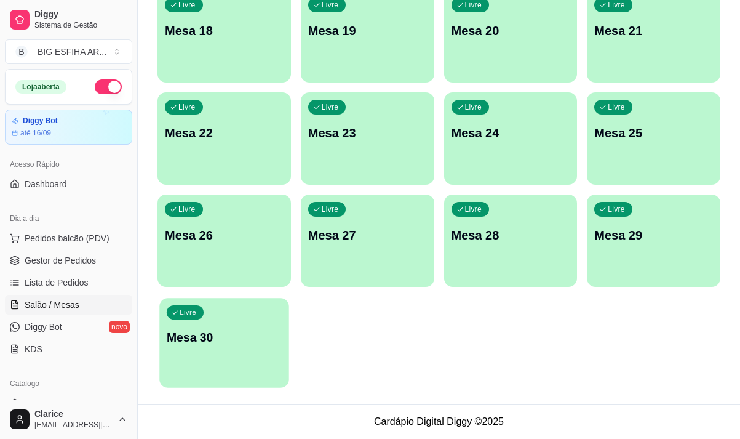
click at [235, 348] on div "Livre Mesa 30" at bounding box center [223, 335] width 129 height 75
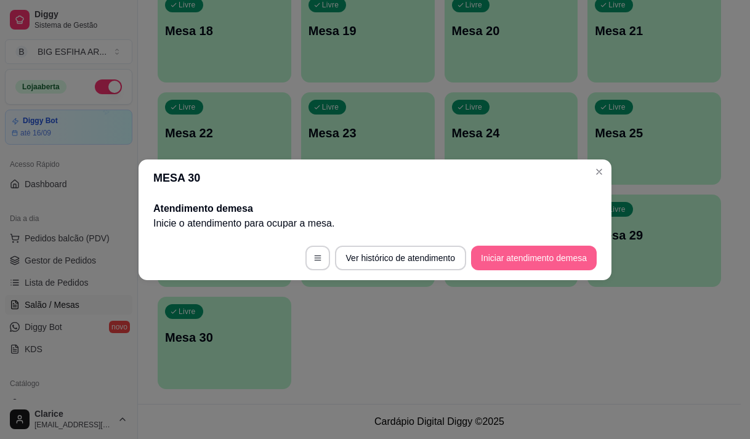
click at [513, 261] on button "Iniciar atendimento de mesa" at bounding box center [534, 258] width 126 height 25
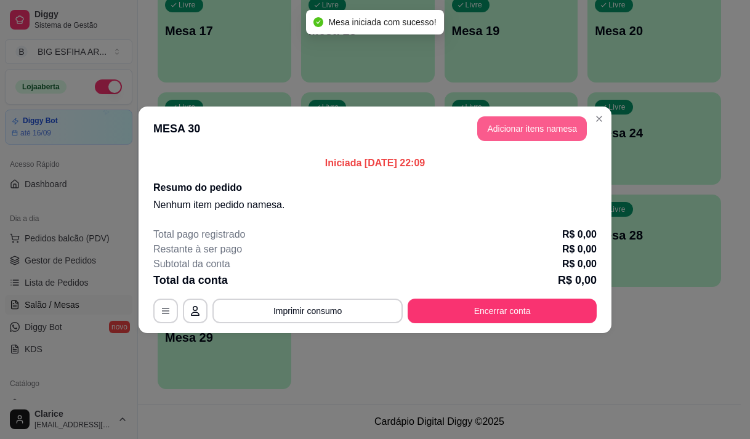
click at [556, 133] on button "Adicionar itens na mesa" at bounding box center [532, 128] width 110 height 25
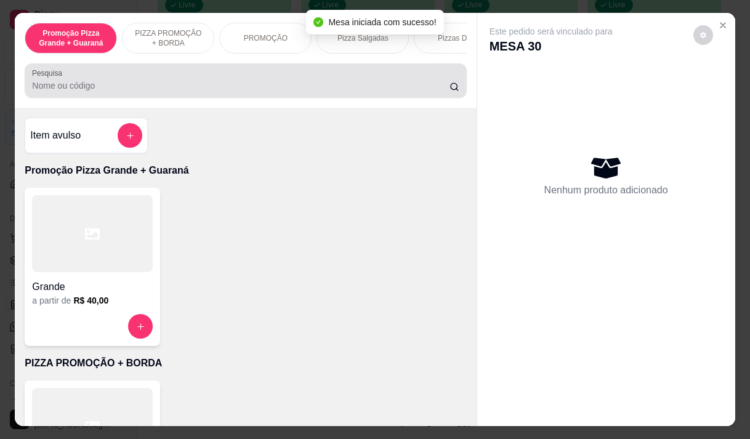
click at [235, 82] on div at bounding box center [245, 80] width 427 height 25
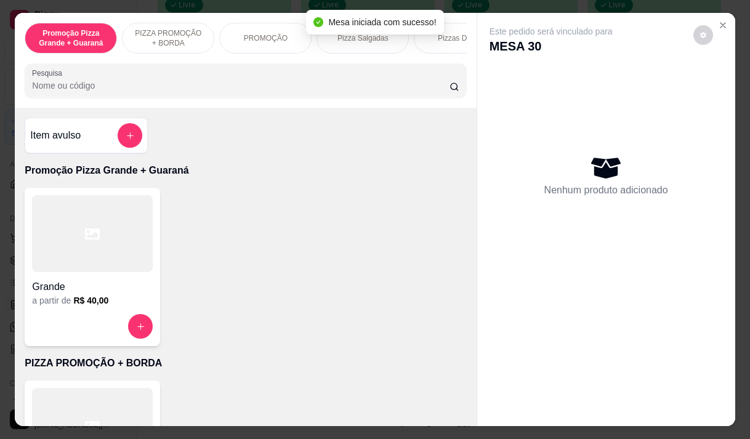
type input "q"
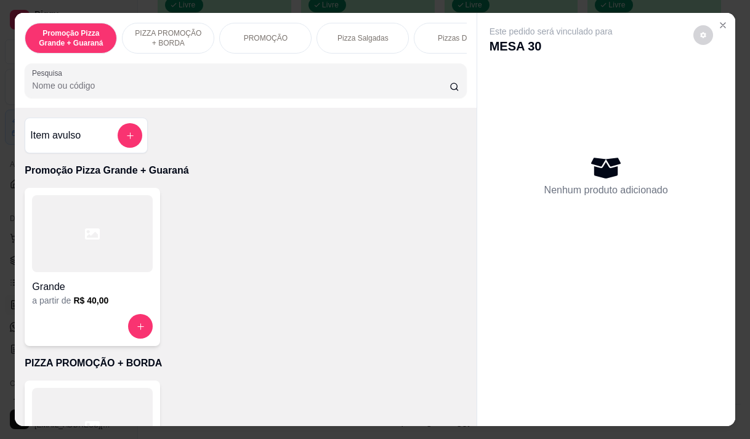
click at [374, 36] on p "Pizza Salgadas" at bounding box center [362, 38] width 51 height 10
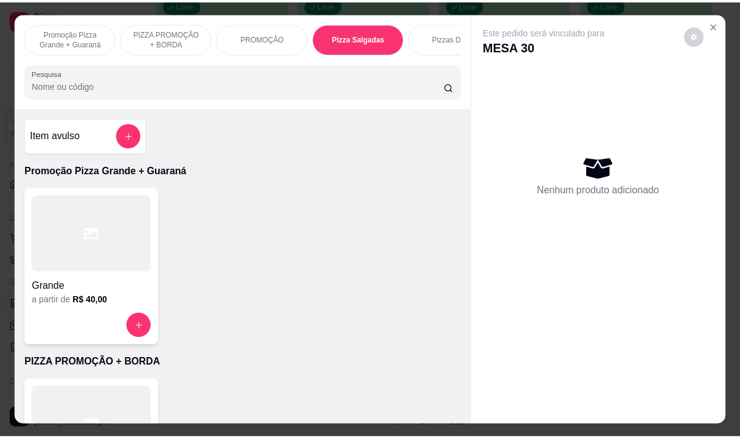
scroll to position [31, 0]
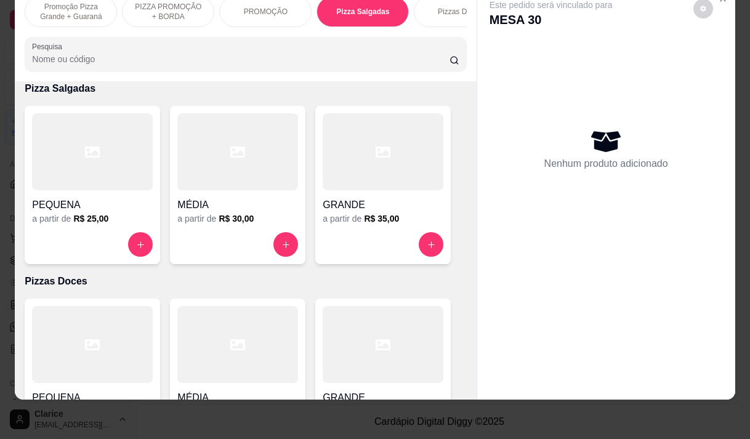
click at [328, 217] on div "a partir de R$ 35,00" at bounding box center [383, 218] width 121 height 12
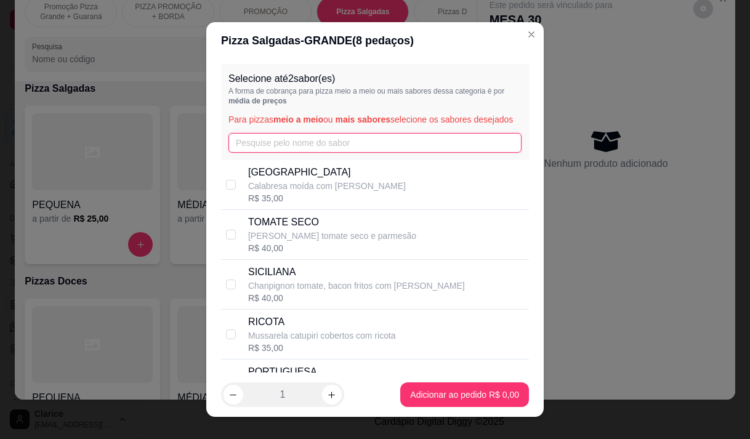
click at [274, 153] on input "text" at bounding box center [374, 143] width 293 height 20
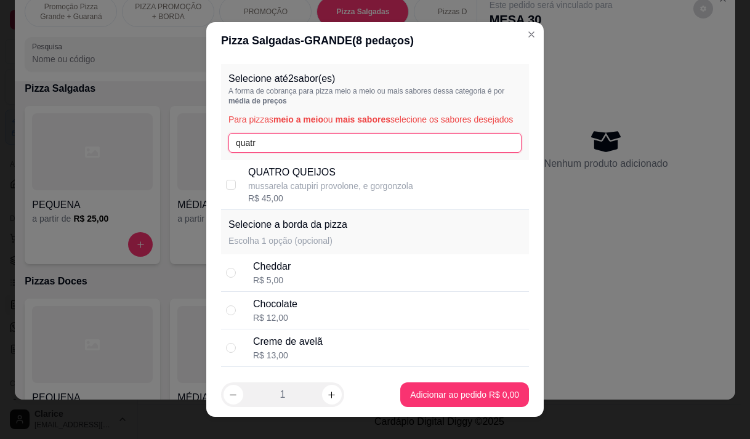
type input "quatr"
click at [291, 192] on p "mussarela catupiri provolone, e gorgonzola" at bounding box center [330, 186] width 165 height 12
checkbox input "true"
click at [272, 153] on input "quatr" at bounding box center [374, 143] width 293 height 20
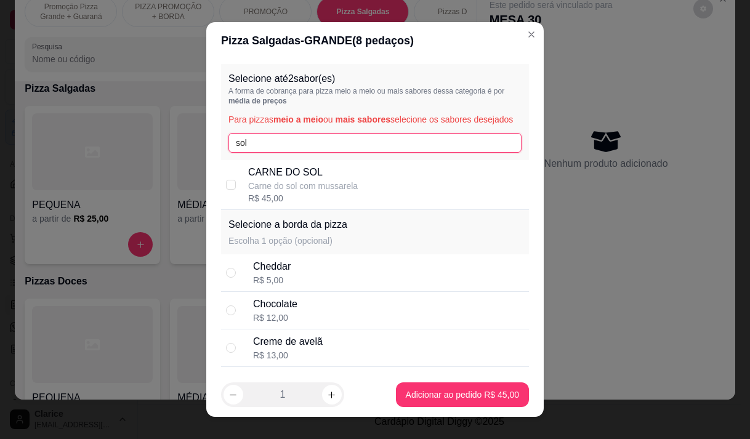
type input "sol"
click at [281, 180] on p "CARNE DO SOL" at bounding box center [303, 172] width 110 height 15
checkbox input "true"
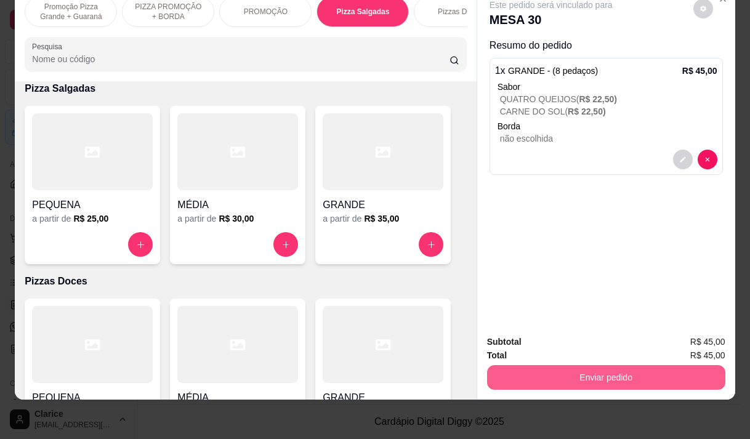
click at [606, 369] on button "Enviar pedido" at bounding box center [606, 377] width 238 height 25
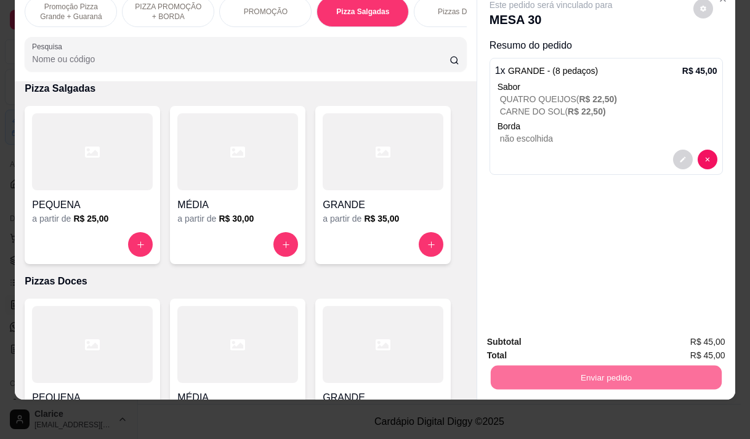
click at [592, 345] on button "Não registrar e enviar pedido" at bounding box center [565, 337] width 124 height 23
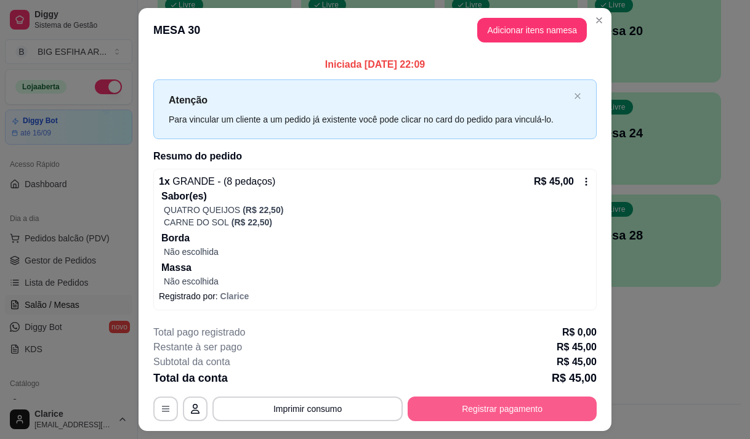
click at [465, 408] on button "Registrar pagamento" at bounding box center [501, 408] width 189 height 25
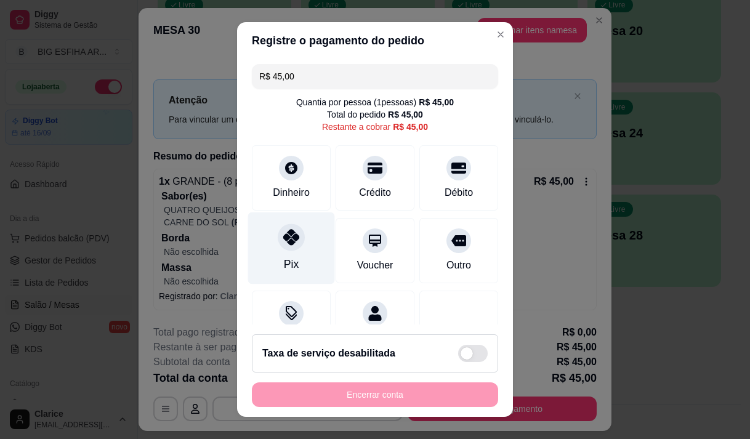
click at [285, 241] on icon at bounding box center [291, 237] width 16 height 16
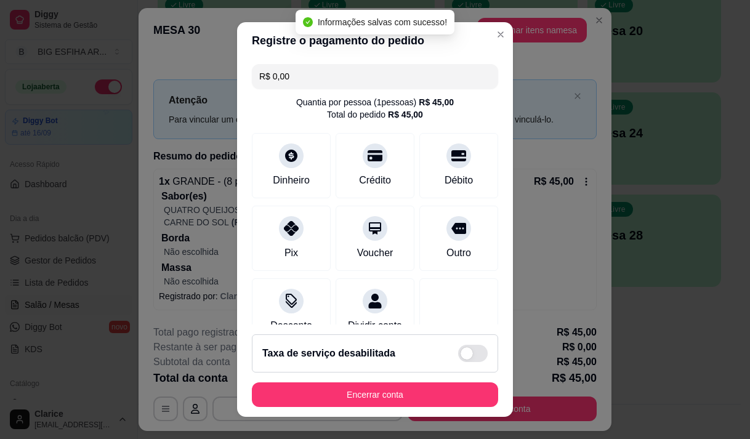
type input "R$ 0,00"
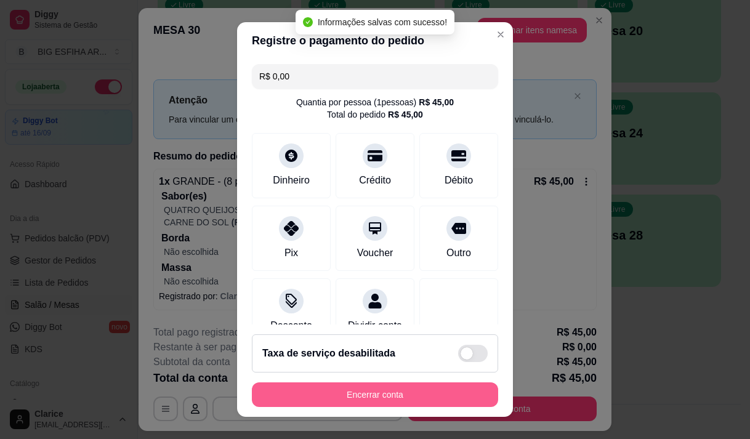
click at [329, 393] on button "Encerrar conta" at bounding box center [375, 394] width 246 height 25
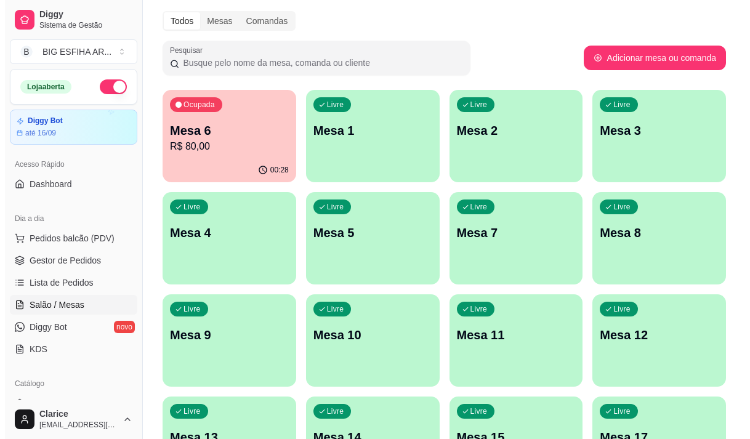
scroll to position [0, 0]
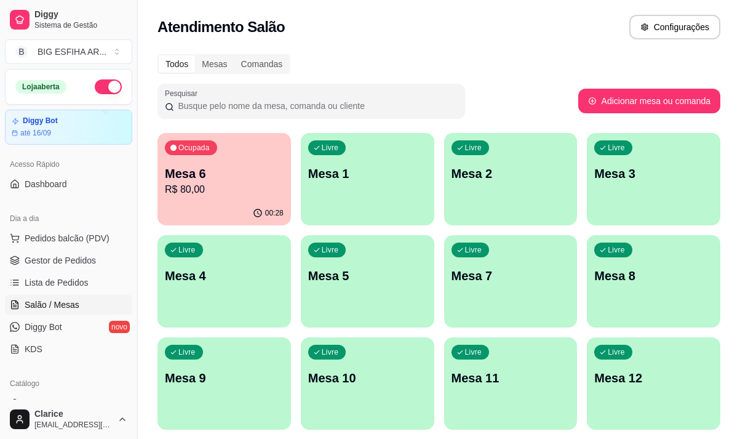
click at [234, 195] on p "R$ 80,00" at bounding box center [224, 189] width 119 height 15
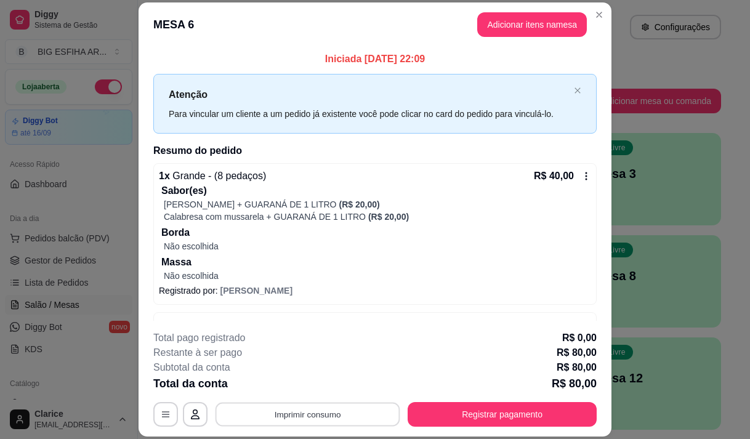
click at [290, 407] on button "Imprimir consumo" at bounding box center [307, 415] width 185 height 24
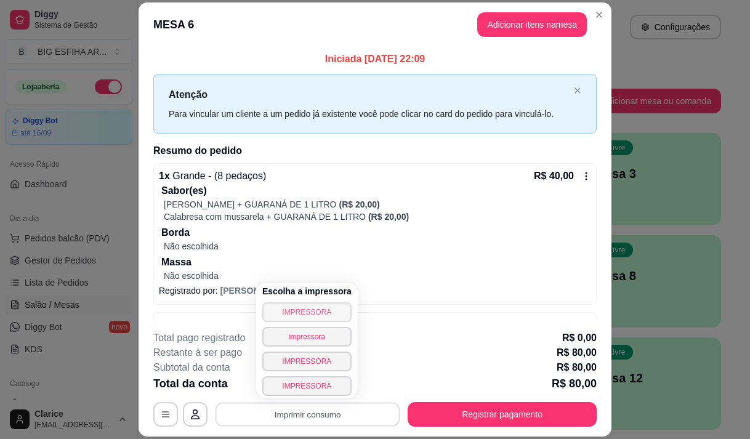
click at [299, 312] on button "IMPRESSORA" at bounding box center [306, 312] width 89 height 20
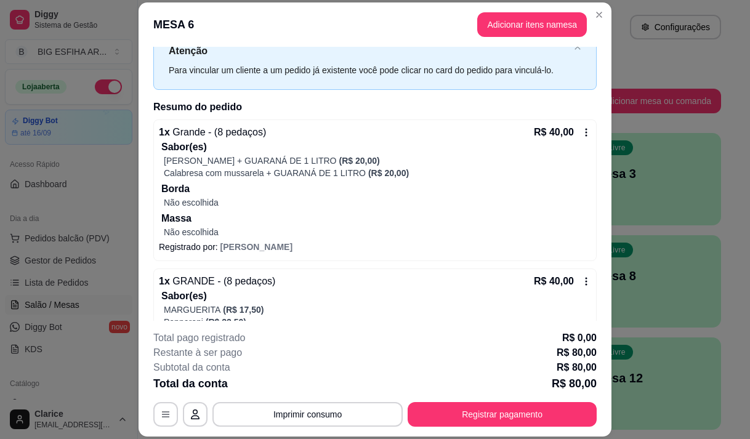
scroll to position [62, 0]
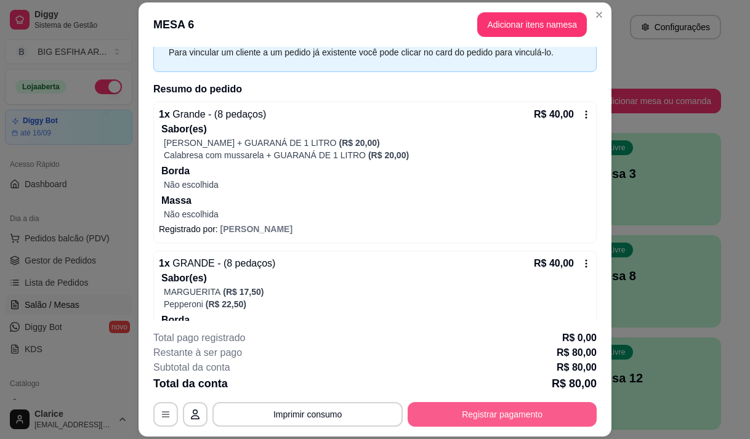
click at [468, 415] on button "Registrar pagamento" at bounding box center [501, 414] width 189 height 25
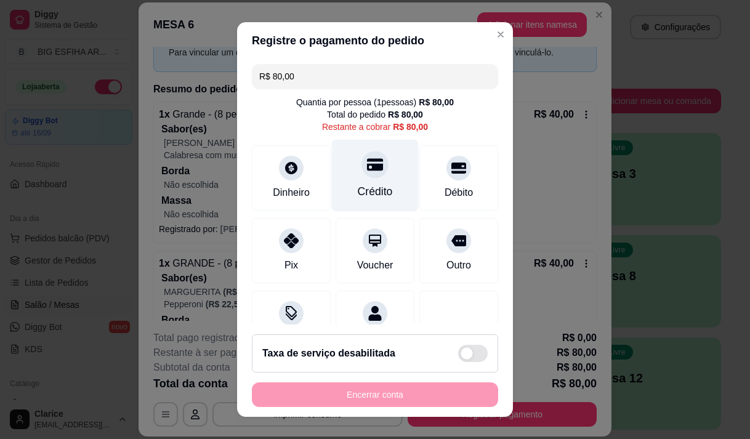
click at [363, 191] on div "Crédito" at bounding box center [375, 191] width 35 height 16
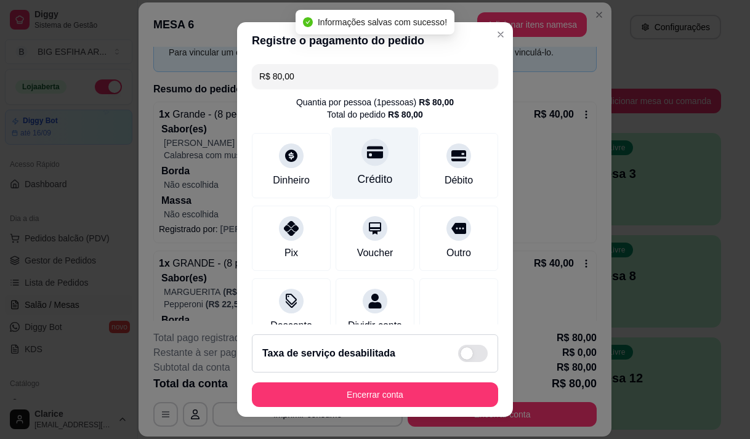
type input "R$ 0,00"
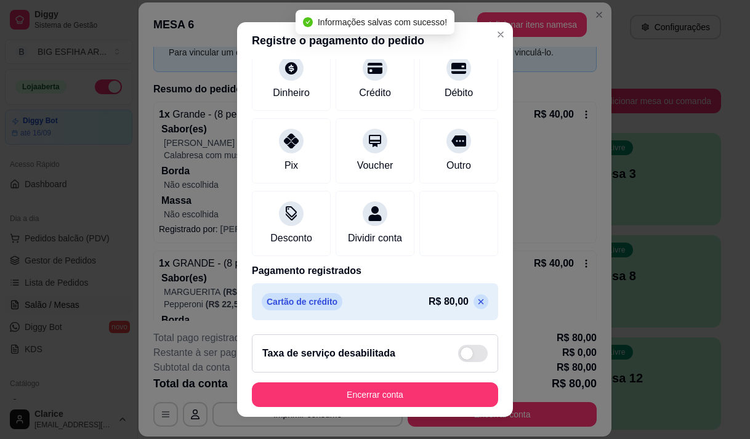
scroll to position [102, 0]
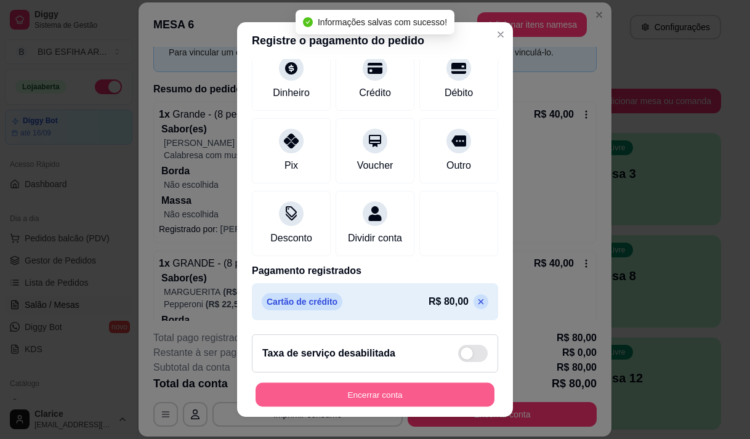
click at [349, 398] on button "Encerrar conta" at bounding box center [374, 395] width 239 height 24
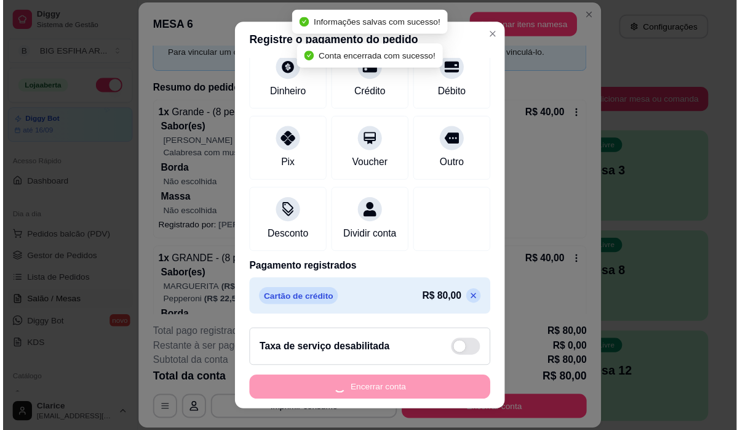
scroll to position [0, 0]
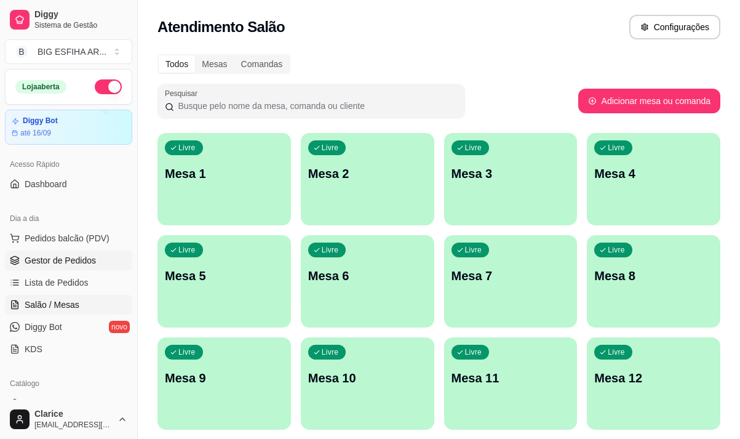
click at [62, 259] on span "Gestor de Pedidos" at bounding box center [60, 260] width 71 height 12
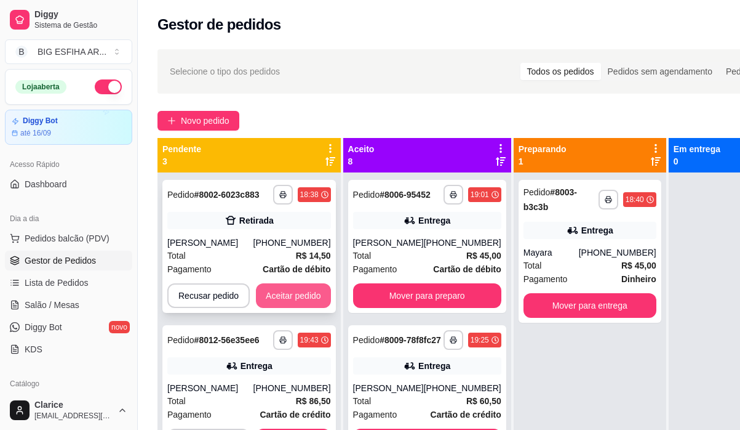
click at [296, 288] on button "Aceitar pedido" at bounding box center [293, 295] width 75 height 25
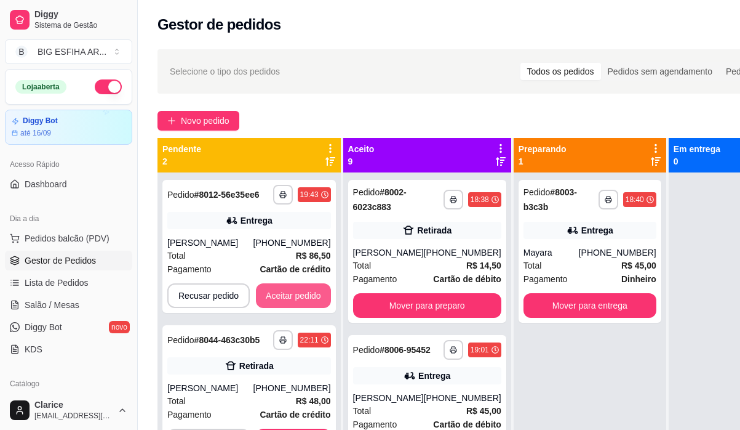
click at [296, 288] on button "Aceitar pedido" at bounding box center [293, 295] width 75 height 25
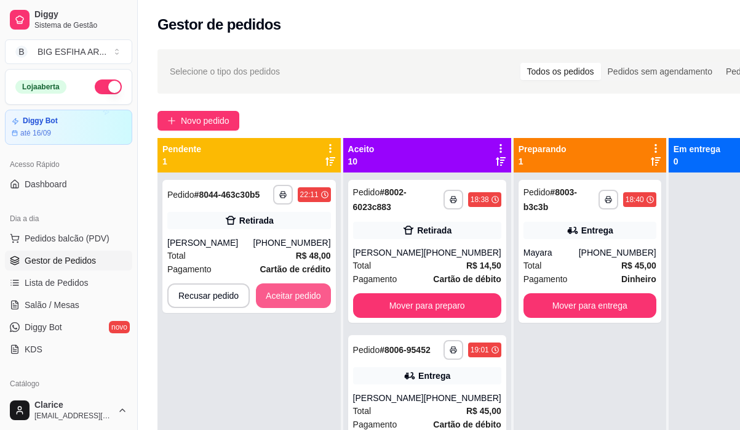
click at [296, 288] on button "Aceitar pedido" at bounding box center [293, 295] width 75 height 25
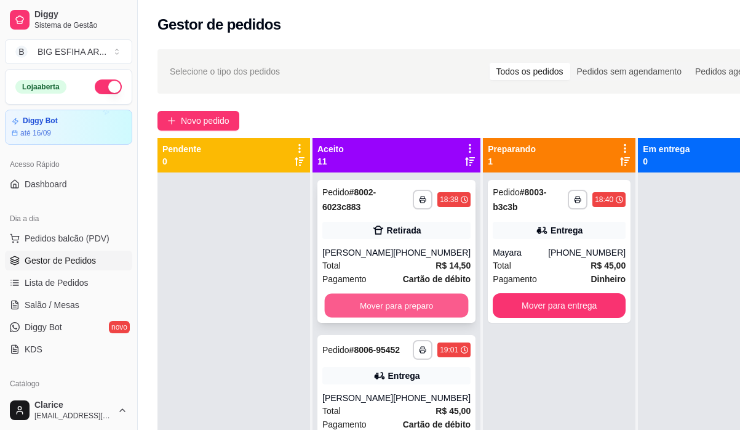
click at [421, 305] on button "Mover para preparo" at bounding box center [397, 306] width 144 height 24
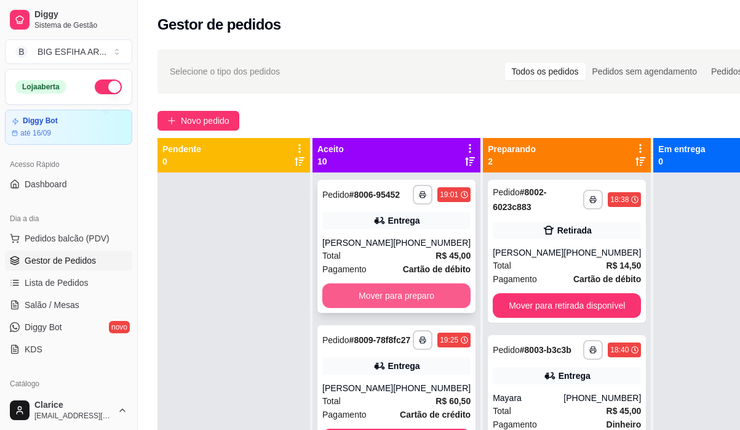
click at [419, 305] on button "Mover para preparo" at bounding box center [397, 295] width 148 height 25
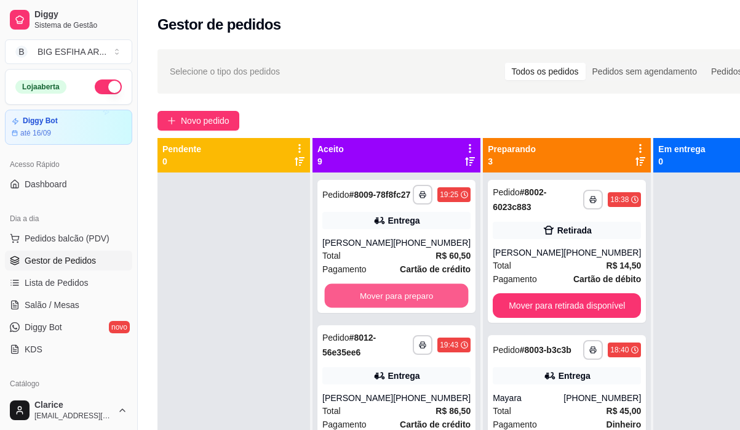
click at [419, 305] on button "Mover para preparo" at bounding box center [397, 296] width 144 height 24
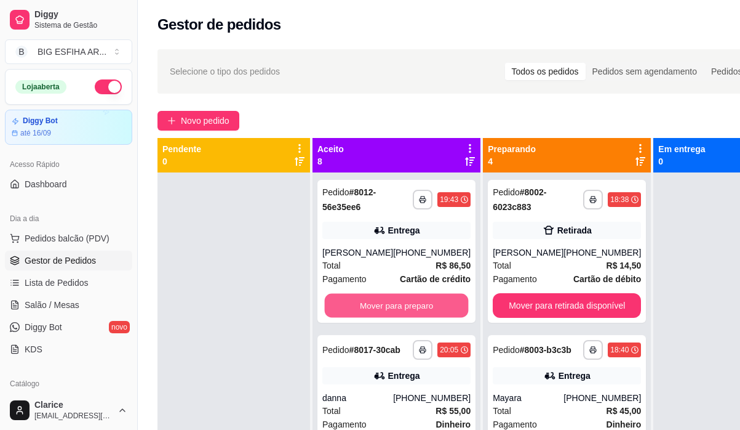
click at [419, 305] on button "Mover para preparo" at bounding box center [397, 306] width 144 height 24
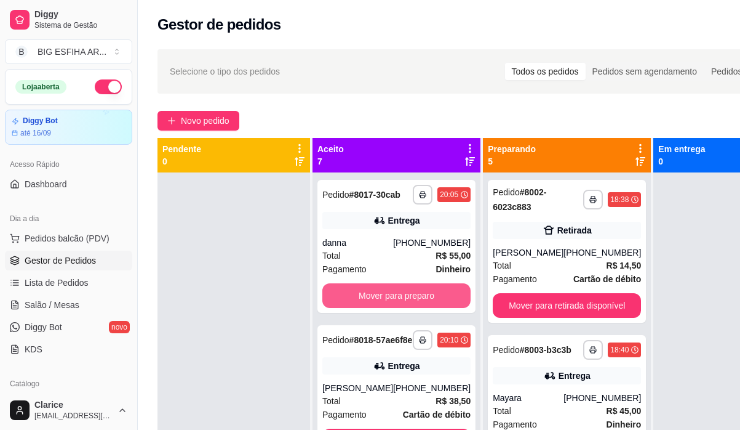
click at [419, 305] on button "Mover para preparo" at bounding box center [397, 295] width 148 height 25
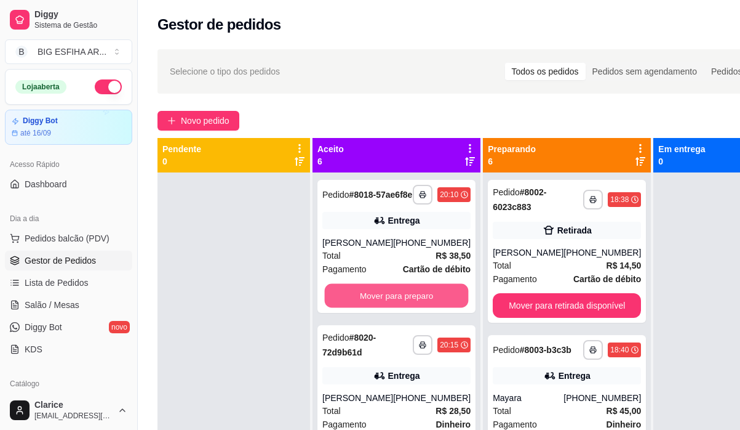
click at [419, 305] on button "Mover para preparo" at bounding box center [397, 296] width 144 height 24
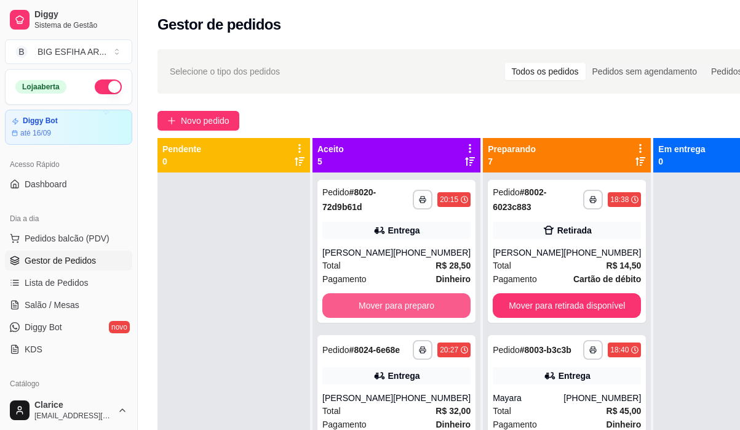
click at [419, 305] on button "Mover para preparo" at bounding box center [397, 305] width 148 height 25
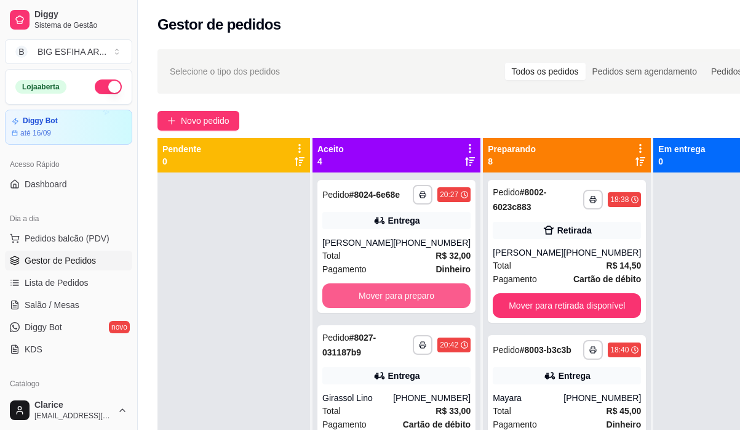
click at [419, 305] on button "Mover para preparo" at bounding box center [397, 295] width 148 height 25
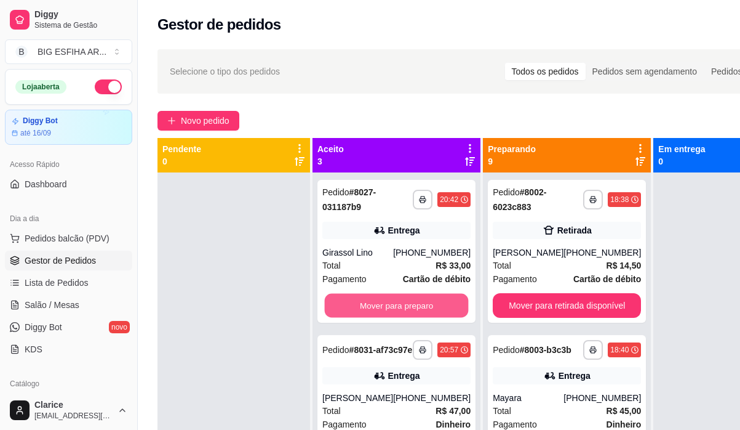
click at [419, 305] on button "Mover para preparo" at bounding box center [397, 306] width 144 height 24
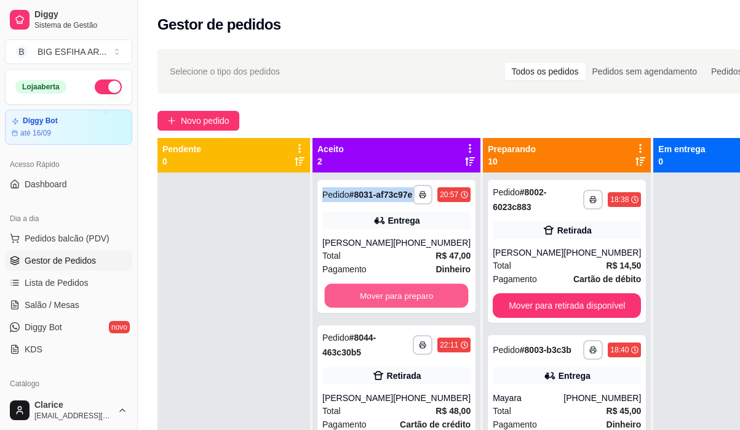
click at [419, 305] on button "Mover para preparo" at bounding box center [397, 296] width 144 height 24
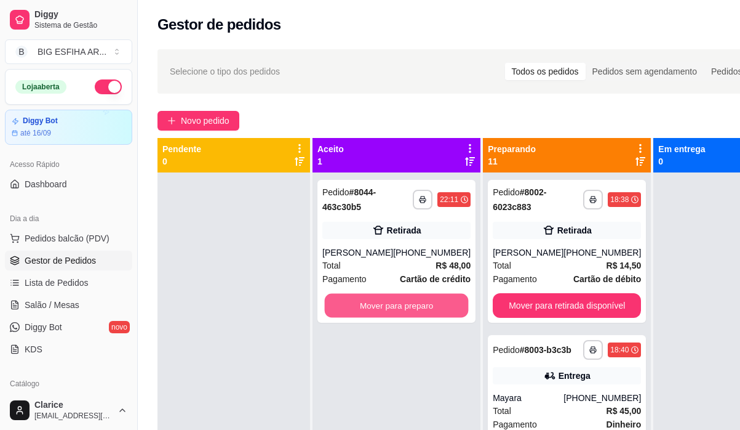
click at [419, 305] on button "Mover para preparo" at bounding box center [397, 306] width 144 height 24
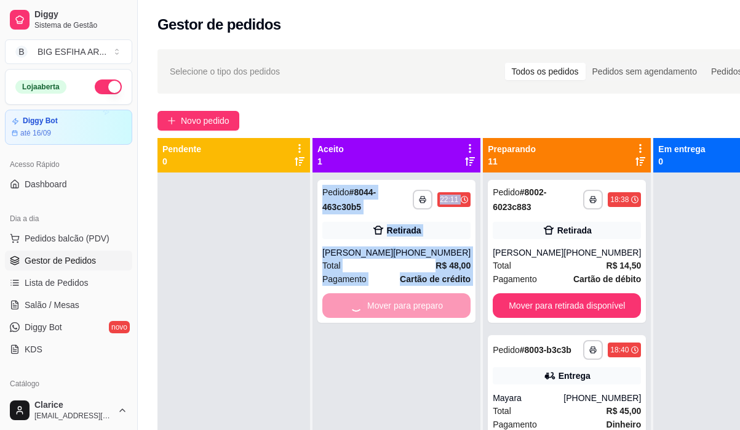
click at [419, 305] on div "**********" at bounding box center [397, 387] width 168 height 430
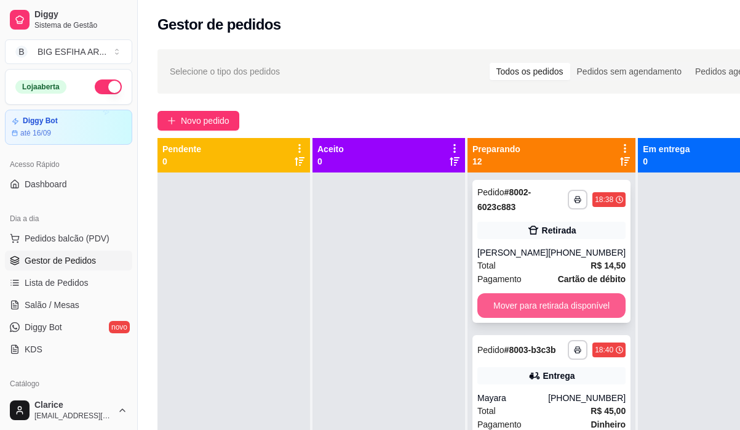
click at [519, 311] on button "Mover para retirada disponível" at bounding box center [552, 305] width 148 height 25
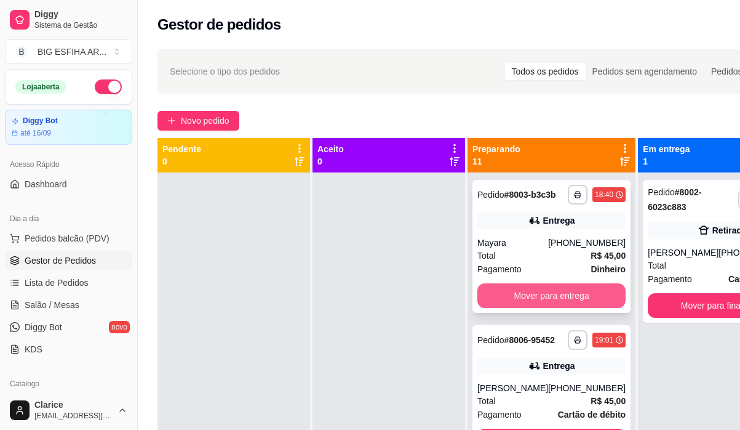
click at [529, 297] on button "Mover para entrega" at bounding box center [552, 295] width 148 height 25
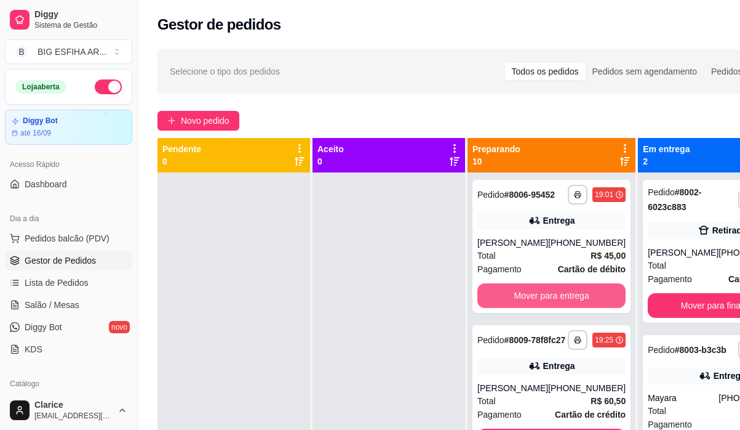
click at [530, 302] on button "Mover para entrega" at bounding box center [552, 295] width 148 height 25
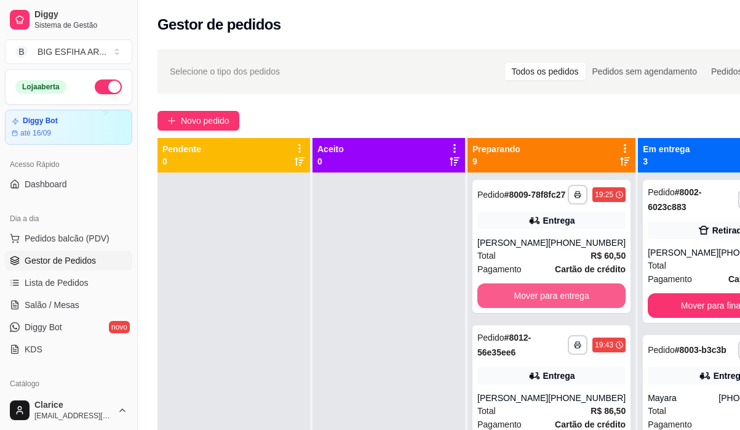
click at [530, 302] on button "Mover para entrega" at bounding box center [552, 295] width 148 height 25
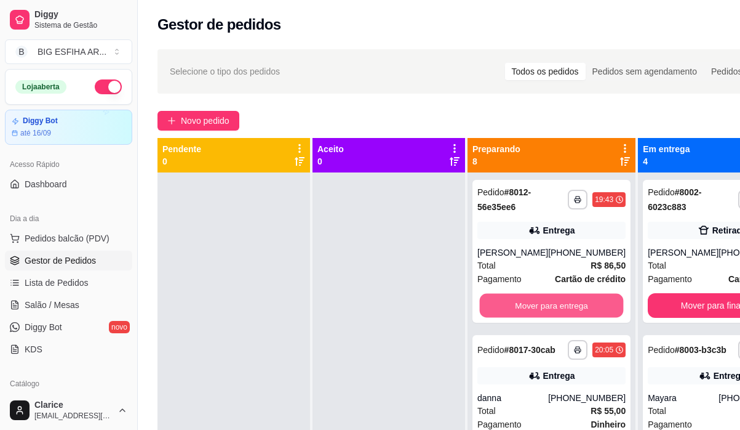
click at [530, 302] on button "Mover para entrega" at bounding box center [552, 306] width 144 height 24
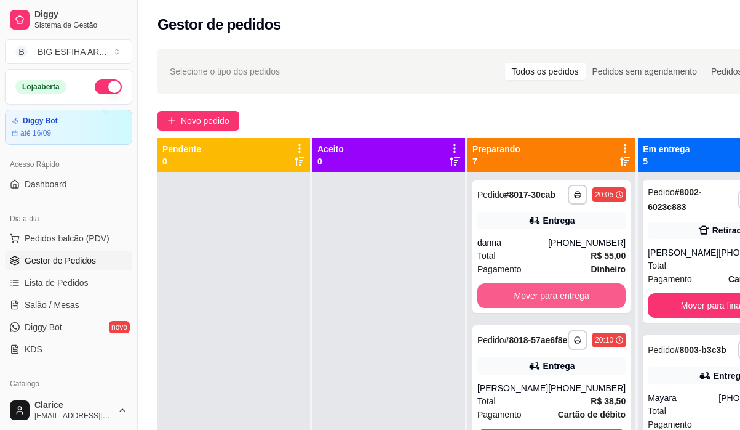
click at [530, 302] on button "Mover para entrega" at bounding box center [552, 295] width 148 height 25
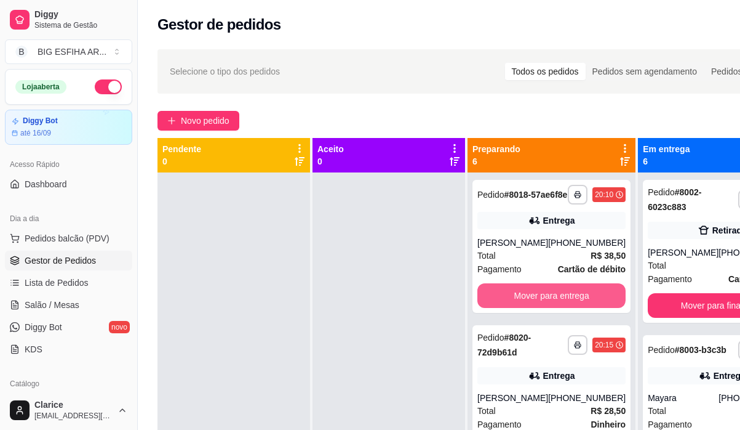
click at [530, 302] on button "Mover para entrega" at bounding box center [552, 295] width 148 height 25
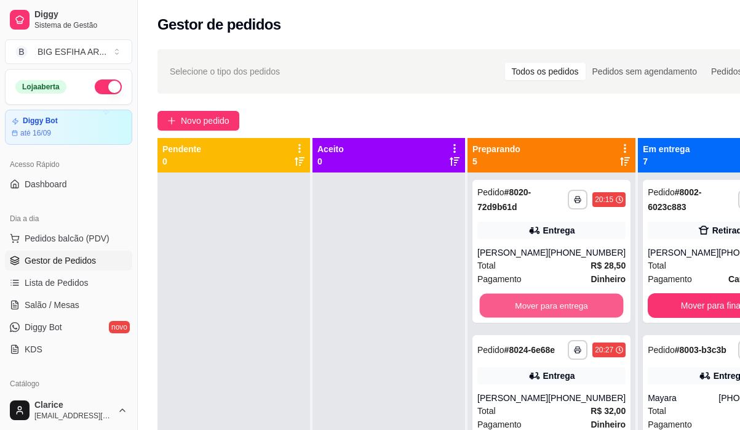
click at [530, 302] on button "Mover para entrega" at bounding box center [552, 306] width 144 height 24
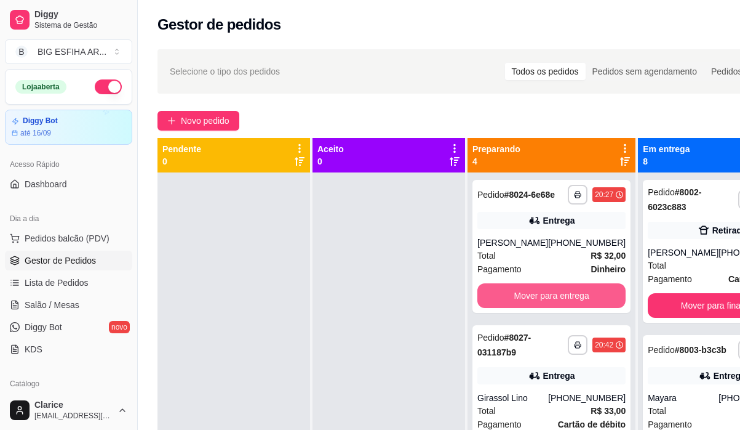
click at [530, 302] on button "Mover para entrega" at bounding box center [552, 295] width 148 height 25
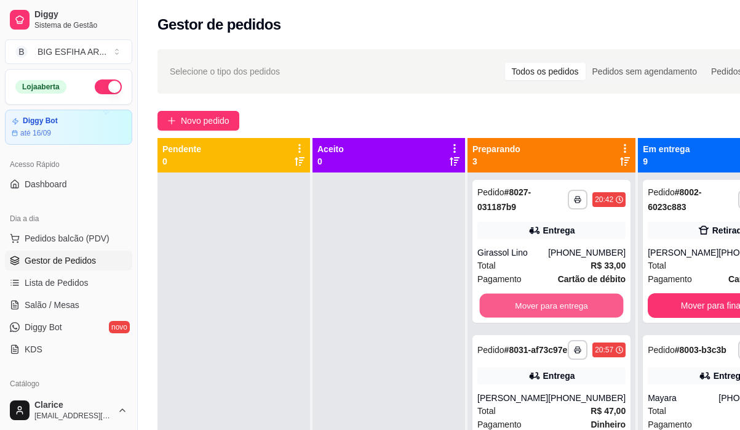
click at [530, 302] on button "Mover para entrega" at bounding box center [552, 306] width 144 height 24
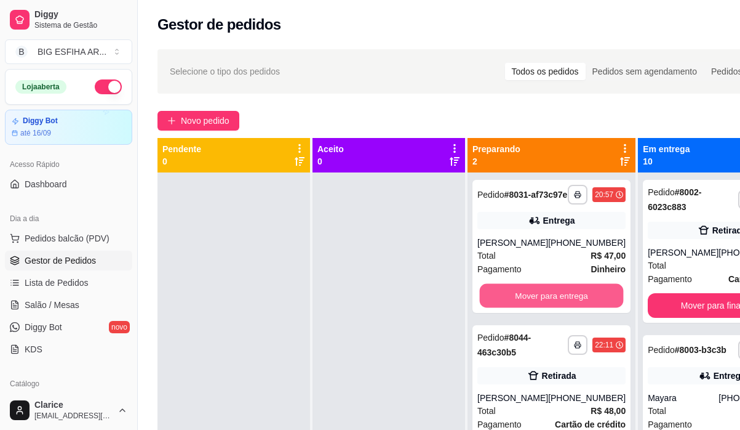
click at [530, 302] on button "Mover para entrega" at bounding box center [552, 296] width 144 height 24
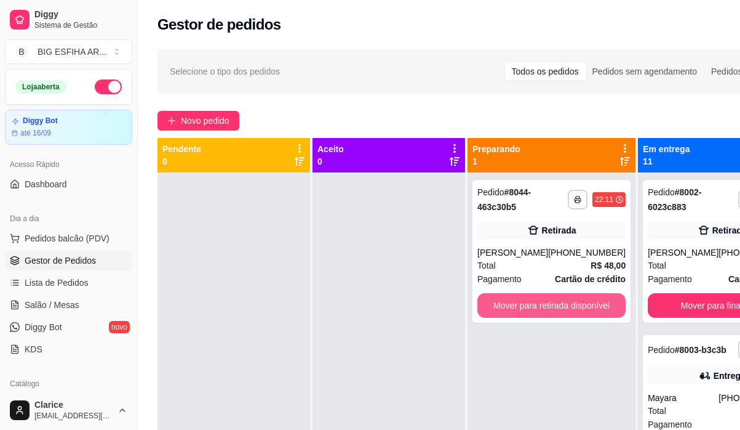
click at [530, 302] on button "Mover para retirada disponível" at bounding box center [552, 305] width 148 height 25
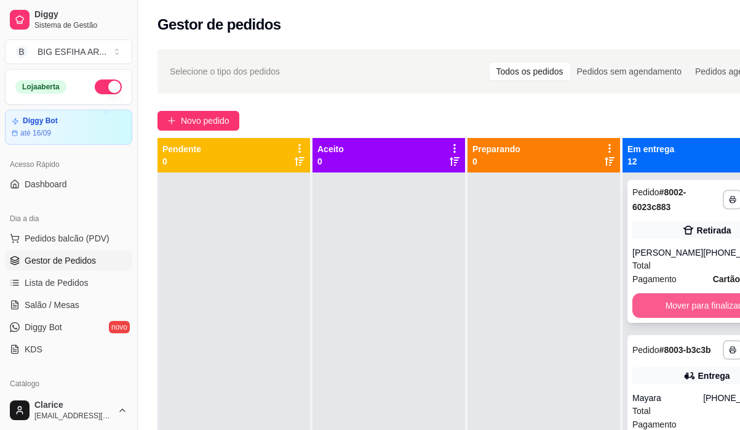
click at [697, 305] on button "Mover para finalizado" at bounding box center [707, 305] width 148 height 25
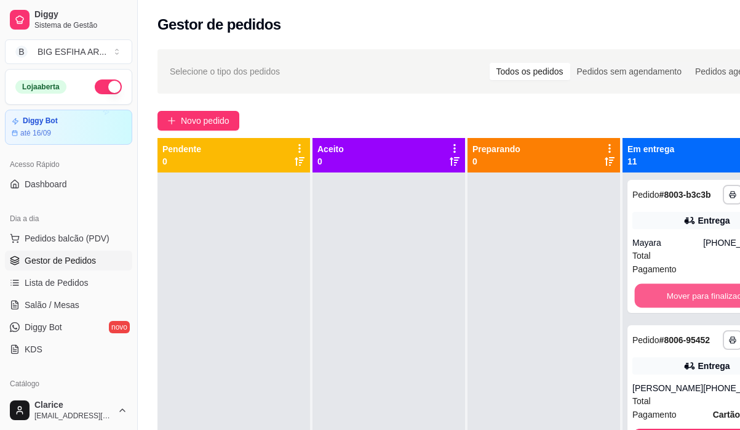
click at [697, 305] on button "Mover para finalizado" at bounding box center [707, 296] width 144 height 24
click at [697, 305] on button "Mover para finalizado" at bounding box center [707, 295] width 148 height 25
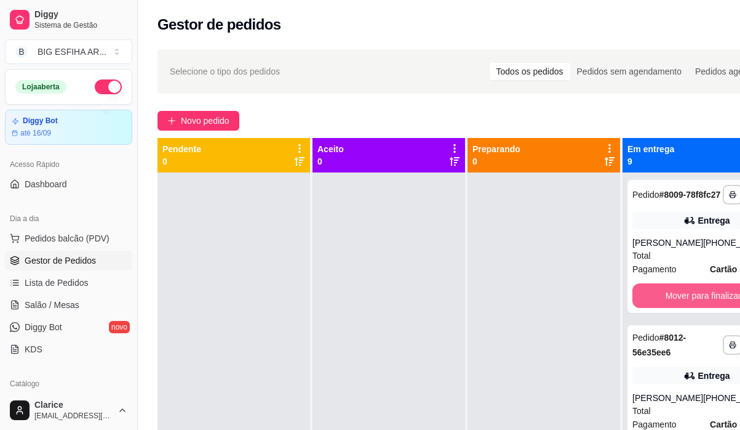
click at [697, 305] on button "Mover para finalizado" at bounding box center [707, 295] width 148 height 25
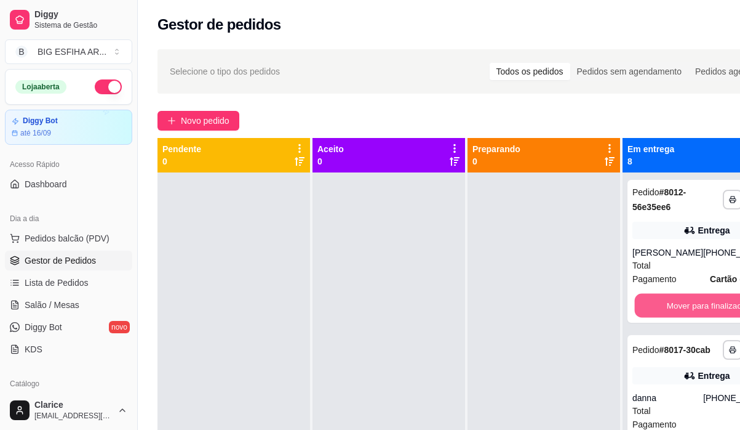
click at [697, 305] on button "Mover para finalizado" at bounding box center [707, 306] width 144 height 24
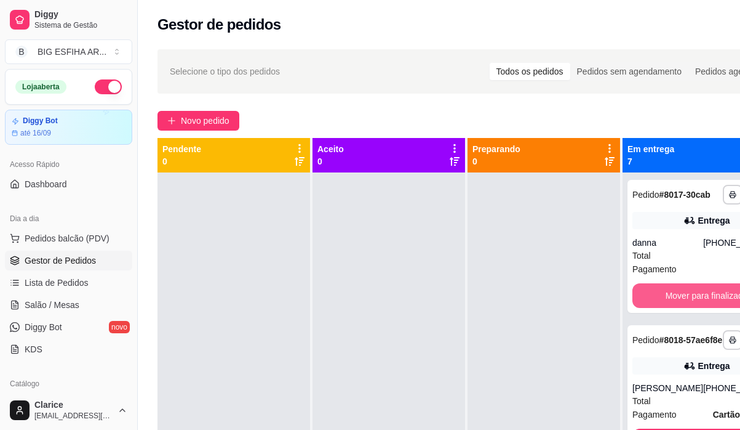
click at [697, 305] on button "Mover para finalizado" at bounding box center [707, 295] width 148 height 25
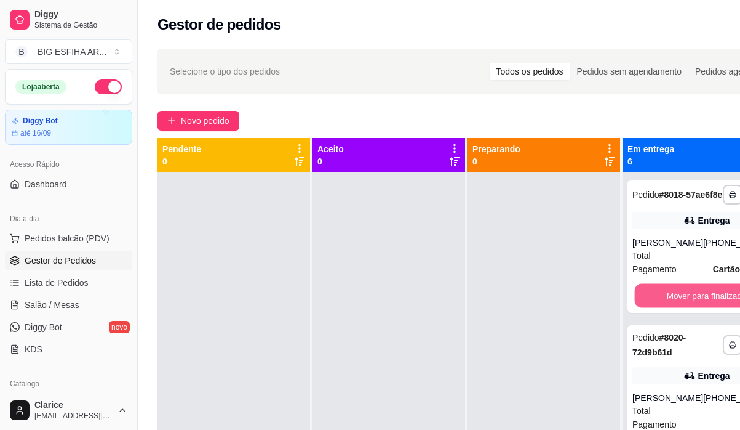
click at [697, 305] on button "Mover para finalizado" at bounding box center [707, 296] width 144 height 24
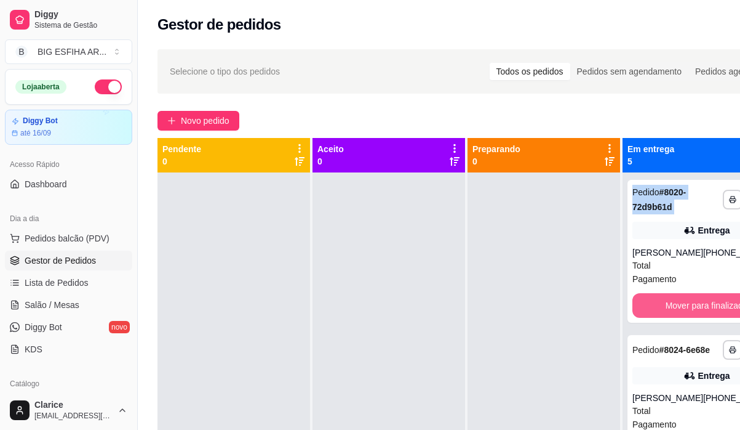
click at [697, 305] on button "Mover para finalizado" at bounding box center [707, 305] width 148 height 25
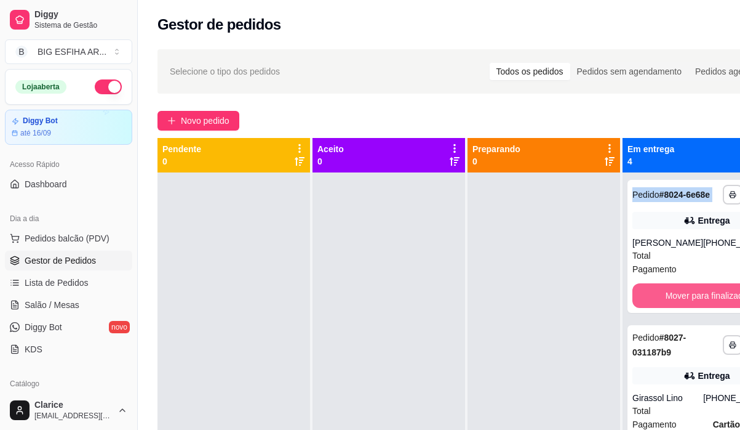
click at [697, 305] on button "Mover para finalizado" at bounding box center [707, 295] width 148 height 25
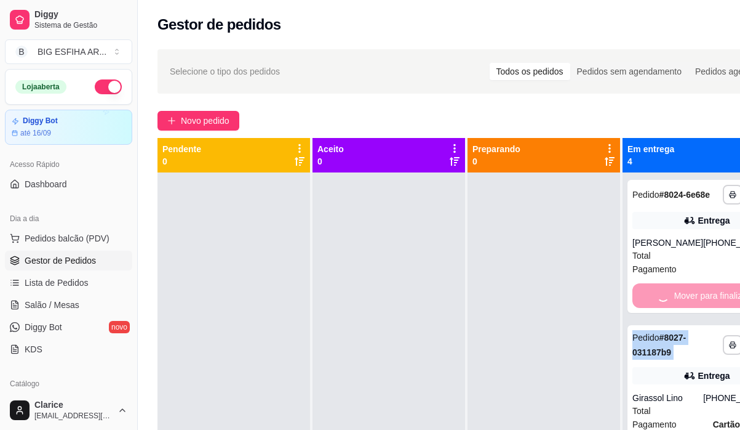
click at [697, 305] on div "Mover para finalizado" at bounding box center [707, 295] width 148 height 25
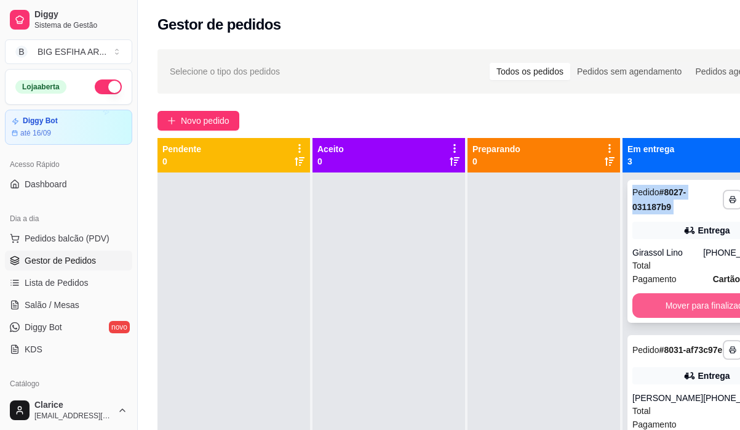
click at [678, 303] on button "Mover para finalizado" at bounding box center [707, 305] width 148 height 25
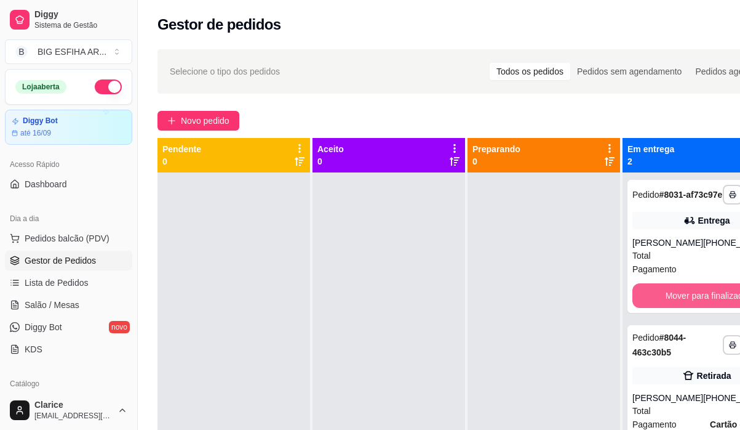
click at [678, 303] on button "Mover para finalizado" at bounding box center [707, 295] width 148 height 25
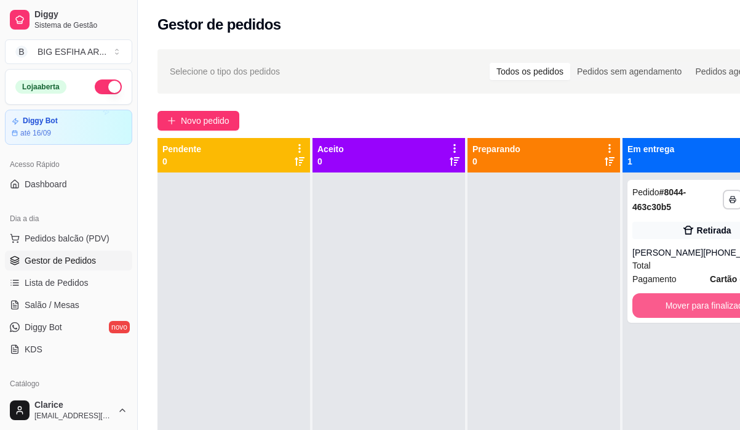
click at [678, 303] on button "Mover para finalizado" at bounding box center [707, 305] width 148 height 25
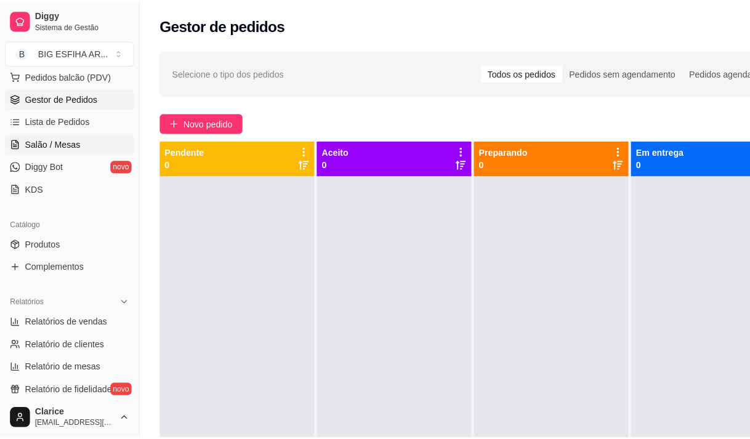
scroll to position [185, 0]
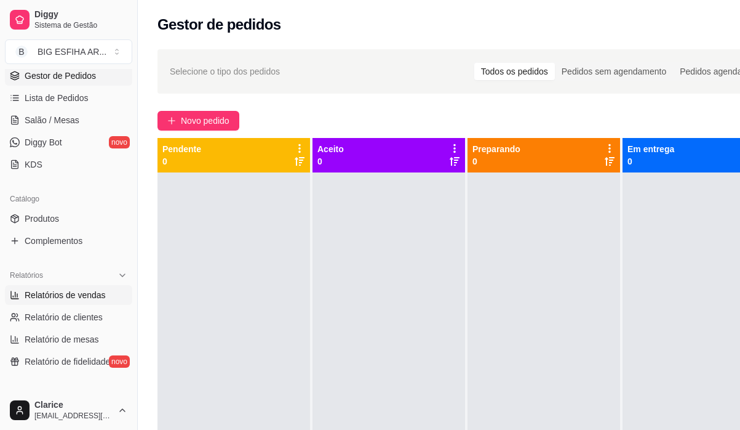
click at [90, 285] on link "Relatórios de vendas" at bounding box center [68, 295] width 127 height 20
select select "ALL"
select select "0"
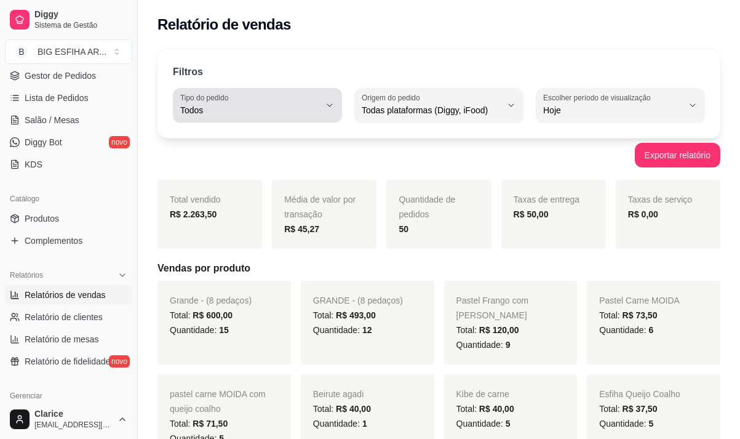
click at [268, 104] on span "Todos" at bounding box center [250, 110] width 140 height 12
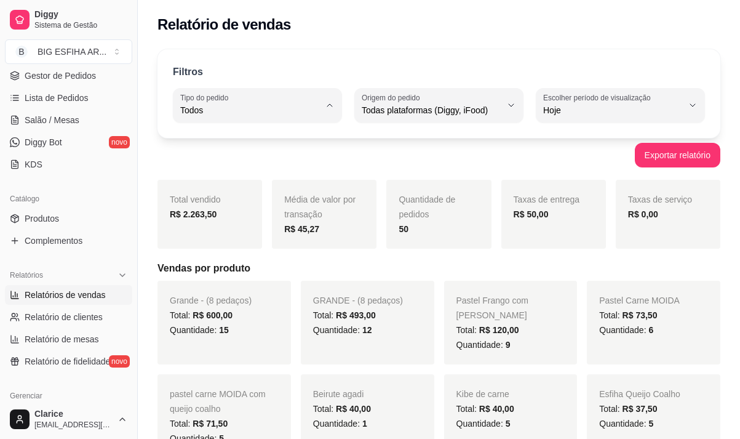
click at [257, 169] on li "Entrega" at bounding box center [257, 159] width 153 height 19
type input "DELIVERY"
select select "DELIVERY"
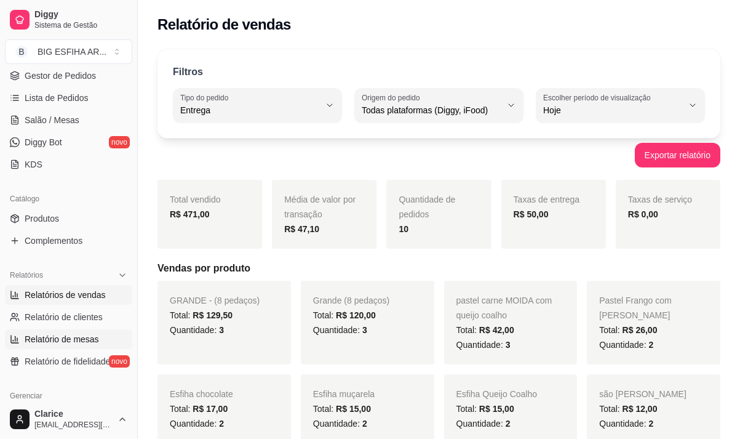
click at [78, 347] on link "Relatório de mesas" at bounding box center [68, 339] width 127 height 20
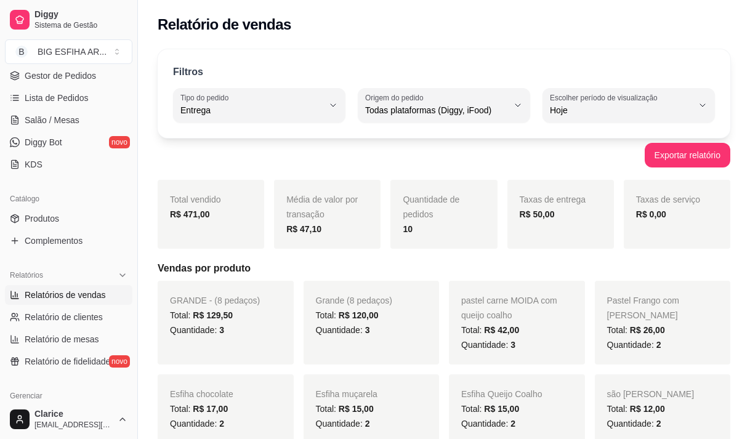
select select "TOTAL_OF_ORDERS"
select select "7"
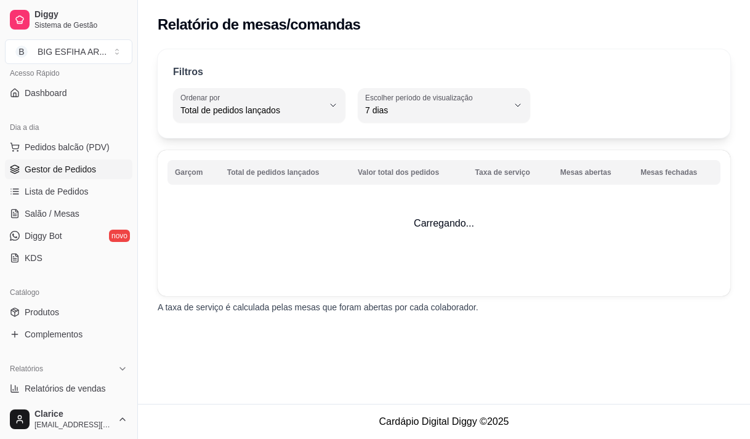
scroll to position [62, 0]
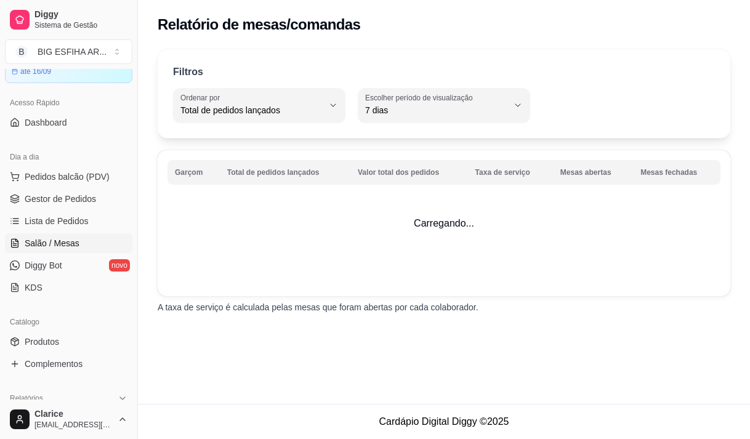
click at [57, 238] on span "Salão / Mesas" at bounding box center [52, 243] width 55 height 12
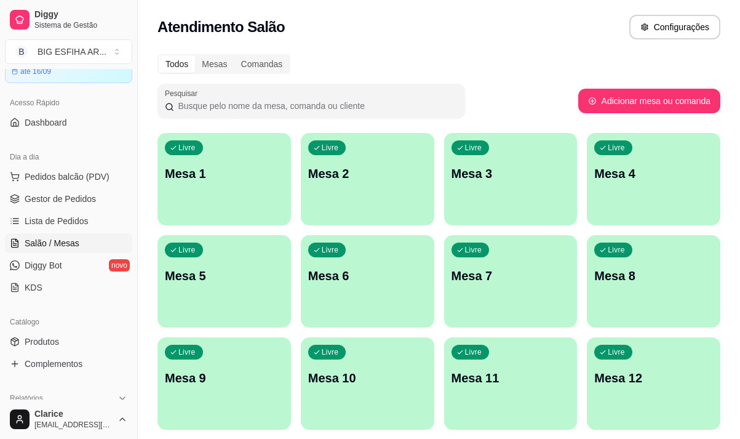
click at [219, 273] on p "Mesa 5" at bounding box center [224, 276] width 115 height 17
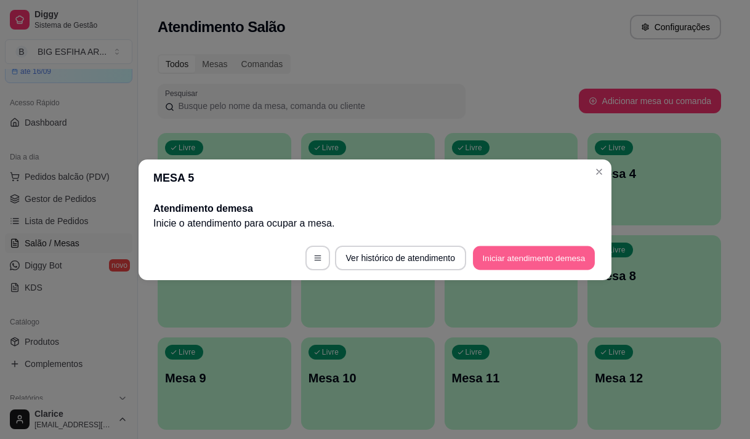
click at [520, 261] on button "Iniciar atendimento de mesa" at bounding box center [534, 258] width 122 height 24
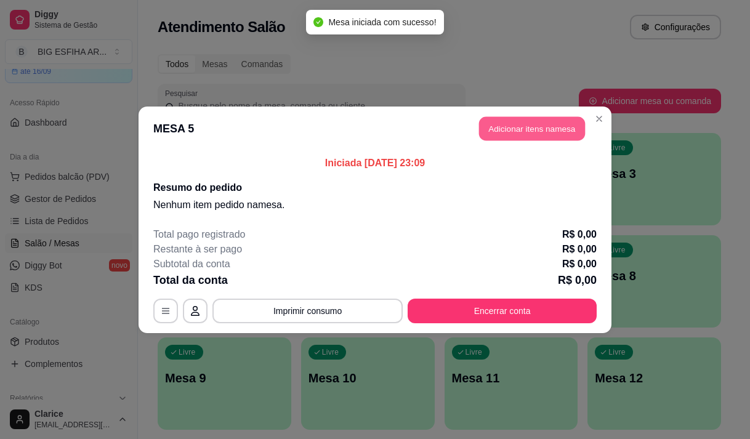
click at [541, 135] on button "Adicionar itens na mesa" at bounding box center [532, 128] width 106 height 24
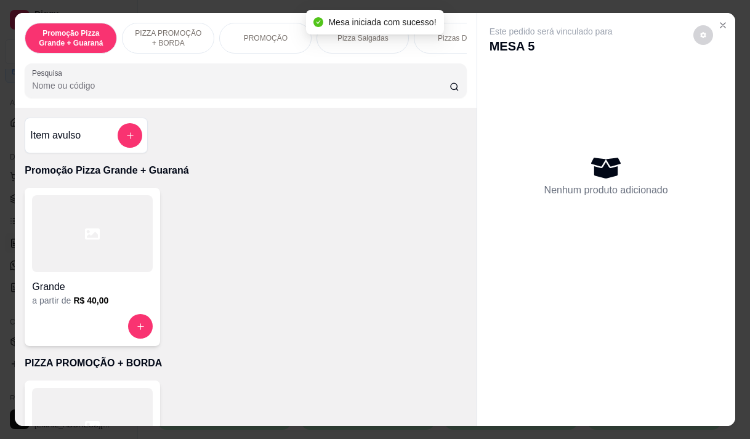
click at [209, 87] on input "Pesquisa" at bounding box center [240, 85] width 417 height 12
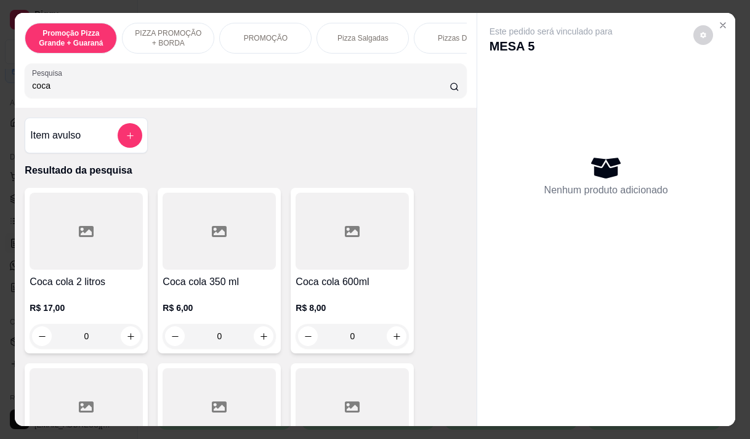
type input "coca"
click at [180, 299] on div "R$ 6,00 0" at bounding box center [219, 318] width 113 height 59
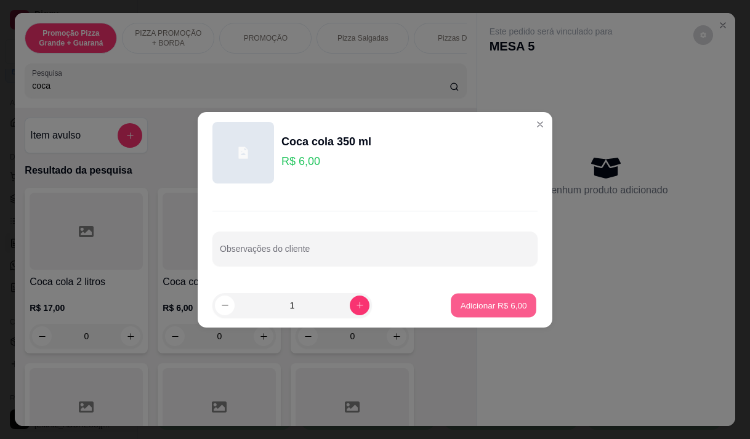
click at [499, 313] on button "Adicionar R$ 6,00" at bounding box center [494, 305] width 86 height 24
click at [497, 303] on div "Este pedido será vinculado para MESA 5 Nenhum produto adicionado" at bounding box center [606, 209] width 258 height 393
type input "1"
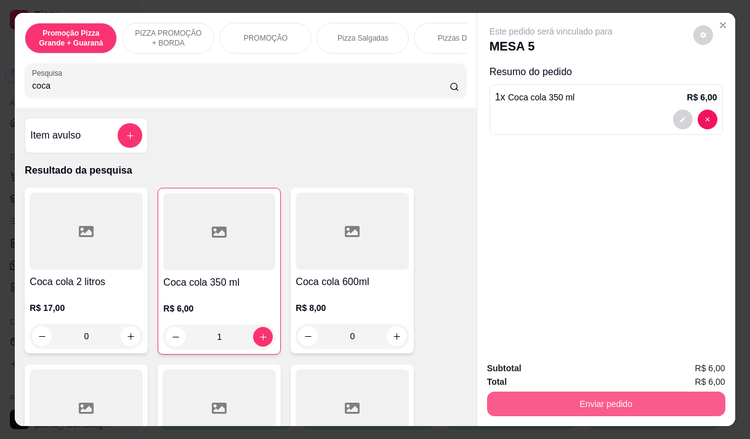
click at [539, 401] on button "Enviar pedido" at bounding box center [606, 403] width 238 height 25
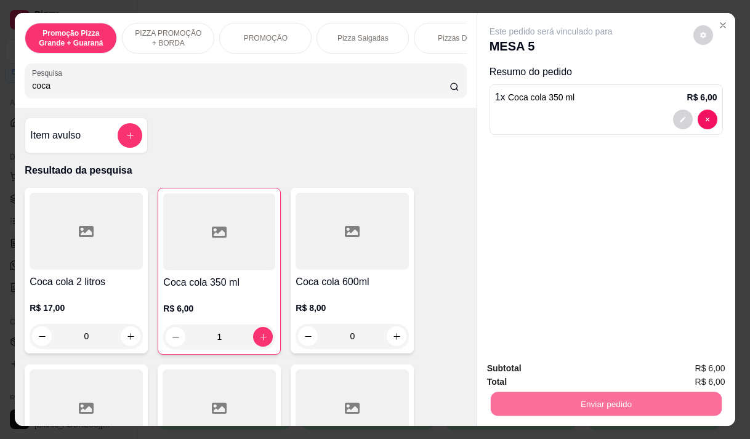
click at [542, 363] on button "Não registrar e enviar pedido" at bounding box center [565, 368] width 128 height 23
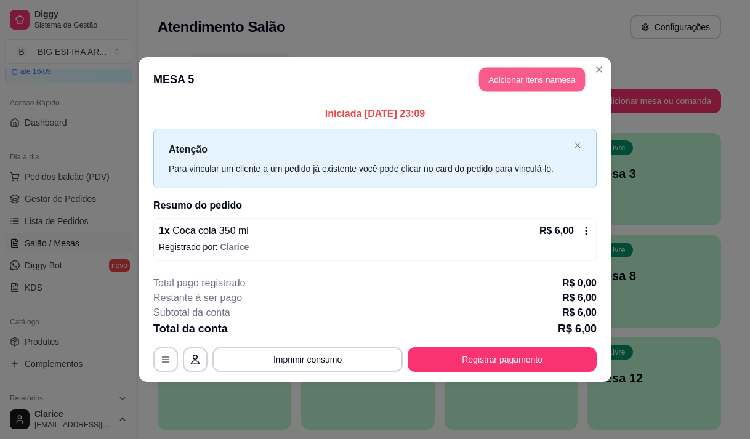
click at [551, 82] on button "Adicionar itens na mesa" at bounding box center [532, 80] width 106 height 24
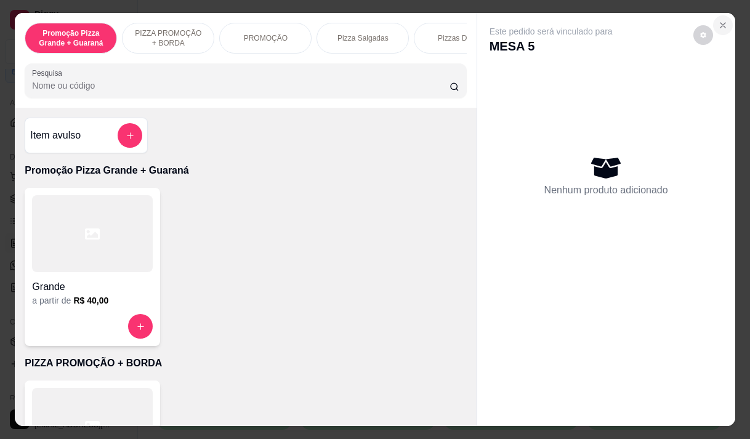
click at [714, 15] on button "Close" at bounding box center [723, 25] width 20 height 20
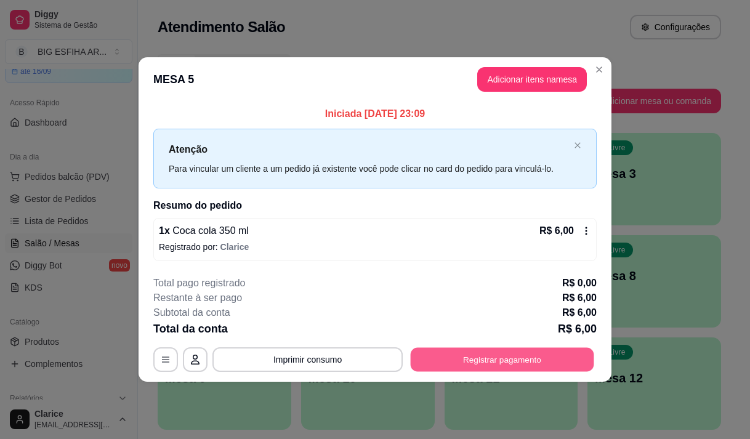
click at [456, 363] on button "Registrar pagamento" at bounding box center [502, 360] width 183 height 24
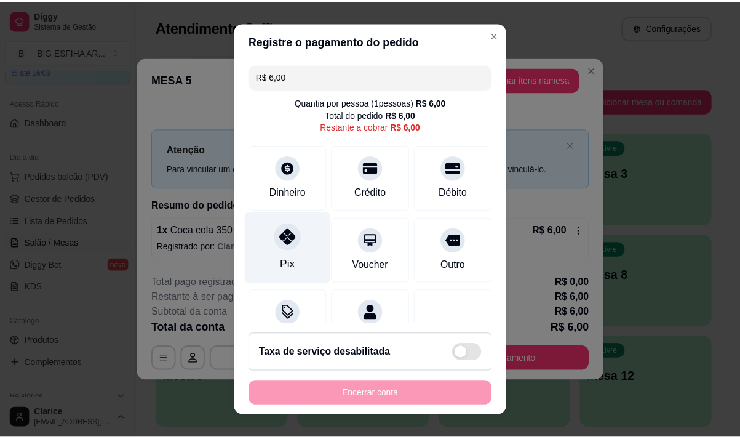
scroll to position [50, 0]
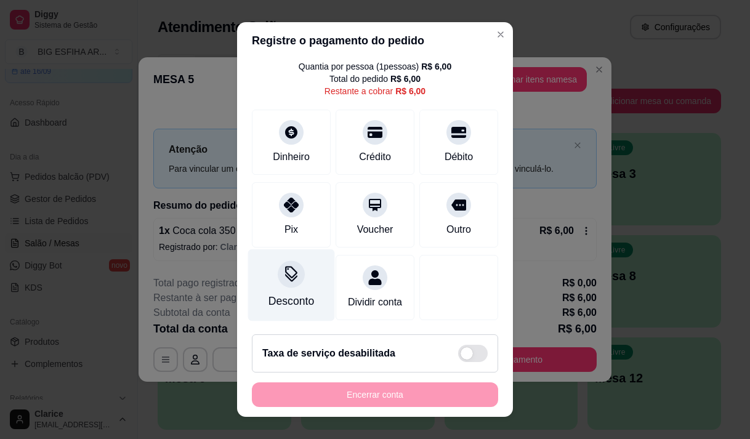
click at [294, 293] on div "Desconto" at bounding box center [291, 301] width 46 height 16
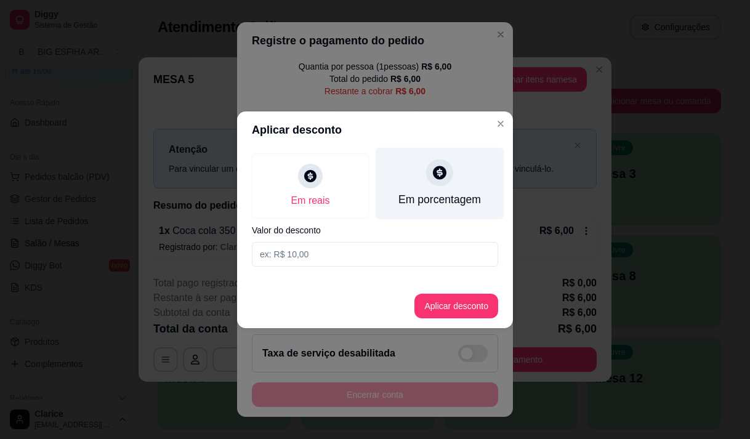
click at [437, 183] on div at bounding box center [439, 172] width 27 height 27
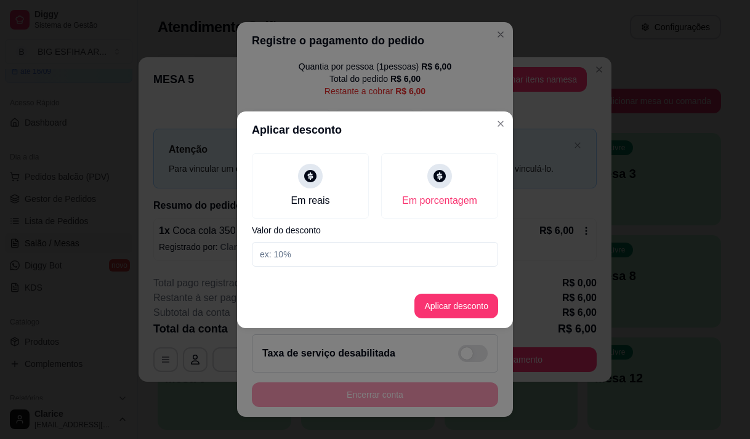
click at [417, 263] on input at bounding box center [375, 254] width 246 height 25
type input "20"
click at [433, 300] on button "Aplicar desconto" at bounding box center [456, 306] width 81 height 24
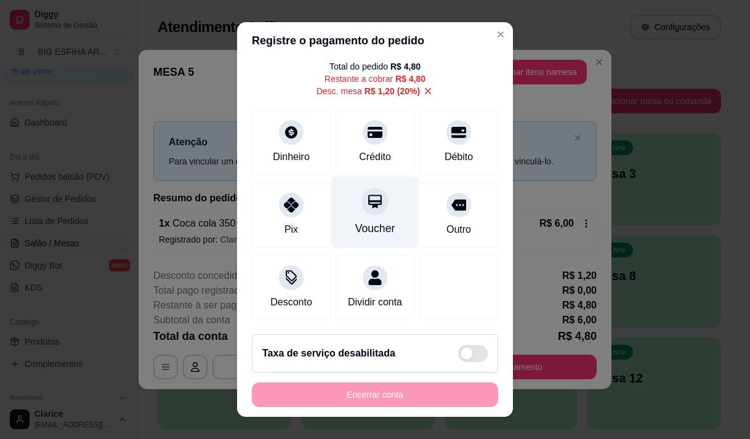
click at [360, 225] on div "Voucher" at bounding box center [375, 228] width 40 height 16
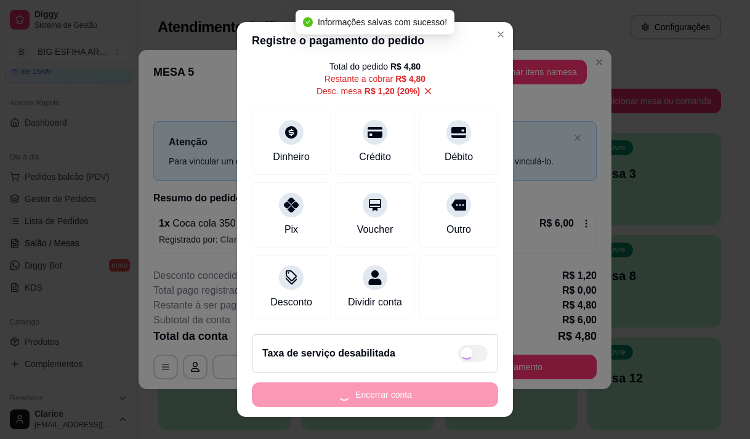
type input "R$ 0,00"
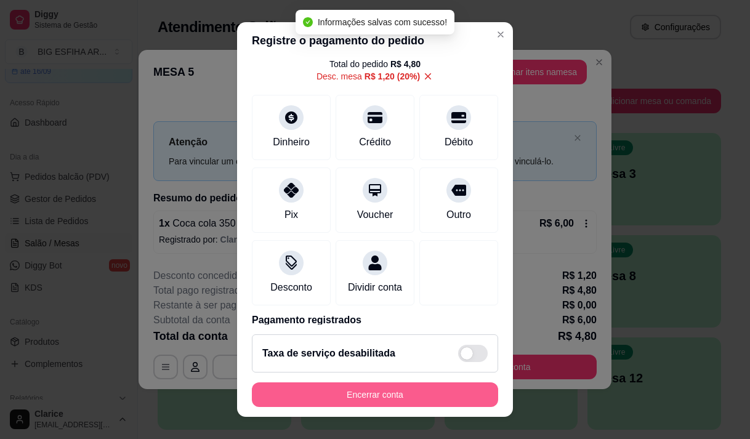
click at [368, 391] on button "Encerrar conta" at bounding box center [375, 394] width 246 height 25
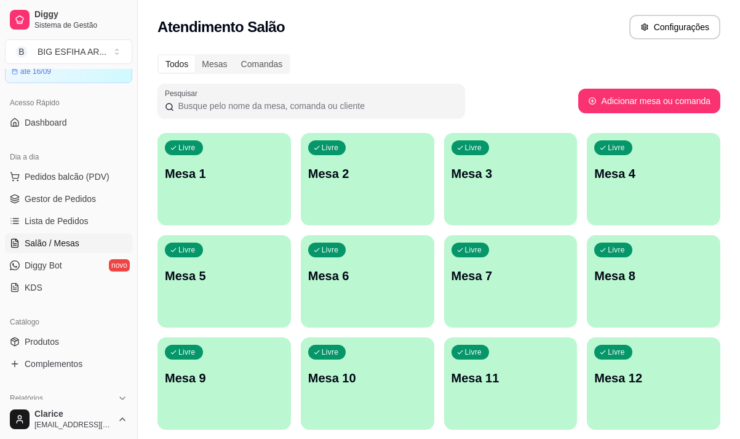
scroll to position [185, 0]
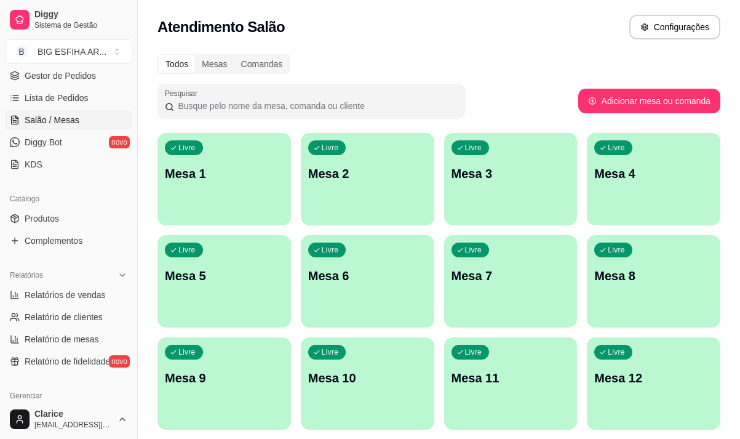
click at [2, 281] on div "Relatórios Relatórios de vendas Relatório de clientes Relatório de mesas Relató…" at bounding box center [68, 318] width 137 height 116
click at [74, 295] on span "Relatórios de vendas" at bounding box center [65, 295] width 81 height 12
select select "ALL"
select select "0"
